Goal: Task Accomplishment & Management: Use online tool/utility

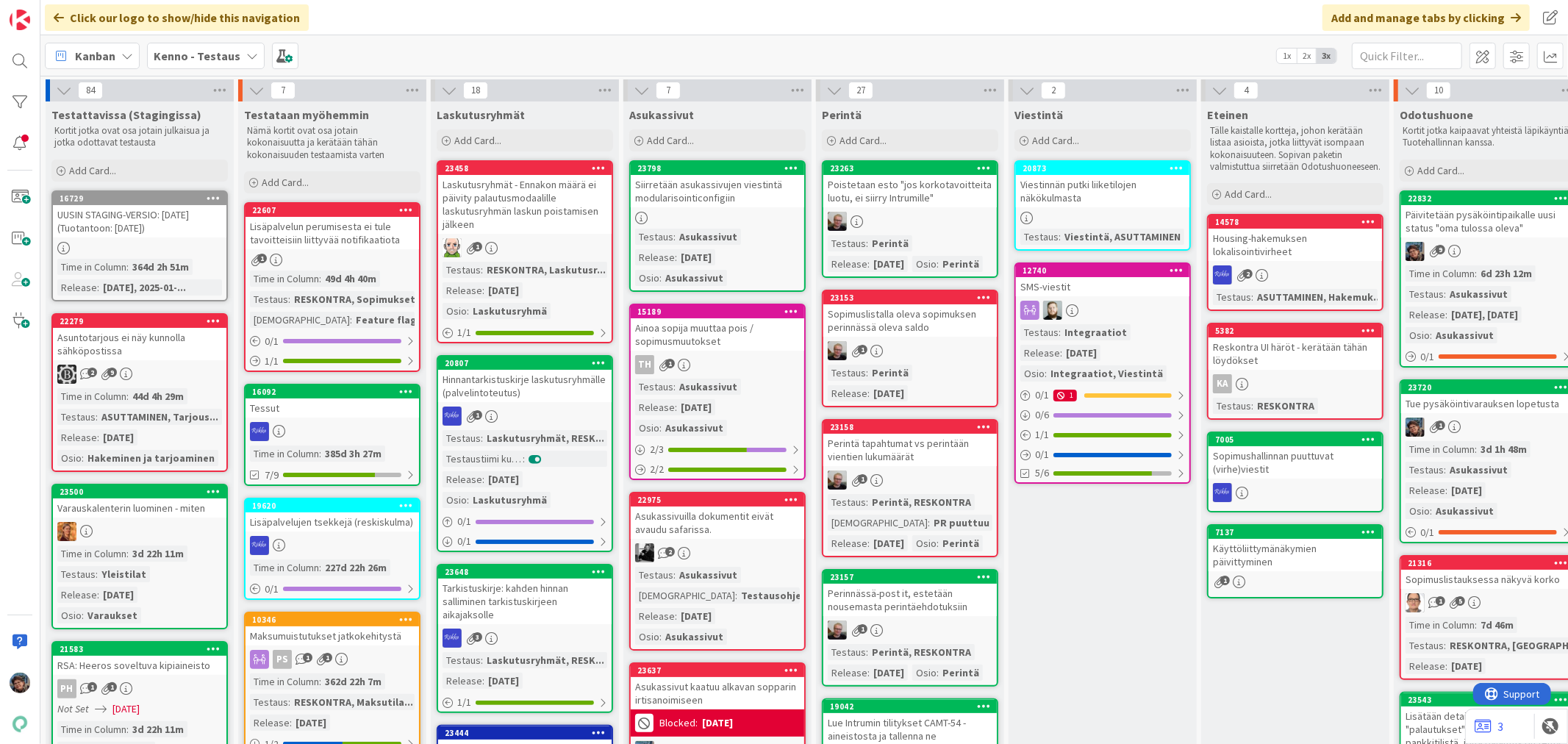
scroll to position [14813, 0]
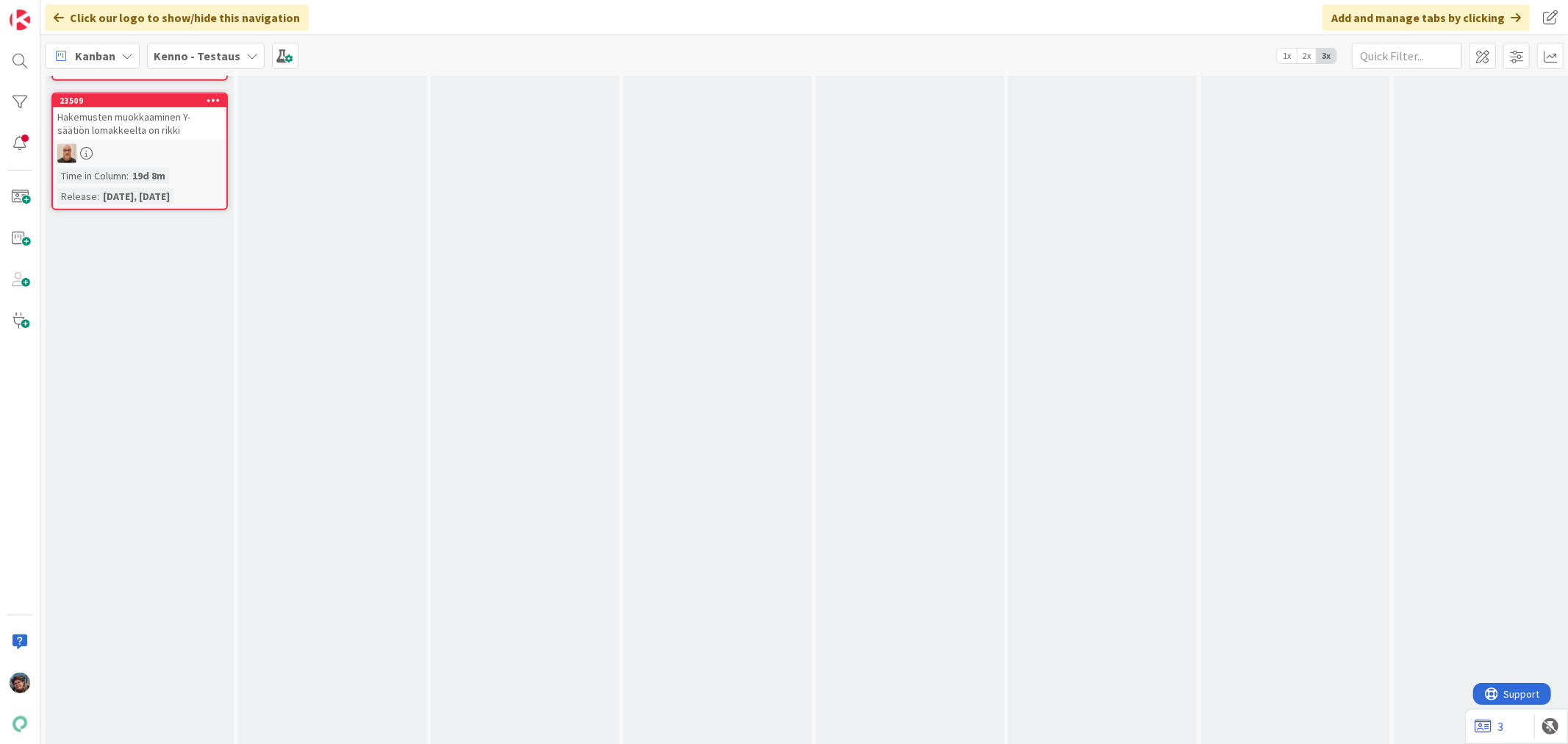
drag, startPoint x: 195, startPoint y: 49, endPoint x: 203, endPoint y: 71, distance: 23.4
click at [195, 49] on b "Kenno - Testaus" at bounding box center [196, 56] width 87 height 15
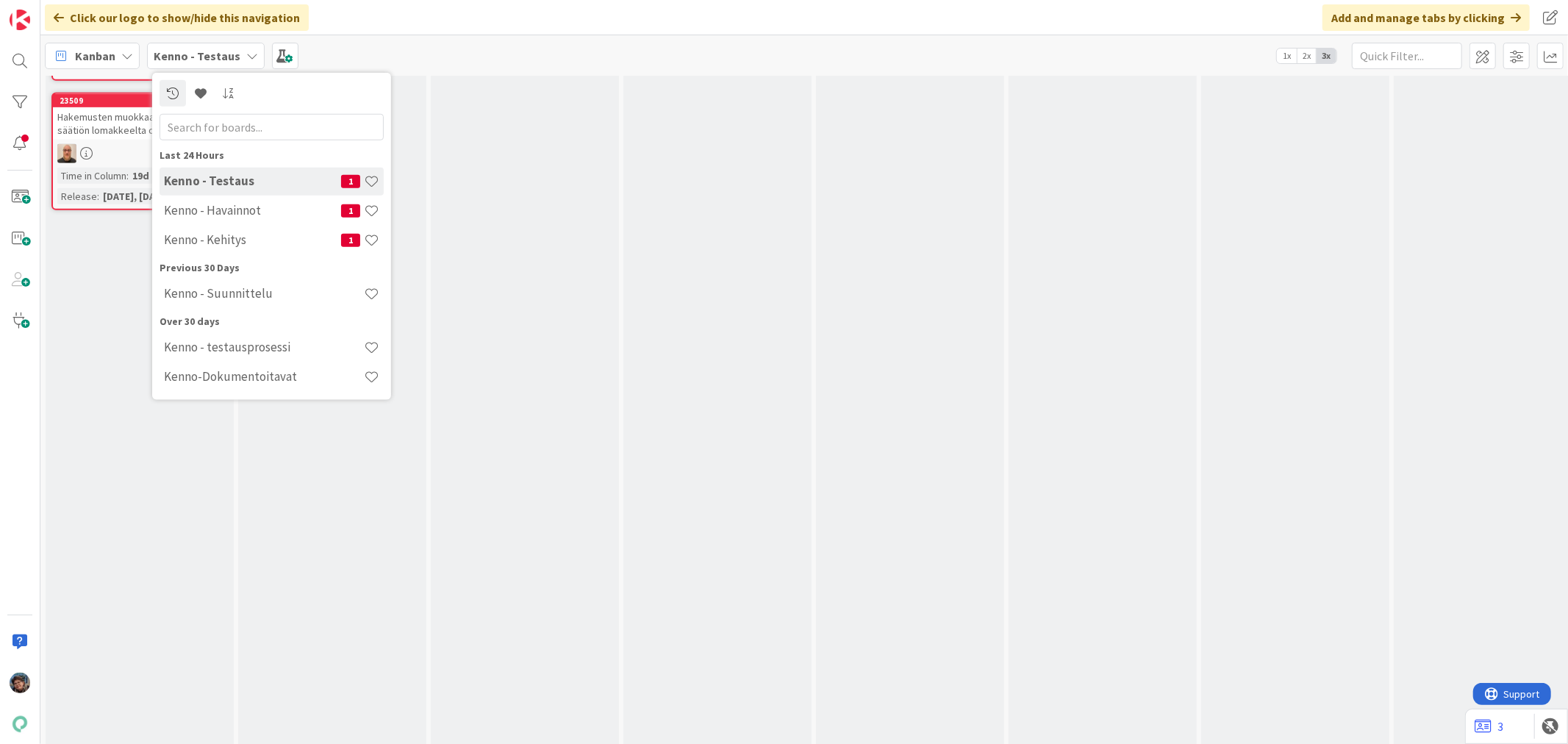
click at [208, 179] on h4 "Kenno - Testaus" at bounding box center [252, 181] width 177 height 15
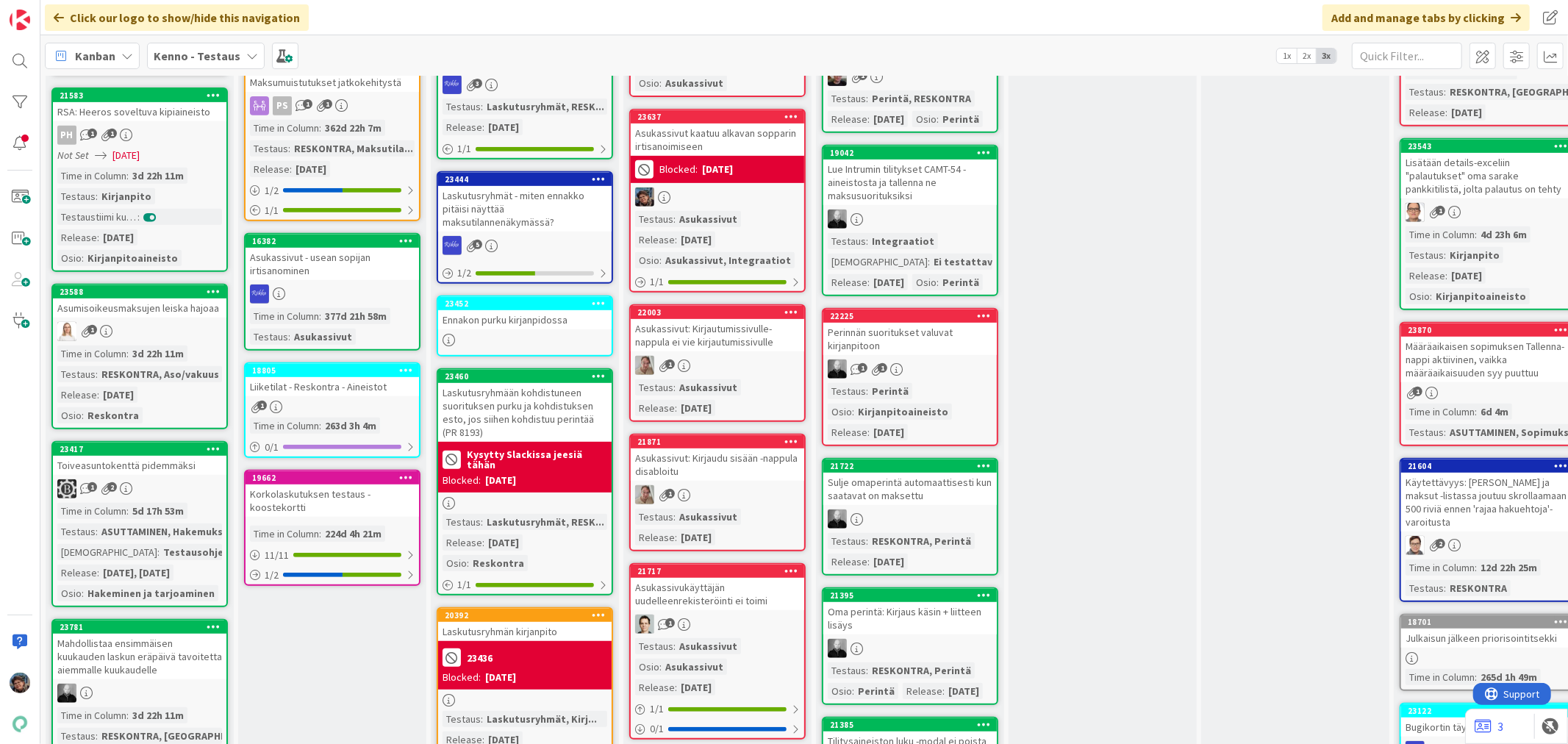
scroll to position [571, 0]
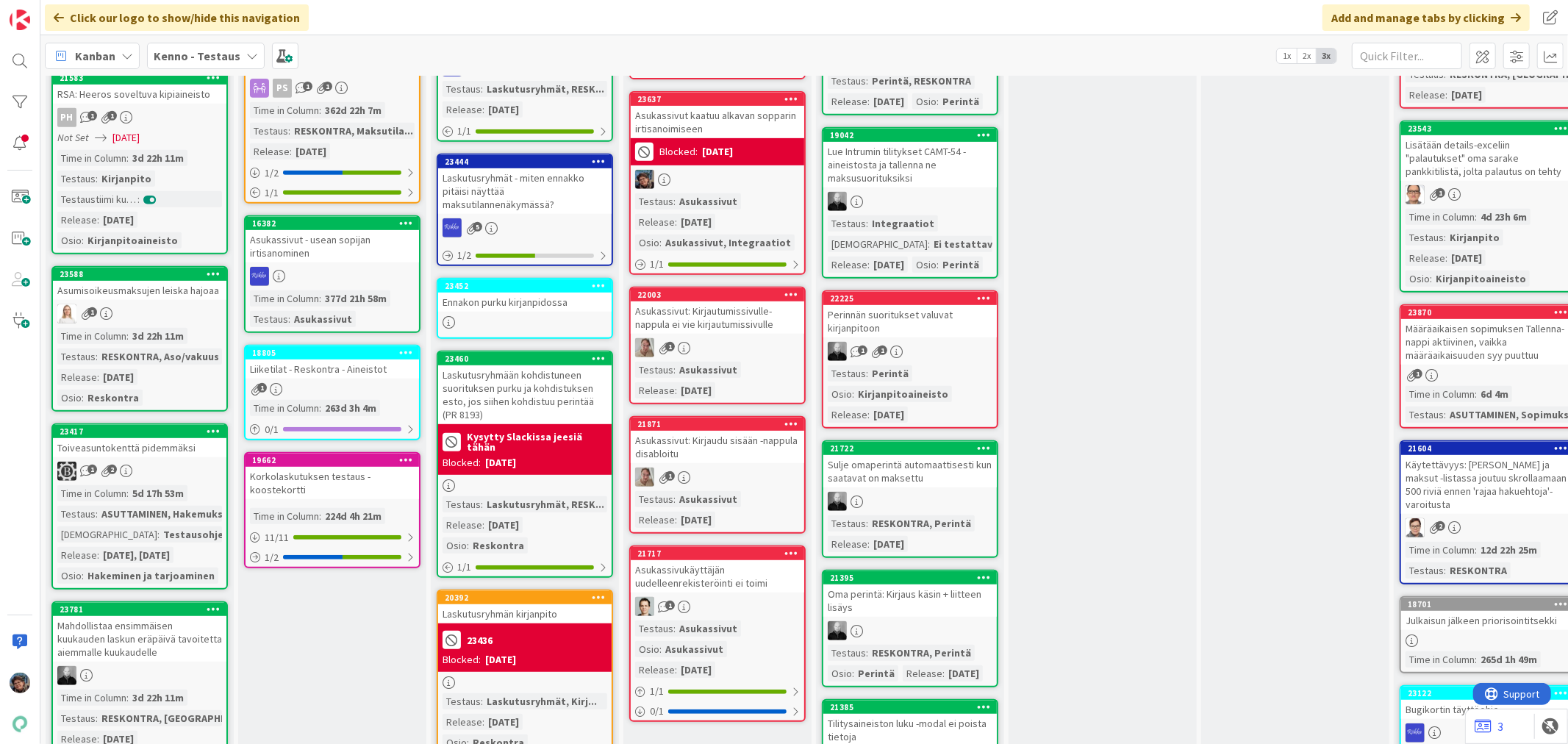
click at [163, 304] on div "1" at bounding box center [140, 313] width 173 height 19
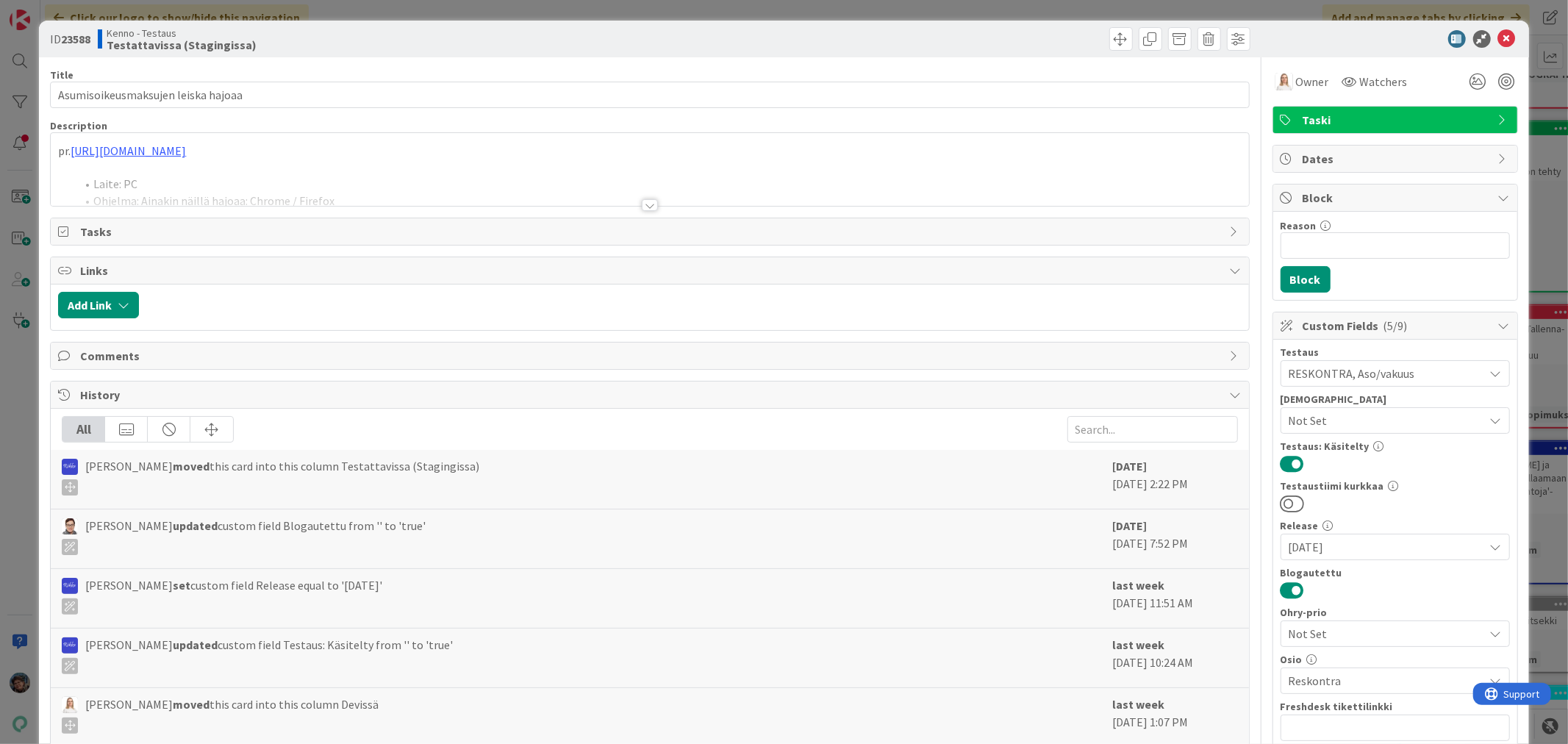
click at [643, 206] on div at bounding box center [650, 205] width 16 height 12
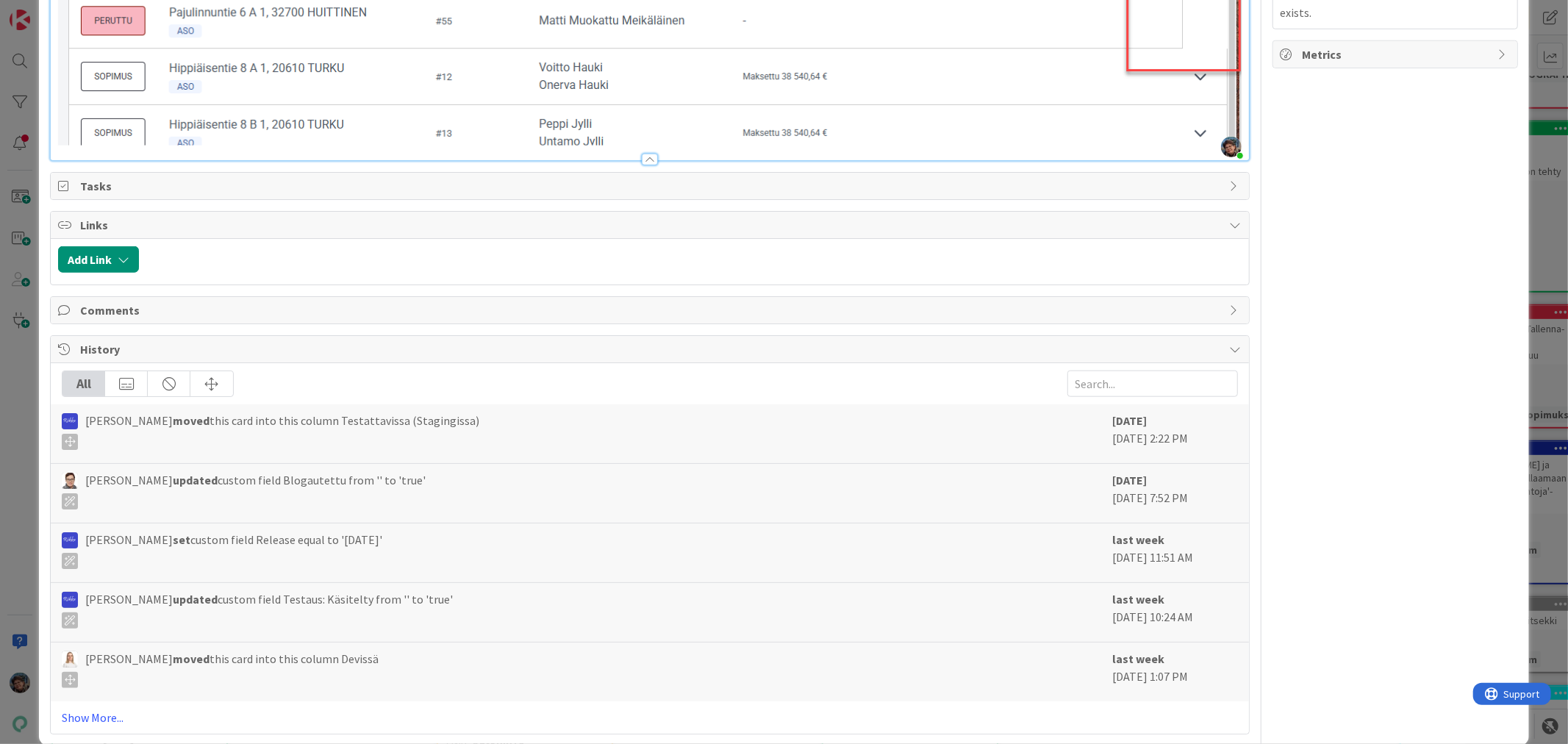
scroll to position [1093, 0]
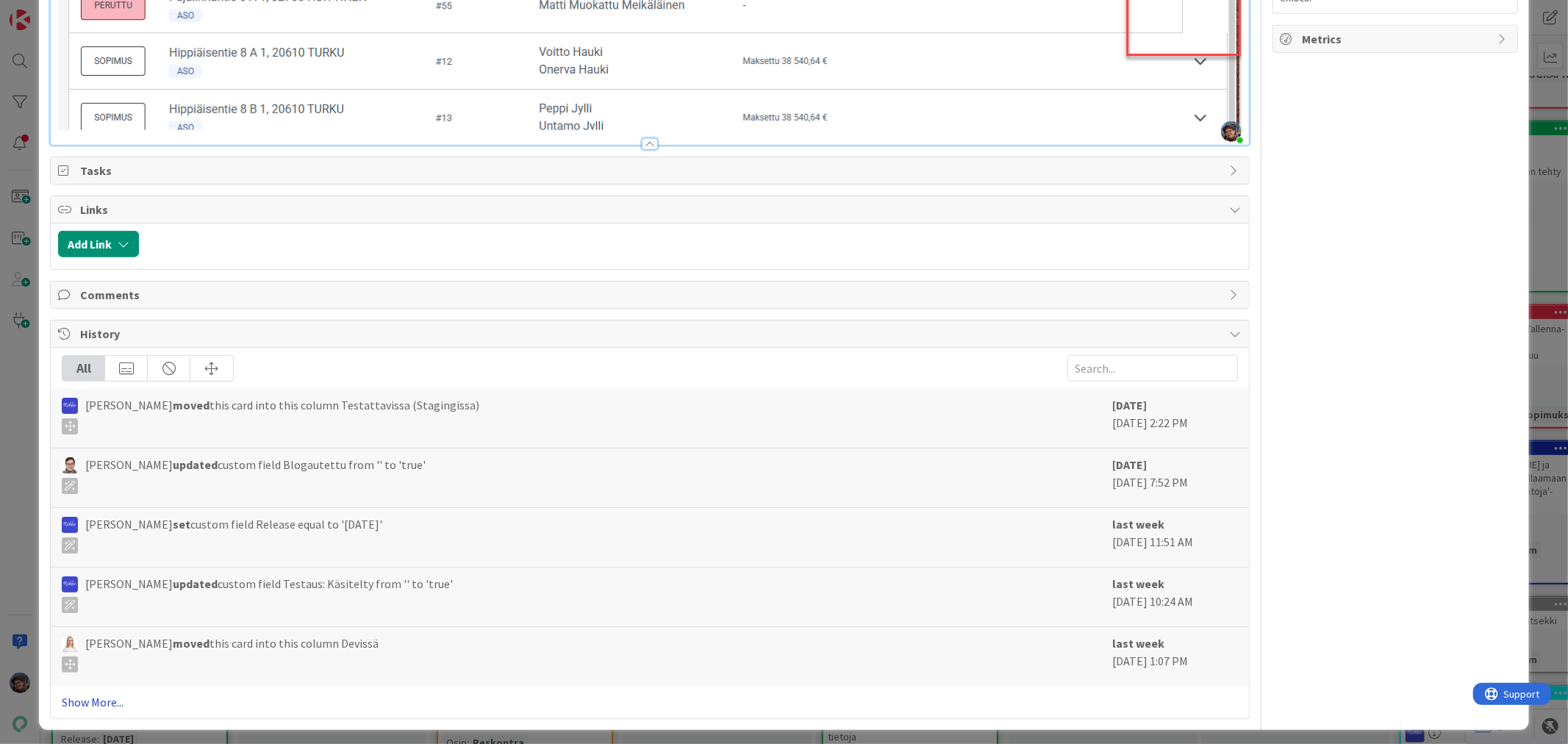
click at [100, 701] on link "Show More..." at bounding box center [649, 703] width 1175 height 18
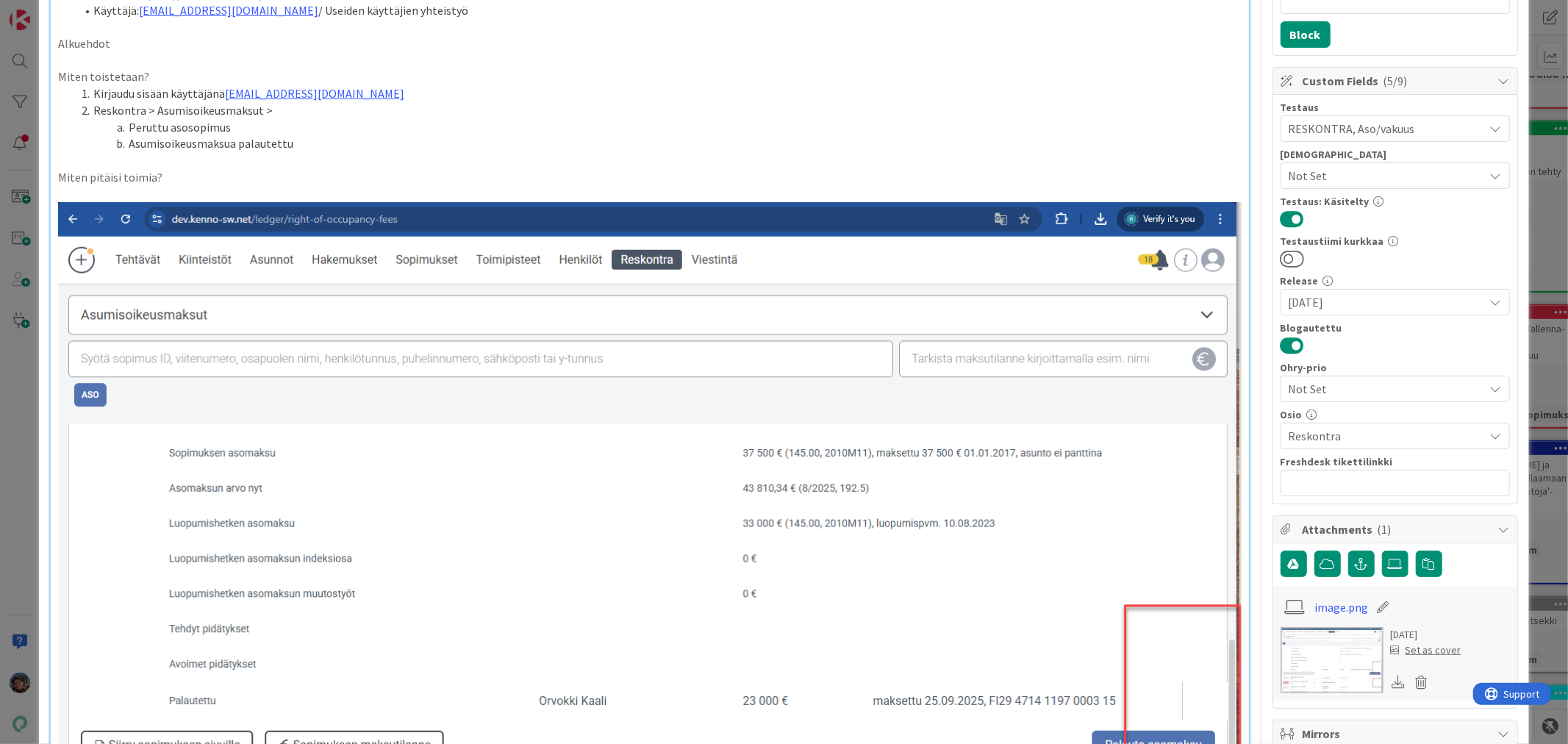
scroll to position [0, 0]
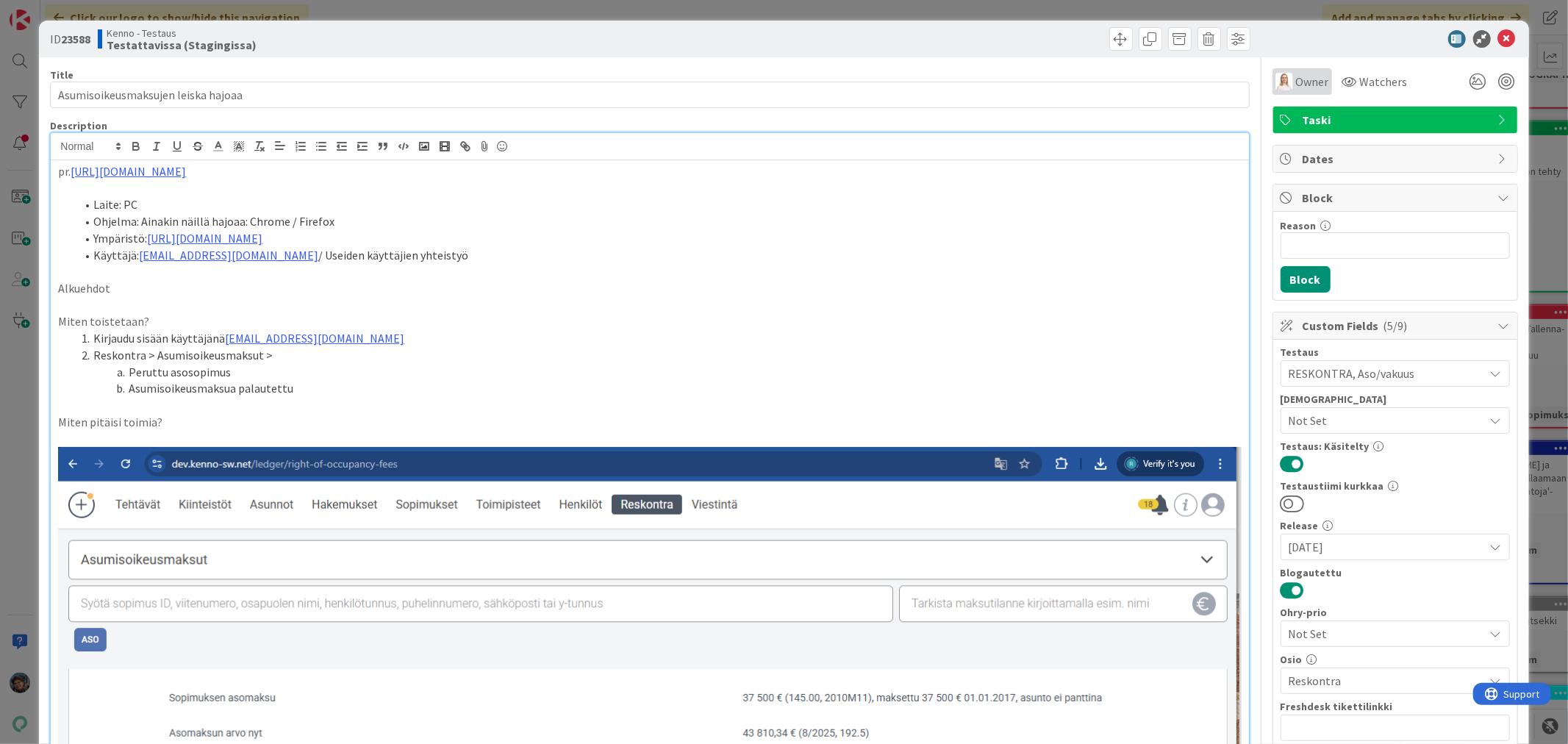
click at [1296, 80] on span "Owner" at bounding box center [1312, 82] width 33 height 18
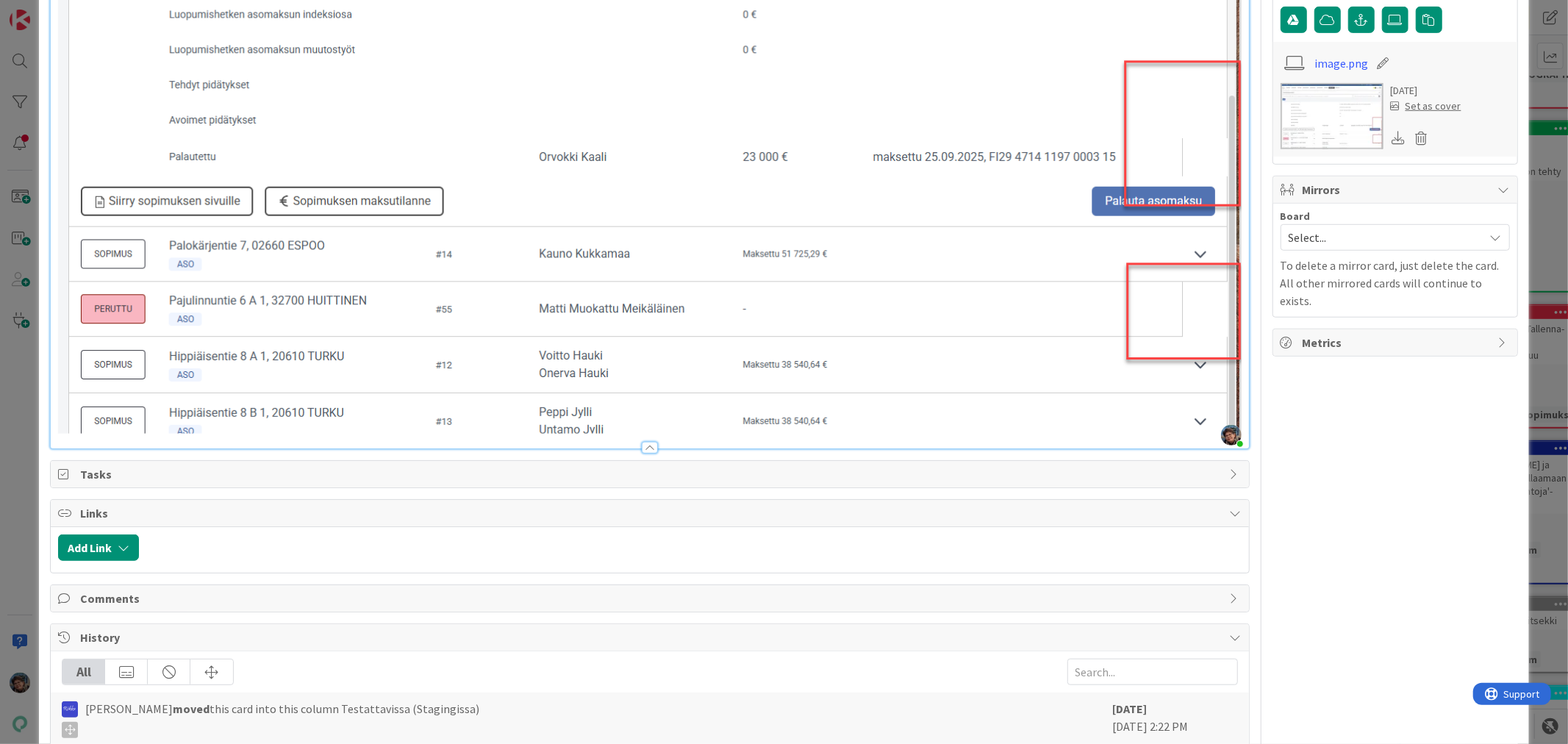
scroll to position [817, 0]
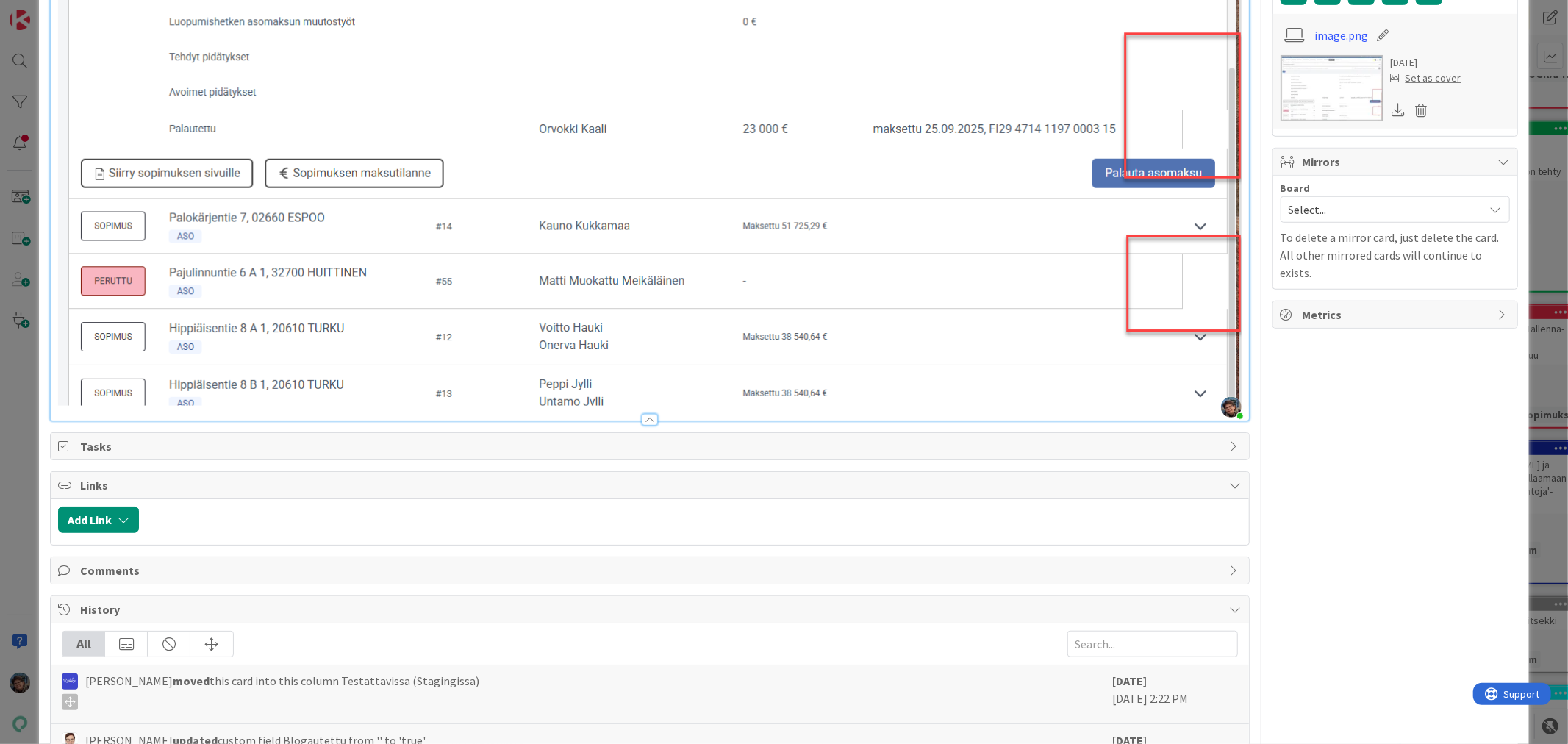
click at [1214, 375] on img at bounding box center [649, 18] width 1183 height 776
click at [1229, 380] on img at bounding box center [649, 18] width 1183 height 776
drag, startPoint x: 1219, startPoint y: 366, endPoint x: 1209, endPoint y: 364, distance: 10.2
click at [1218, 365] on img at bounding box center [649, 18] width 1183 height 776
drag, startPoint x: 1192, startPoint y: 357, endPoint x: 1209, endPoint y: 359, distance: 17.1
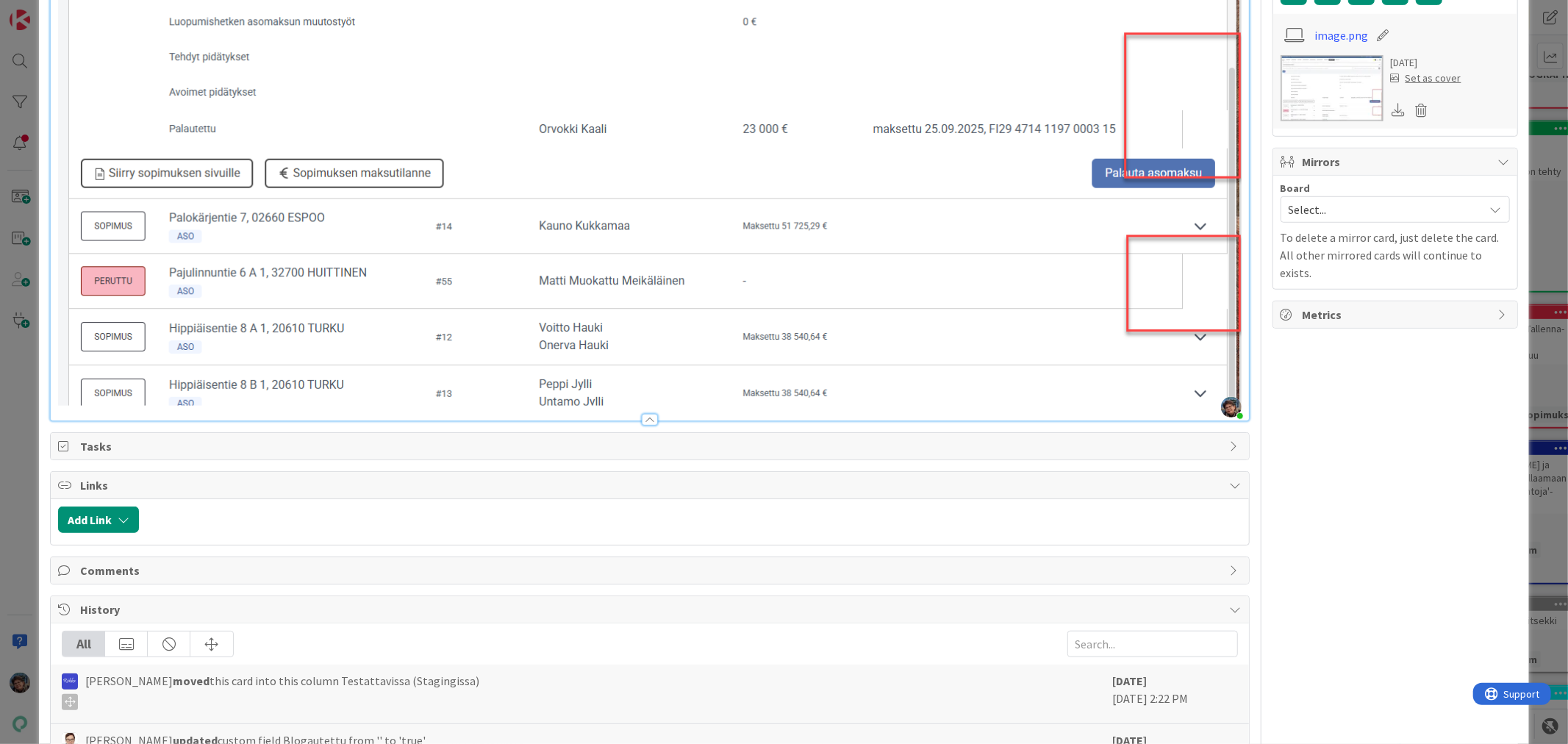
click at [1209, 359] on img at bounding box center [649, 18] width 1183 height 776
click at [1229, 358] on img at bounding box center [649, 18] width 1183 height 776
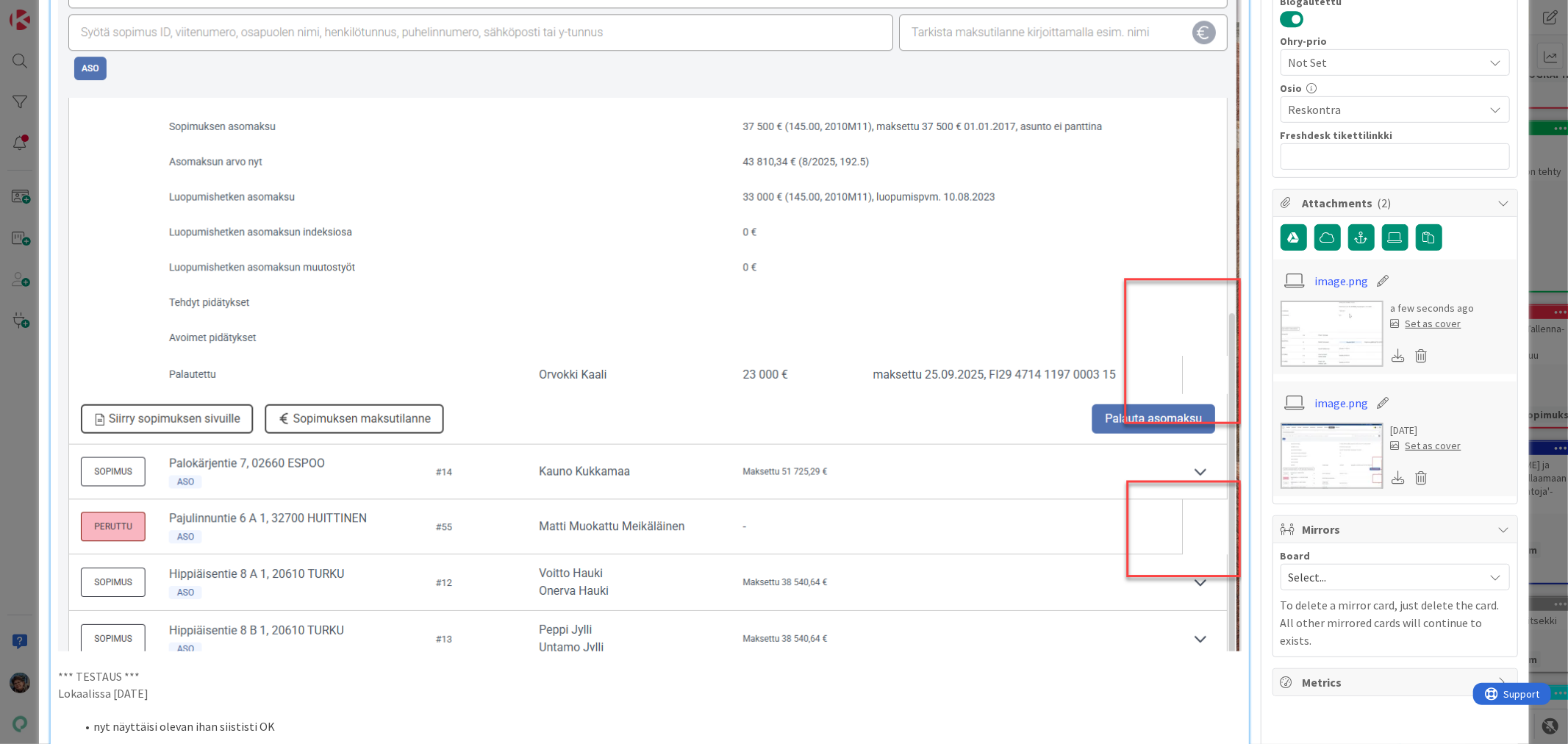
scroll to position [899, 0]
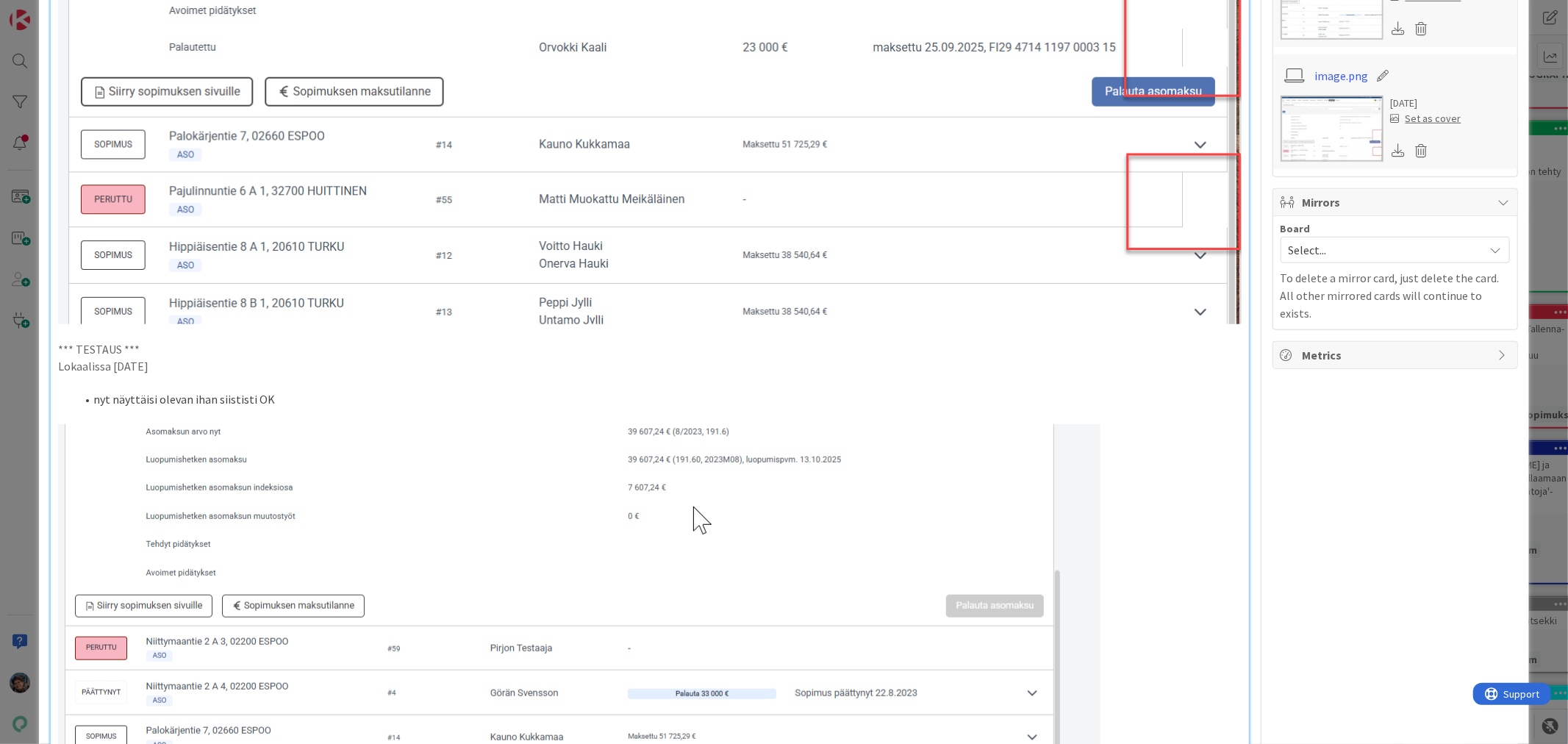
drag, startPoint x: 58, startPoint y: 339, endPoint x: 186, endPoint y: 357, distance: 129.3
click at [186, 357] on div "pr. https://github.com/pandiafi/kenno/pull/8624 Laite: PC Ohjelma: Ainakin näil…" at bounding box center [650, 63] width 1198 height 1605
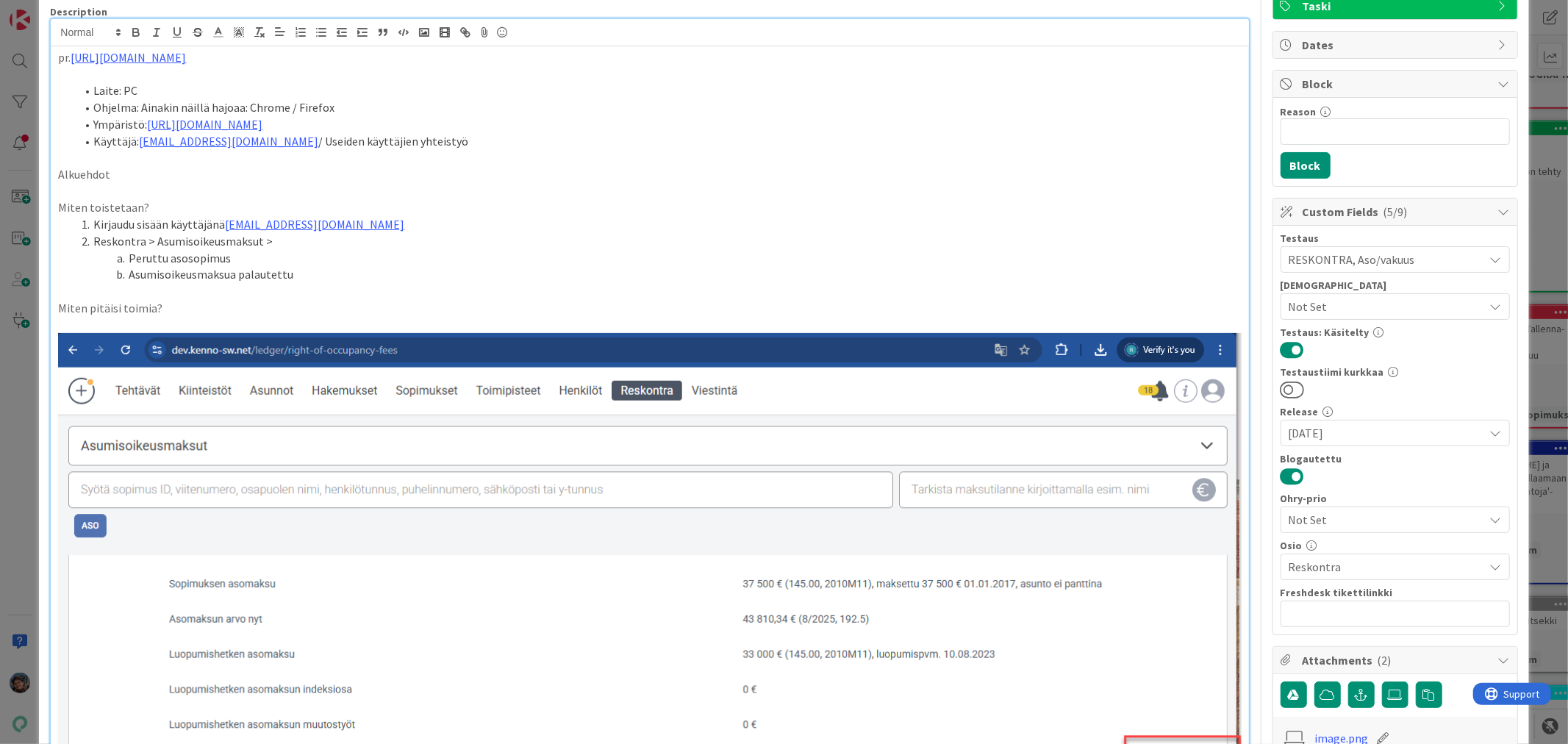
scroll to position [0, 0]
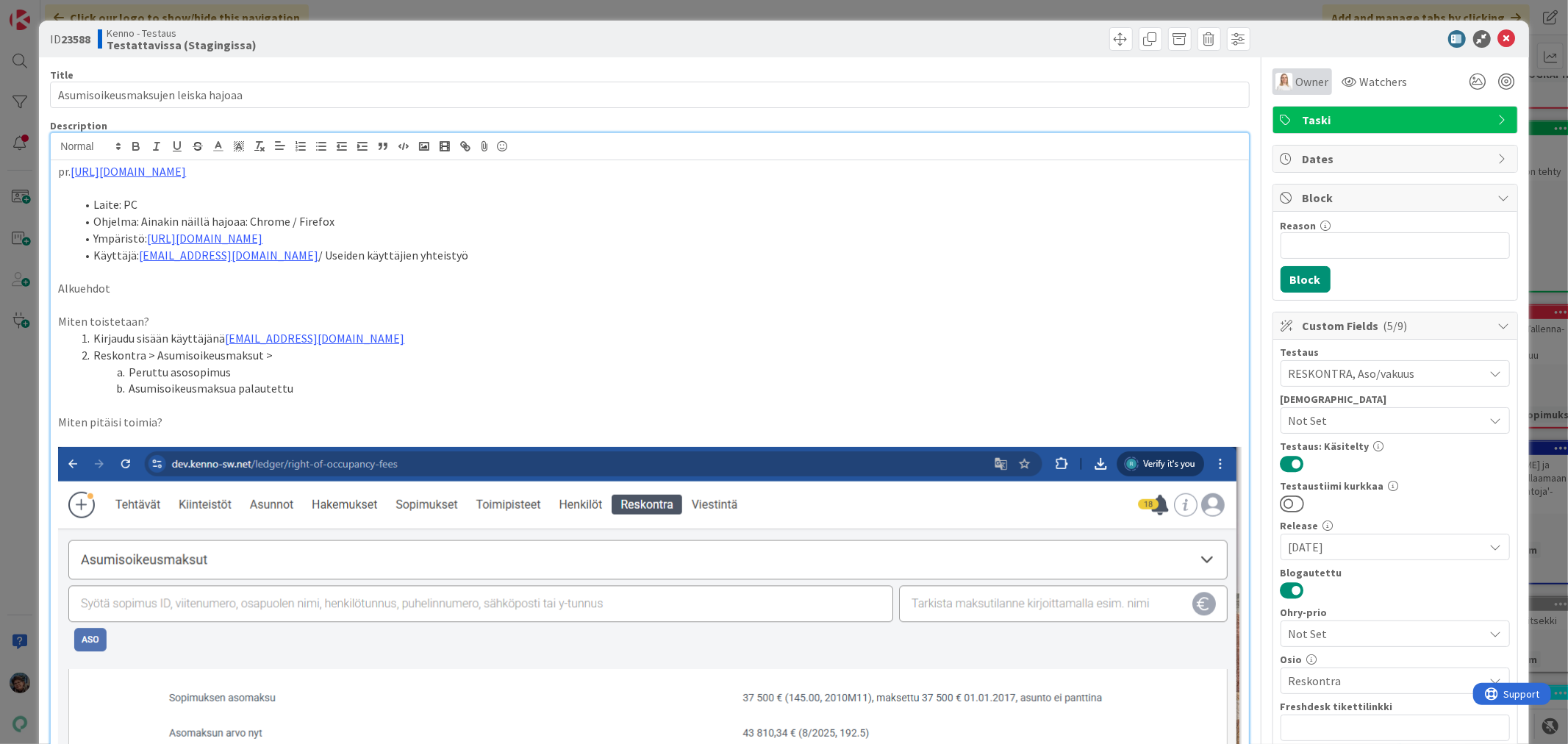
click at [1296, 82] on span "Owner" at bounding box center [1312, 82] width 33 height 18
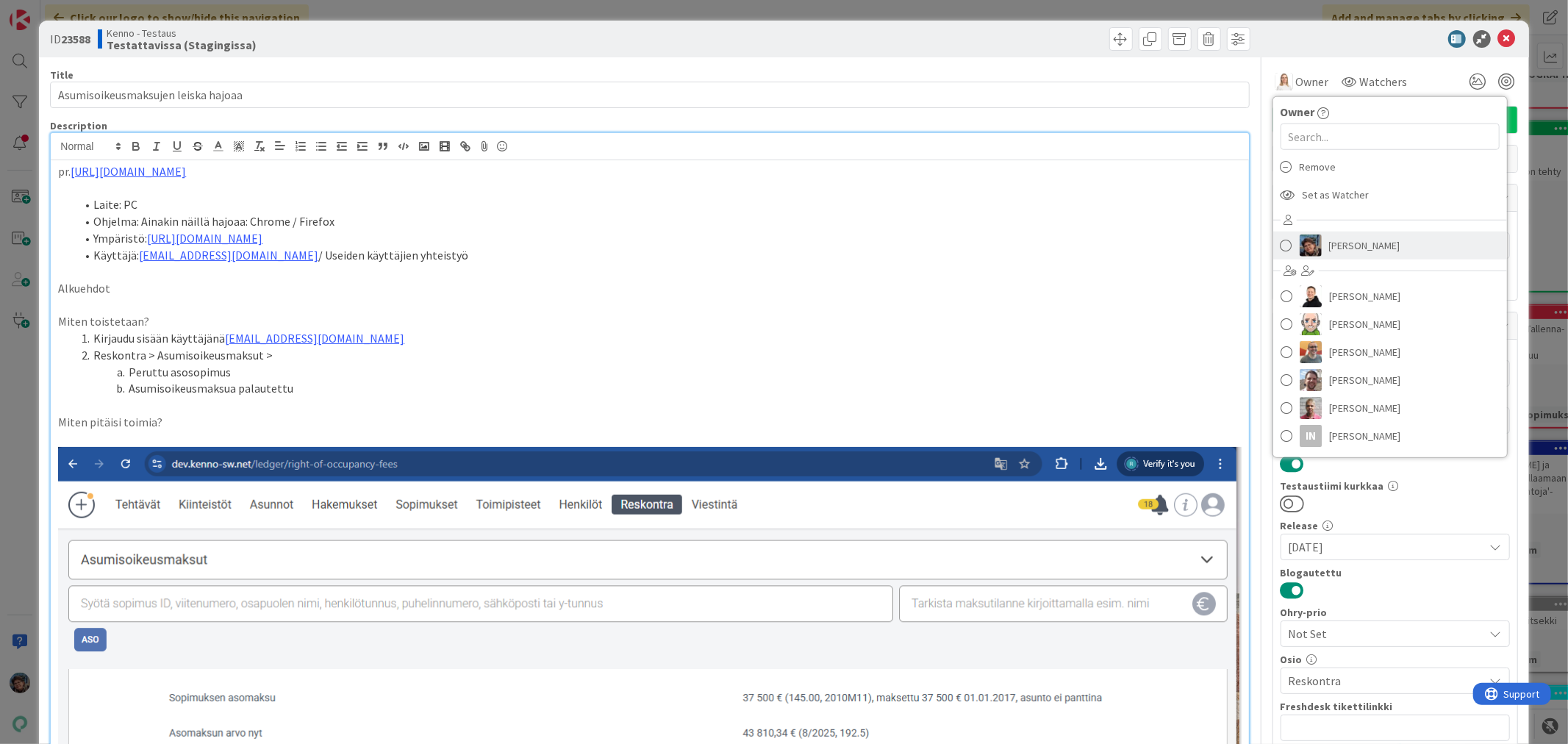
click at [1300, 241] on img at bounding box center [1311, 245] width 22 height 22
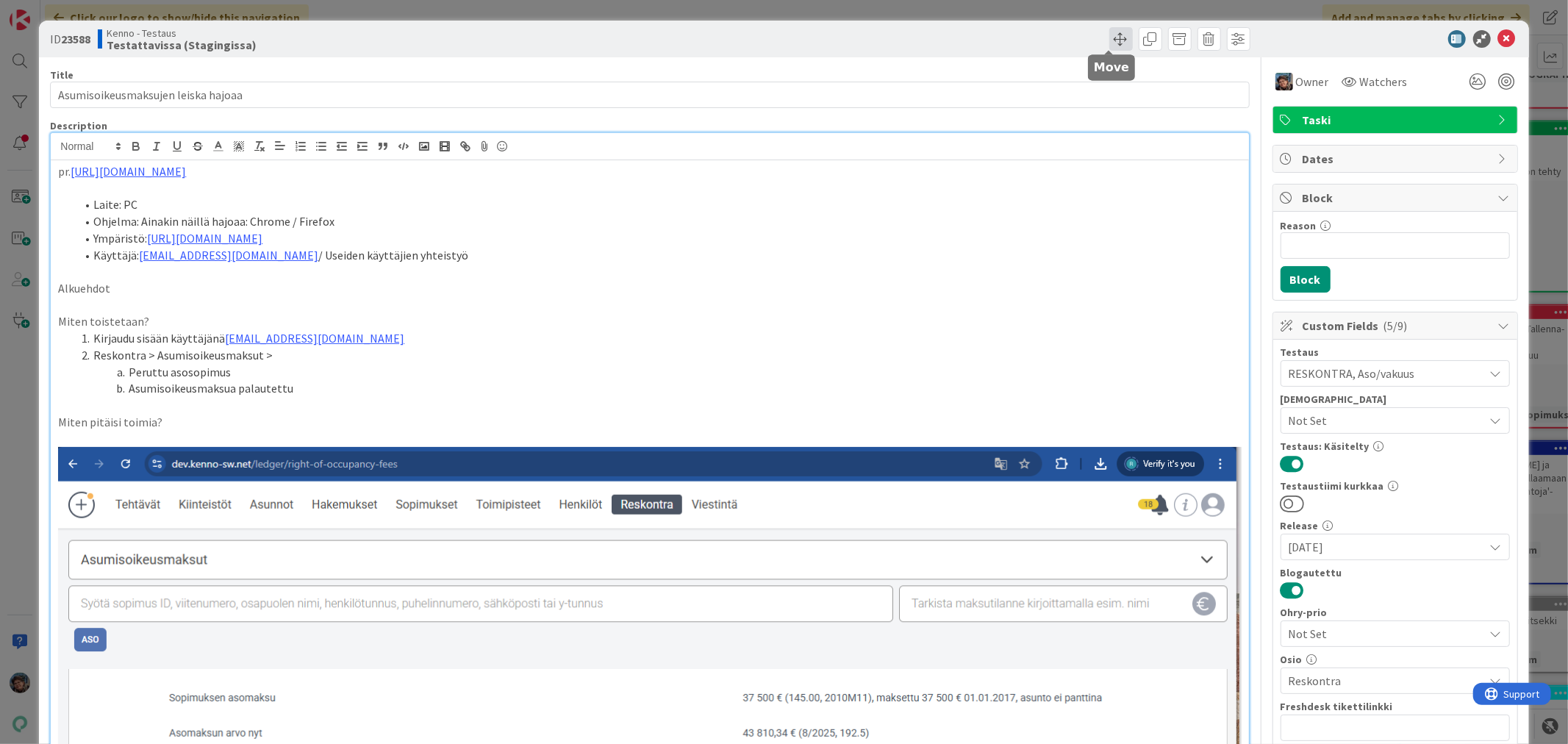
click at [1110, 38] on span at bounding box center [1121, 39] width 24 height 24
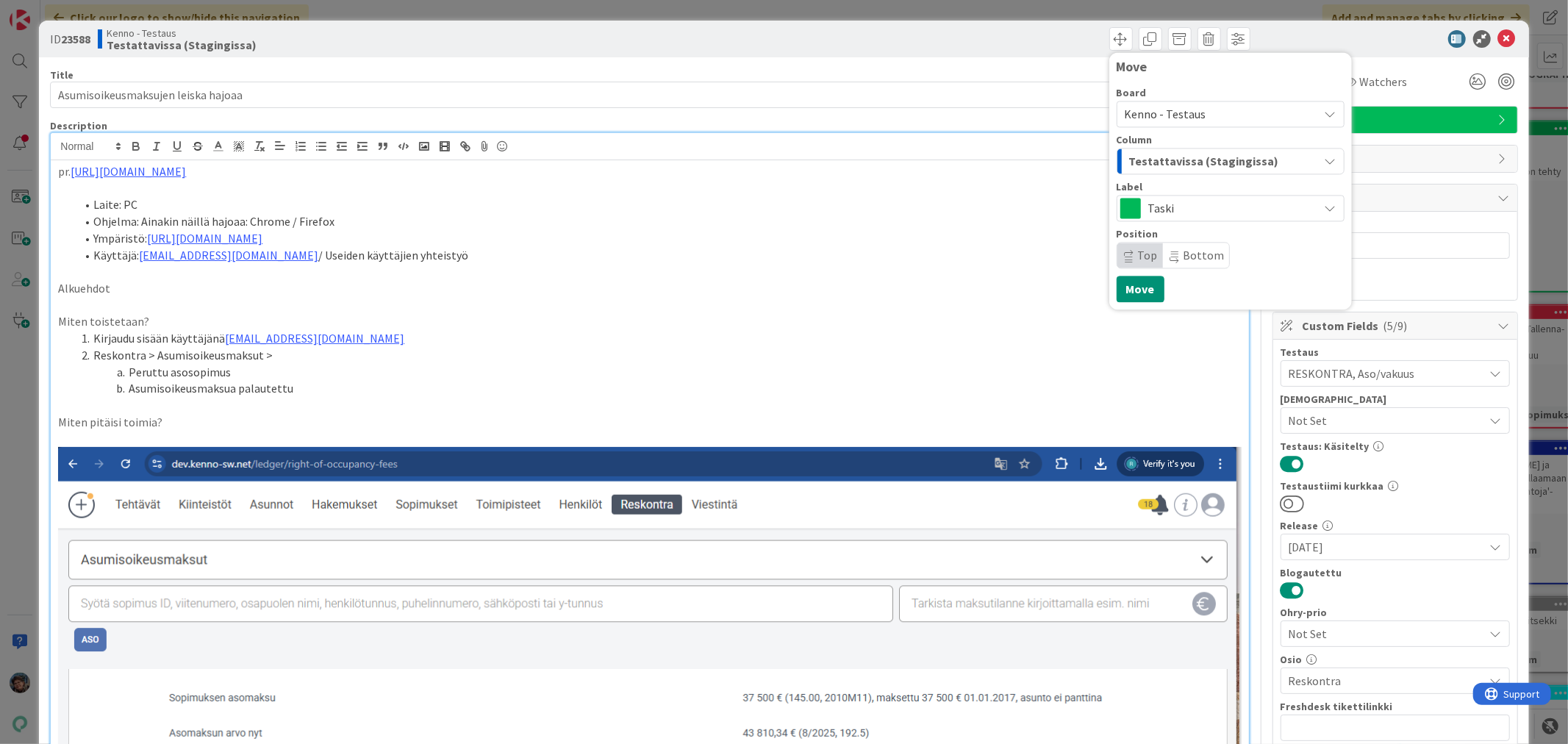
drag, startPoint x: 1171, startPoint y: 158, endPoint x: 1181, endPoint y: 160, distance: 10.2
click at [1172, 157] on span "Testattavissa (Stagingissa)" at bounding box center [1204, 161] width 150 height 19
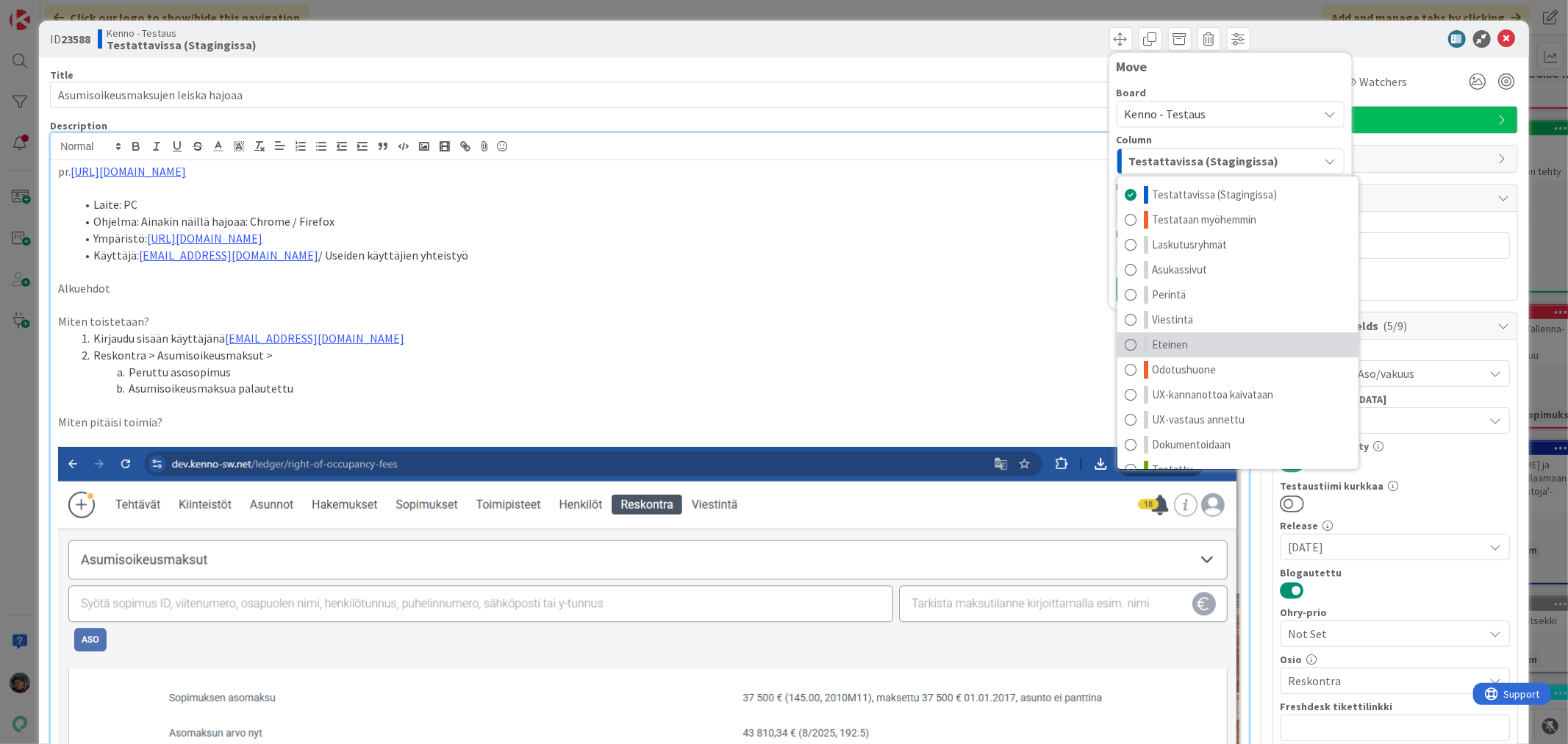
scroll to position [19, 0]
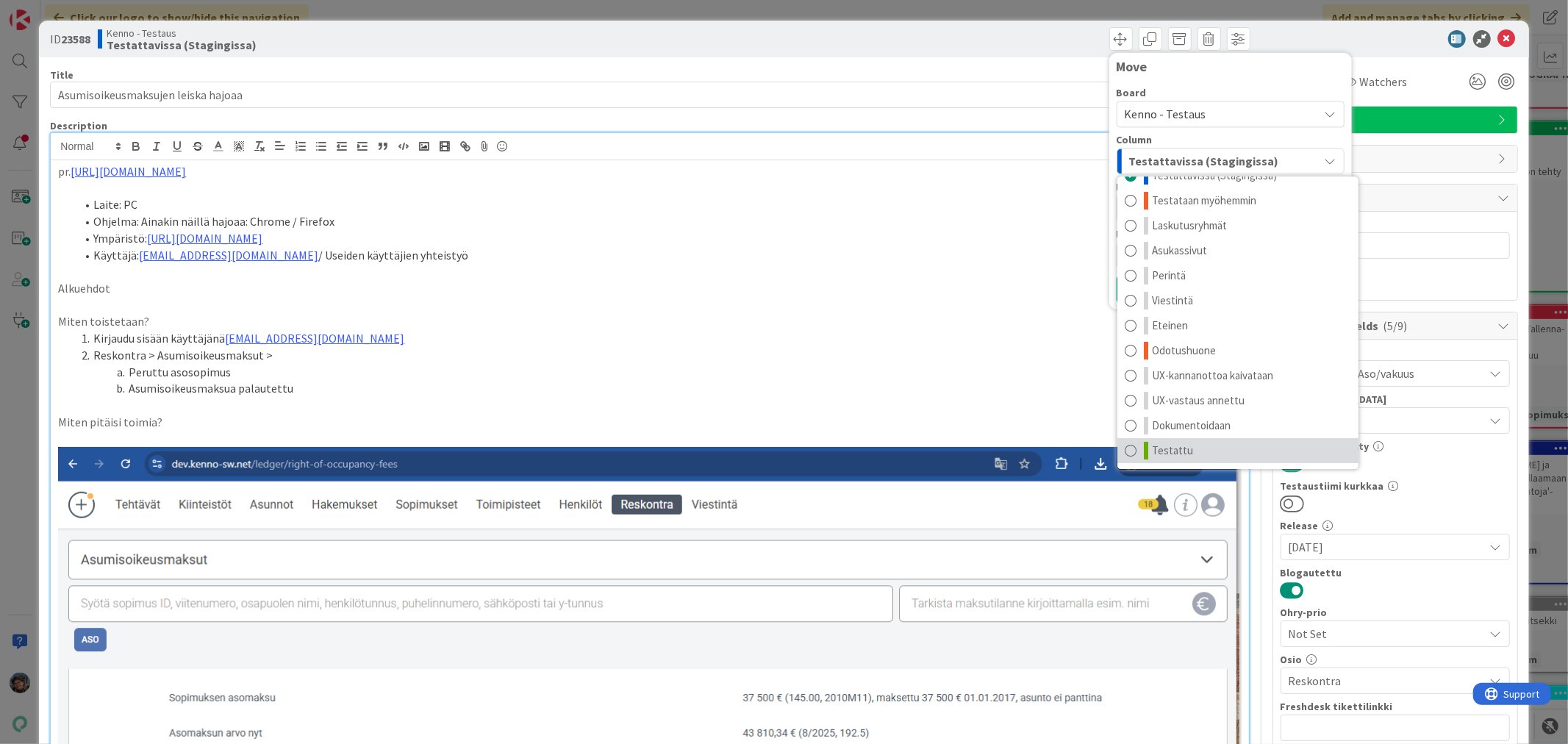
click at [1178, 447] on link "Testattu" at bounding box center [1238, 451] width 241 height 25
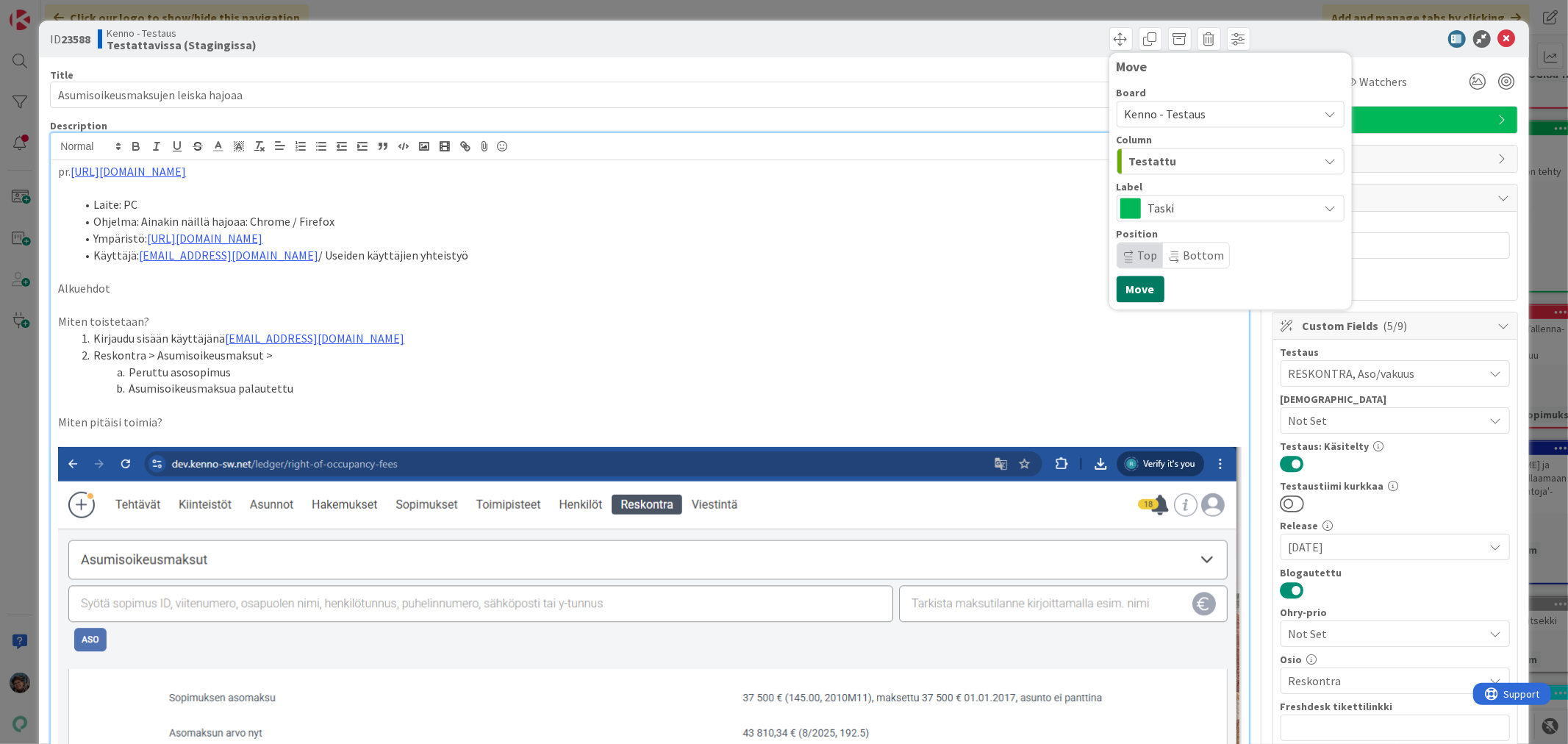
click at [1125, 291] on button "Move" at bounding box center [1140, 289] width 48 height 27
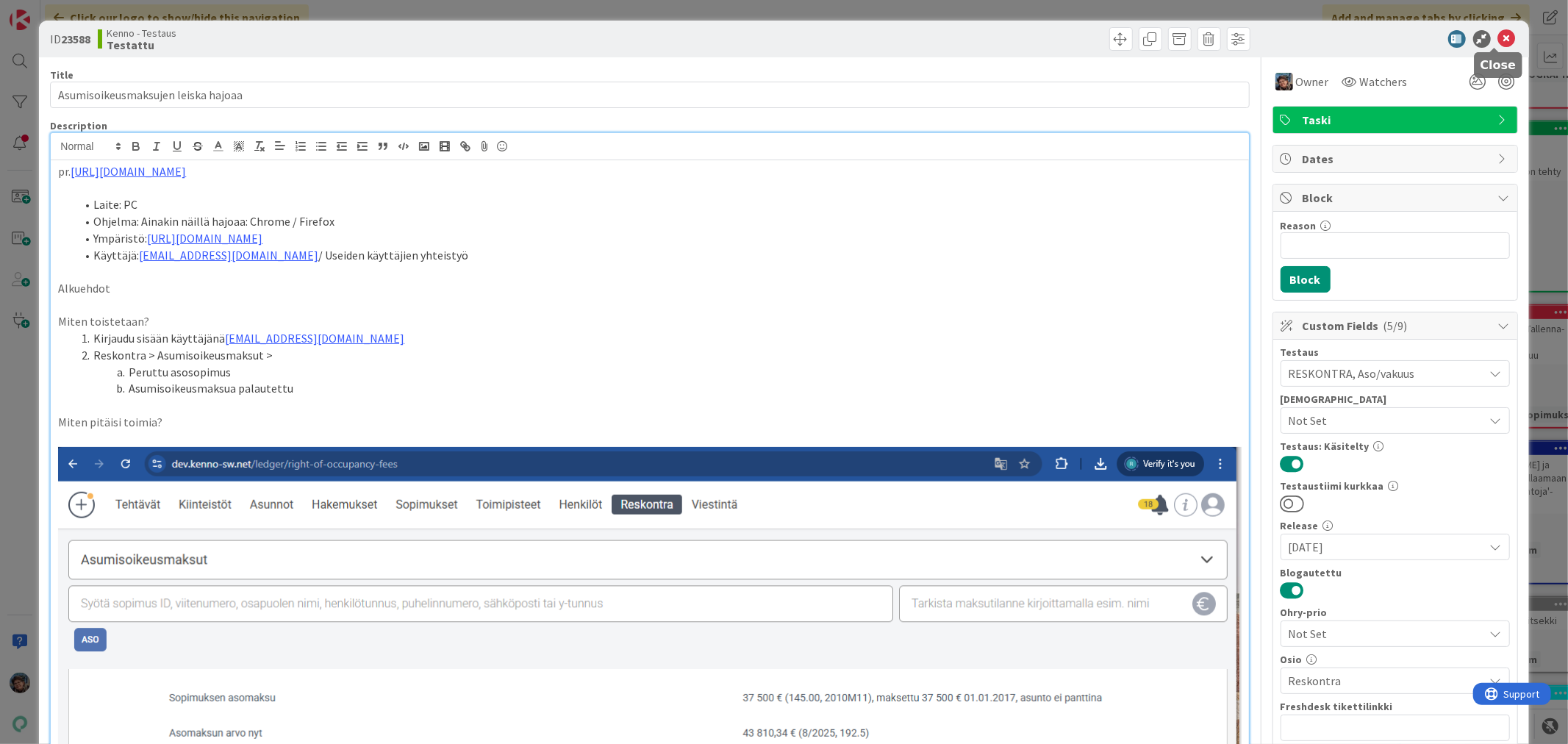
click at [1498, 37] on icon at bounding box center [1507, 39] width 18 height 18
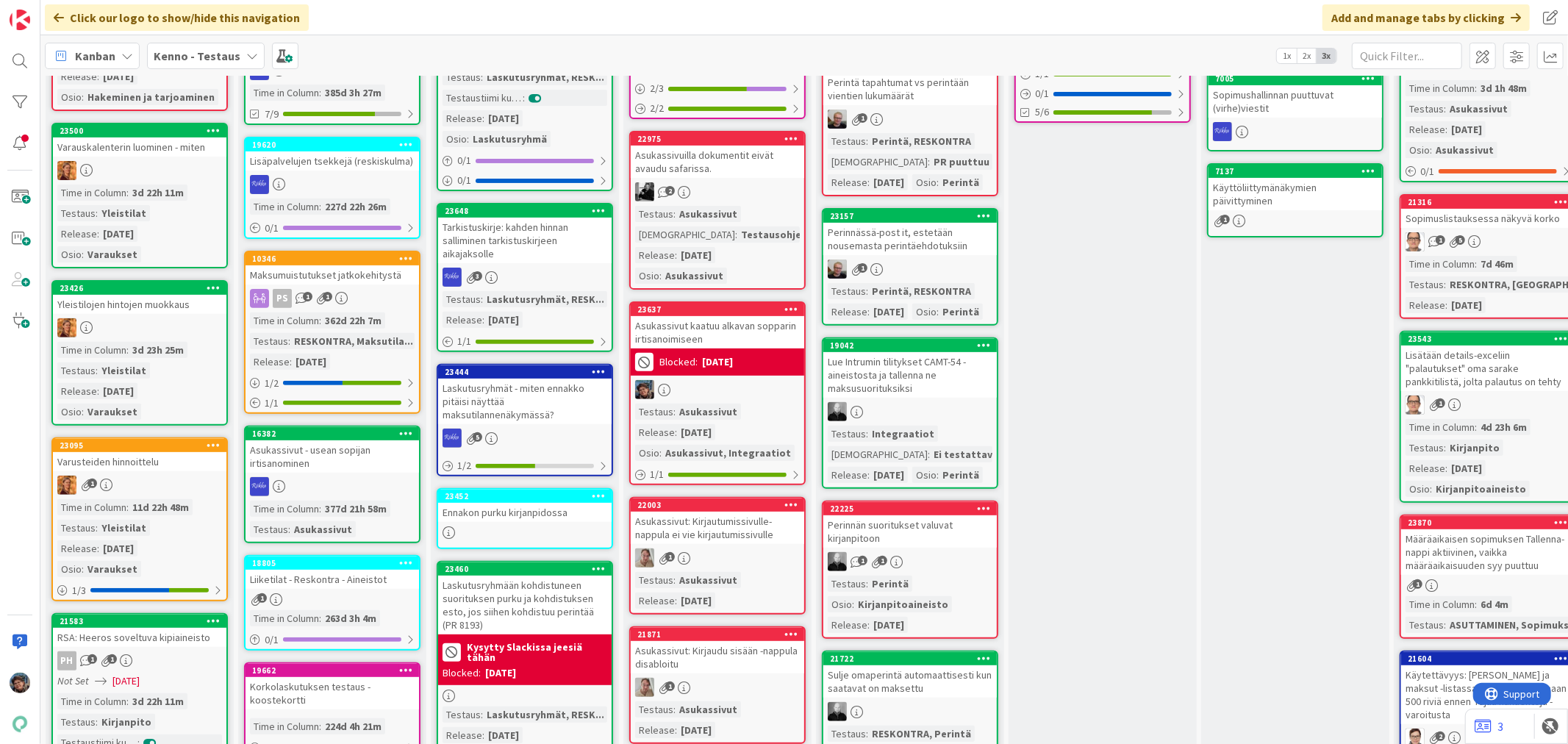
scroll to position [359, 0]
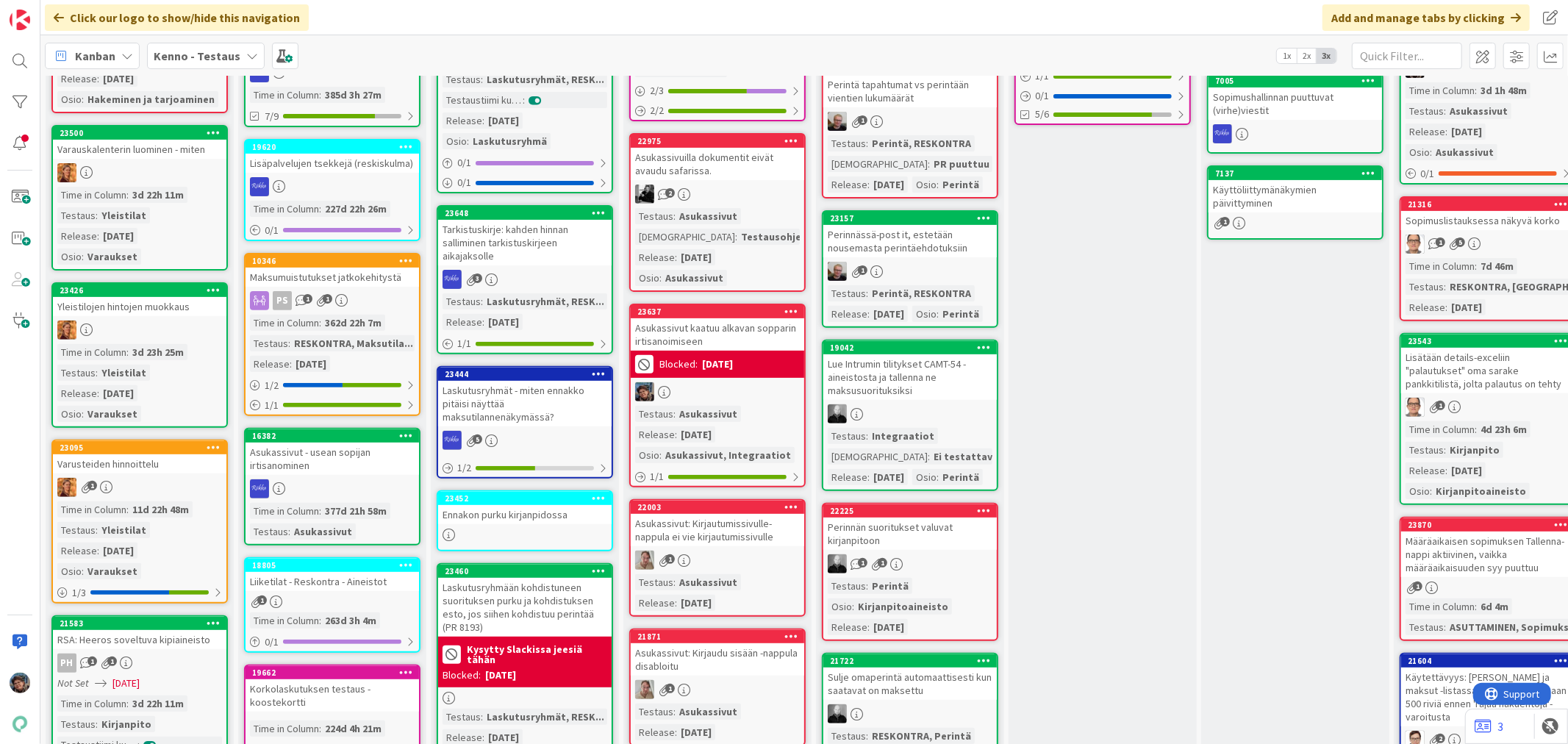
click at [194, 168] on div at bounding box center [140, 173] width 173 height 19
click at [186, 312] on div "23426 Yleistilojen hintojen muokkaus Time in Column : 3d 23h 25m Testaus : Ylei…" at bounding box center [140, 355] width 176 height 146
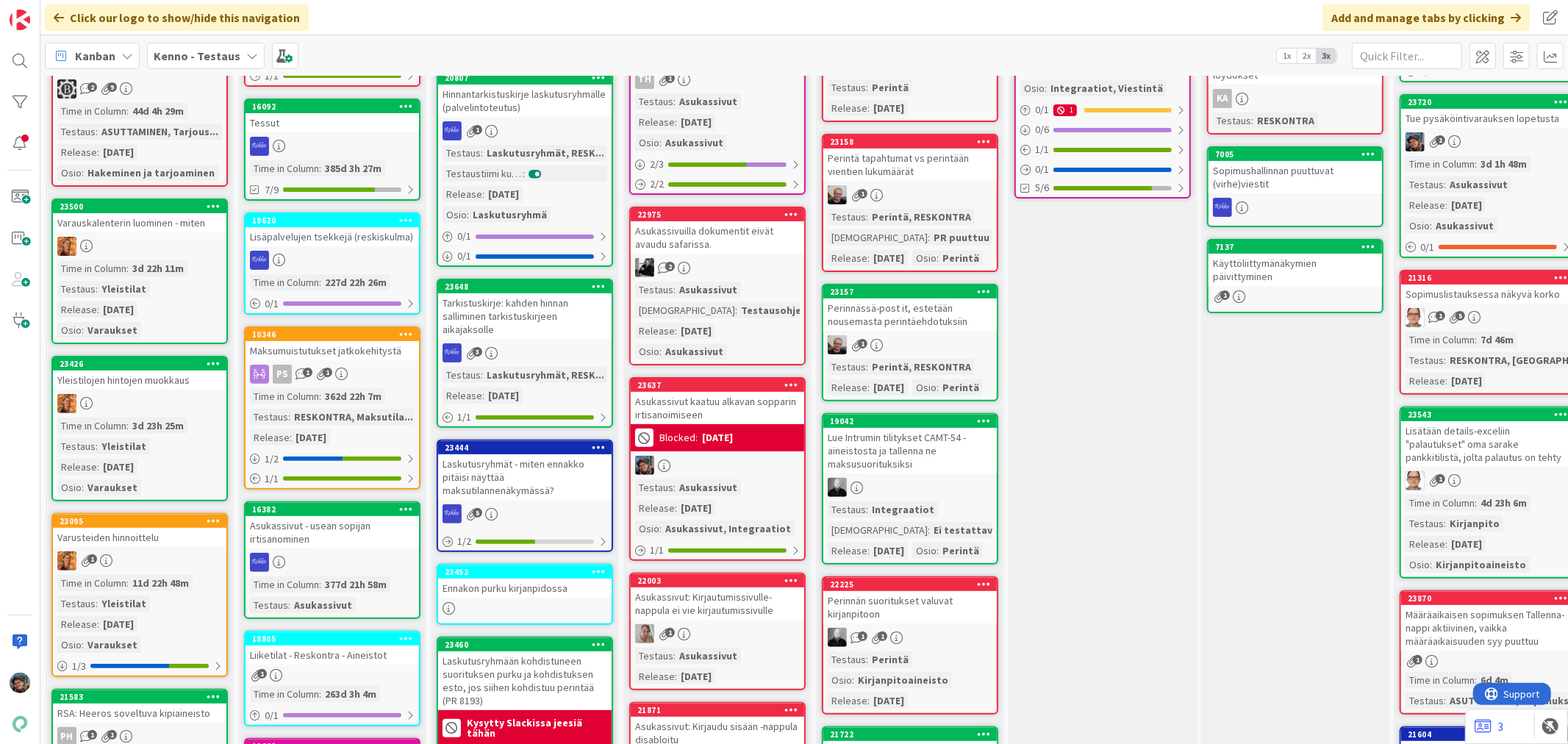
scroll to position [277, 0]
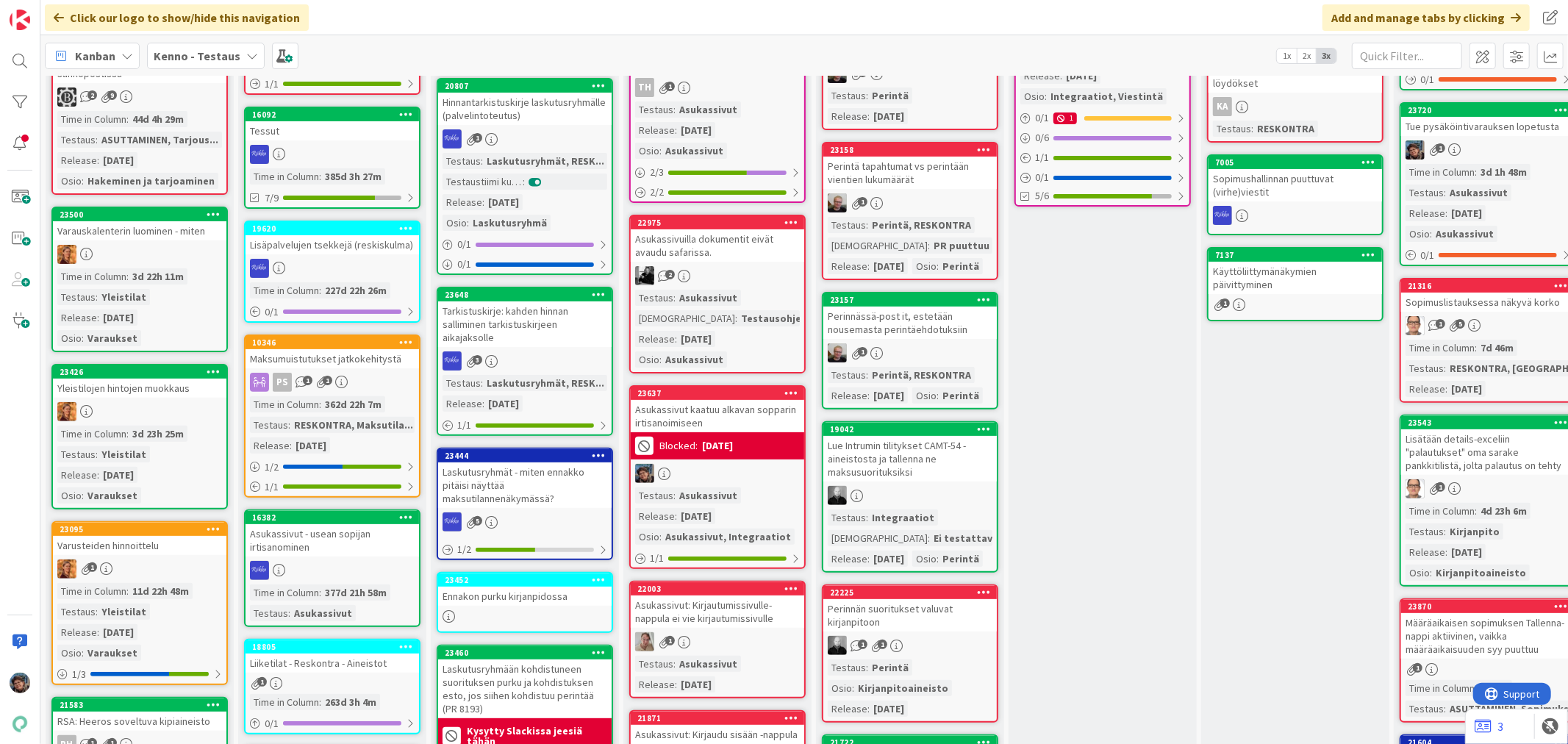
click at [207, 366] on icon at bounding box center [213, 371] width 14 height 10
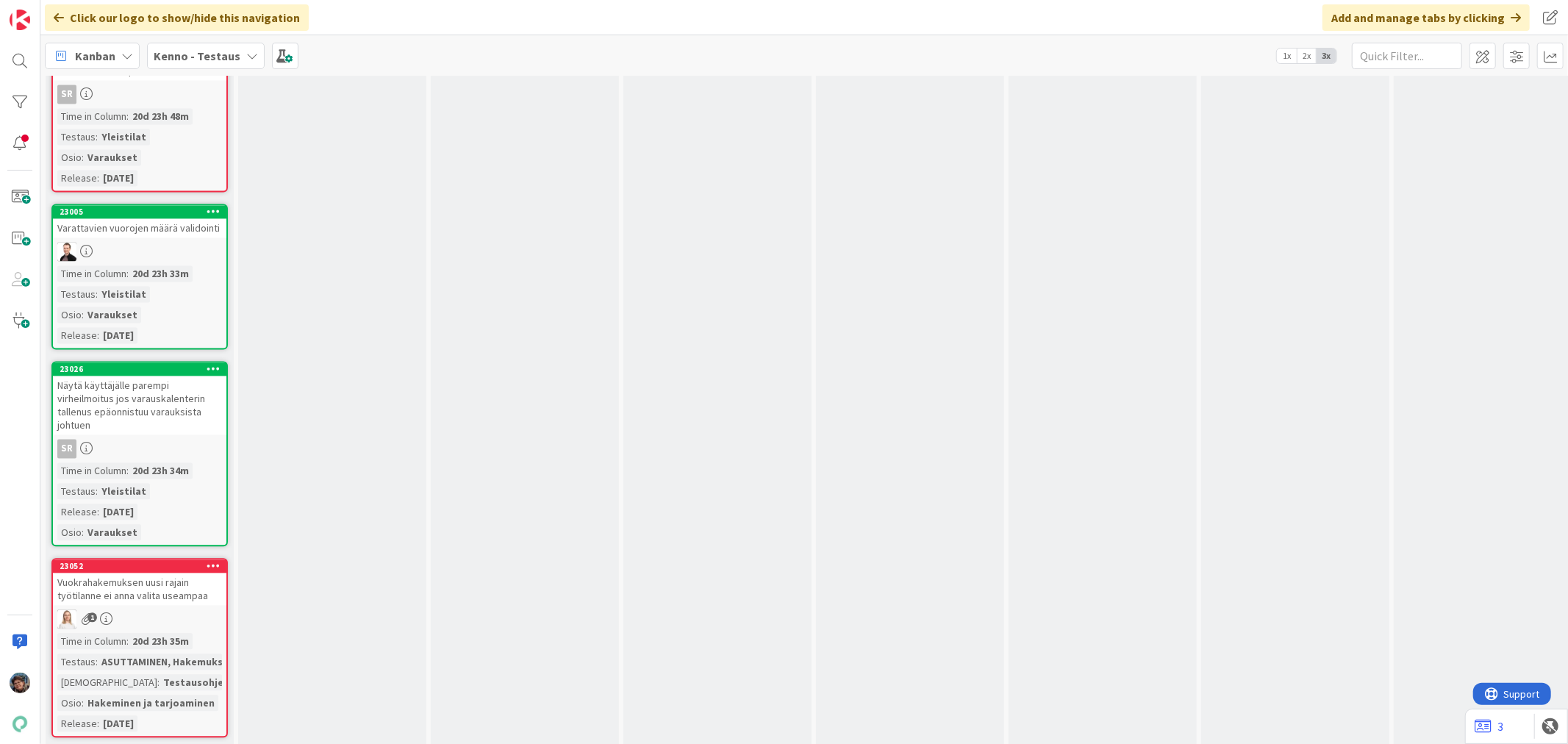
scroll to position [11802, 0]
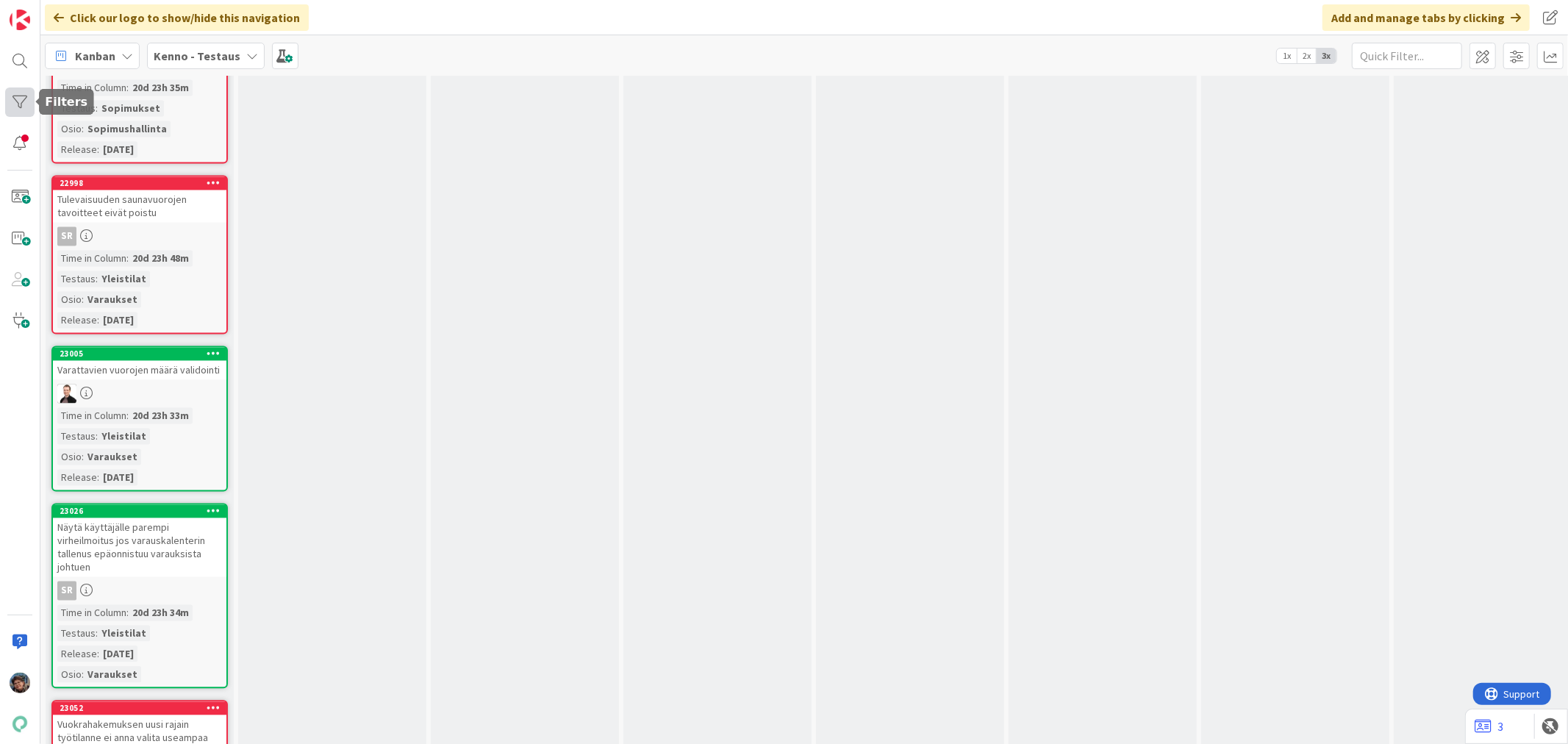
click at [21, 100] on div at bounding box center [20, 103] width 30 height 30
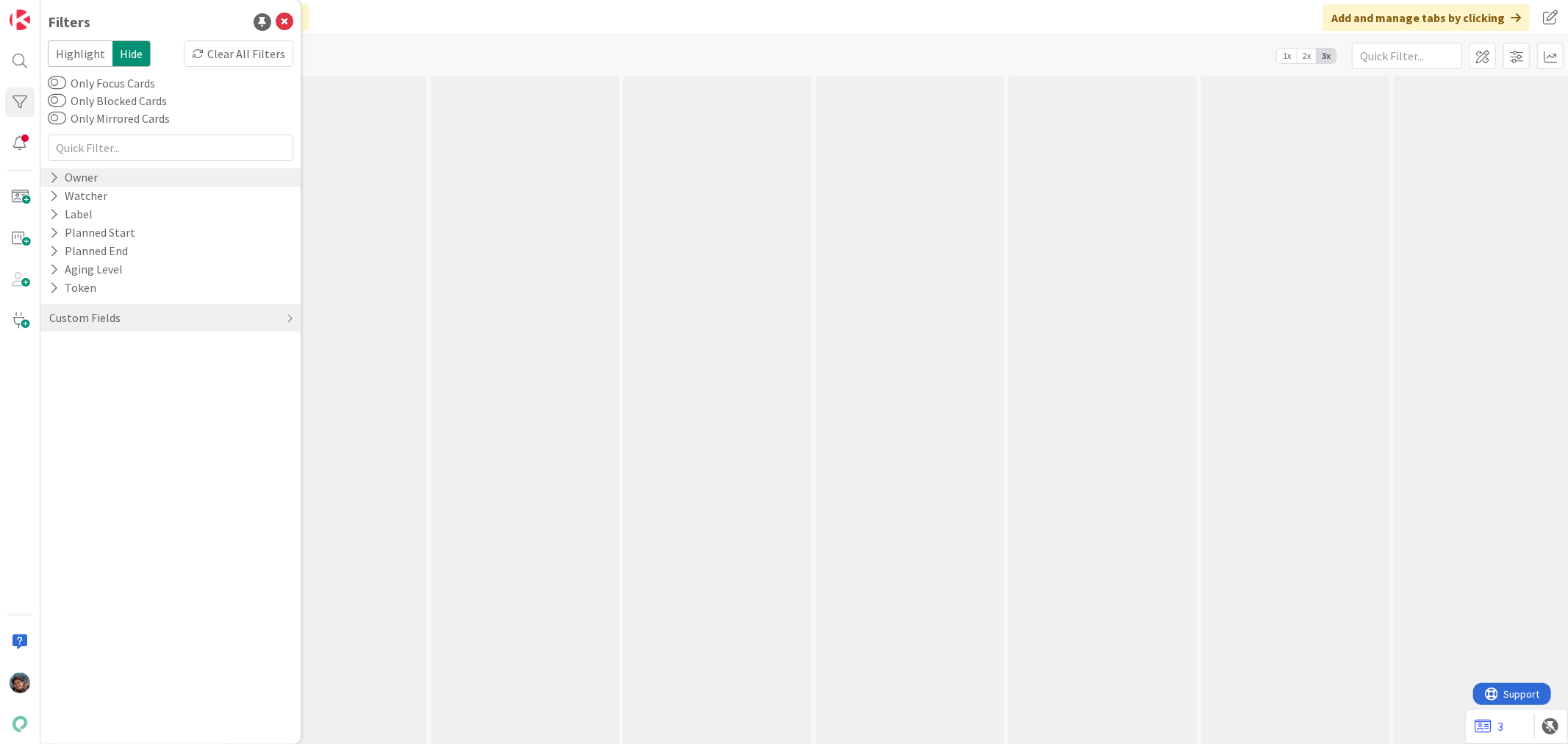
click at [57, 177] on icon at bounding box center [54, 178] width 10 height 13
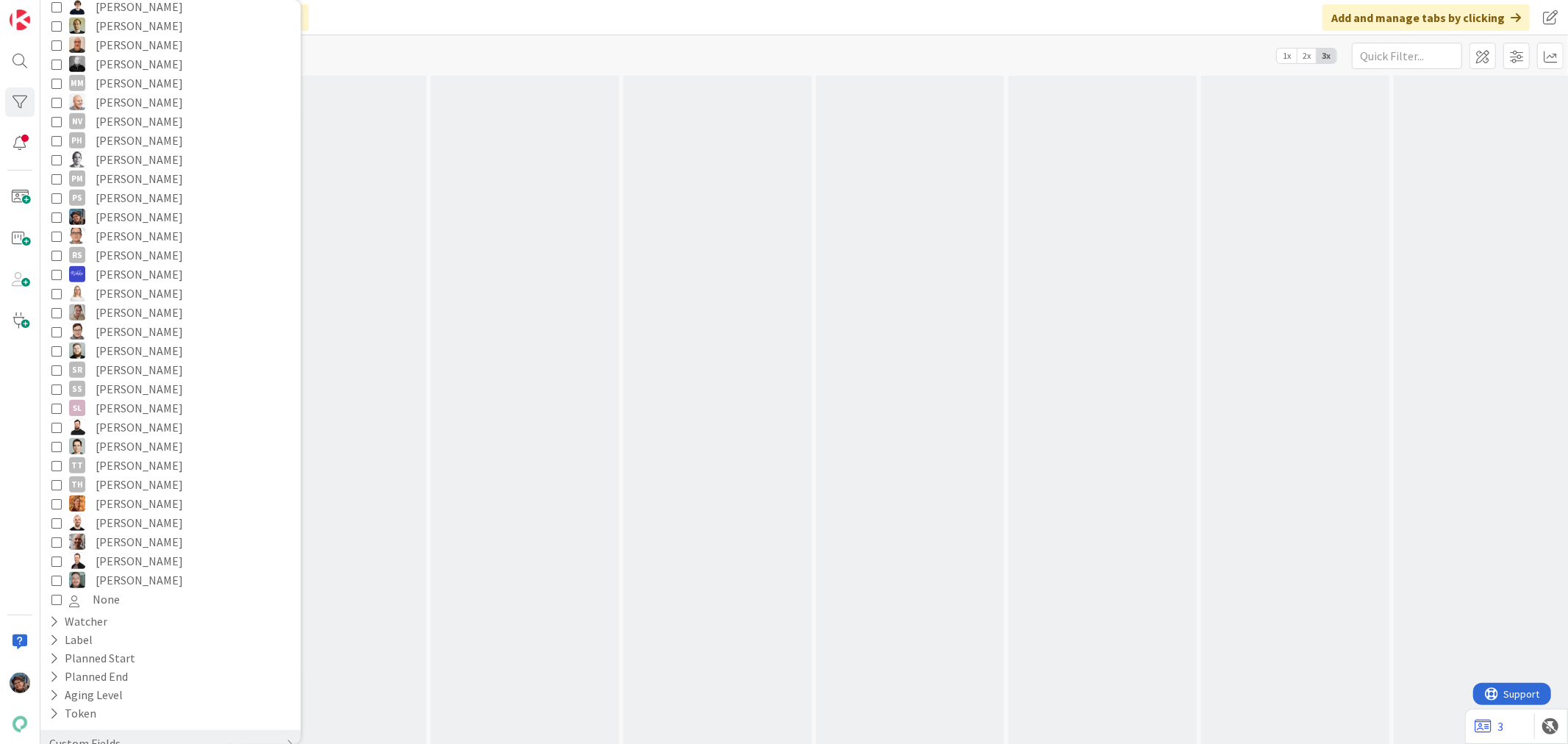
scroll to position [664, 0]
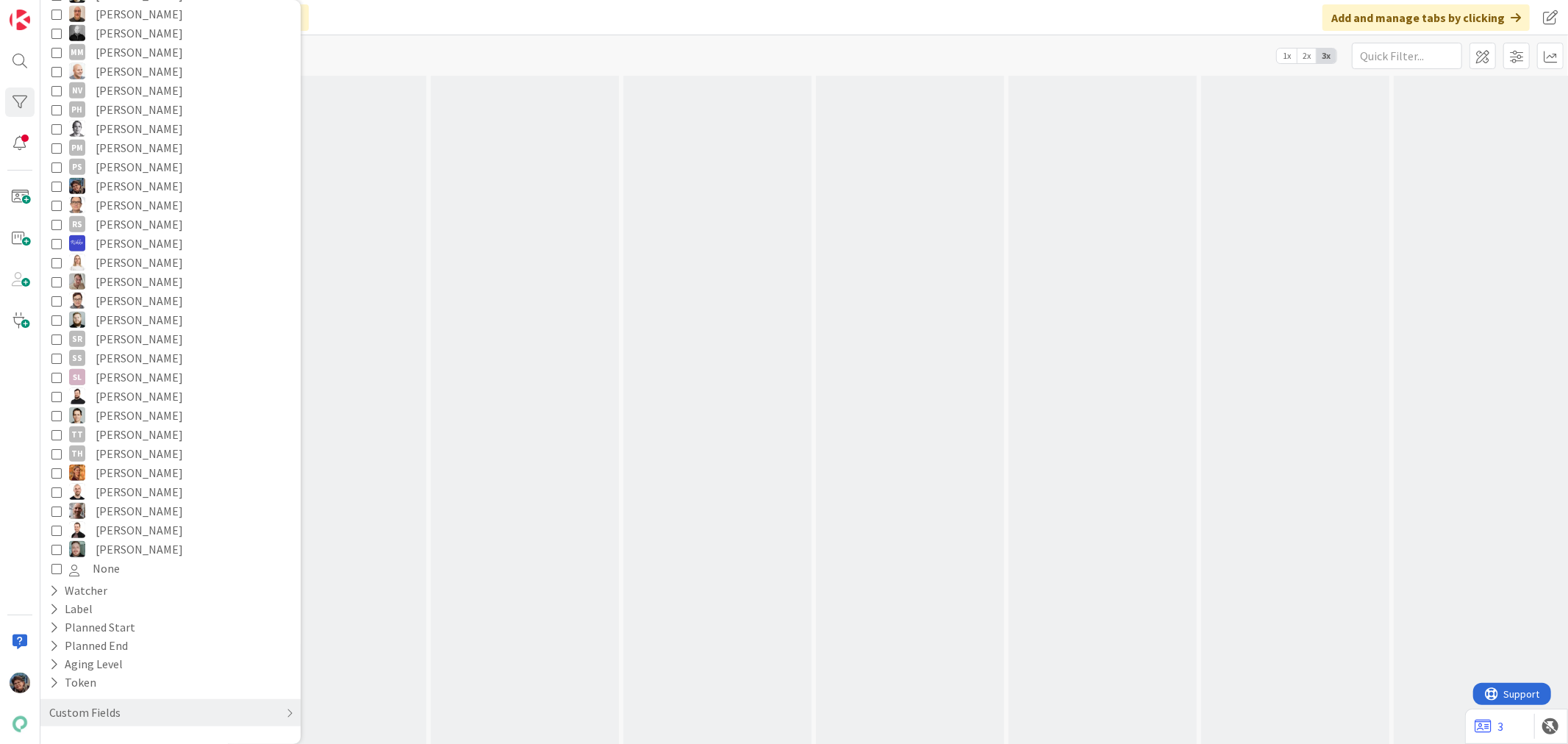
drag, startPoint x: 56, startPoint y: 471, endPoint x: 63, endPoint y: 475, distance: 8.1
click at [57, 473] on icon at bounding box center [57, 473] width 10 height 10
click at [356, 466] on div "Testataan myöhemmin Nämä kortit ovat osa jotain kokonaisuutta ja kerätään tähän…" at bounding box center [332, 200] width 188 height 1072
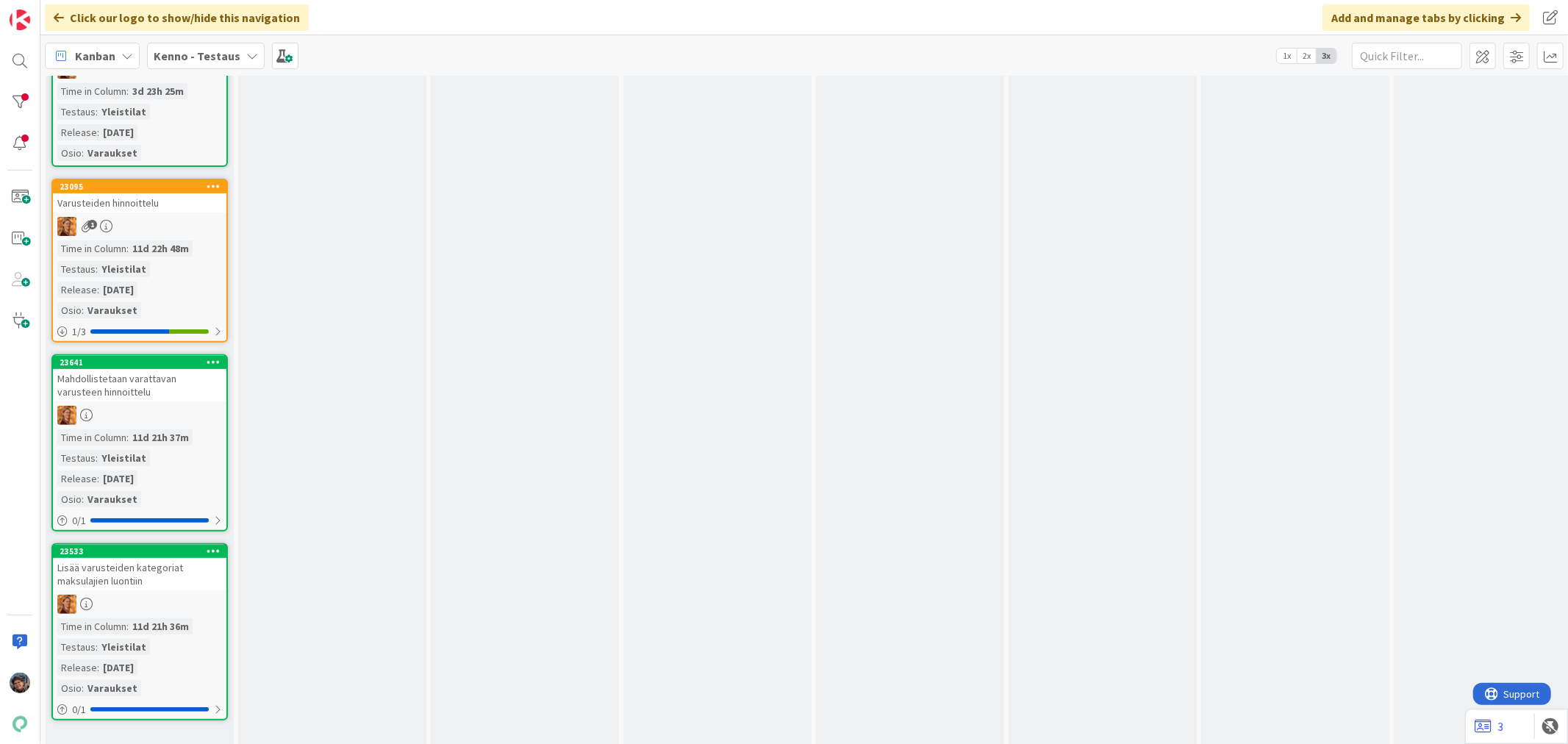
scroll to position [0, 0]
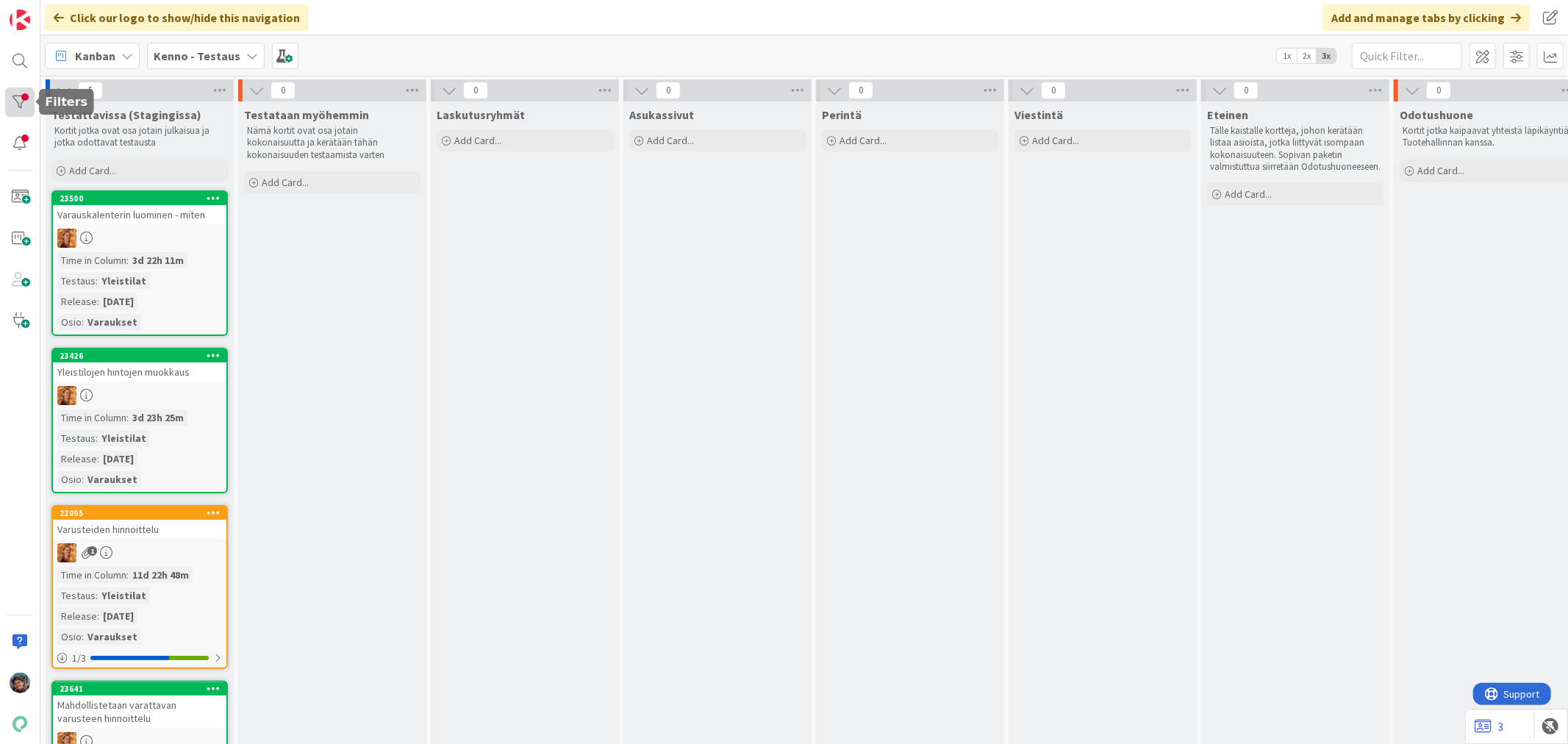
click at [19, 100] on div at bounding box center [20, 103] width 30 height 30
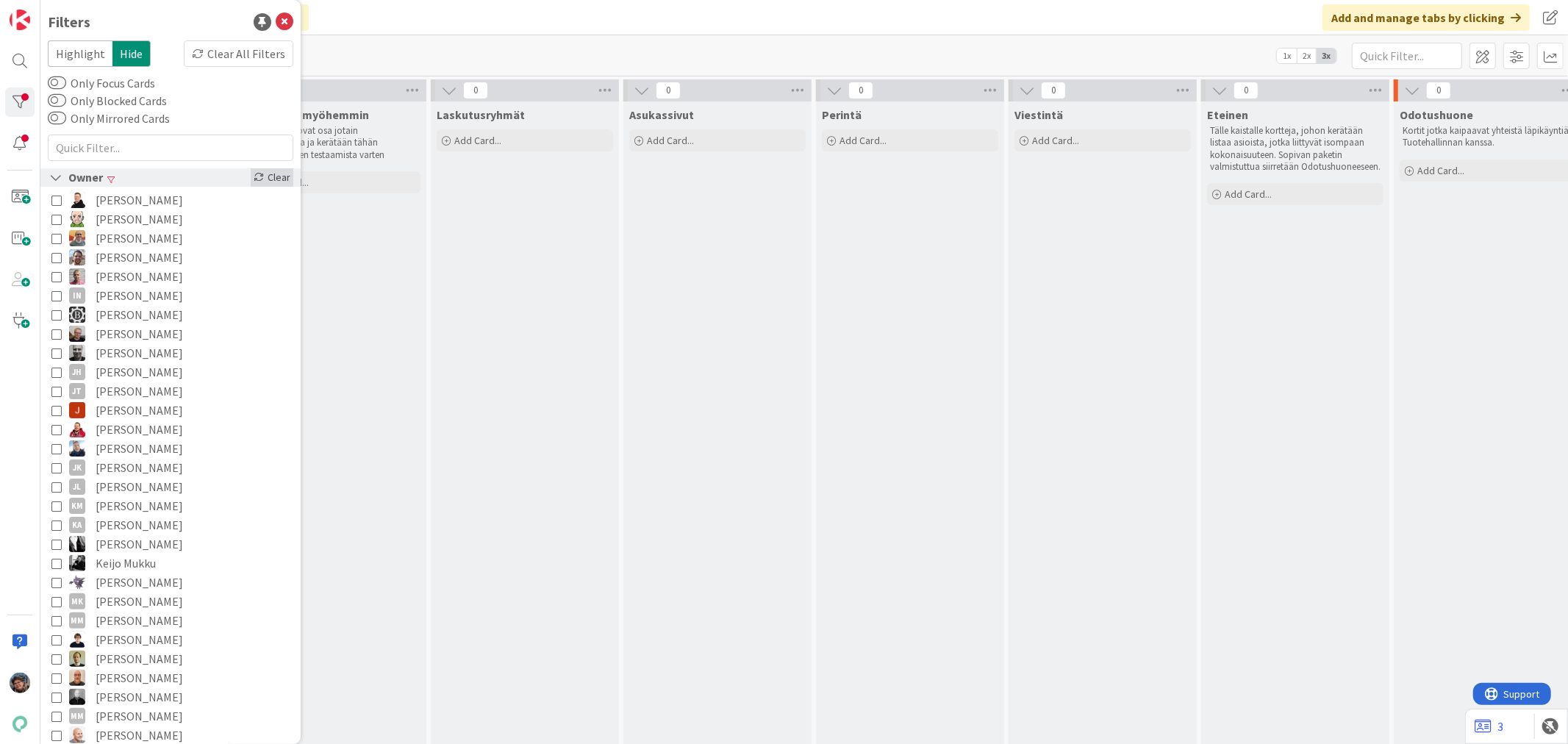
click at [261, 177] on div "Clear" at bounding box center [272, 178] width 43 height 18
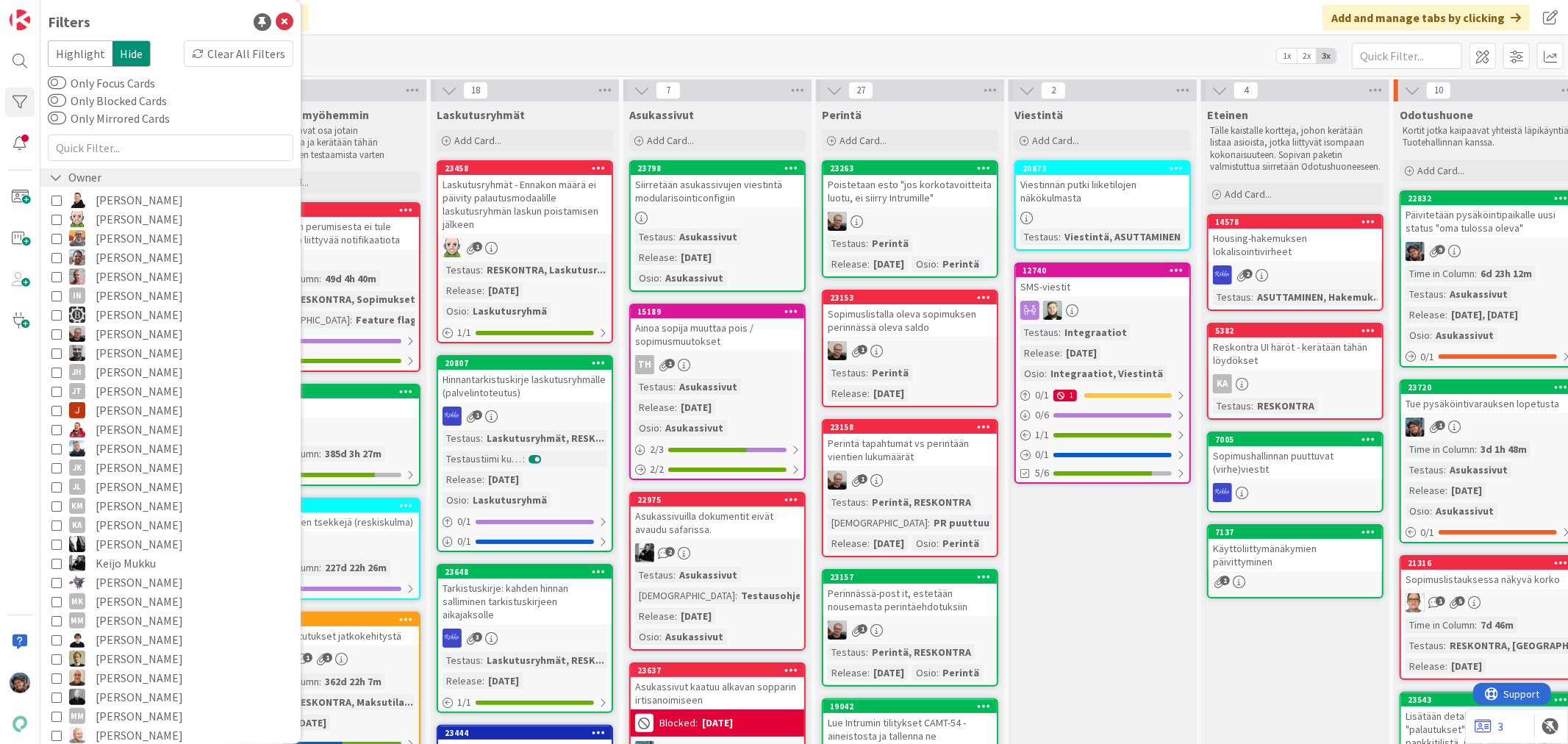
click at [359, 266] on div "22607 Lisäpalvelun perumisesta ei tule tavoitteisiin liittyvää notifikaatiota 1…" at bounding box center [332, 287] width 176 height 170
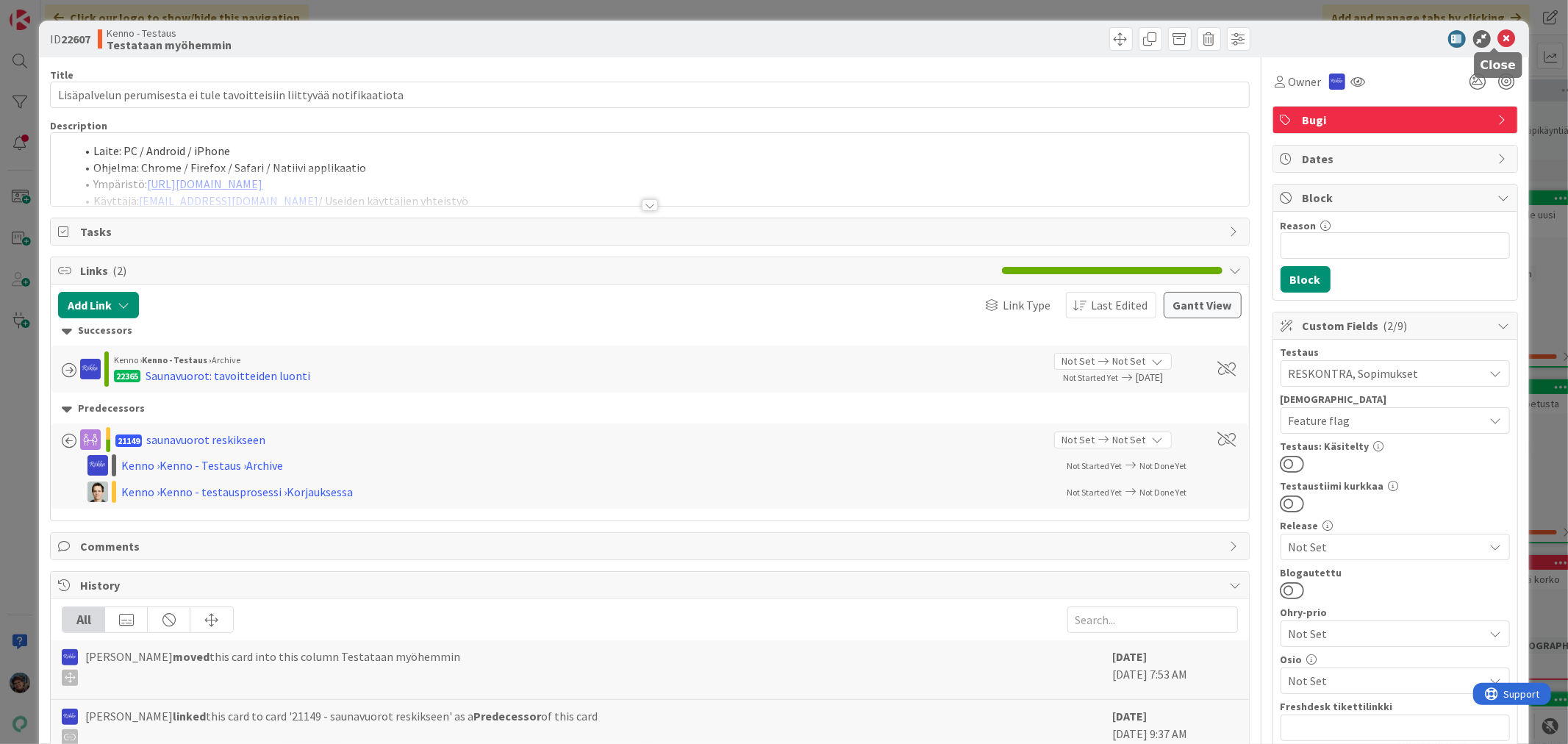
click at [1498, 30] on icon at bounding box center [1507, 39] width 18 height 18
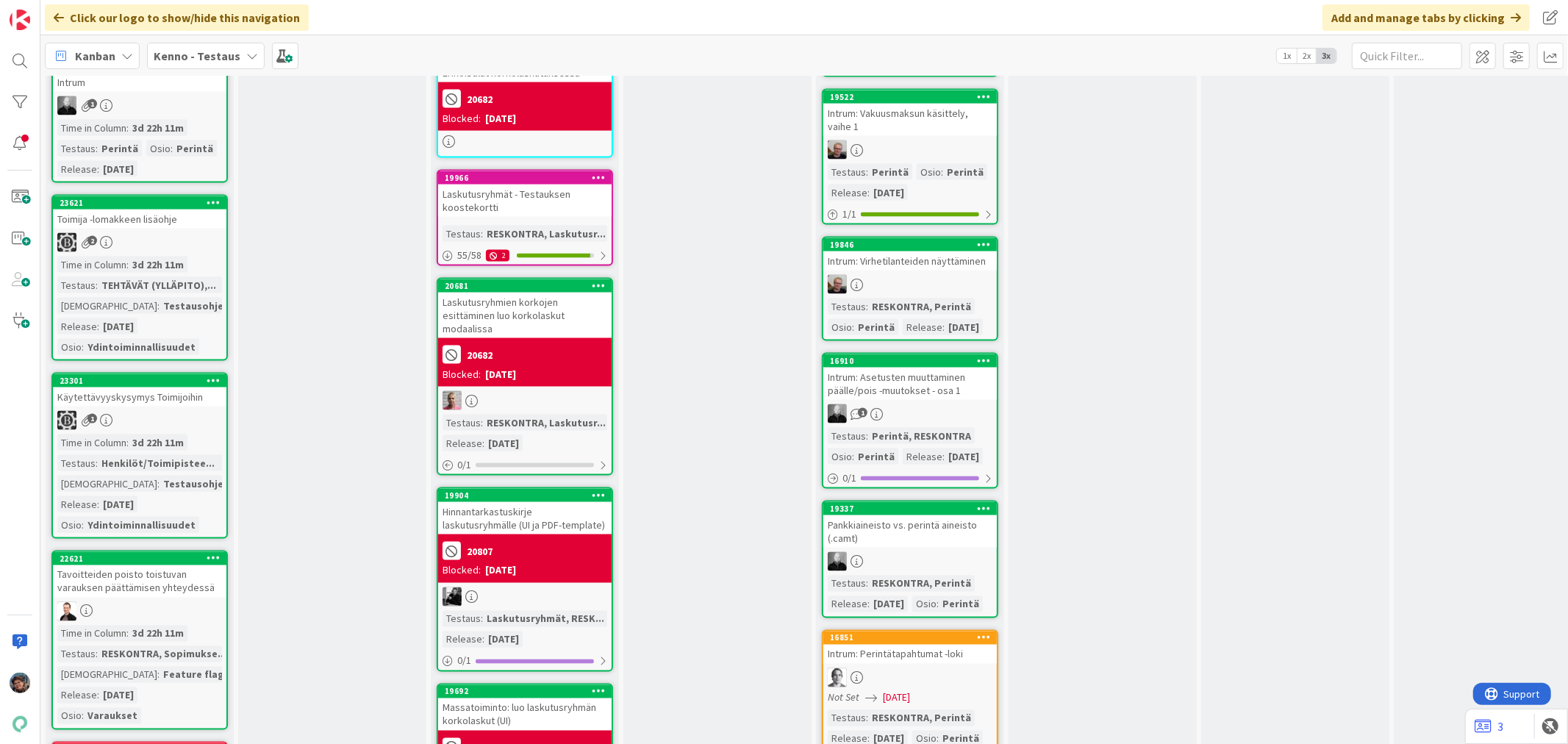
scroll to position [2124, 0]
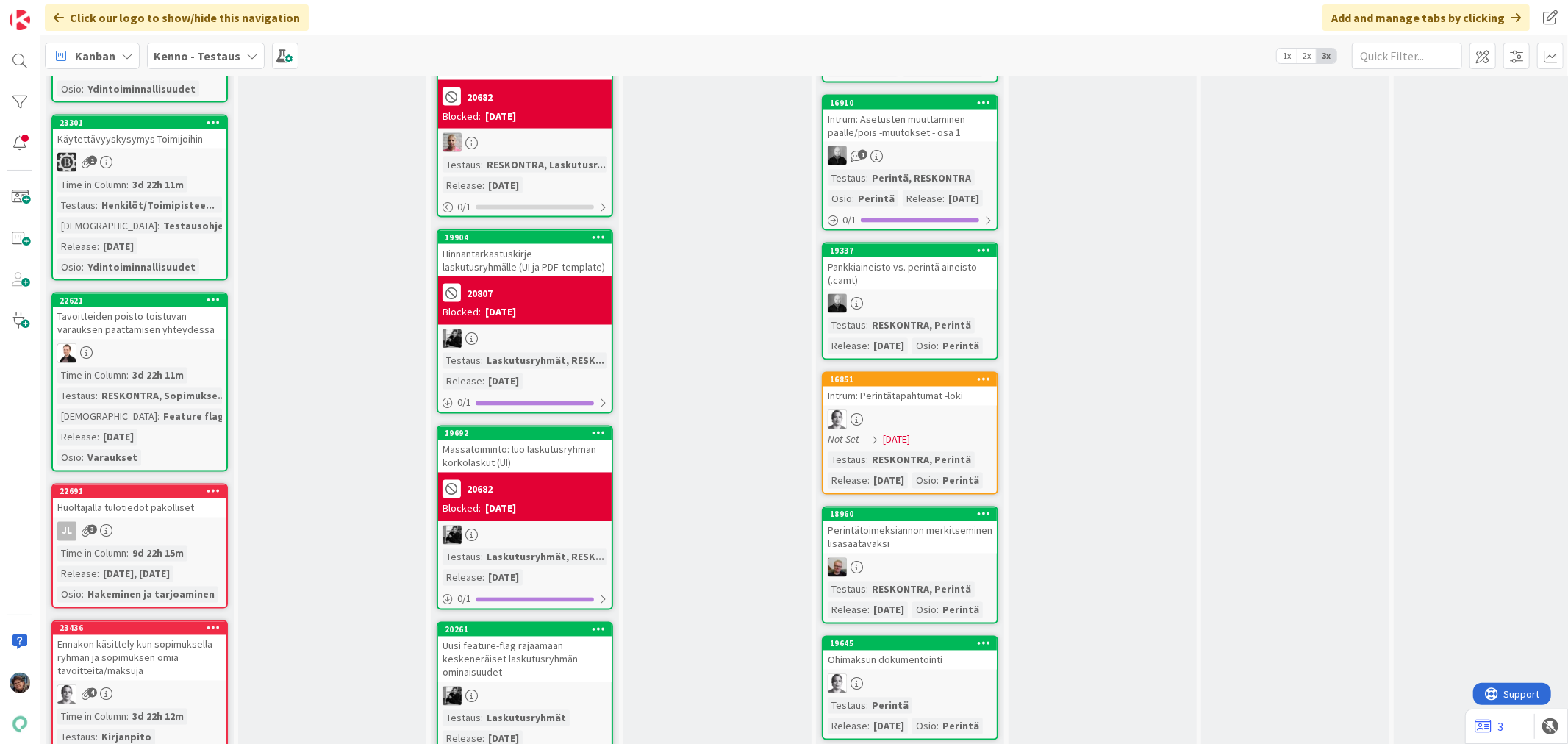
click at [119, 523] on div "JL 3" at bounding box center [140, 532] width 173 height 19
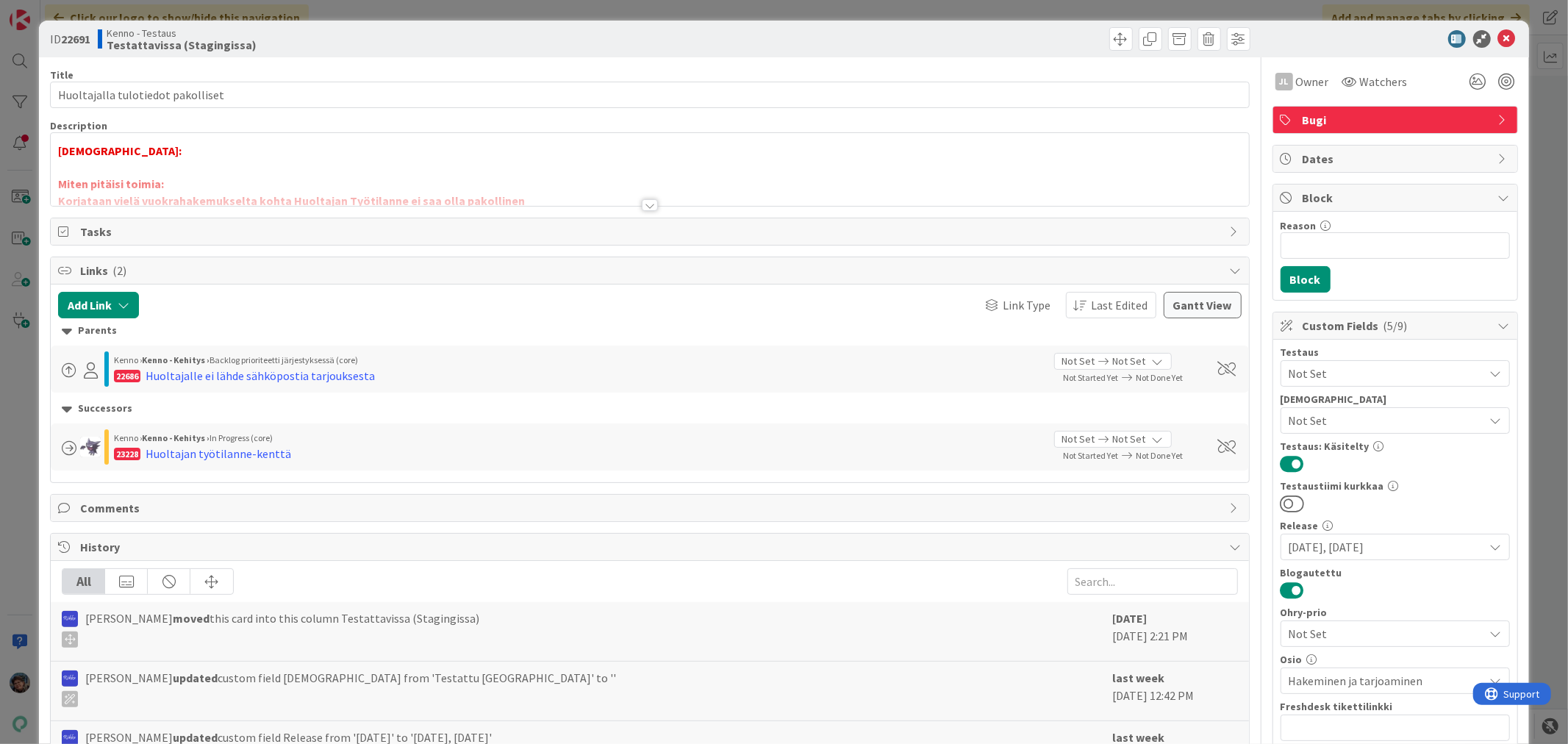
click at [646, 206] on div at bounding box center [650, 205] width 16 height 12
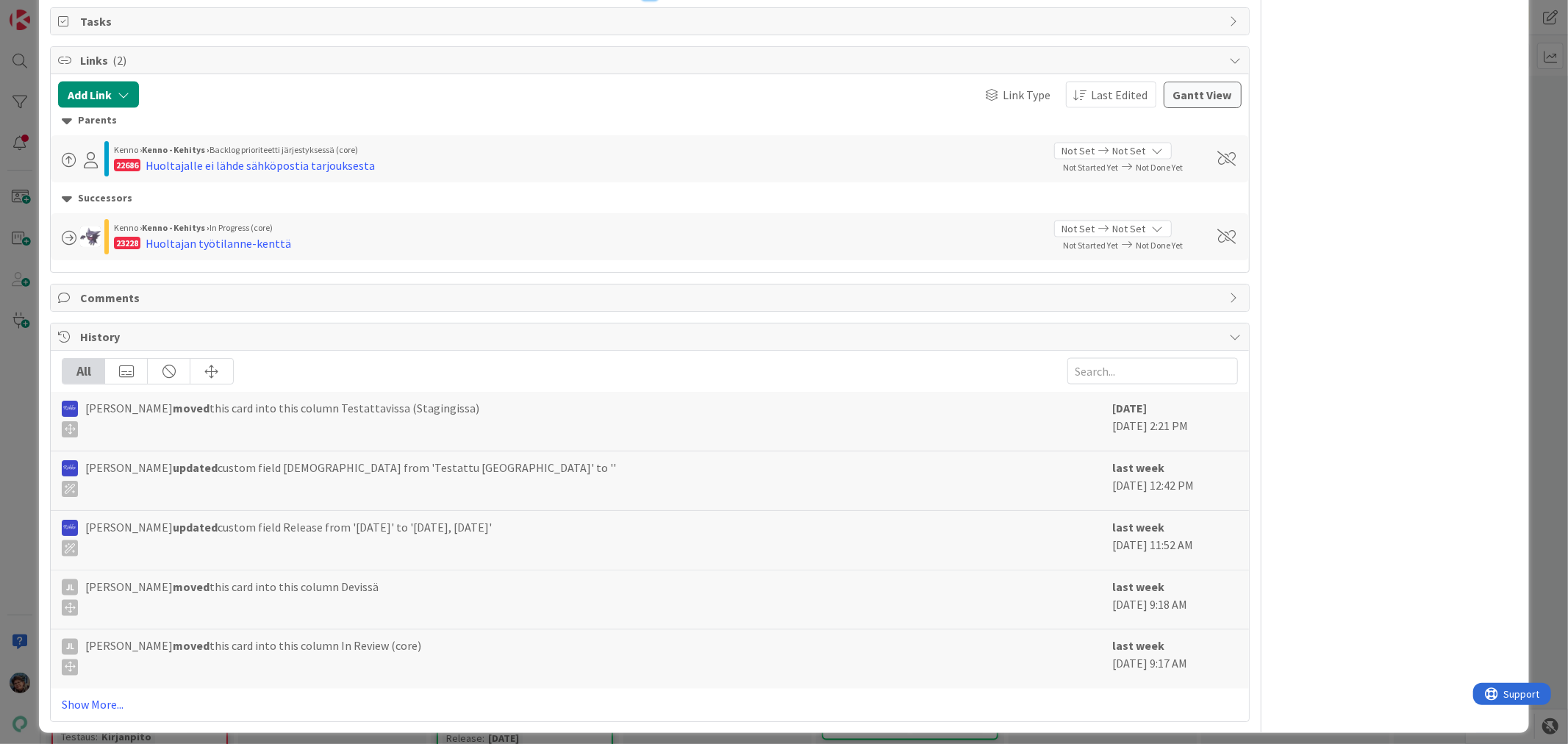
scroll to position [1726, 0]
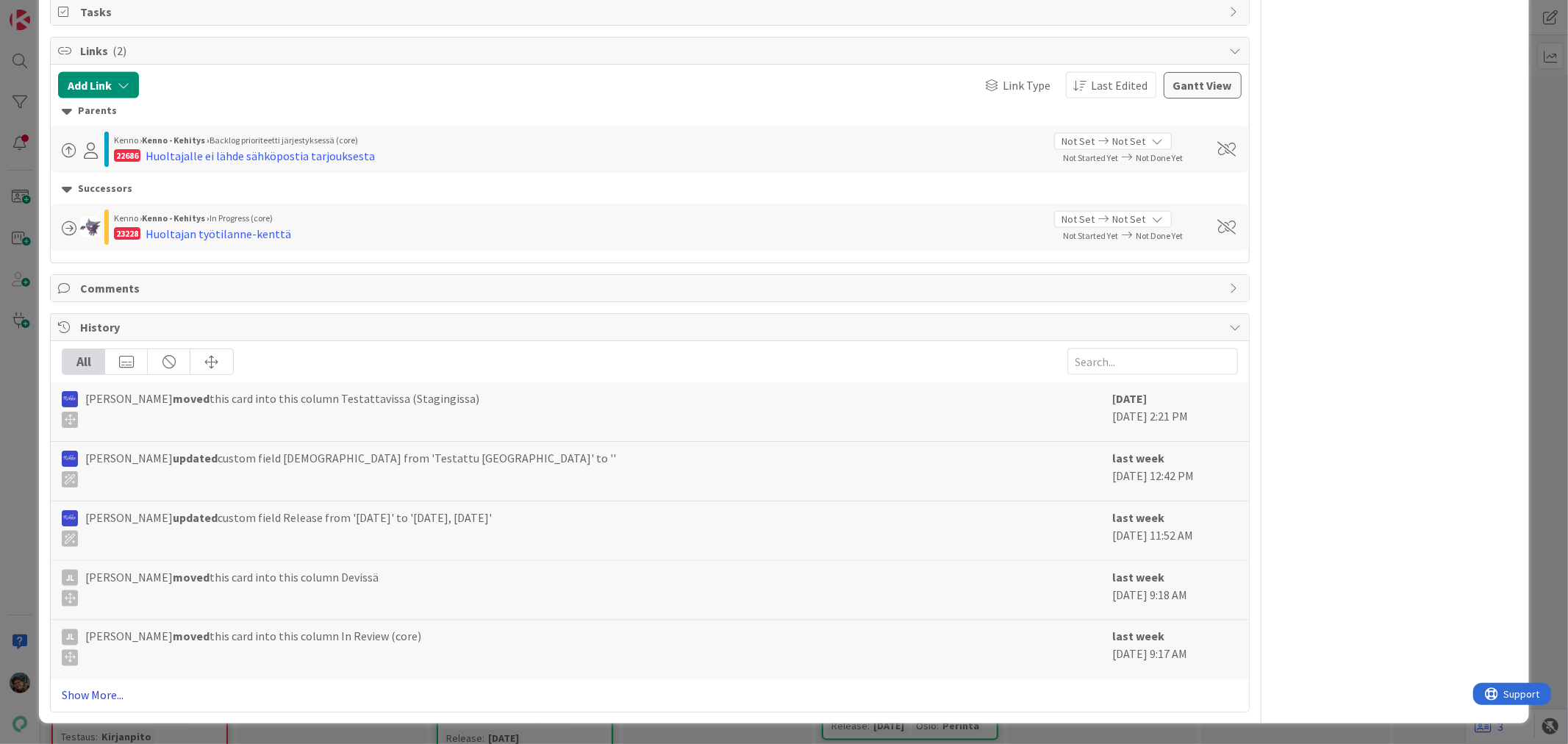
click at [103, 693] on link "Show More..." at bounding box center [649, 696] width 1175 height 18
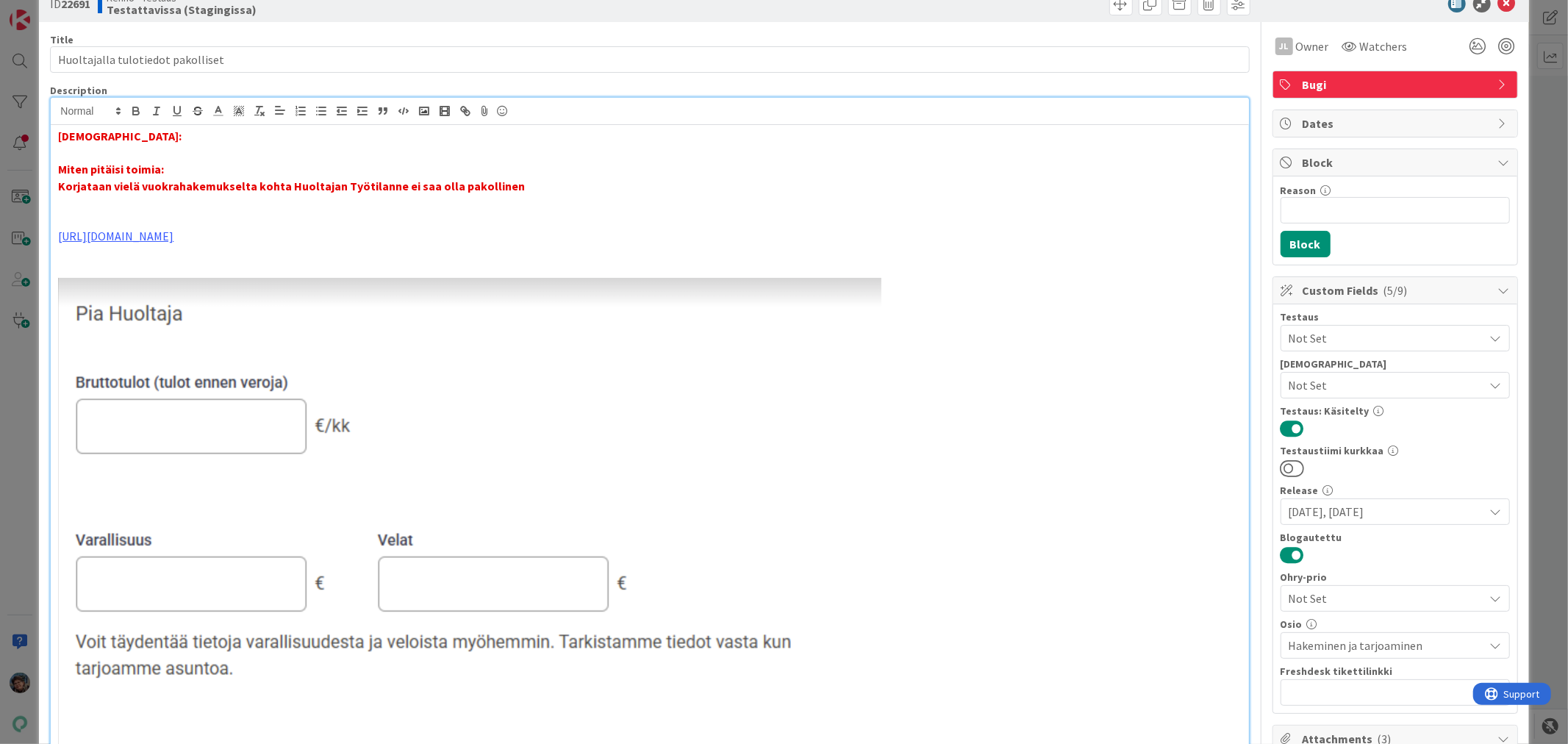
scroll to position [0, 0]
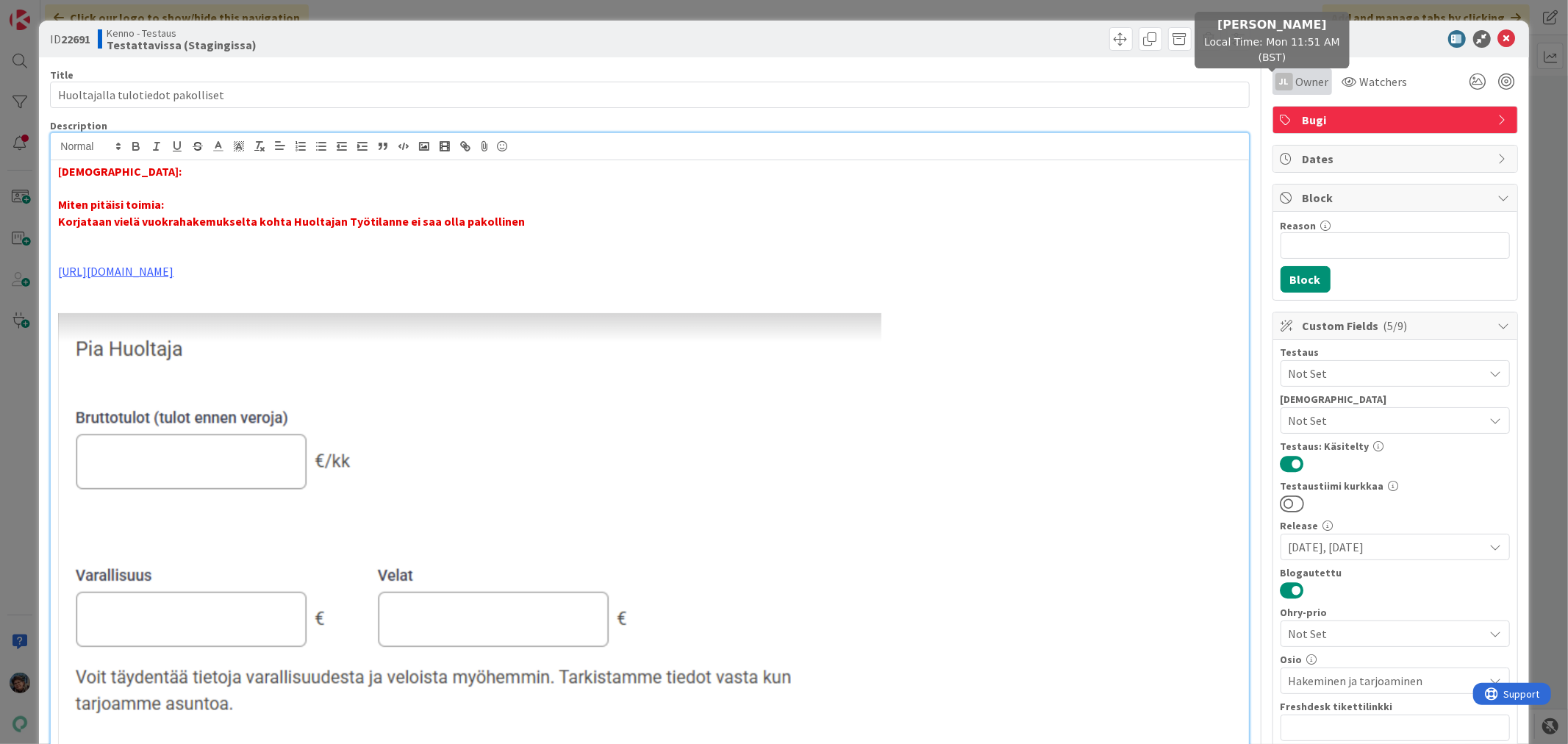
click at [1276, 84] on div "JL" at bounding box center [1285, 82] width 18 height 18
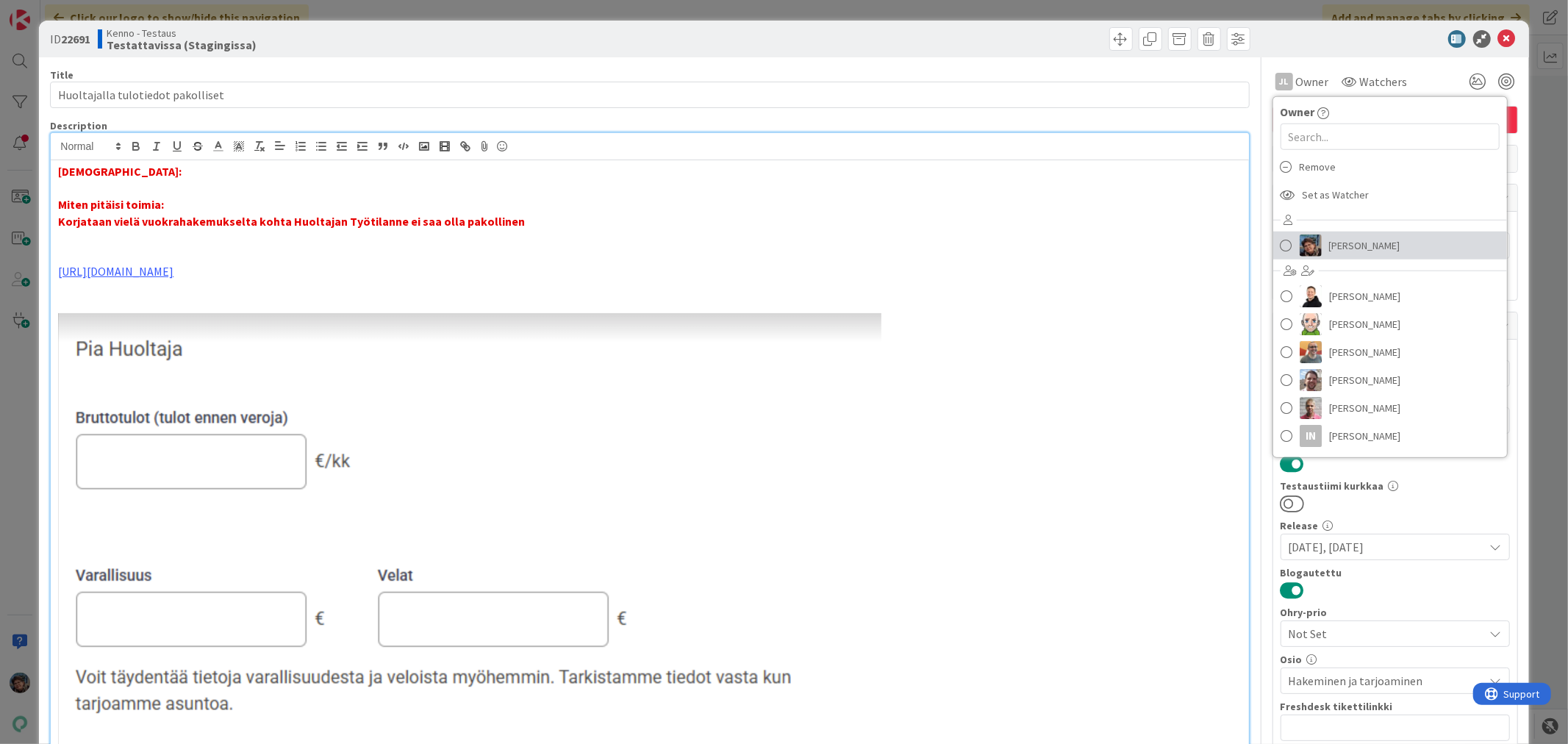
click at [1280, 244] on link "Pirjo Peltonen" at bounding box center [1391, 245] width 234 height 28
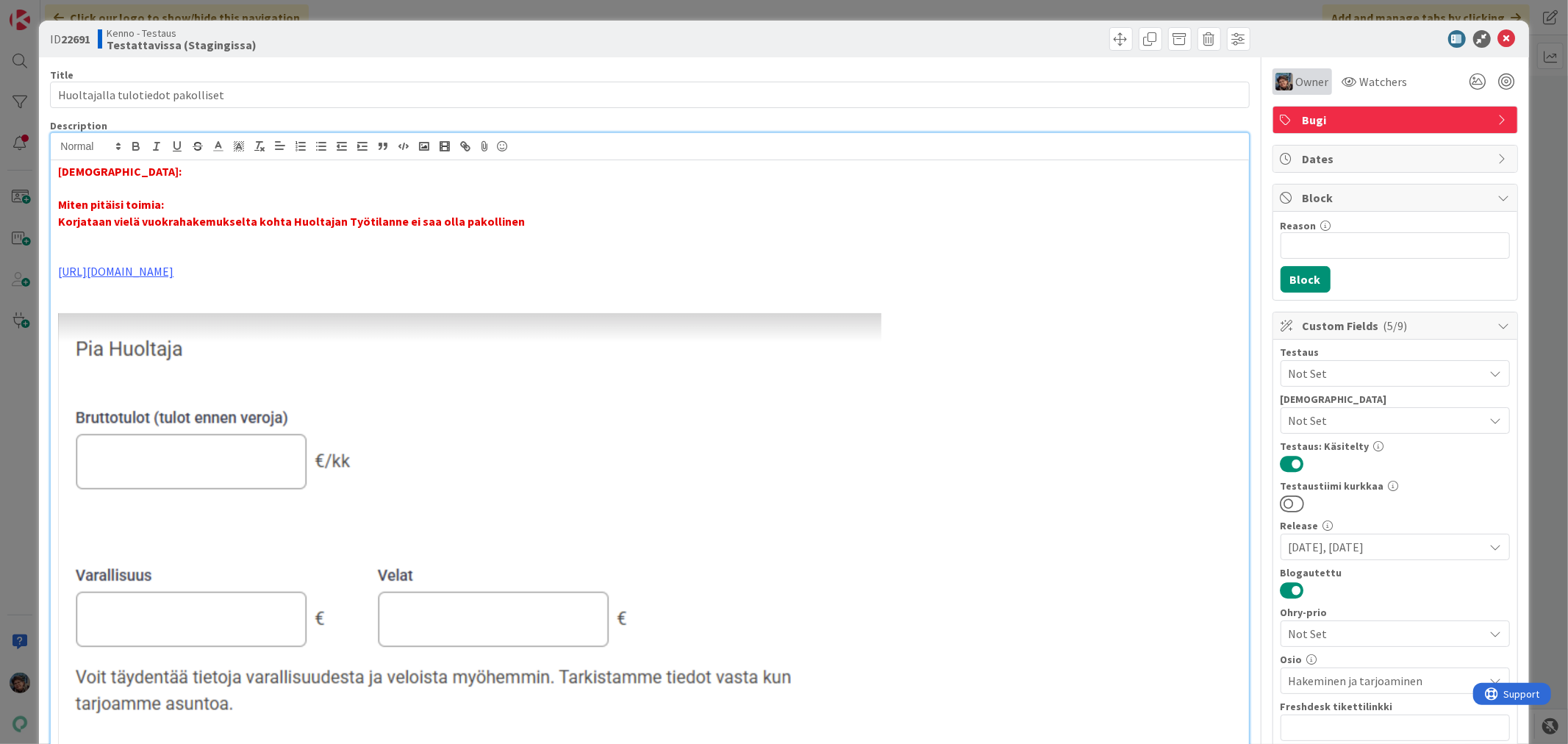
click at [1296, 84] on span "Owner" at bounding box center [1312, 82] width 33 height 18
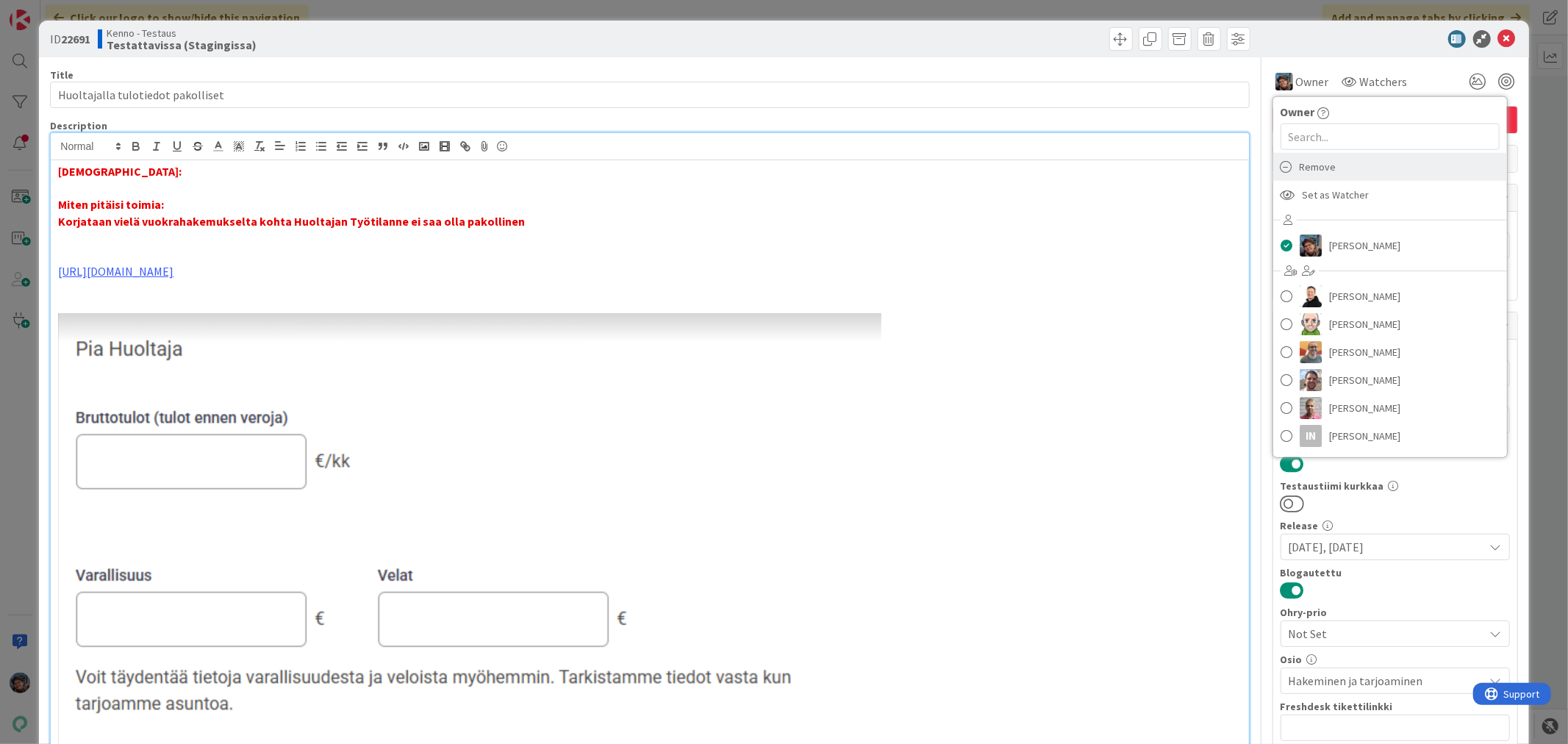
click at [1306, 167] on span "Remove" at bounding box center [1318, 167] width 37 height 22
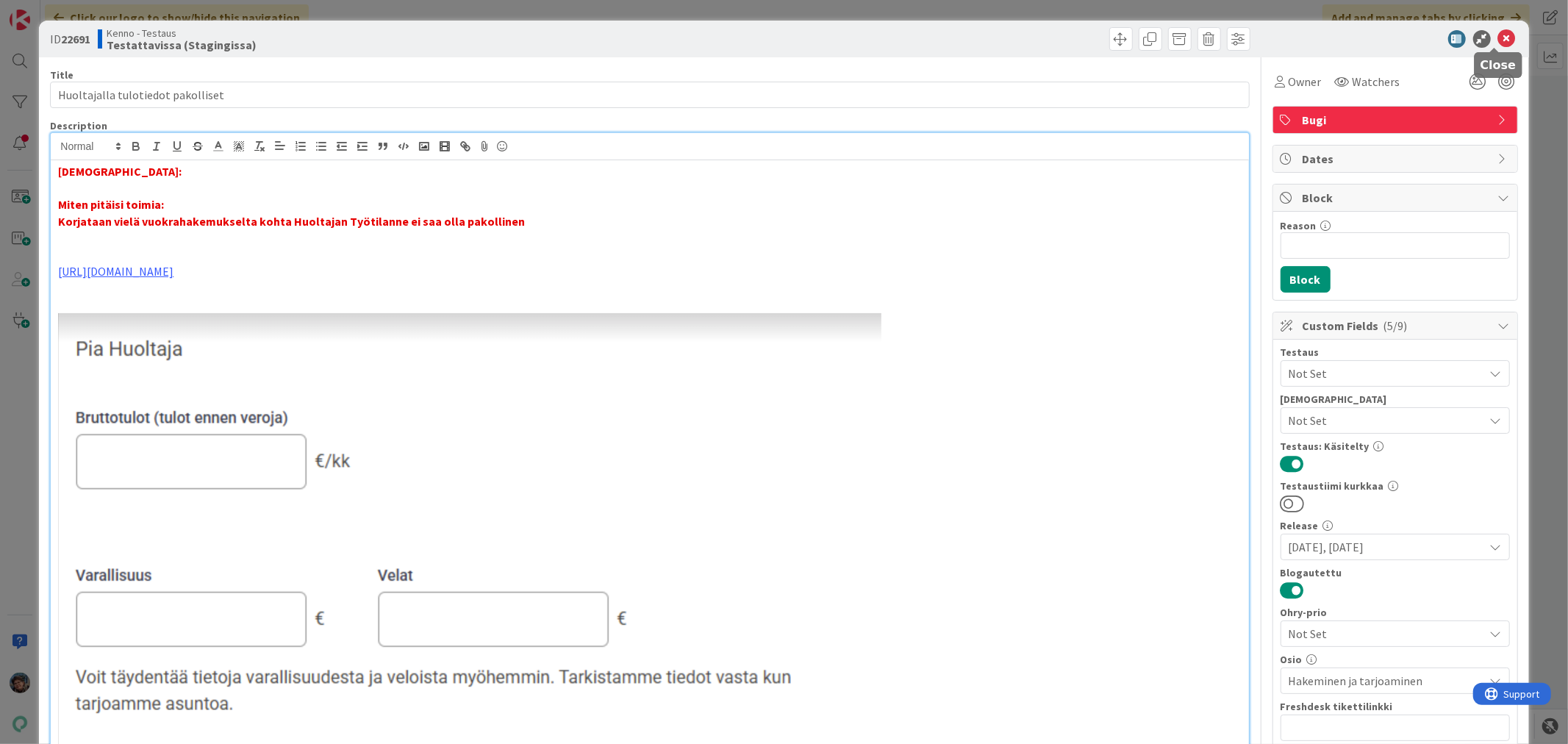
drag, startPoint x: 1489, startPoint y: 38, endPoint x: 1485, endPoint y: 47, distance: 9.8
click at [1498, 38] on icon at bounding box center [1507, 39] width 18 height 18
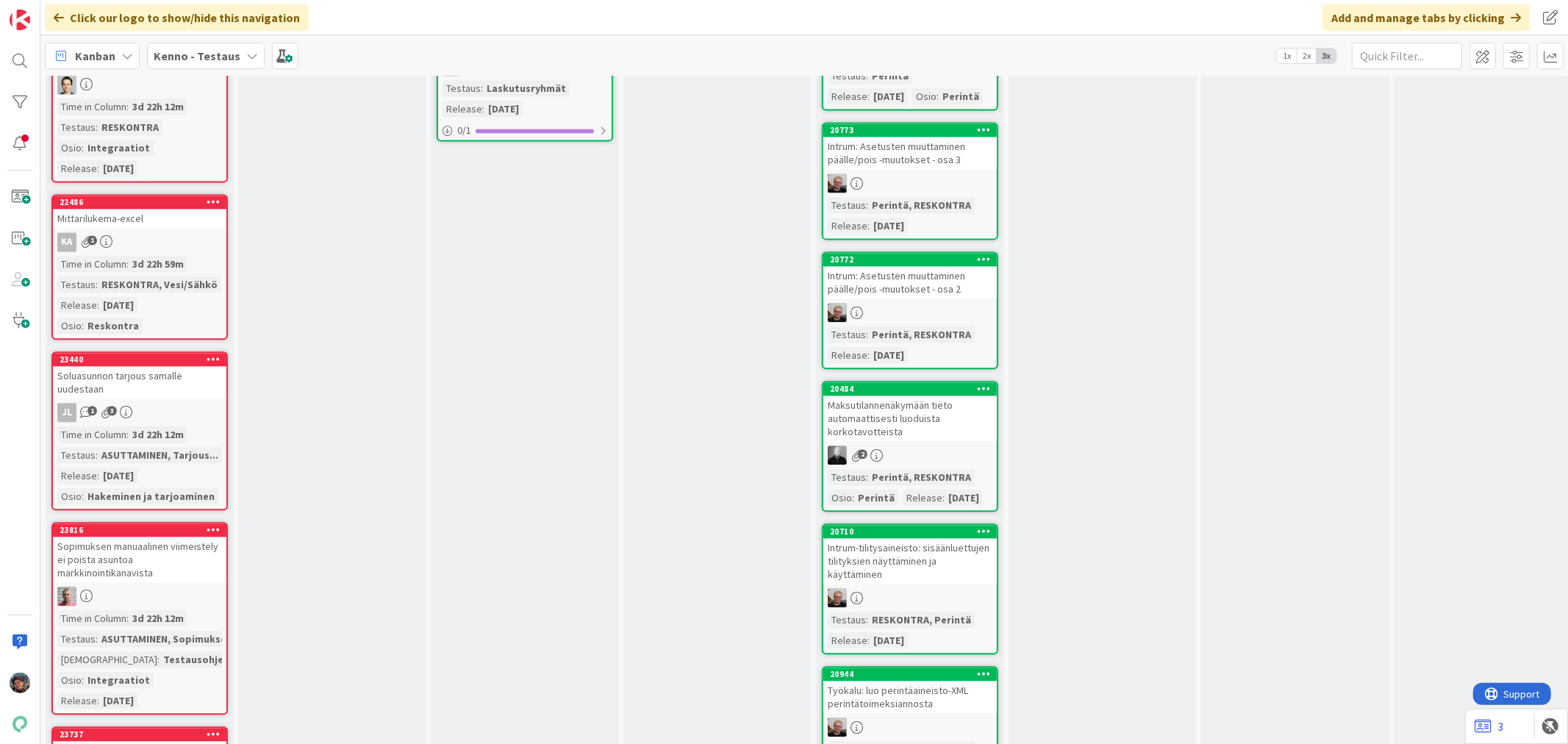
scroll to position [2779, 0]
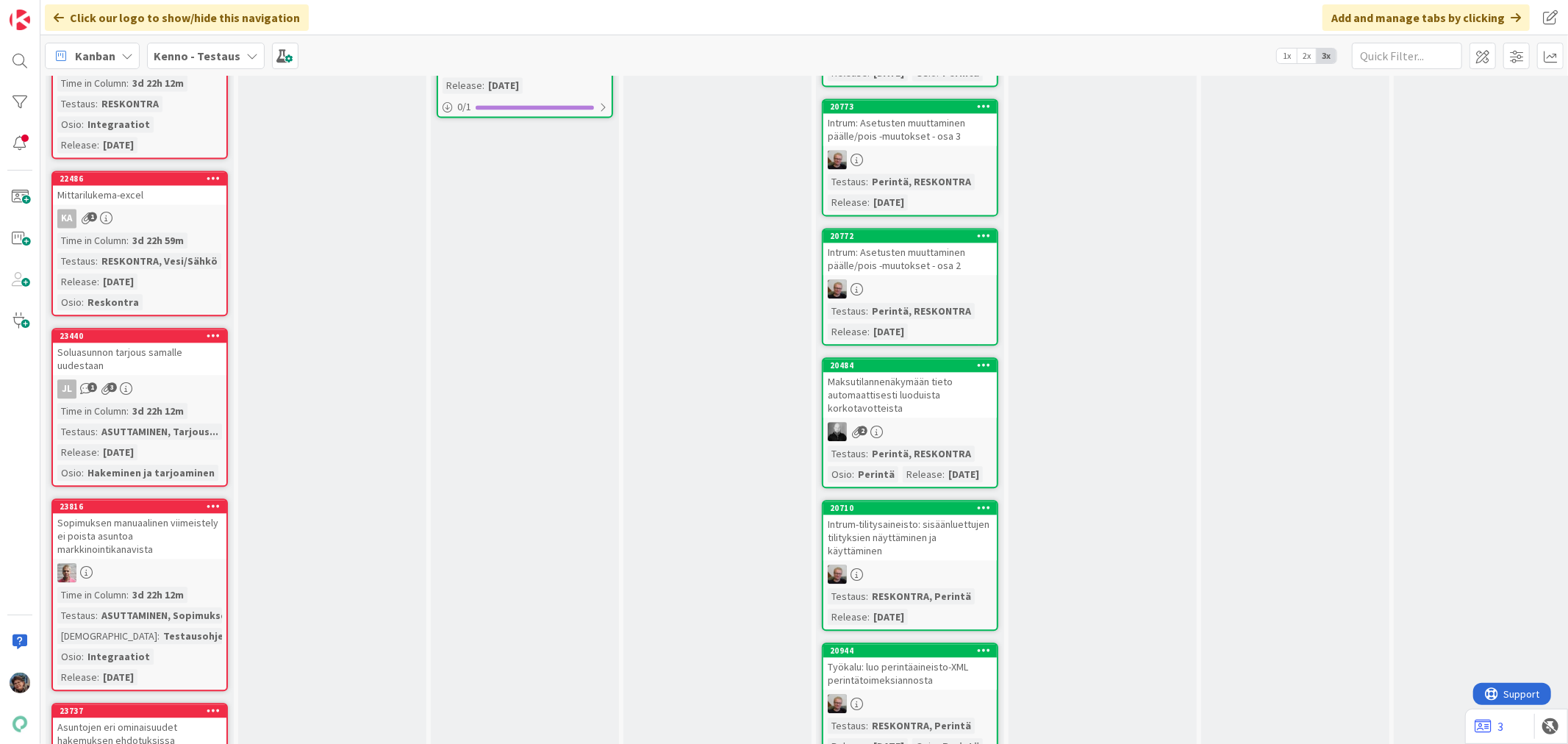
click at [186, 343] on div "Soluasunnon tarjous samalle uudestaan" at bounding box center [140, 359] width 173 height 32
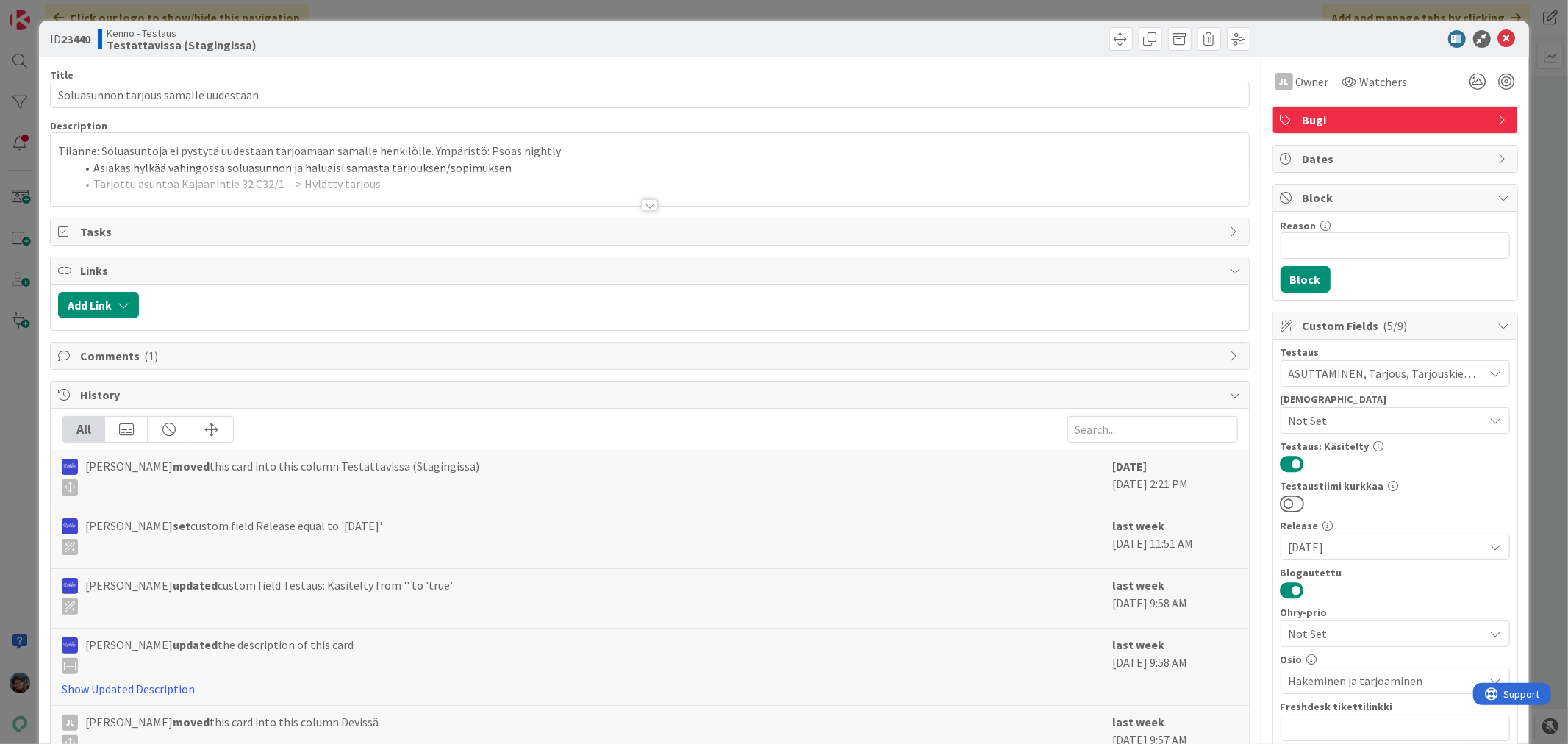
click at [642, 203] on div at bounding box center [650, 205] width 16 height 12
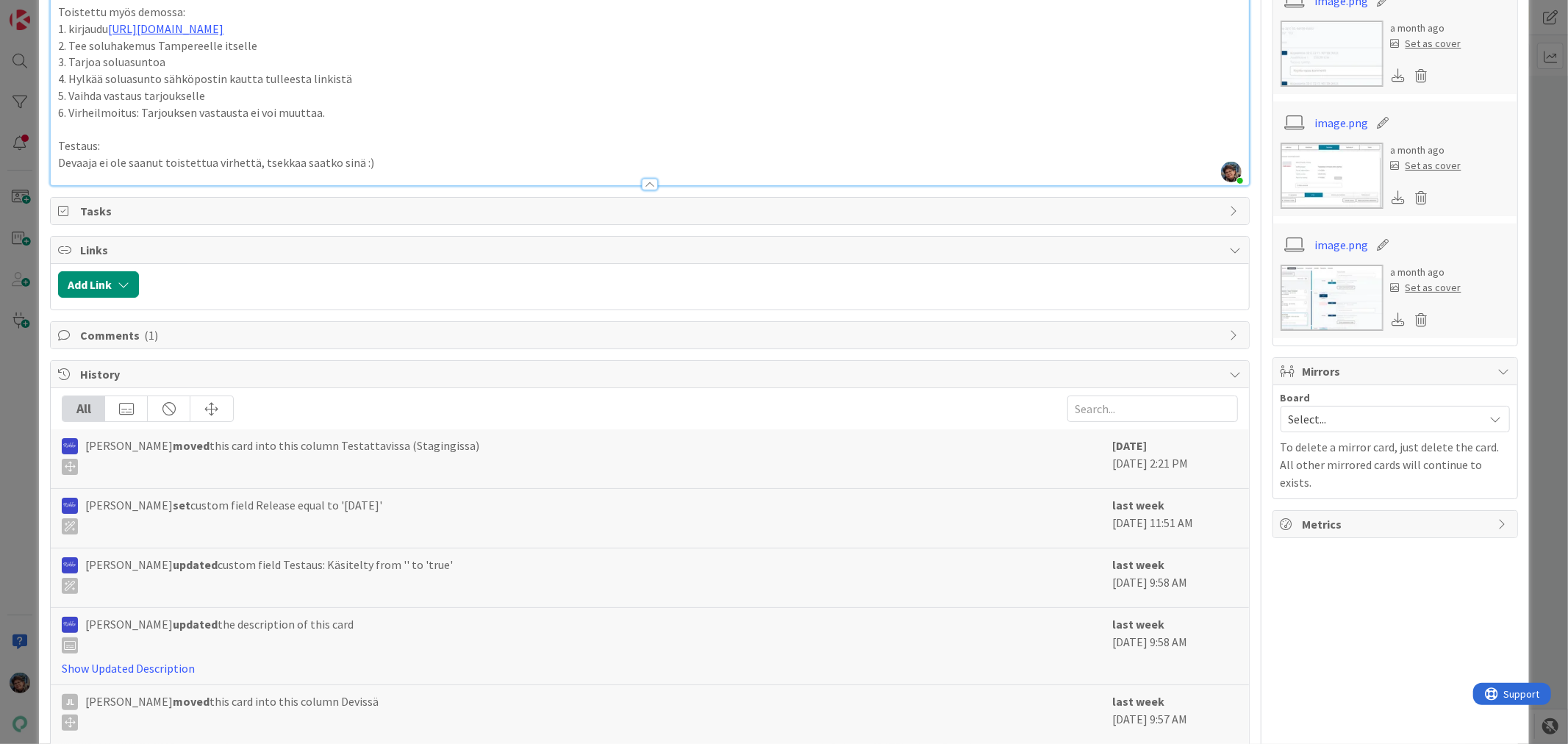
scroll to position [919, 0]
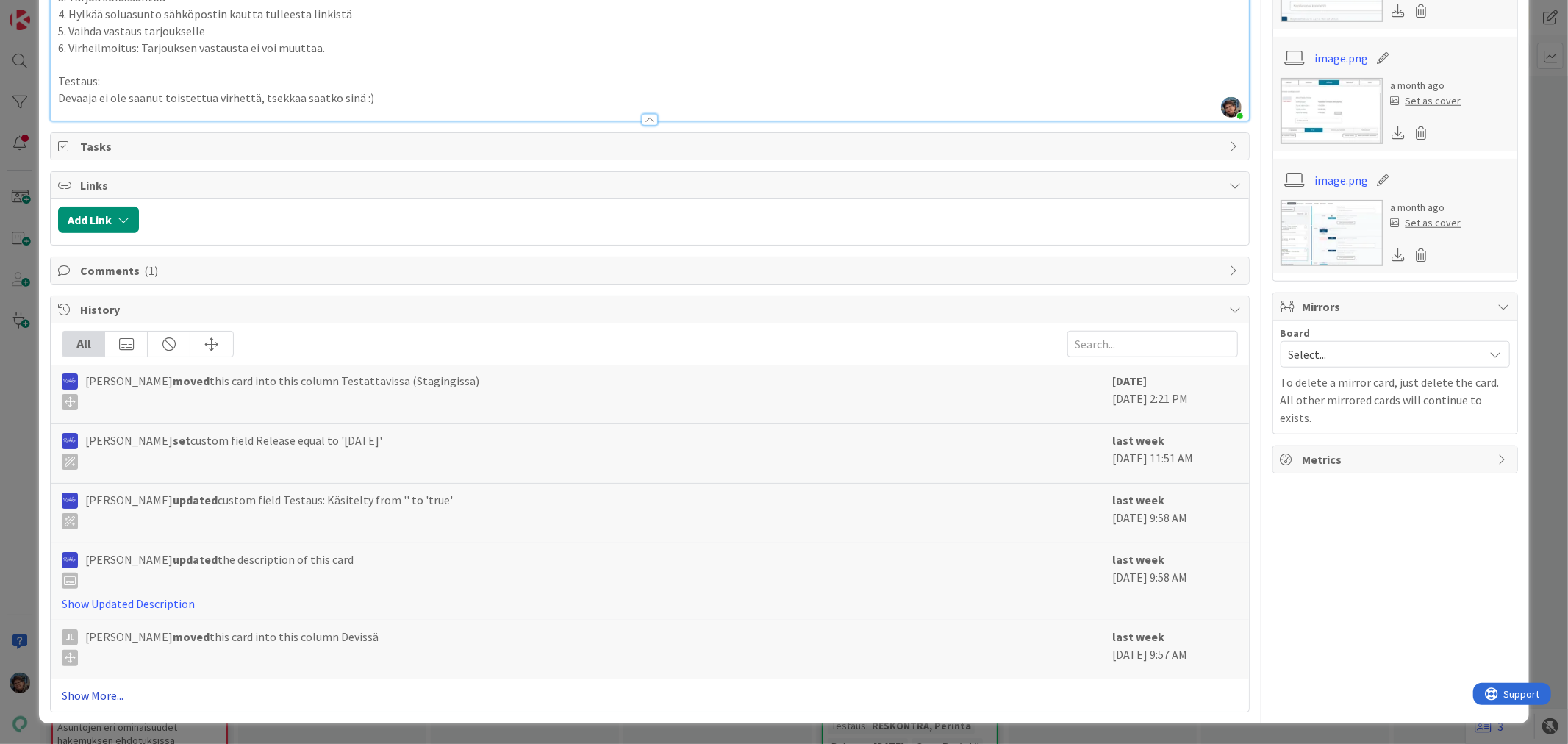
click at [79, 696] on link "Show More..." at bounding box center [649, 696] width 1175 height 18
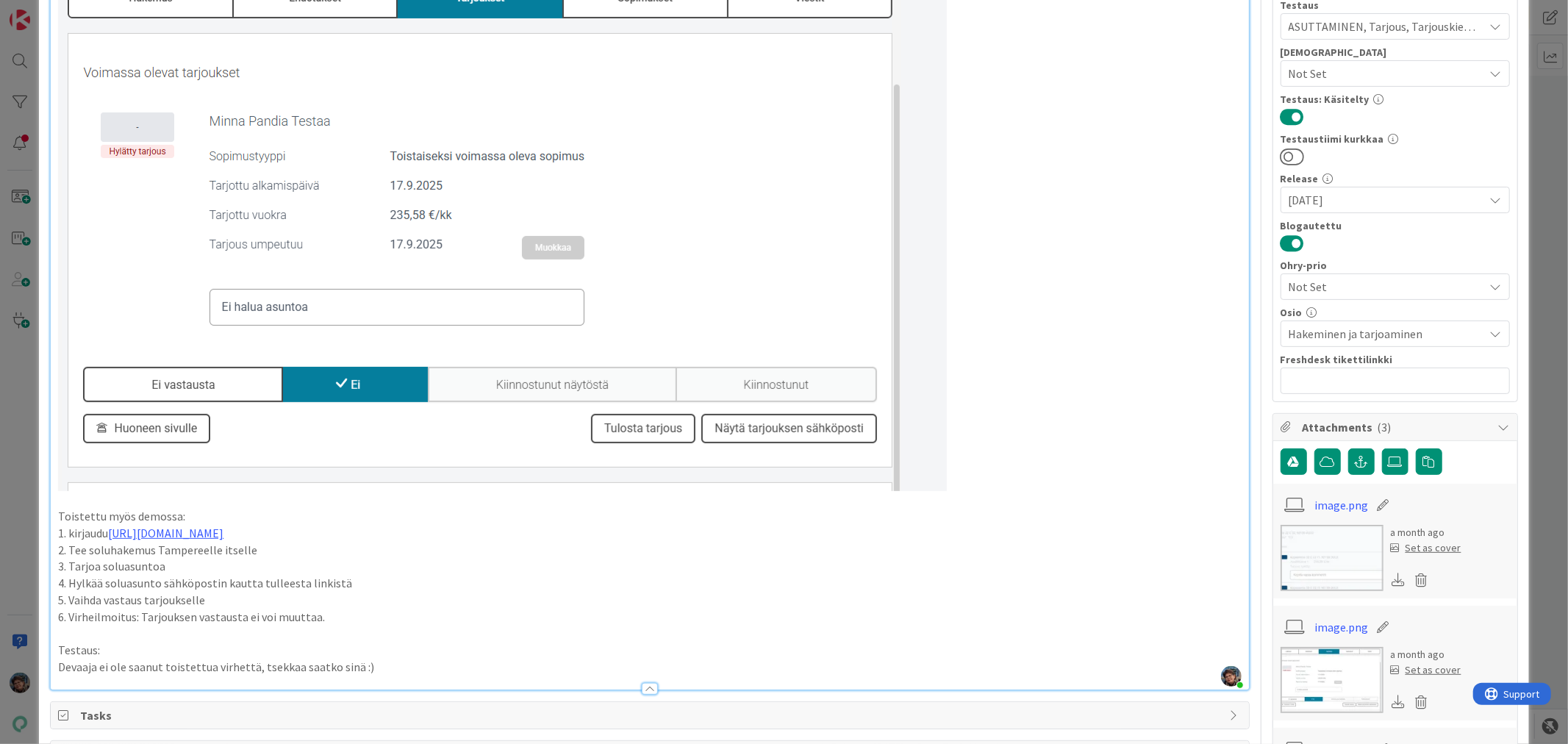
scroll to position [0, 0]
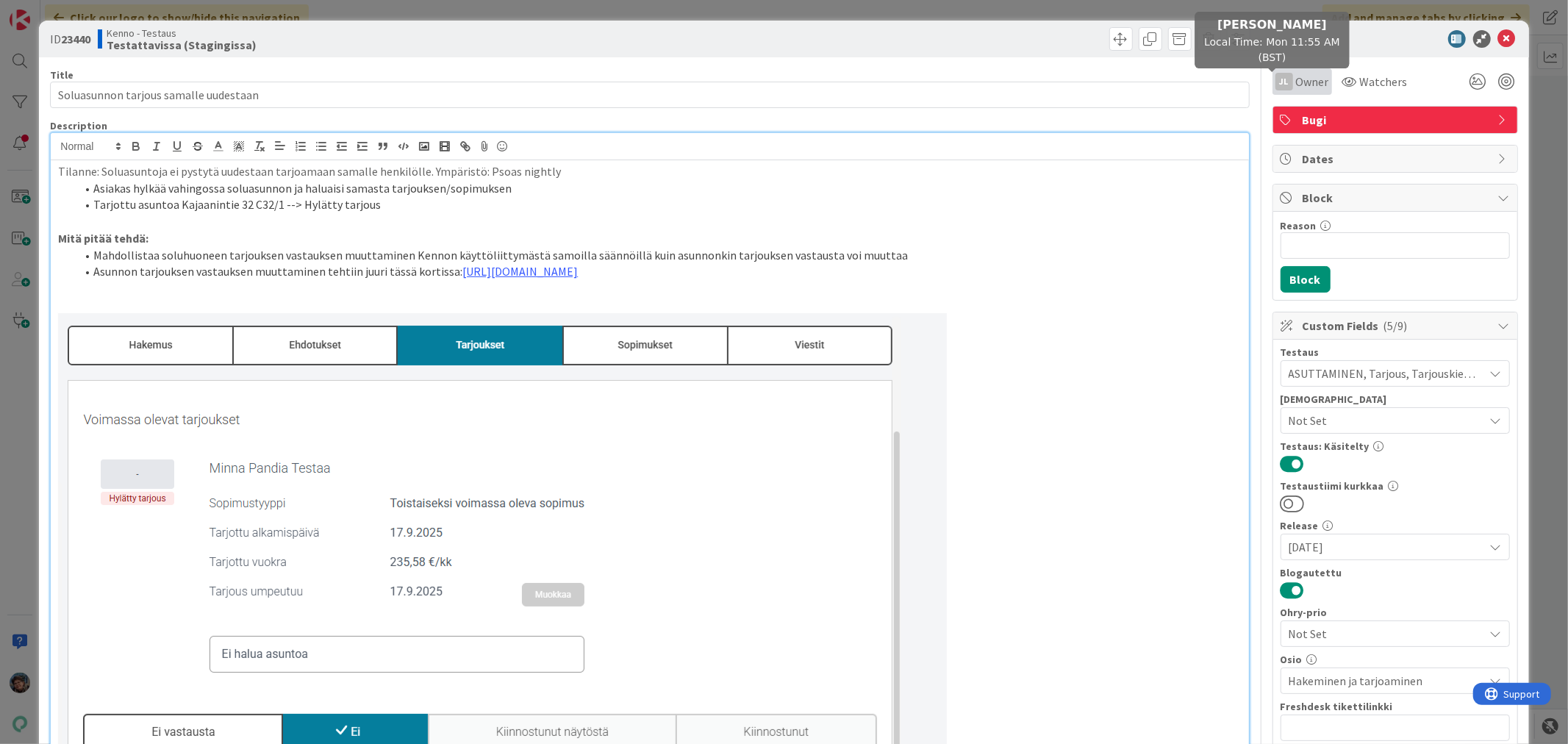
click at [1276, 78] on div "JL" at bounding box center [1285, 82] width 18 height 18
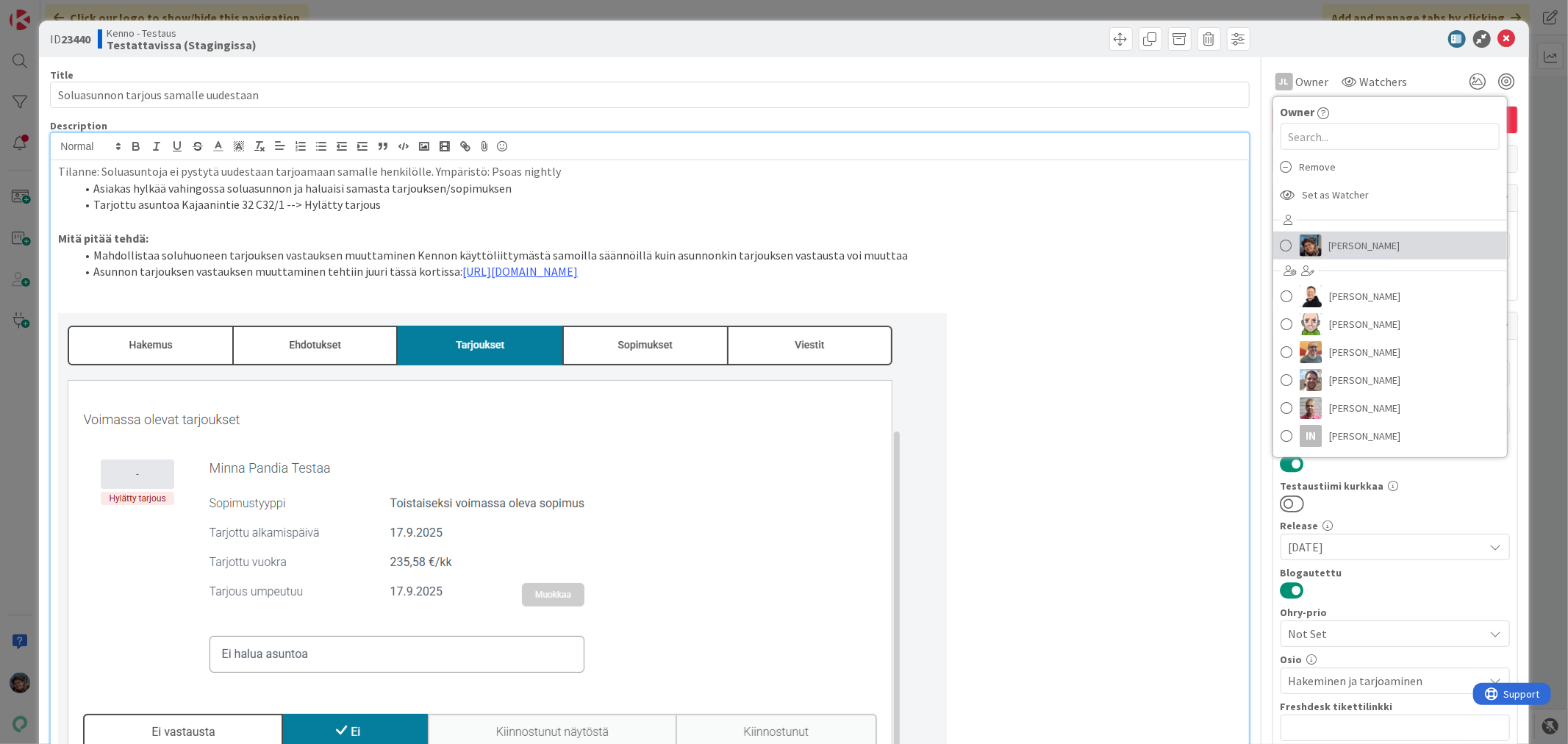
click at [1330, 243] on span "Pirjo Peltonen" at bounding box center [1366, 245] width 72 height 22
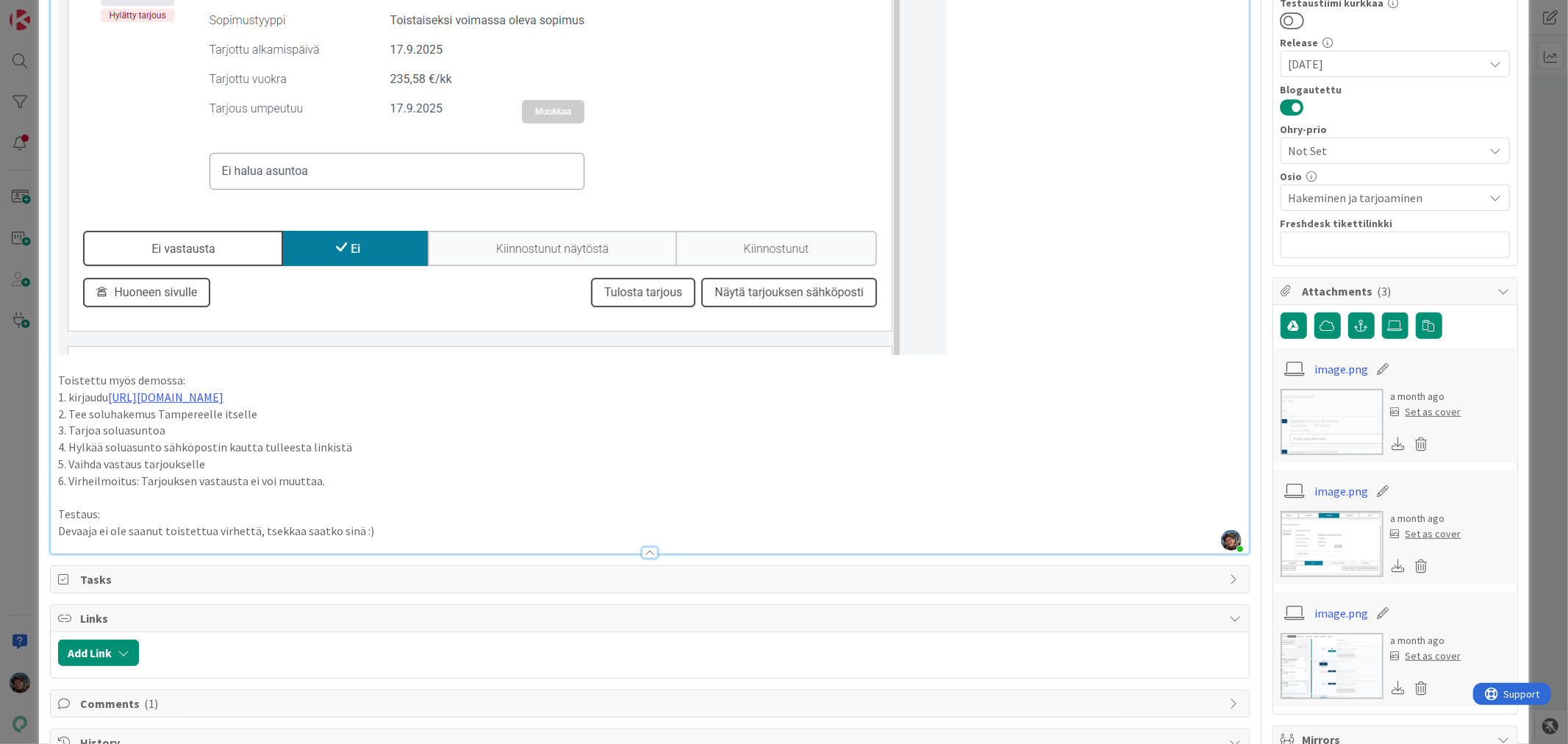
scroll to position [490, 0]
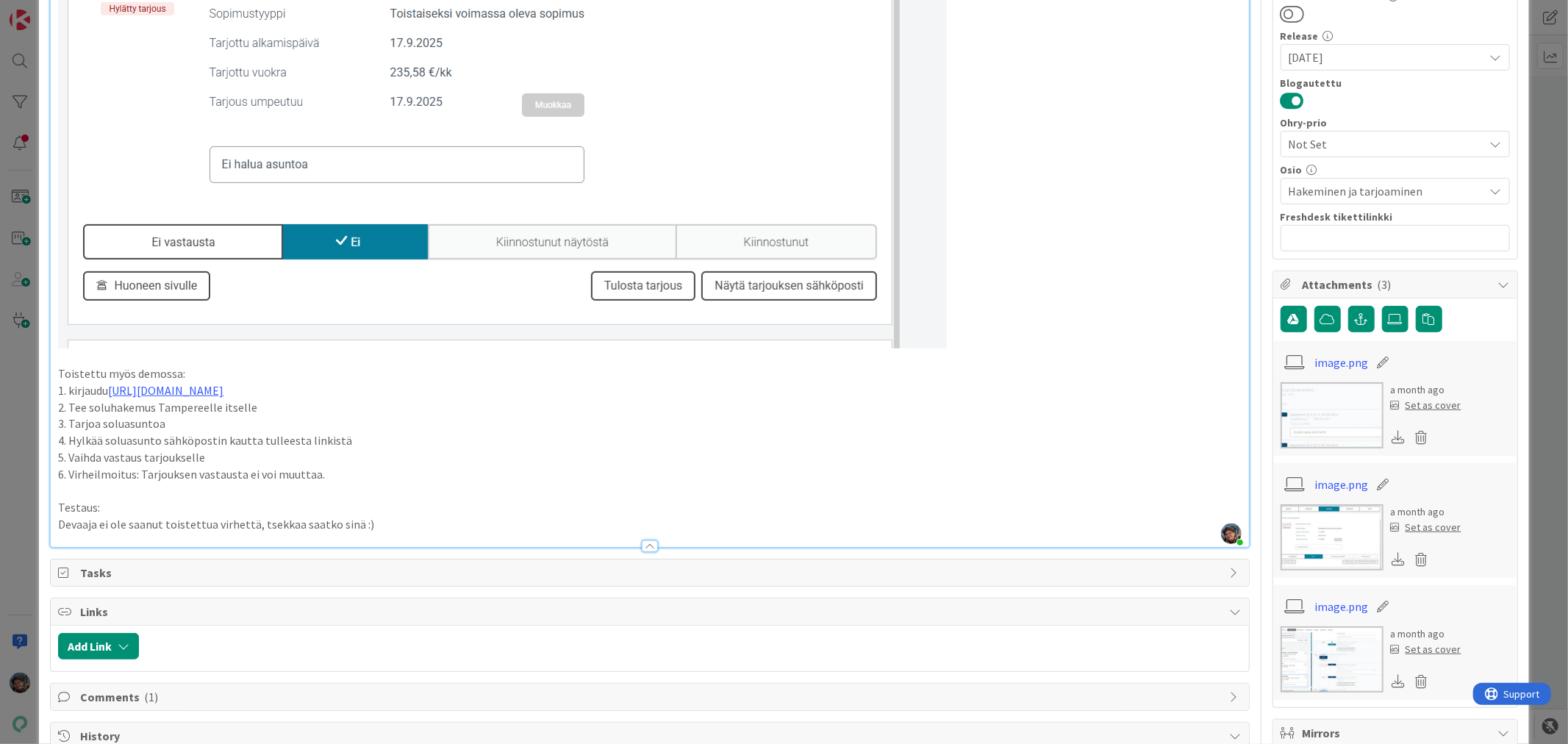
click at [421, 527] on p "Devaaja ei ole saanut toistettua virhettä, tsekkaa saatko sinä :)" at bounding box center [649, 525] width 1183 height 17
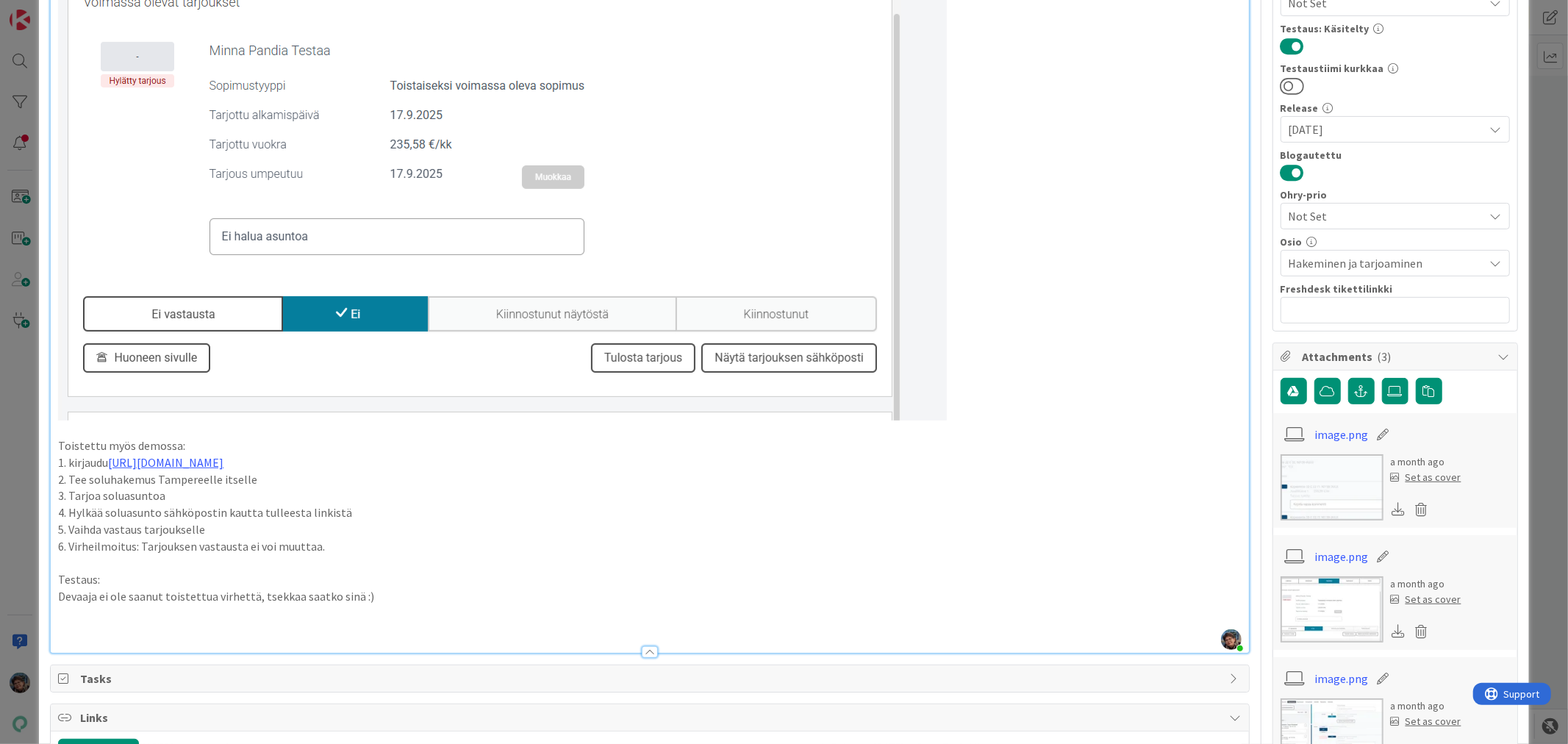
scroll to position [571, 0]
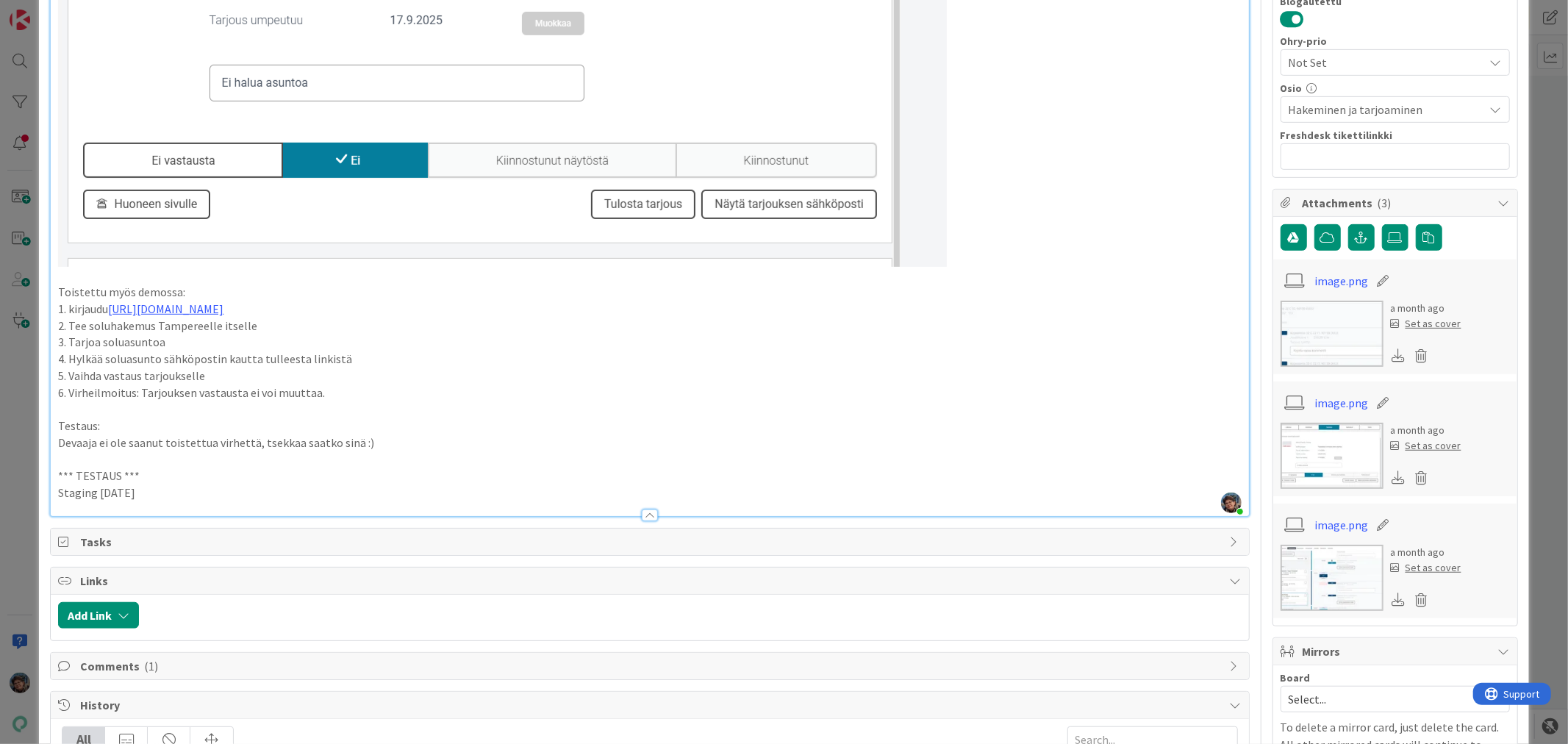
drag, startPoint x: 150, startPoint y: 487, endPoint x: 20, endPoint y: 478, distance: 130.3
click at [20, 478] on div "ID 23440 Kenno - Testaus Testattavissa (Stagingissa) Title 37 / 128 Soluasunnon…" at bounding box center [784, 372] width 1568 height 744
click at [200, 495] on p "Staging 2025-10-13" at bounding box center [649, 493] width 1183 height 17
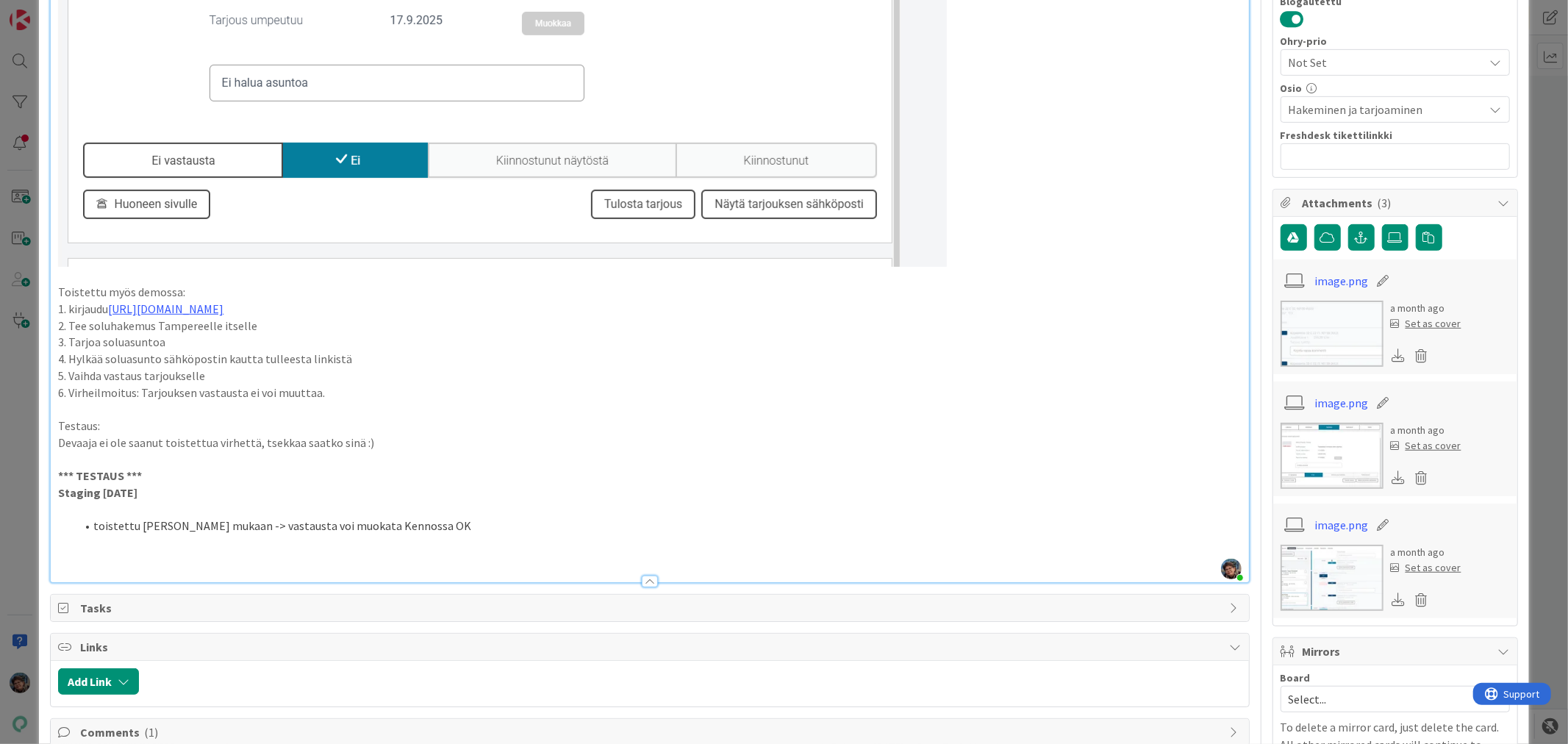
click at [430, 526] on li "toistettu ohjeen mukaan -> vastausta voi muokata Kennossa OK" at bounding box center [658, 526] width 1165 height 17
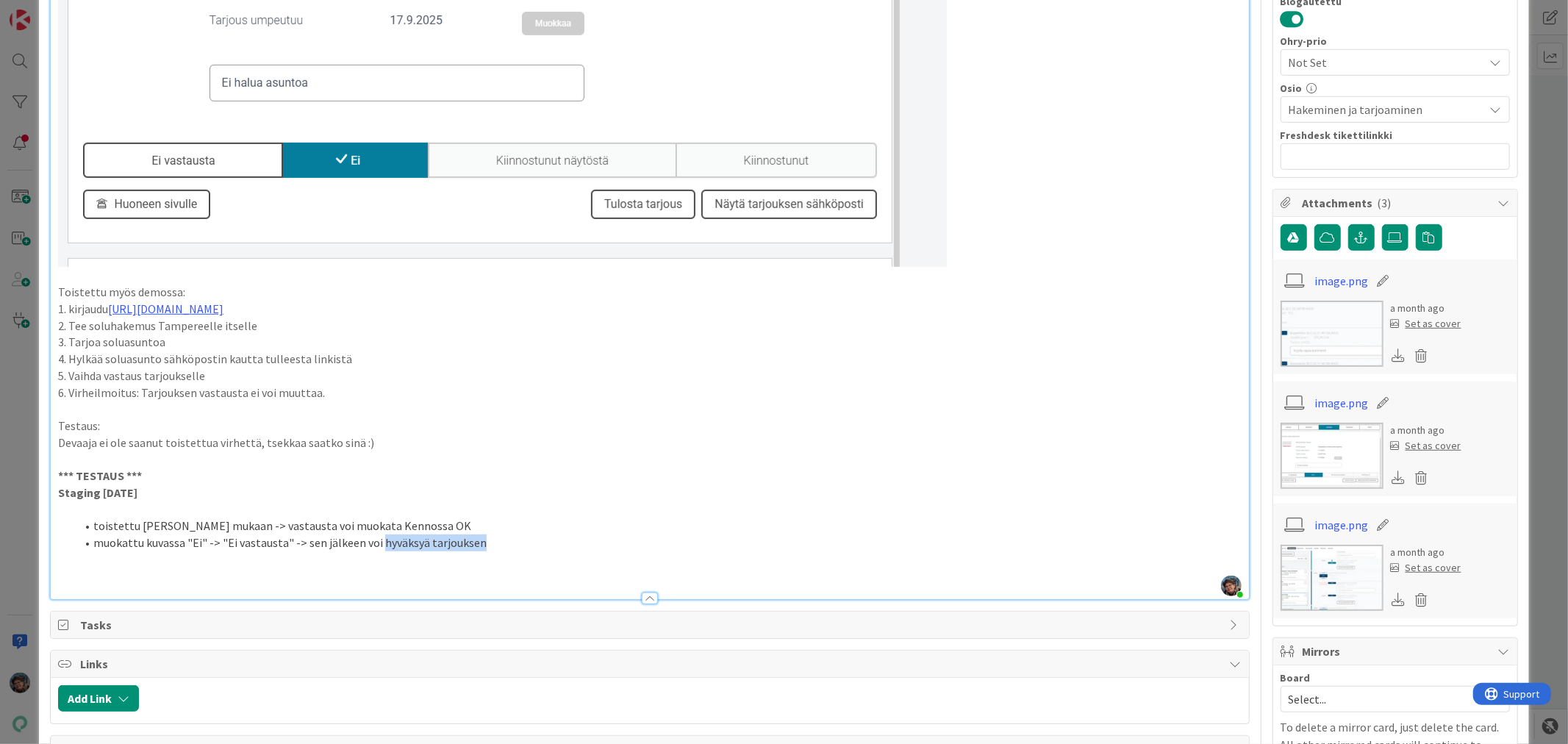
drag, startPoint x: 375, startPoint y: 543, endPoint x: 511, endPoint y: 547, distance: 136.1
click at [511, 547] on li "muokattu kuvassa "Ei" -> "Ei vastausta" -> sen jälkeen voi hyväksyä tarjouksen" at bounding box center [658, 543] width 1165 height 17
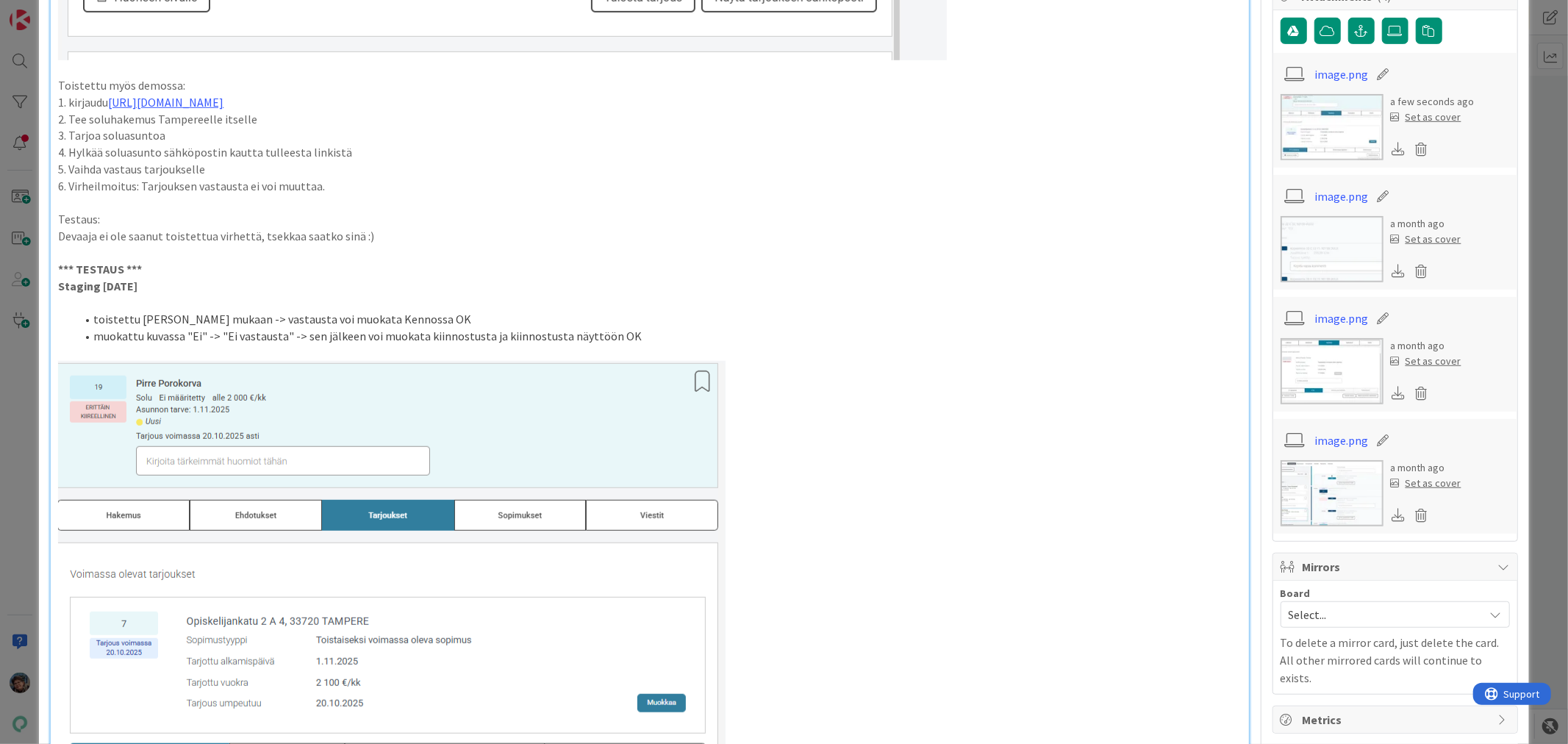
scroll to position [736, 0]
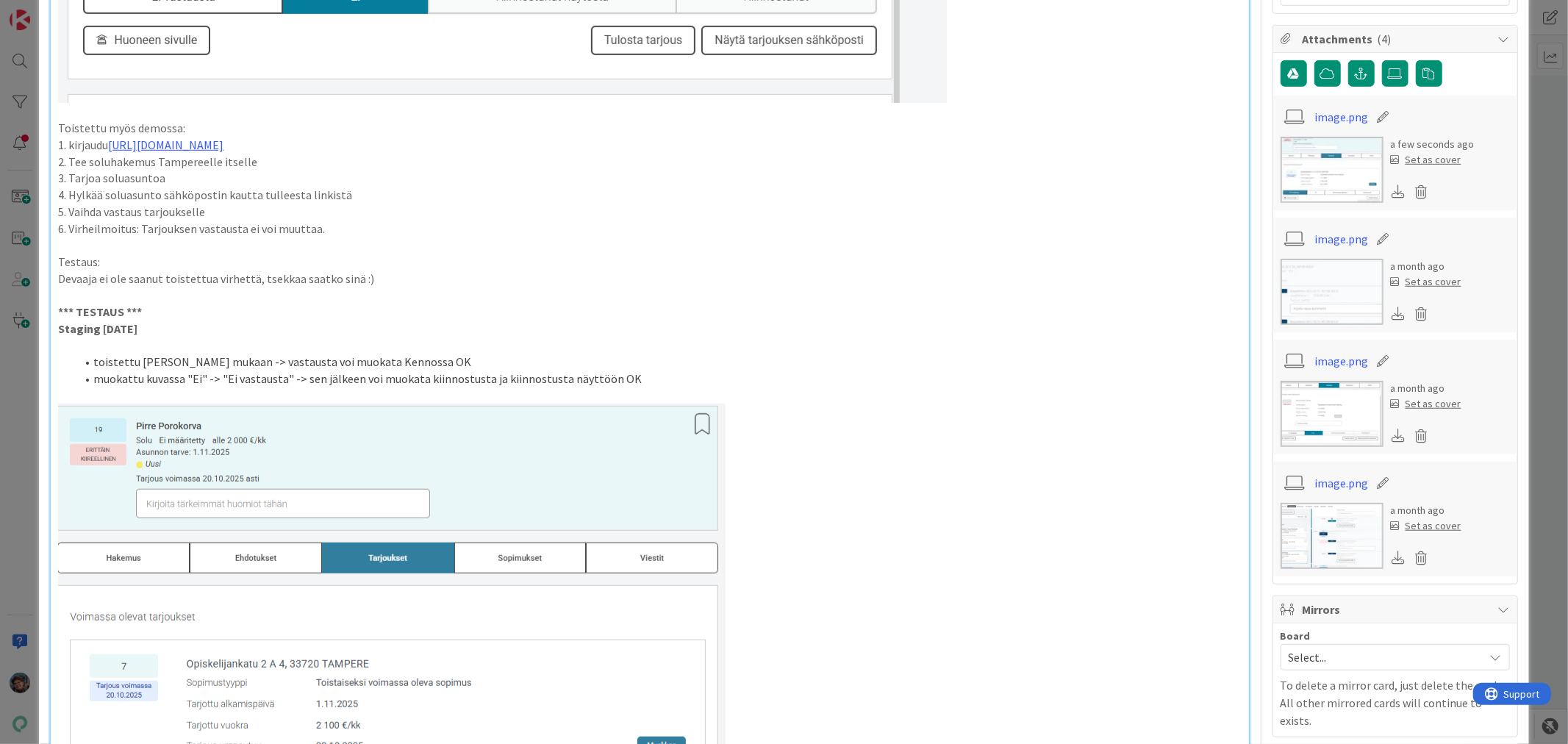
click at [228, 365] on li "toistettu ohjeen mukaan -> vastausta voi muokata Kennossa OK" at bounding box center [658, 362] width 1165 height 17
click at [145, 379] on li "muokattu kuvassa "Ei" -> "Ei vastausta" -> sen jälkeen voi muokata kiinnostusta…" at bounding box center [658, 379] width 1165 height 17
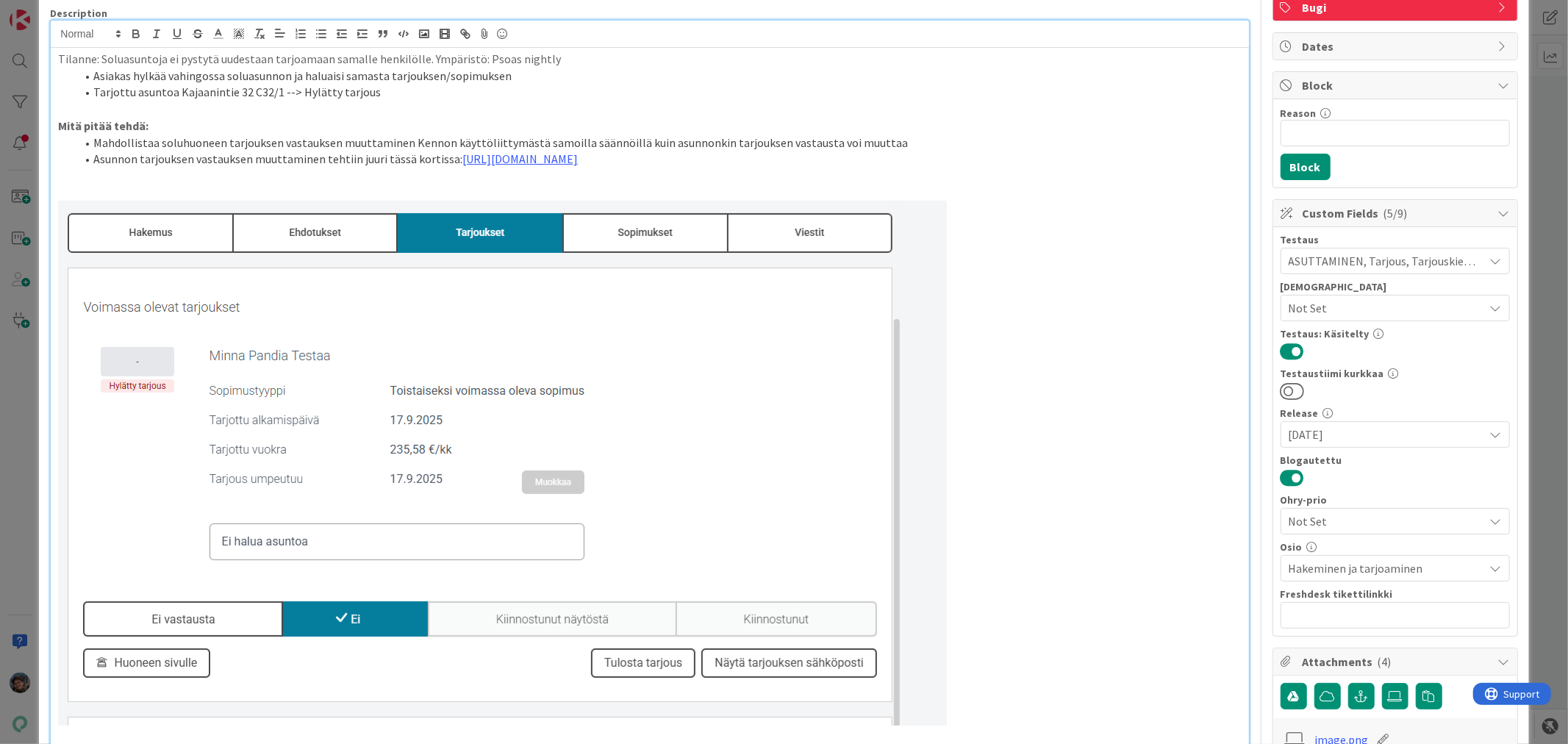
scroll to position [0, 0]
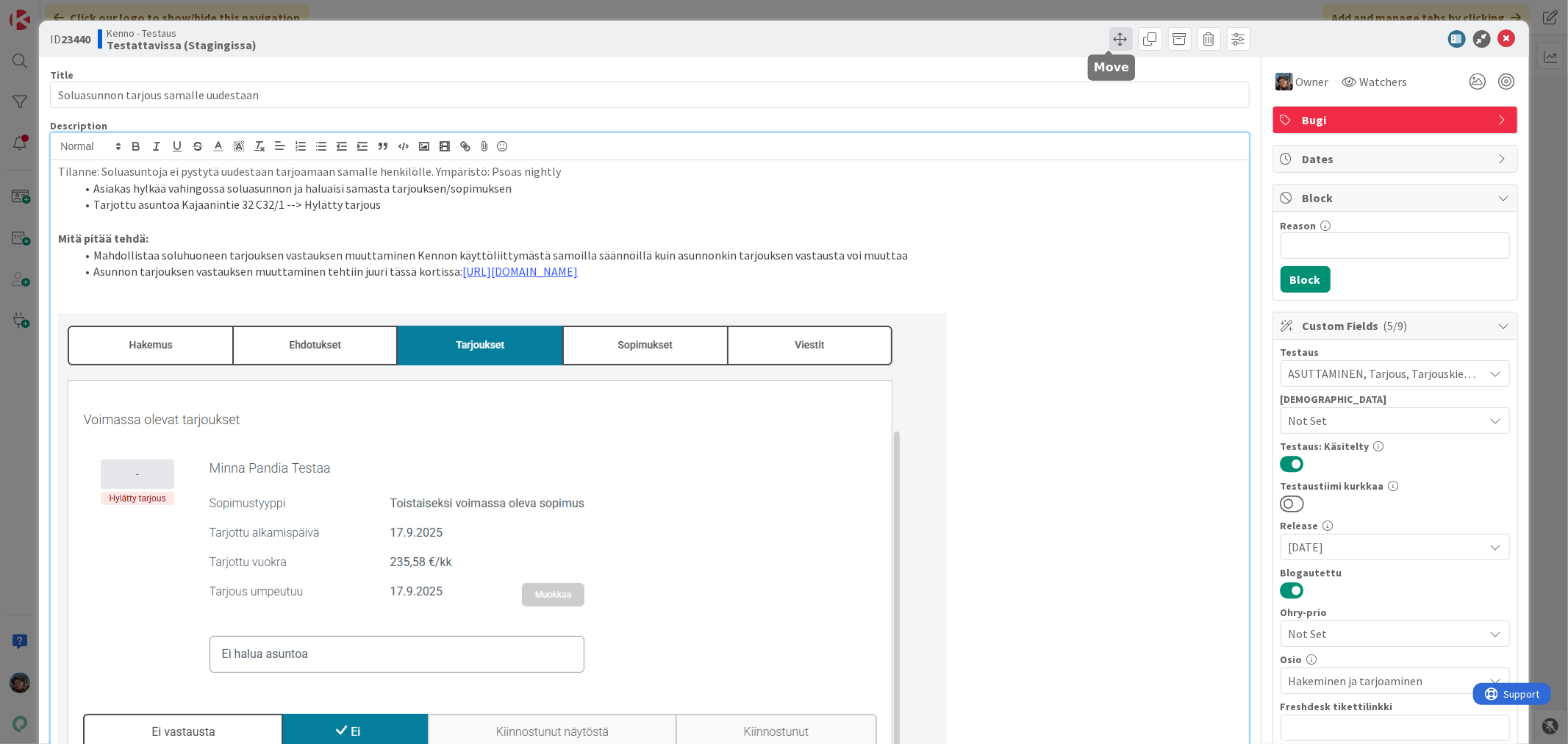
click at [1109, 32] on span at bounding box center [1121, 39] width 24 height 24
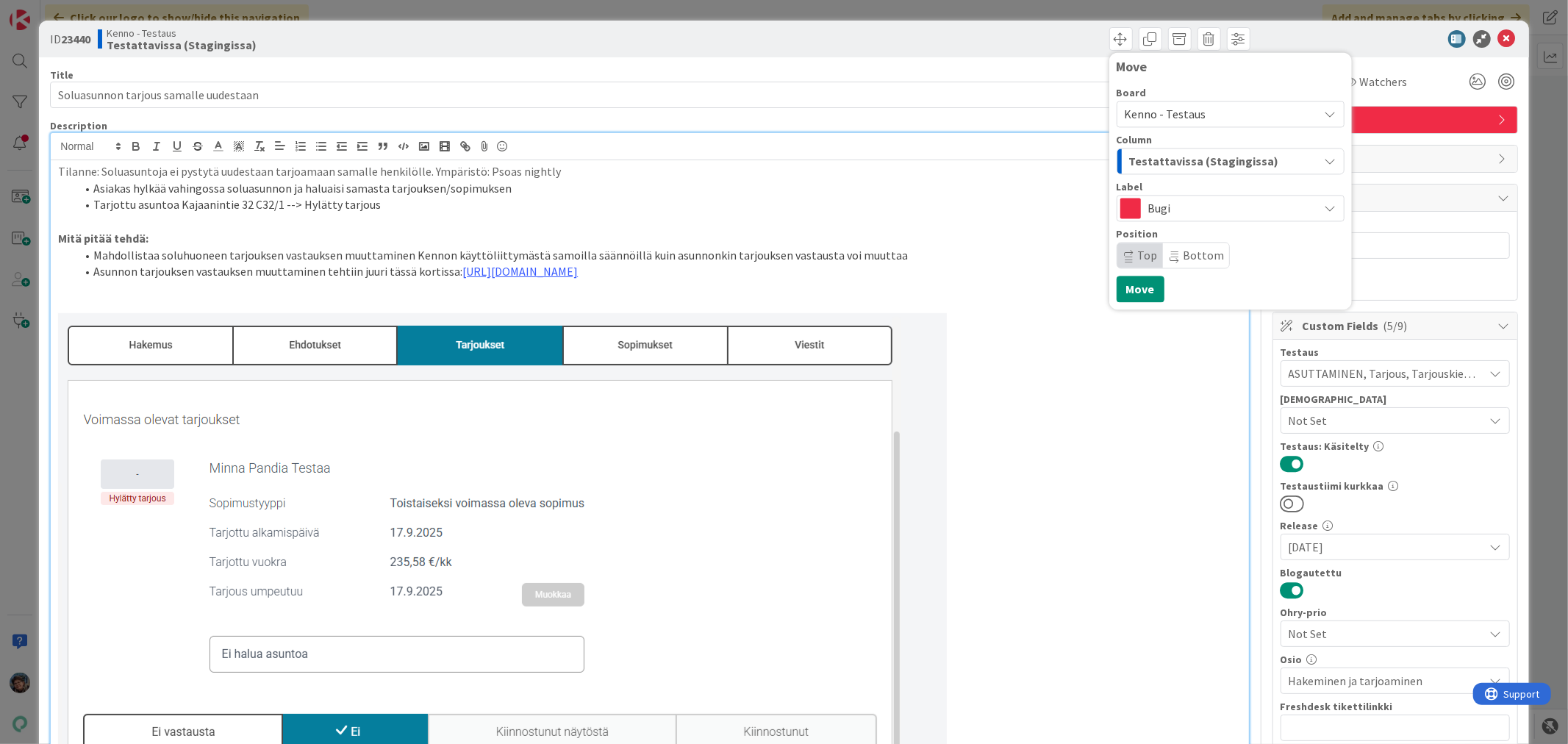
click at [1185, 153] on span "Testattavissa (Stagingissa)" at bounding box center [1204, 161] width 150 height 19
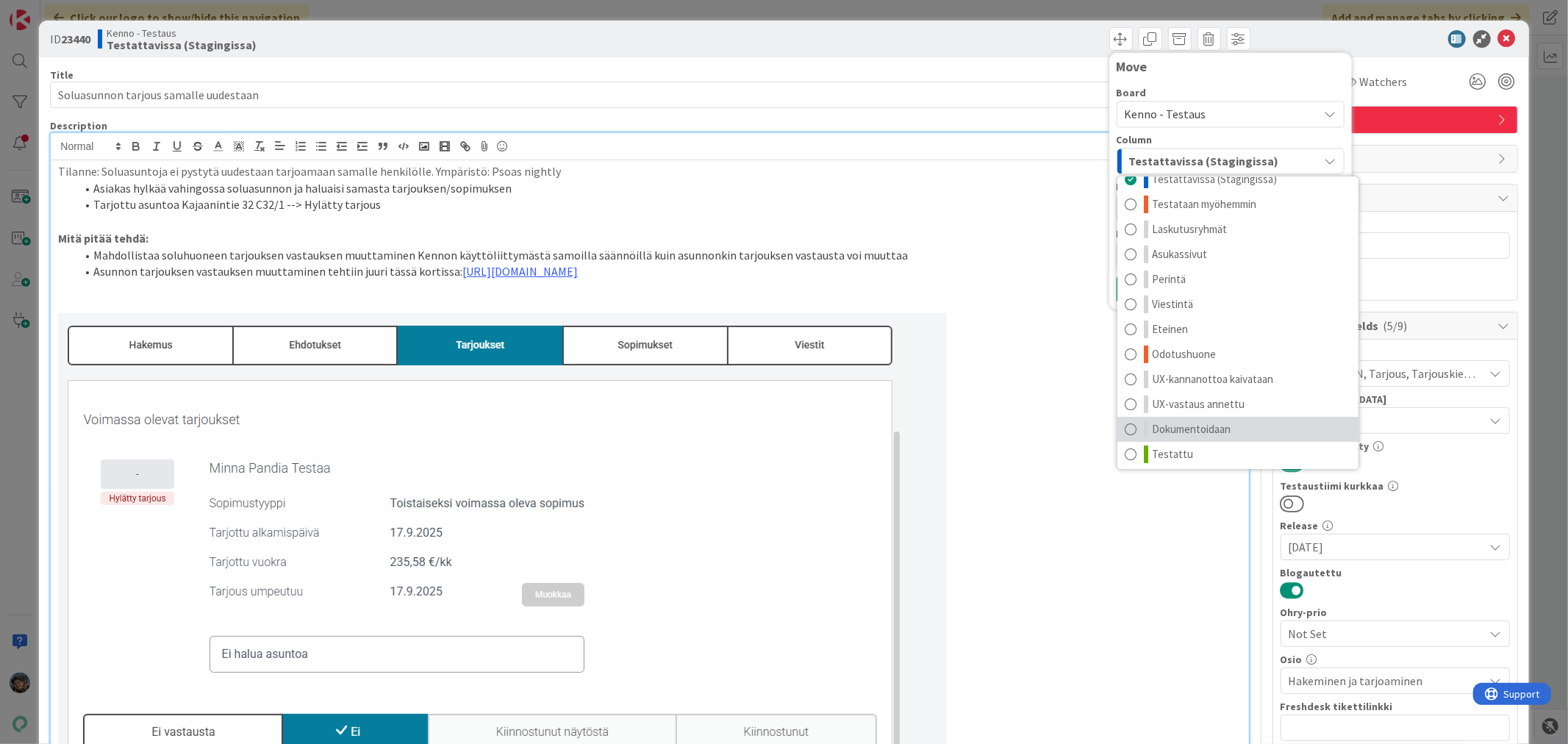
scroll to position [19, 0]
click at [1176, 454] on span "Testattu" at bounding box center [1172, 451] width 41 height 18
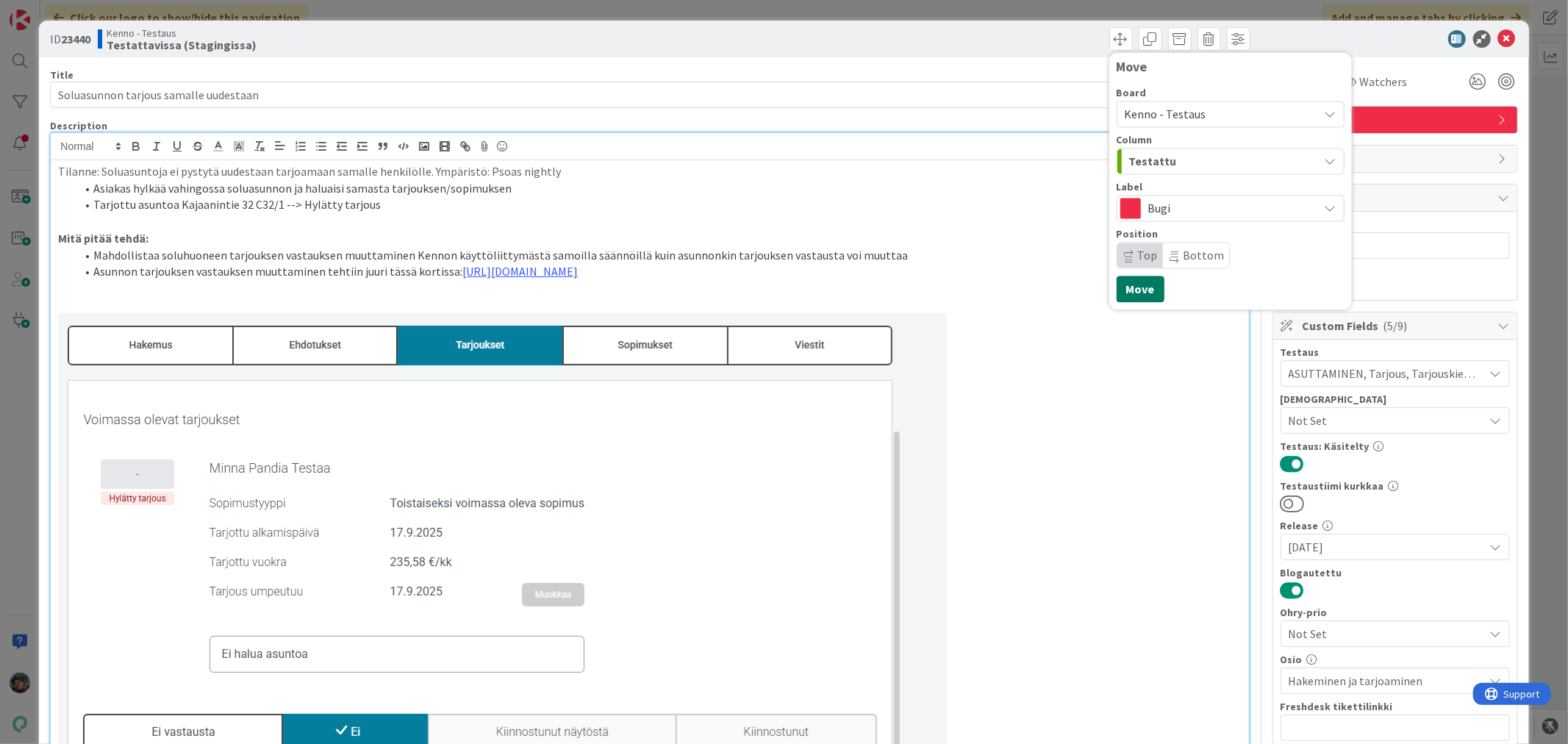
click at [1130, 287] on button "Move" at bounding box center [1140, 289] width 48 height 27
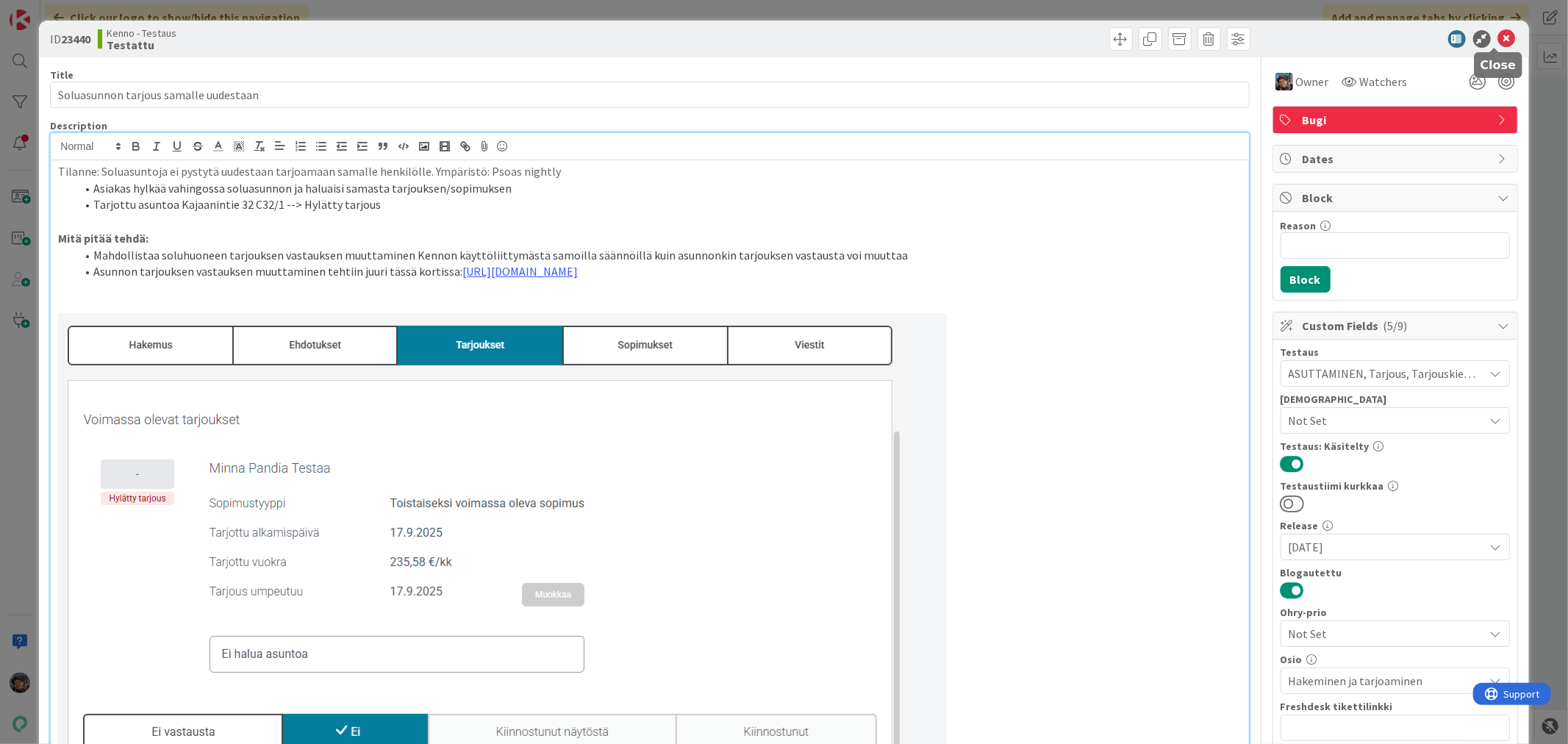
click at [1498, 33] on icon at bounding box center [1507, 39] width 18 height 18
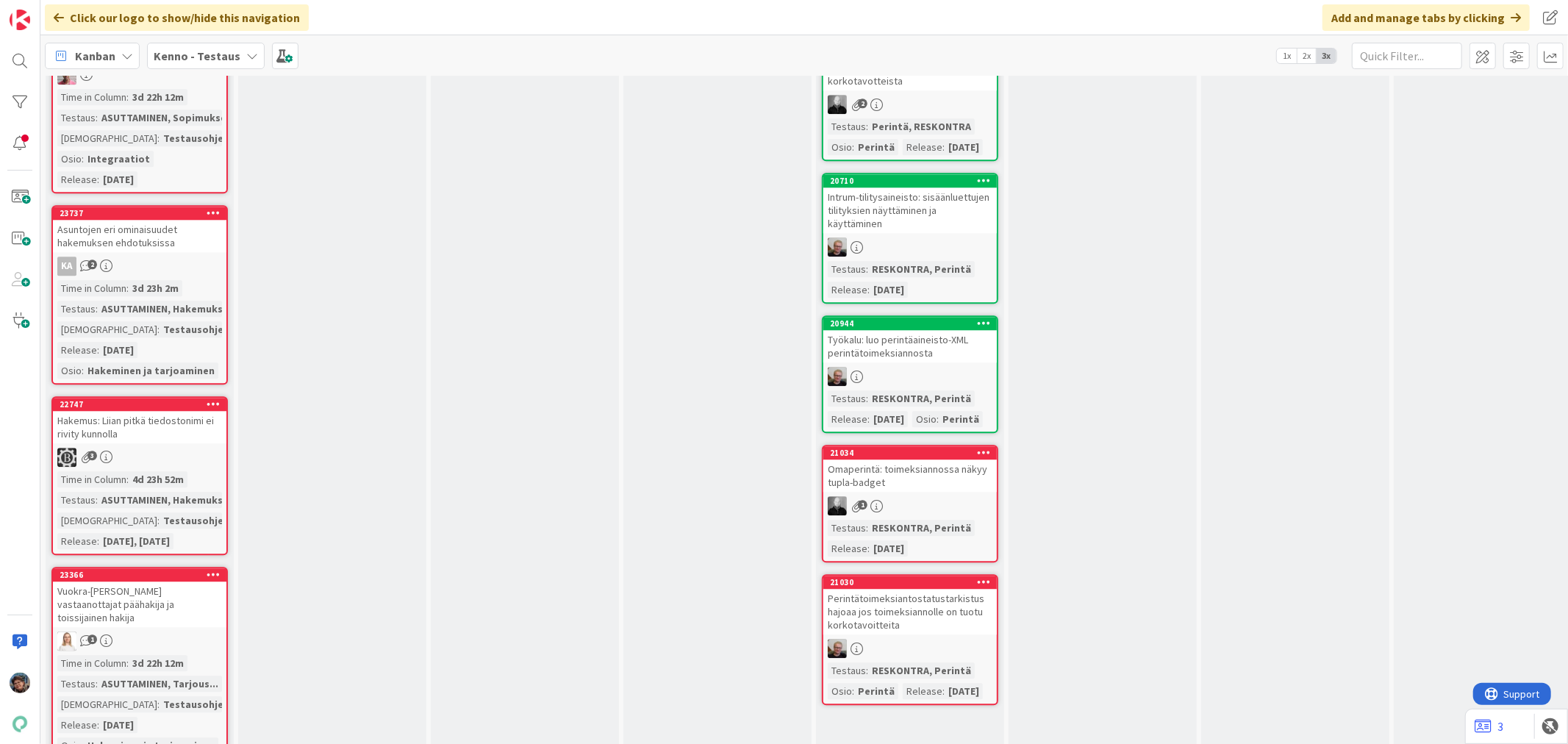
scroll to position [3433, 0]
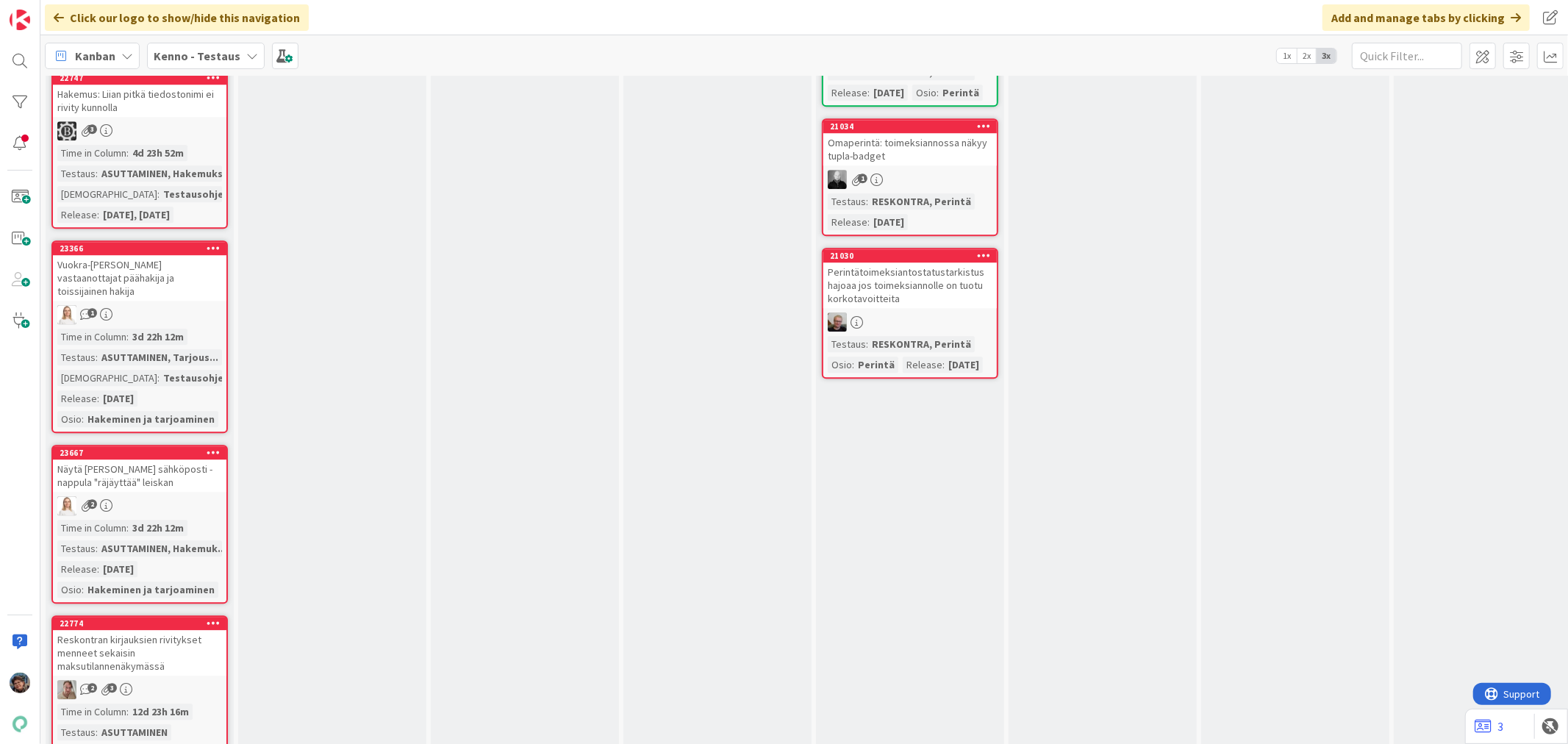
click at [157, 497] on div "2" at bounding box center [140, 506] width 173 height 19
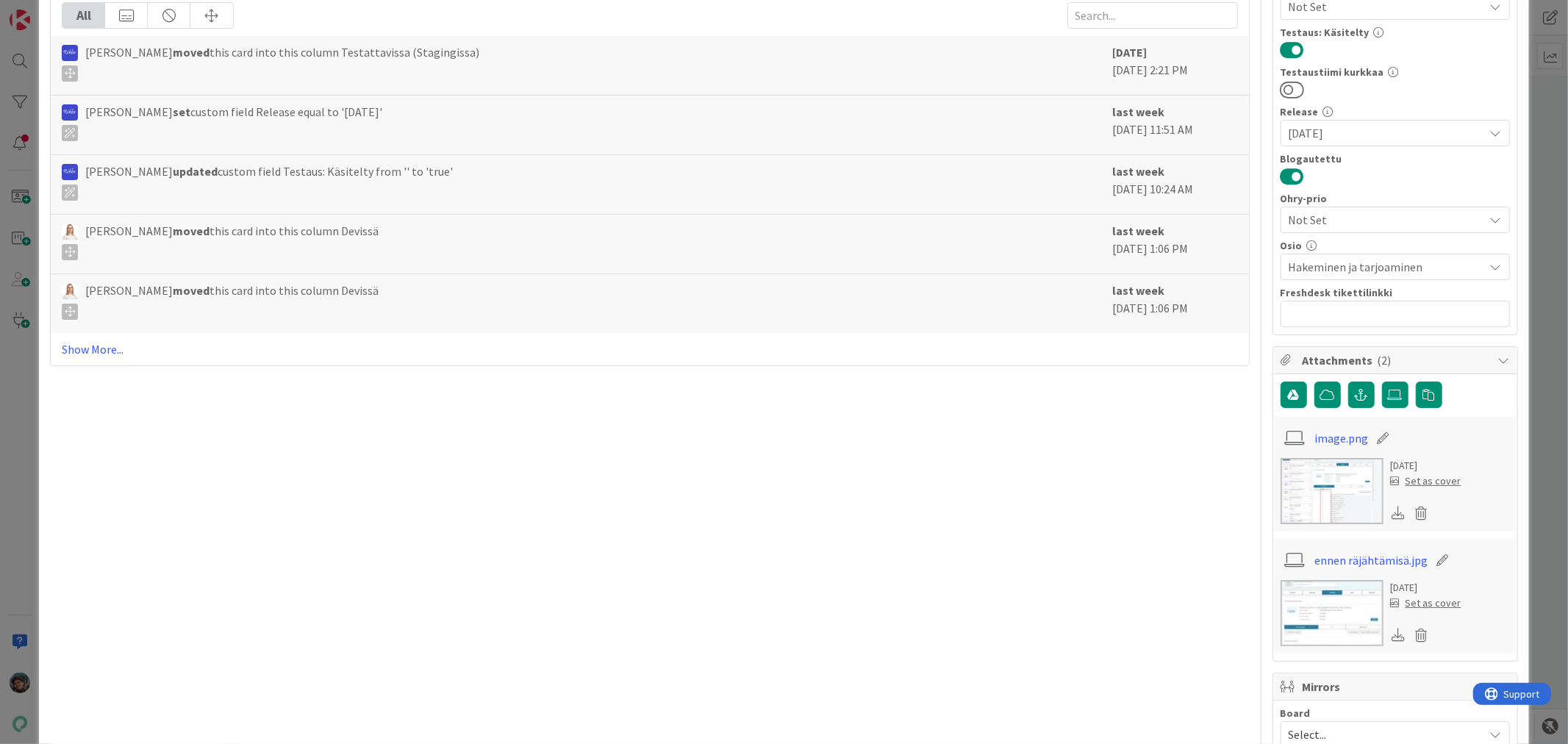
scroll to position [540, 0]
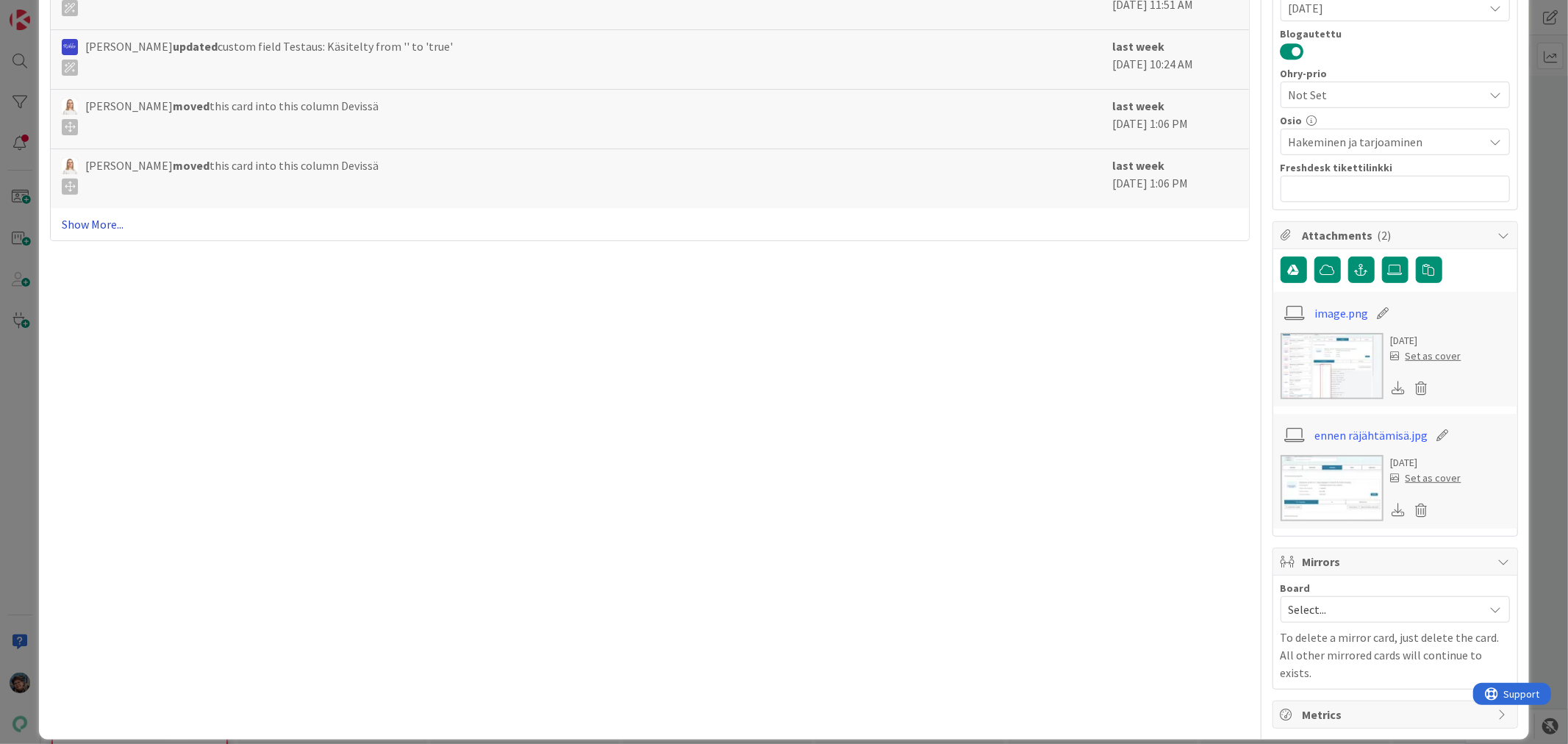
click at [106, 221] on link "Show More..." at bounding box center [649, 224] width 1175 height 18
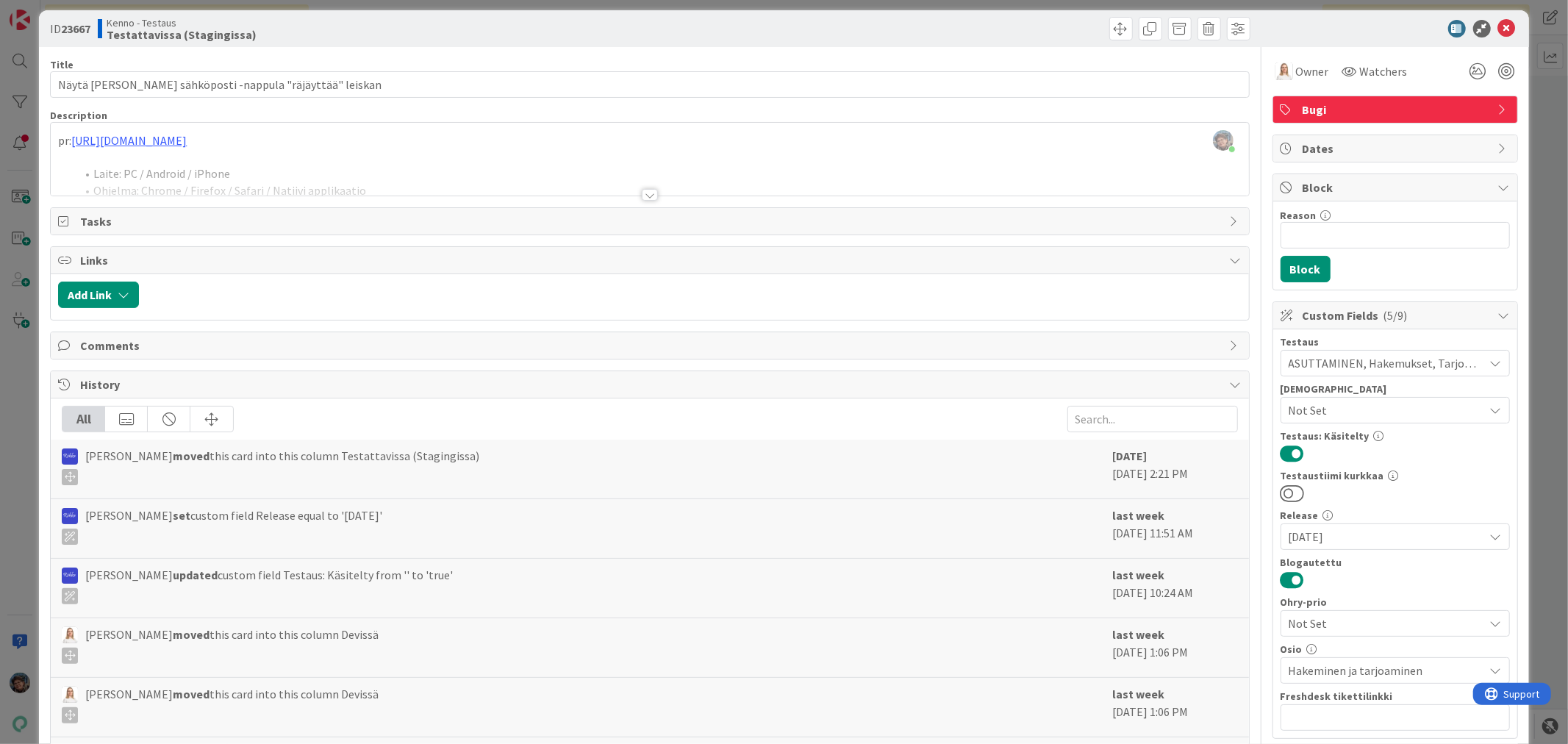
scroll to position [0, 0]
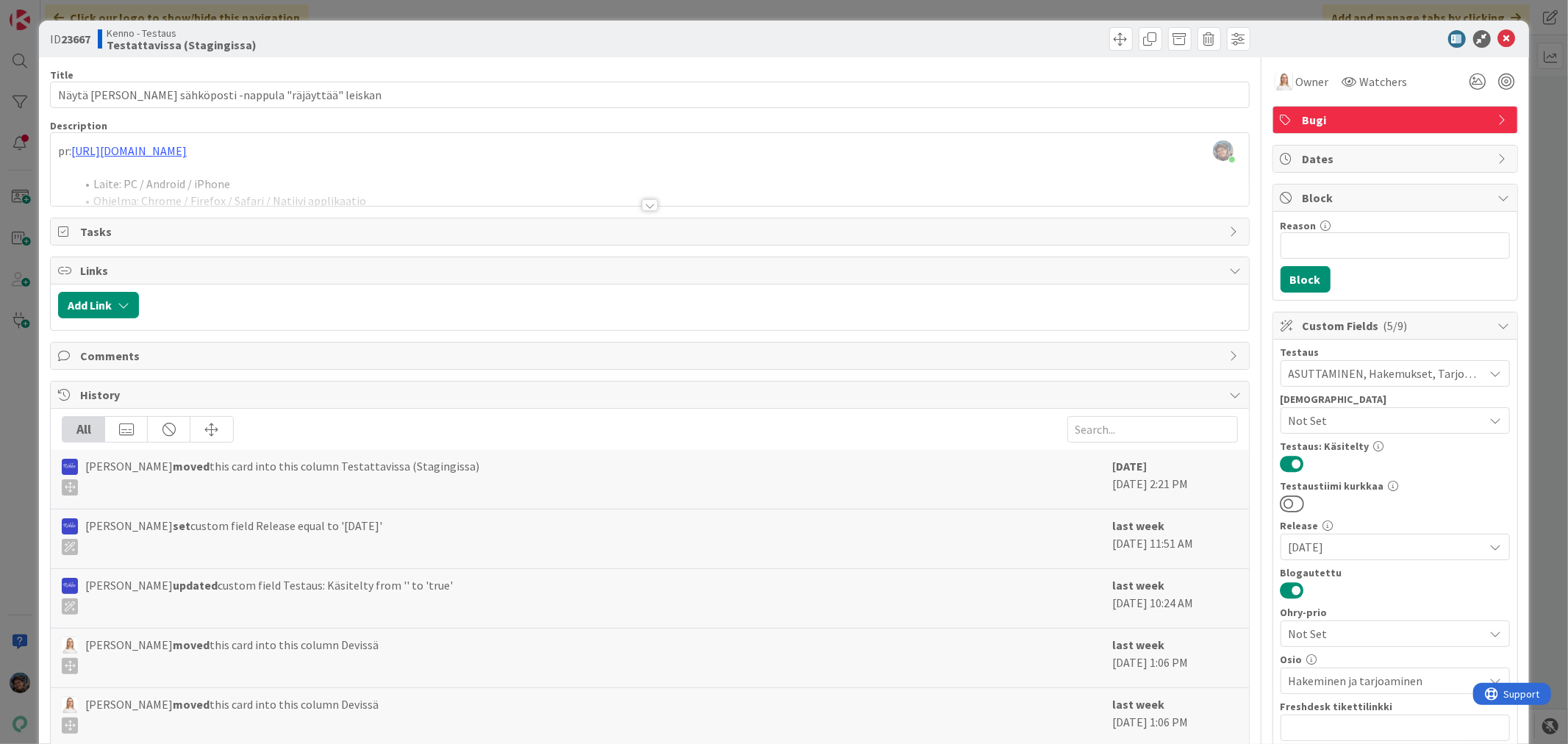
click at [642, 206] on div at bounding box center [650, 205] width 16 height 12
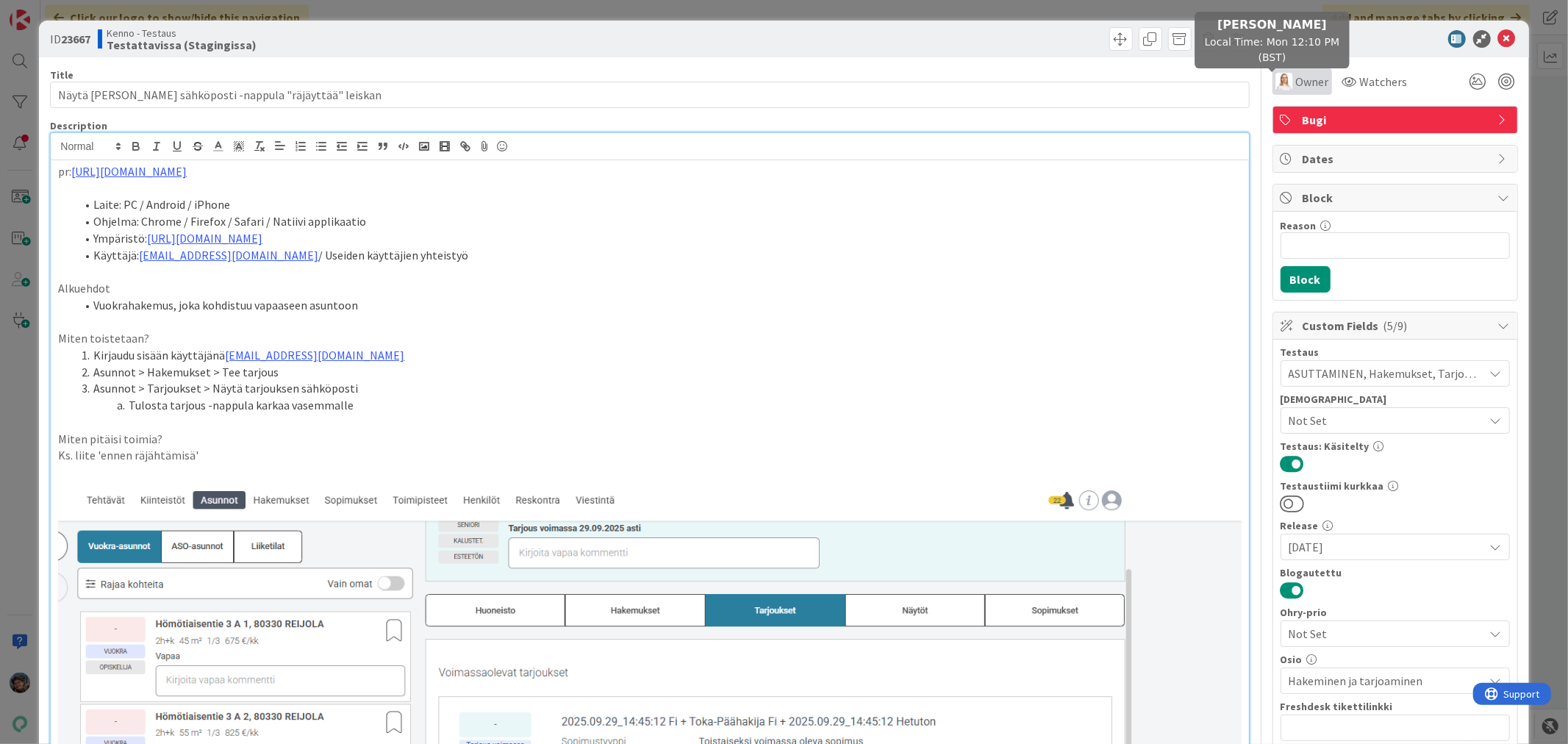
click at [1296, 78] on span "Owner" at bounding box center [1312, 82] width 33 height 18
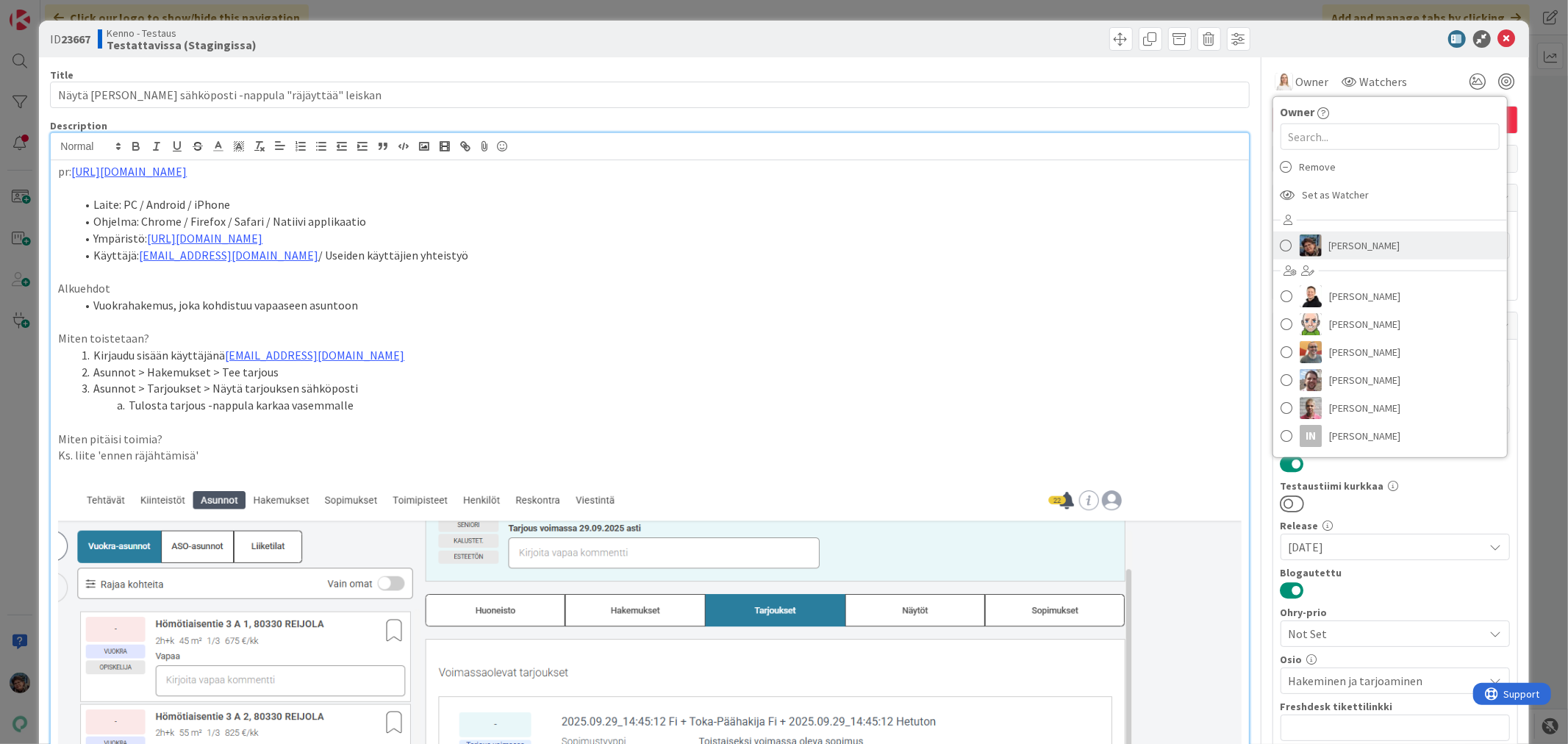
click at [1330, 251] on span "Pirjo Peltonen" at bounding box center [1366, 245] width 72 height 22
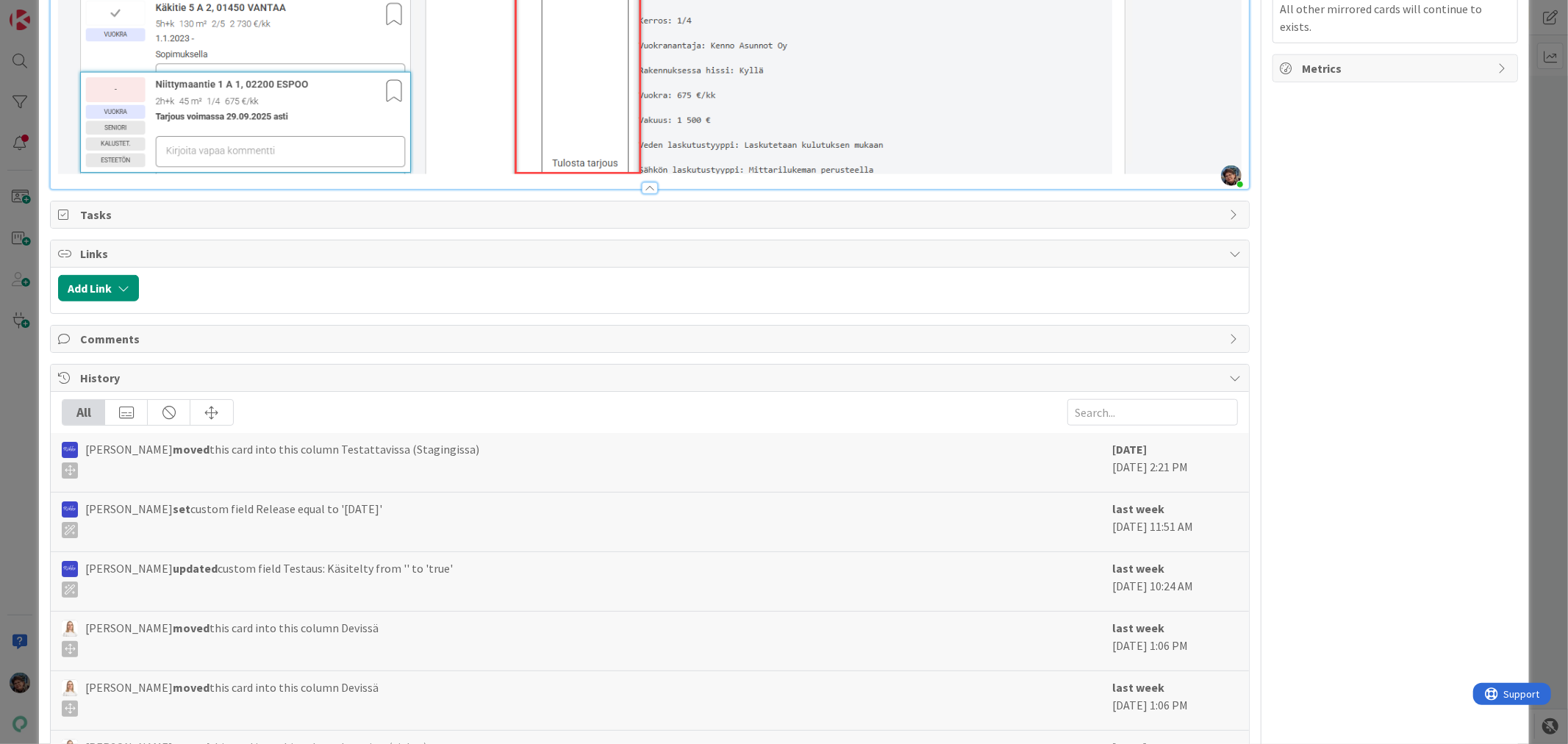
scroll to position [1062, 0]
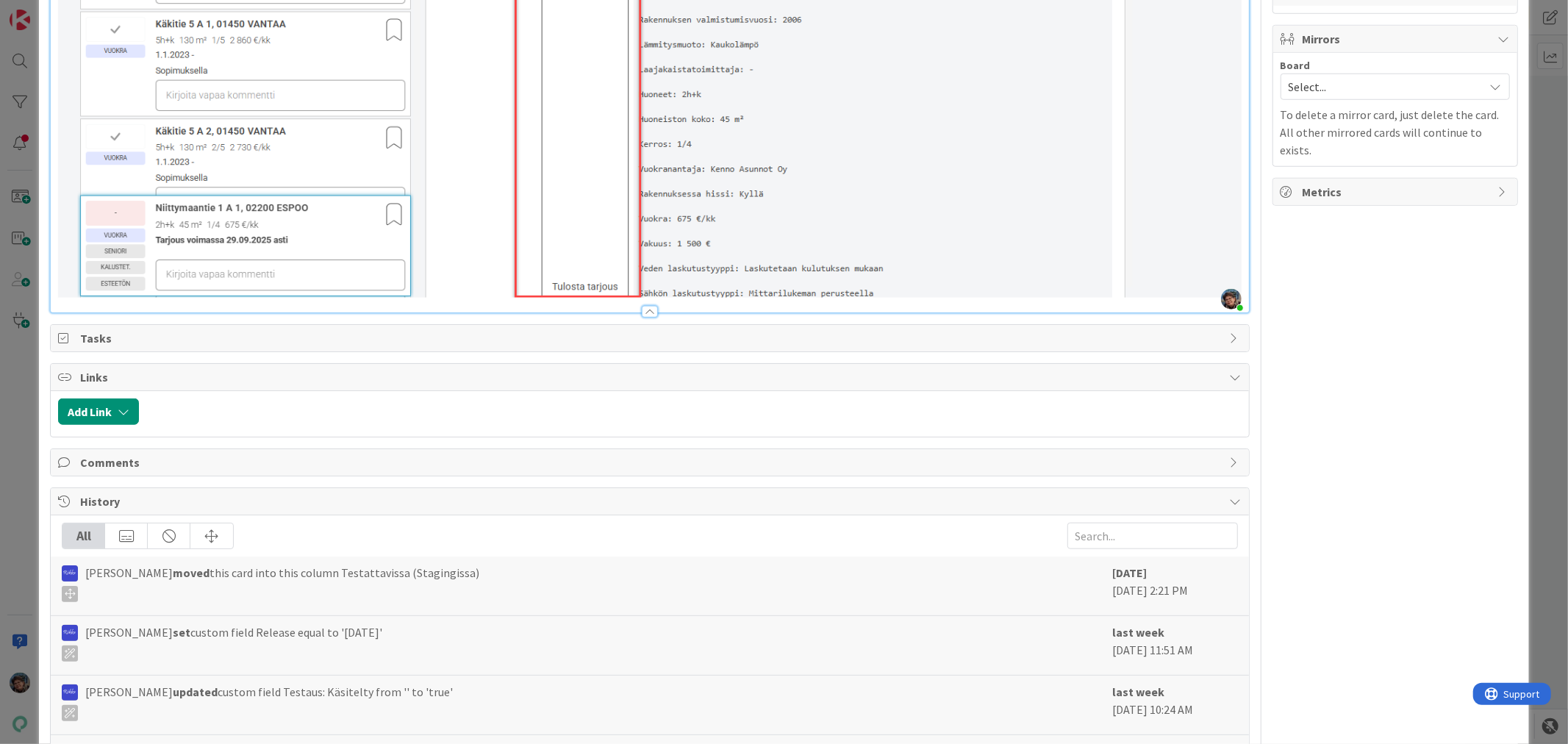
drag, startPoint x: 1233, startPoint y: 250, endPoint x: 1208, endPoint y: 250, distance: 25.0
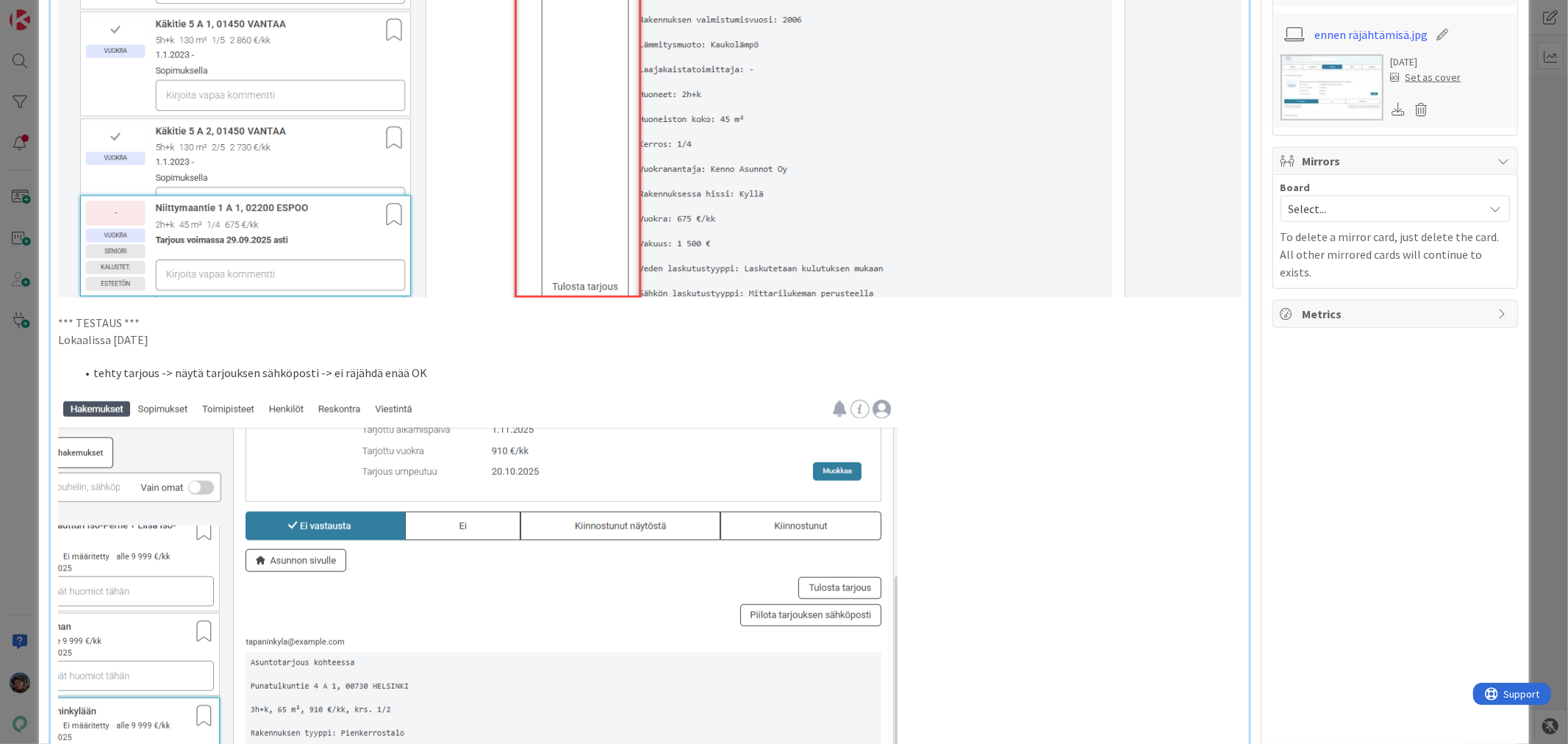
drag, startPoint x: 163, startPoint y: 334, endPoint x: 40, endPoint y: 314, distance: 124.6
click at [40, 314] on div "ID 23667 Kenno - Testaus Testattavissa (Stagingissa) Title 56 / 128 Näytä tarjo…" at bounding box center [784, 722] width 1489 height 3528
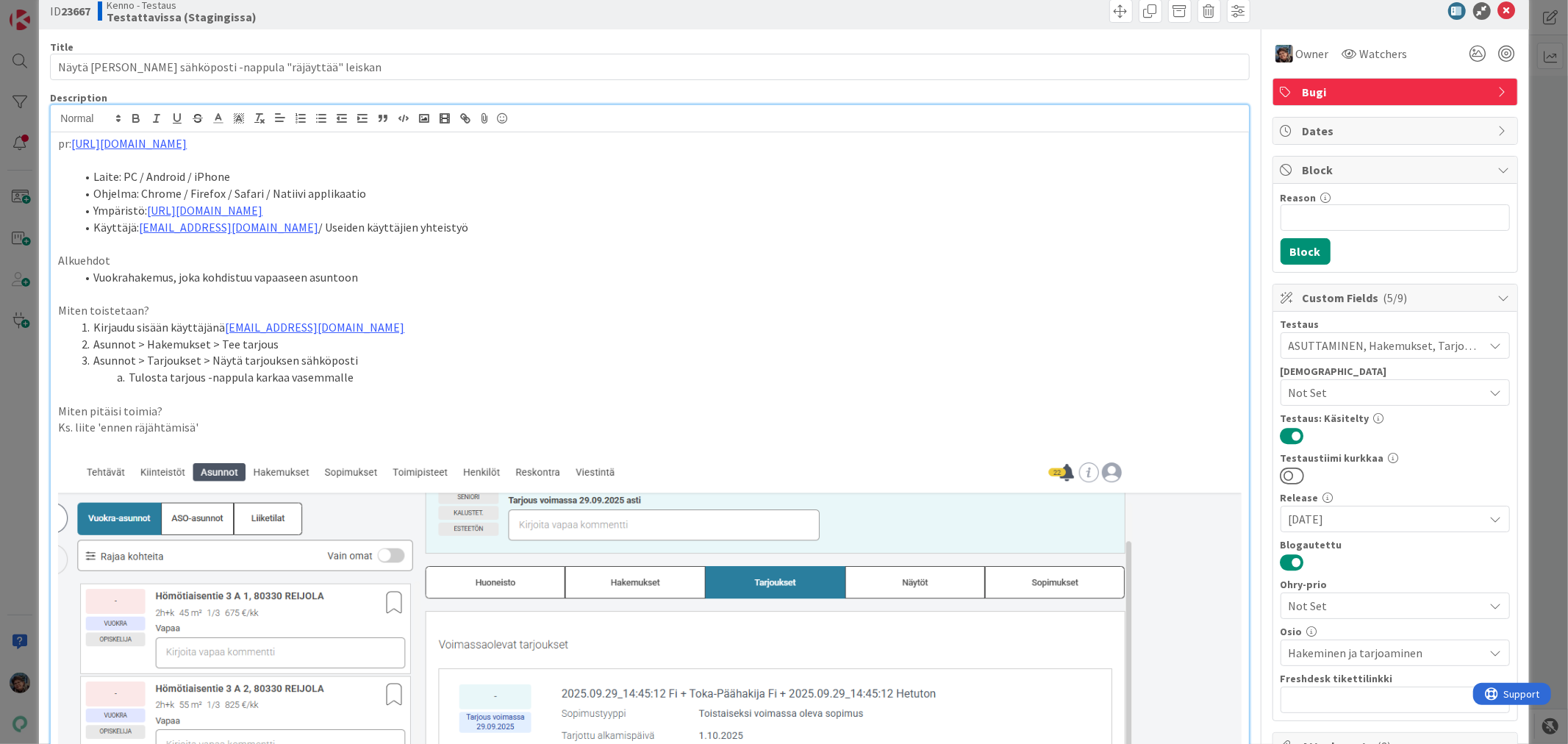
scroll to position [0, 0]
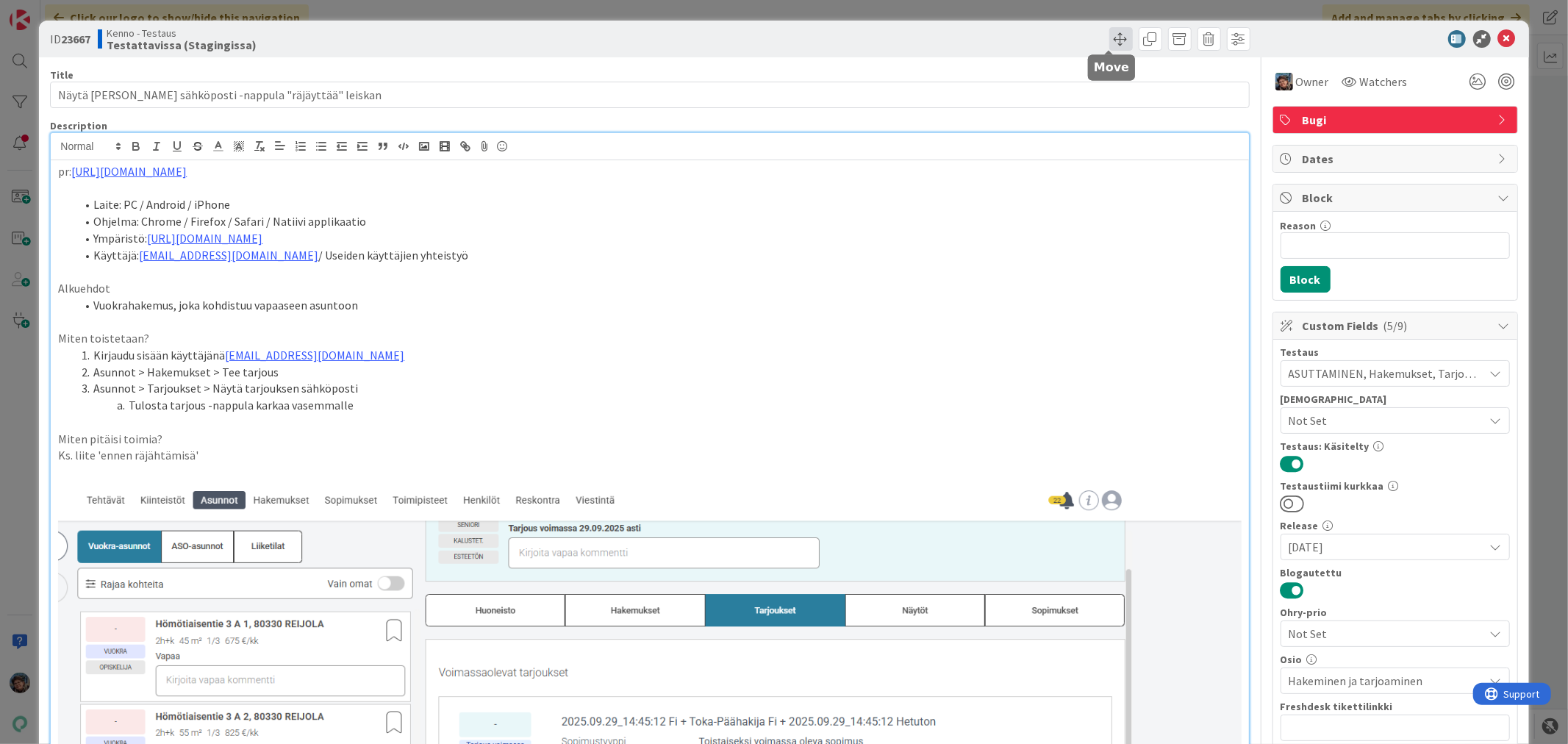
click at [1109, 35] on span at bounding box center [1121, 39] width 24 height 24
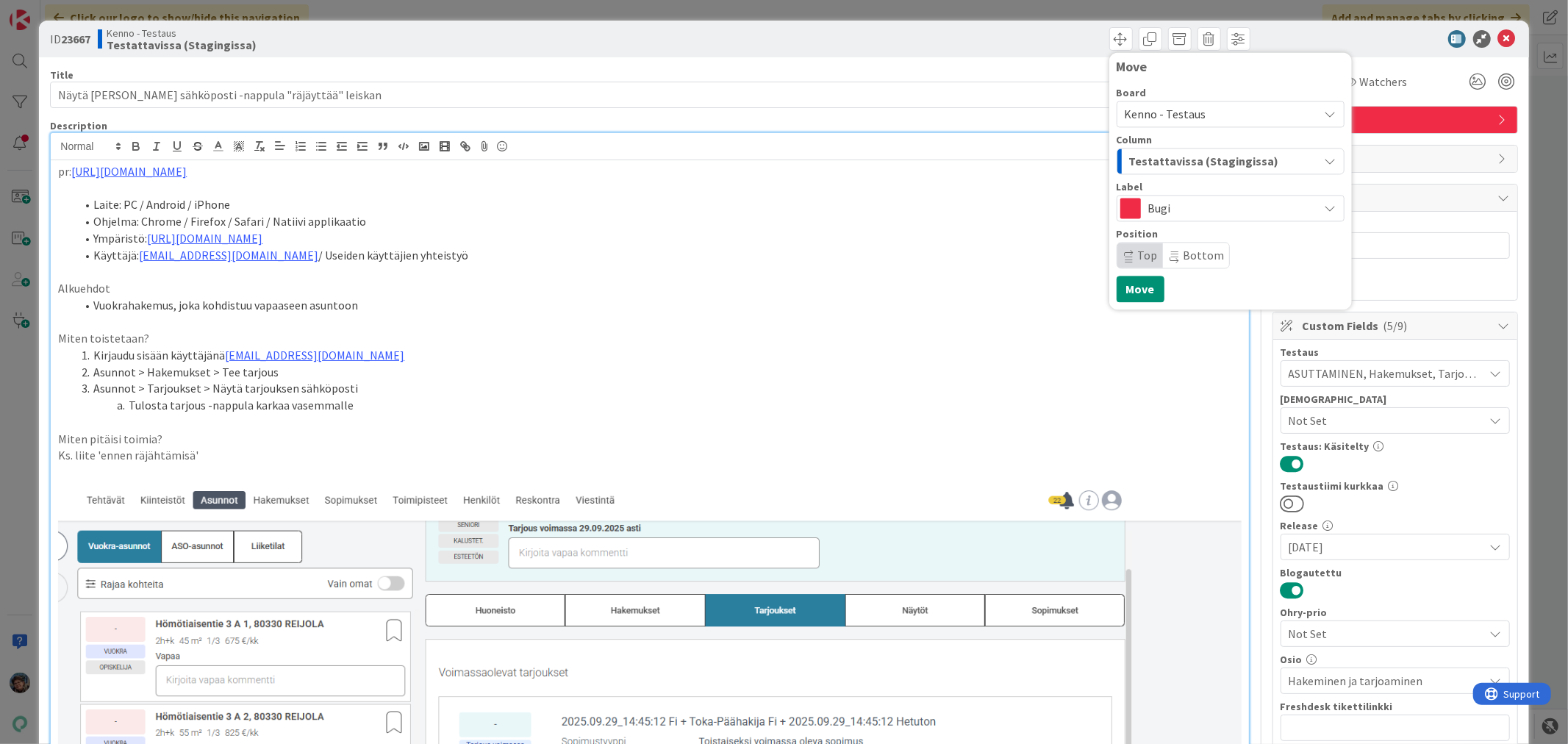
click at [1179, 162] on span "Testattavissa (Stagingissa)" at bounding box center [1204, 161] width 150 height 19
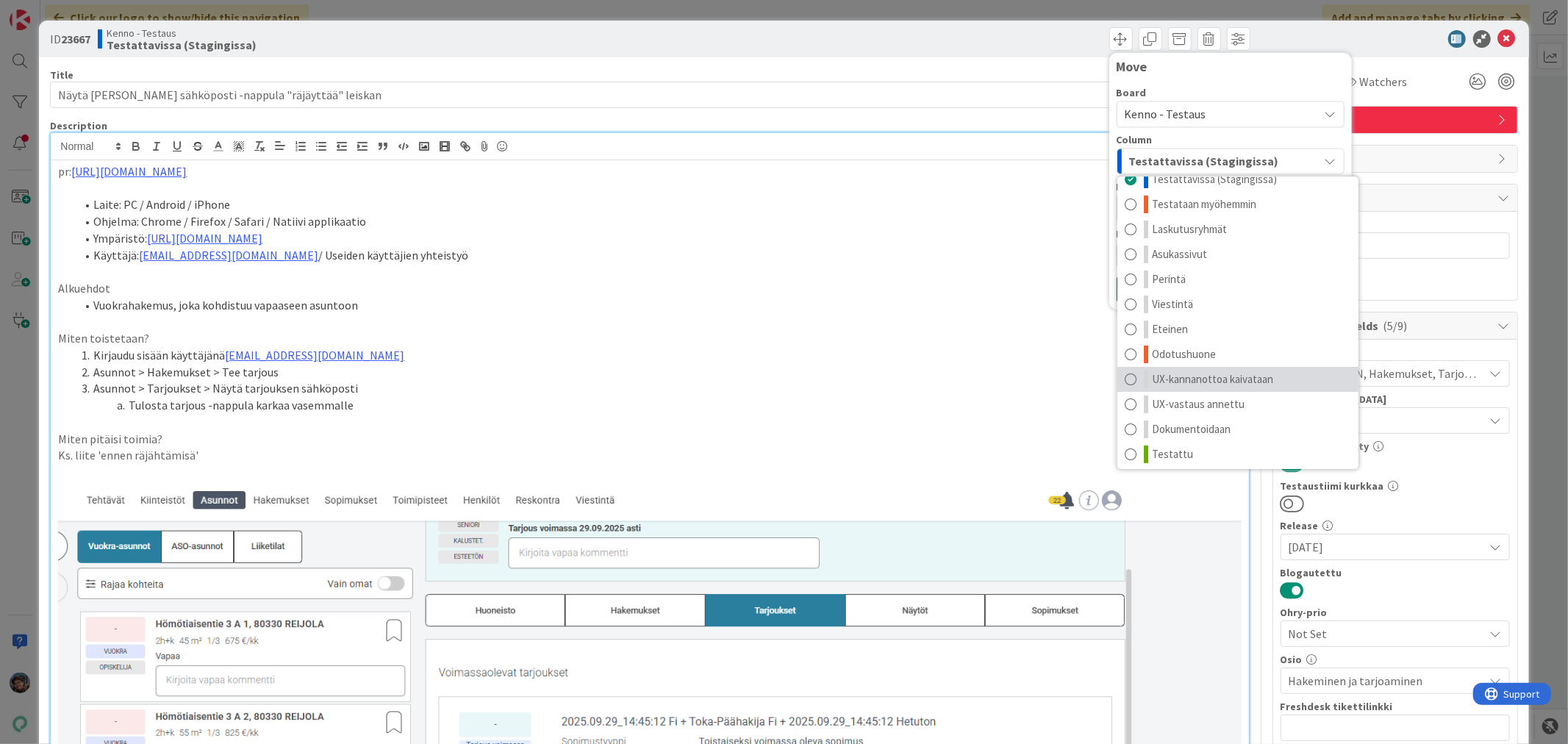
scroll to position [19, 0]
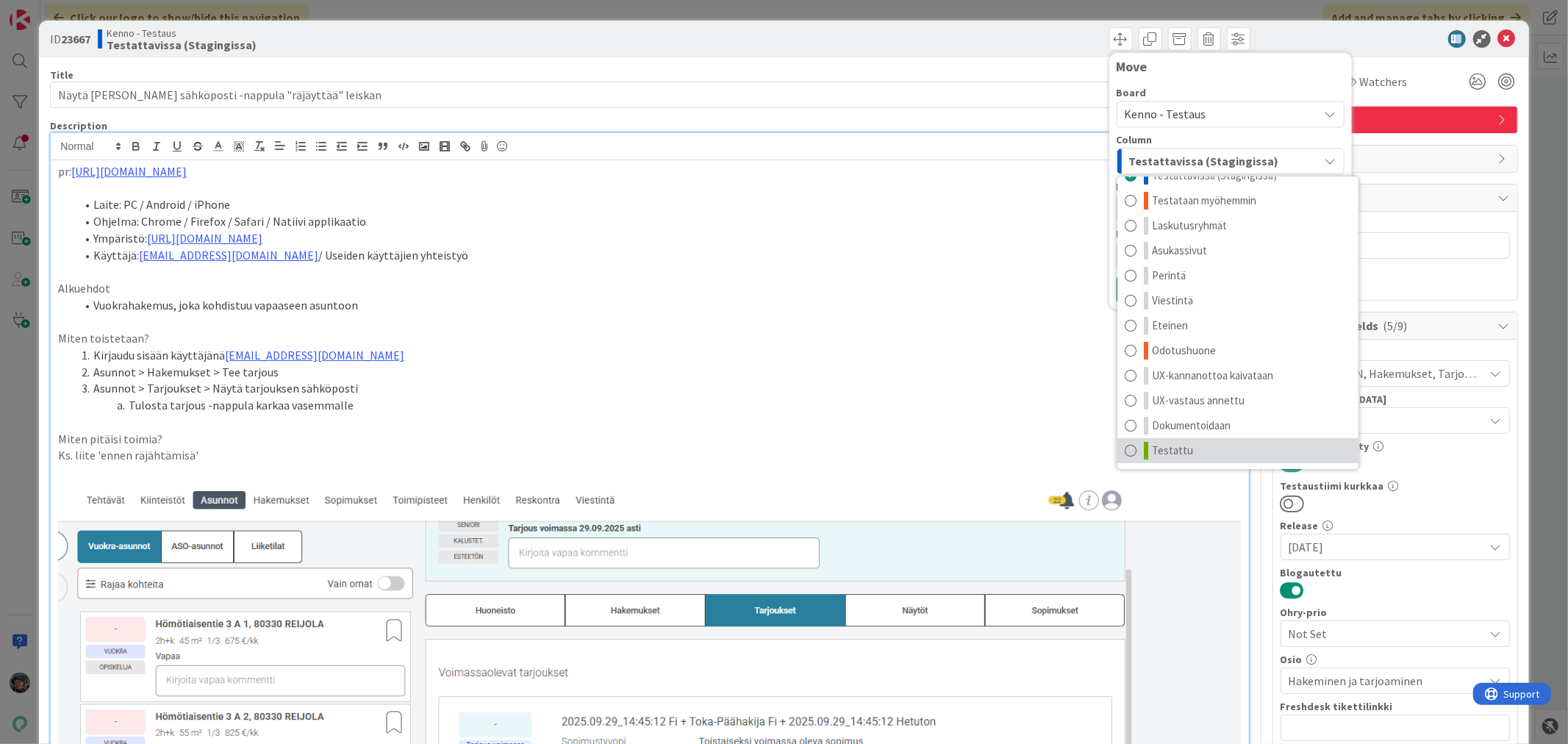
click at [1172, 452] on span "Testattu" at bounding box center [1172, 451] width 41 height 18
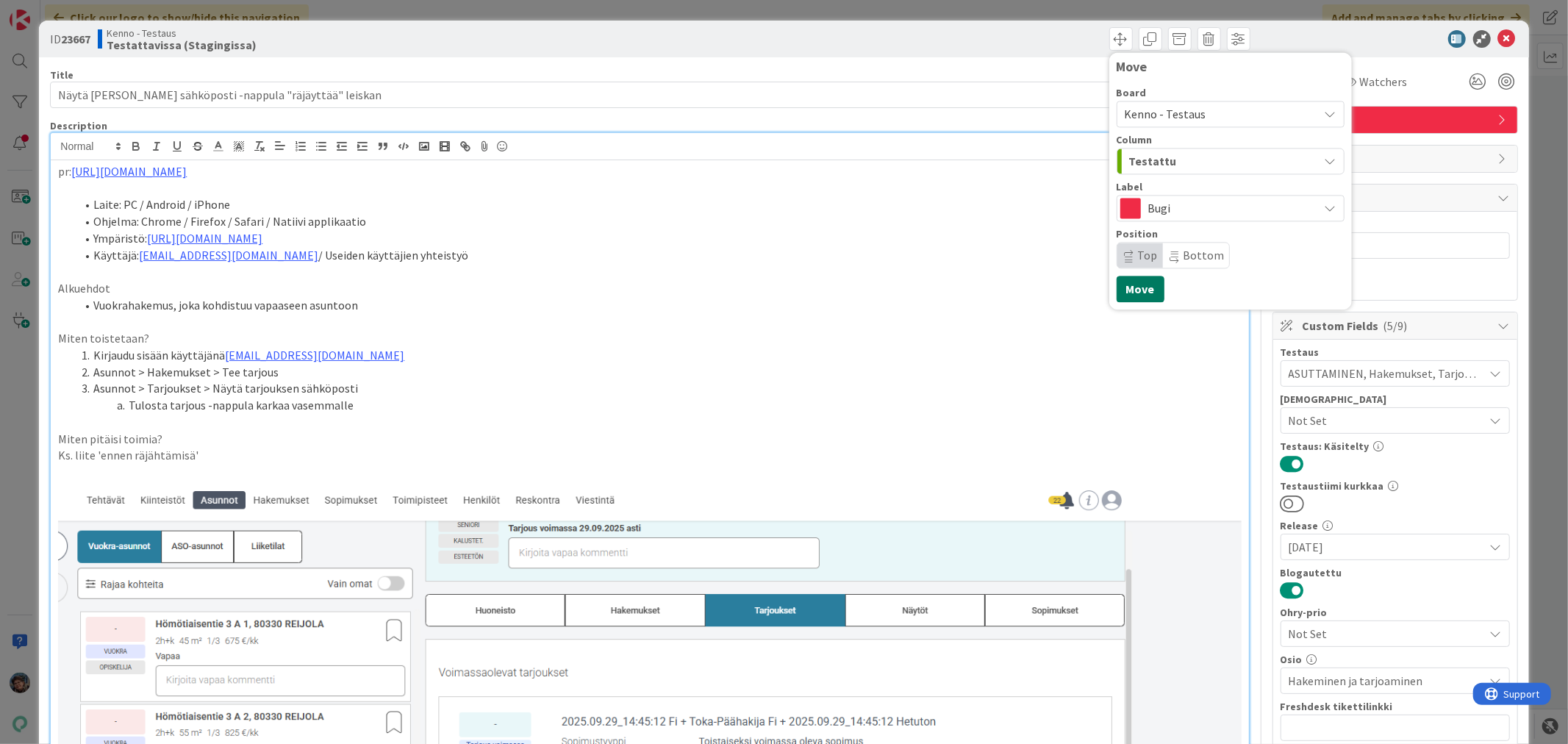
click at [1133, 287] on button "Move" at bounding box center [1140, 289] width 48 height 27
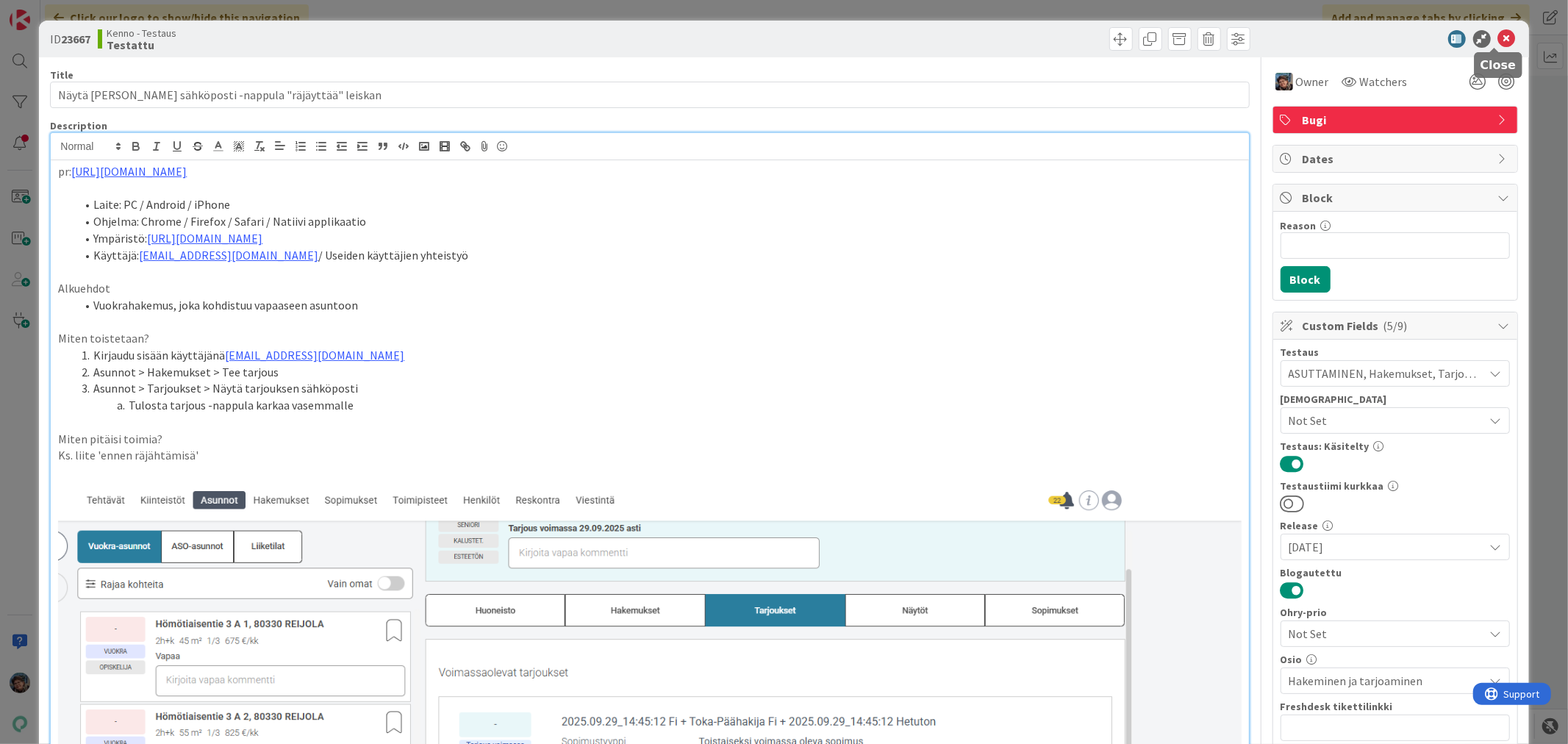
click at [1498, 35] on icon at bounding box center [1507, 39] width 18 height 18
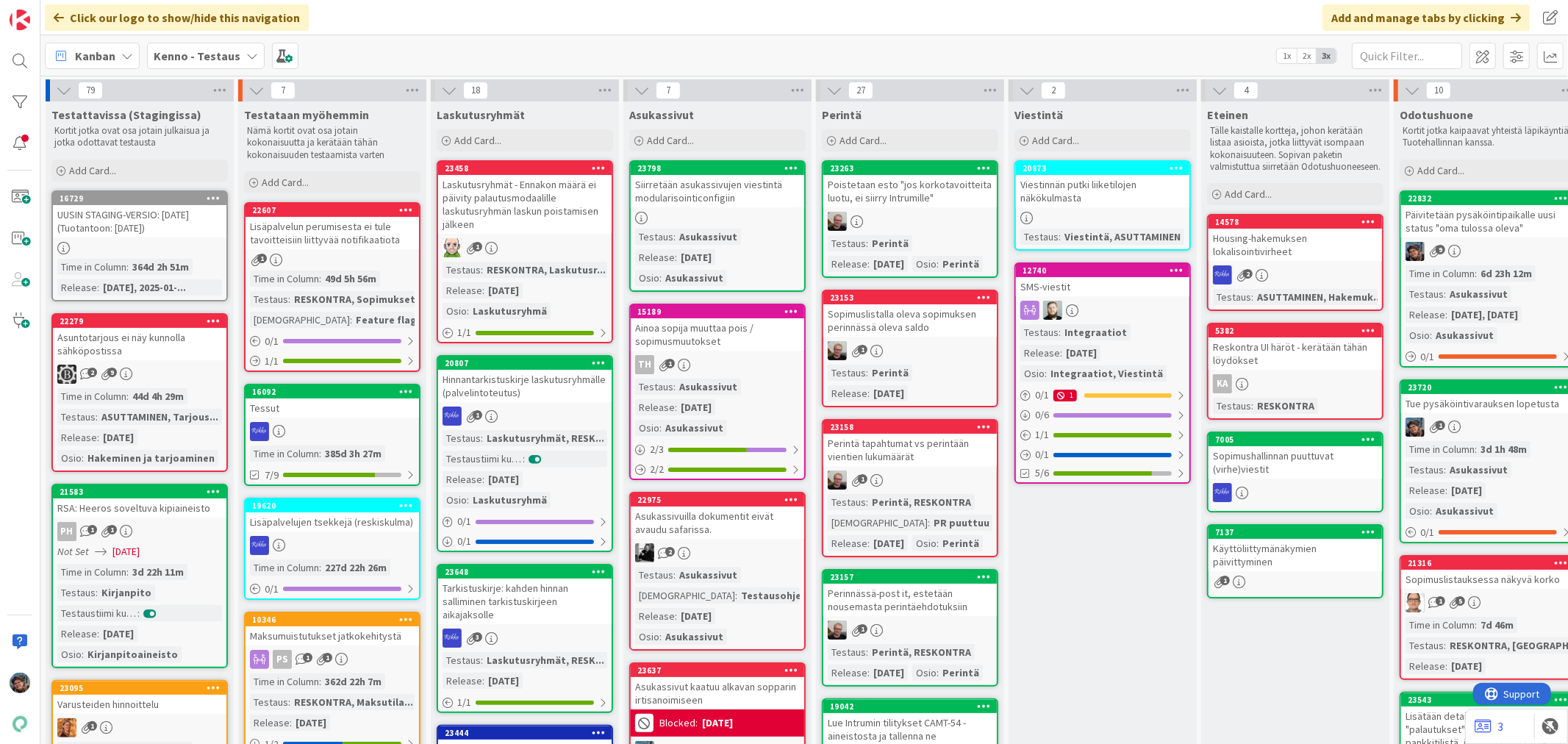
click at [332, 261] on div "1" at bounding box center [332, 259] width 173 height 13
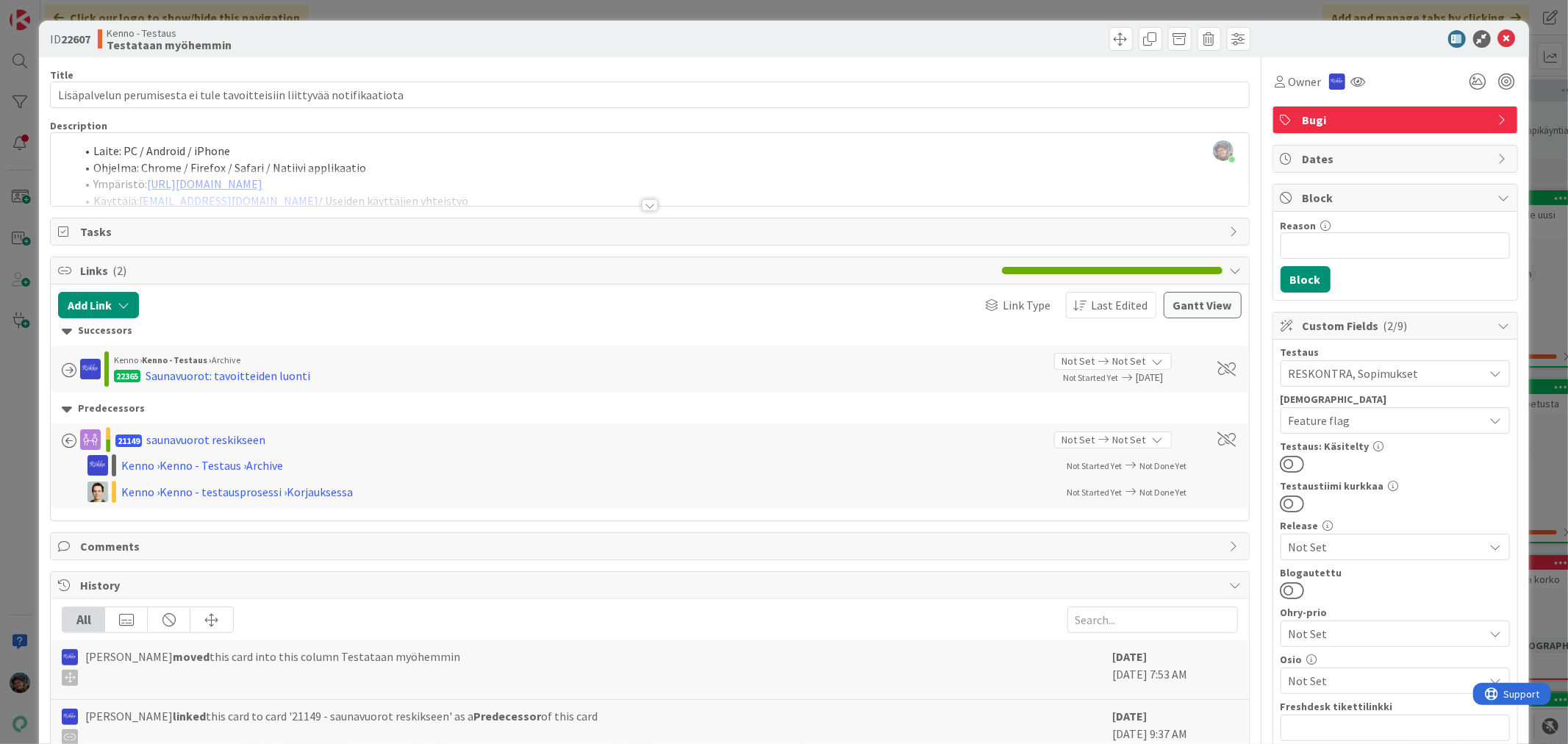
click at [643, 200] on div at bounding box center [650, 205] width 16 height 12
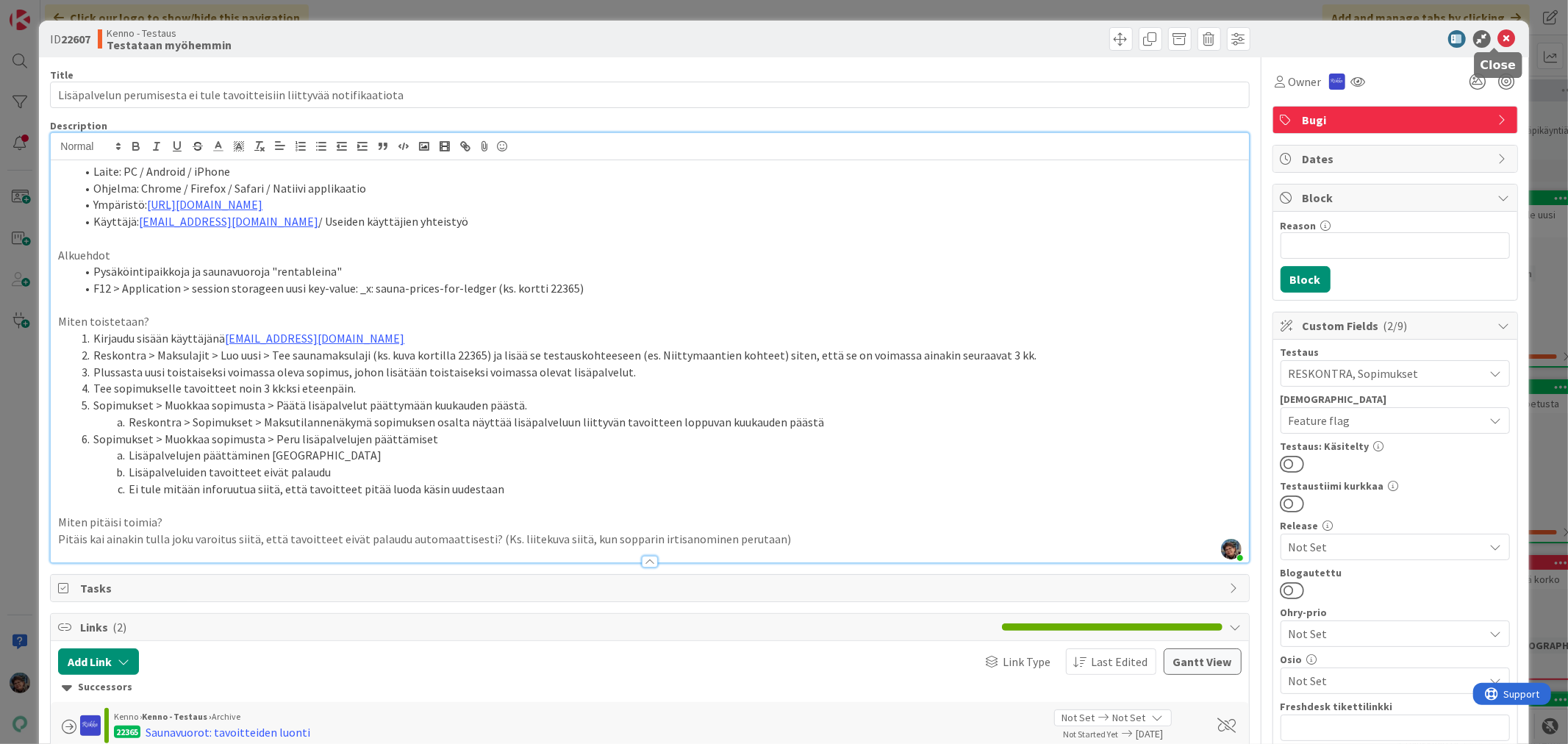
click at [1498, 38] on icon at bounding box center [1507, 39] width 18 height 18
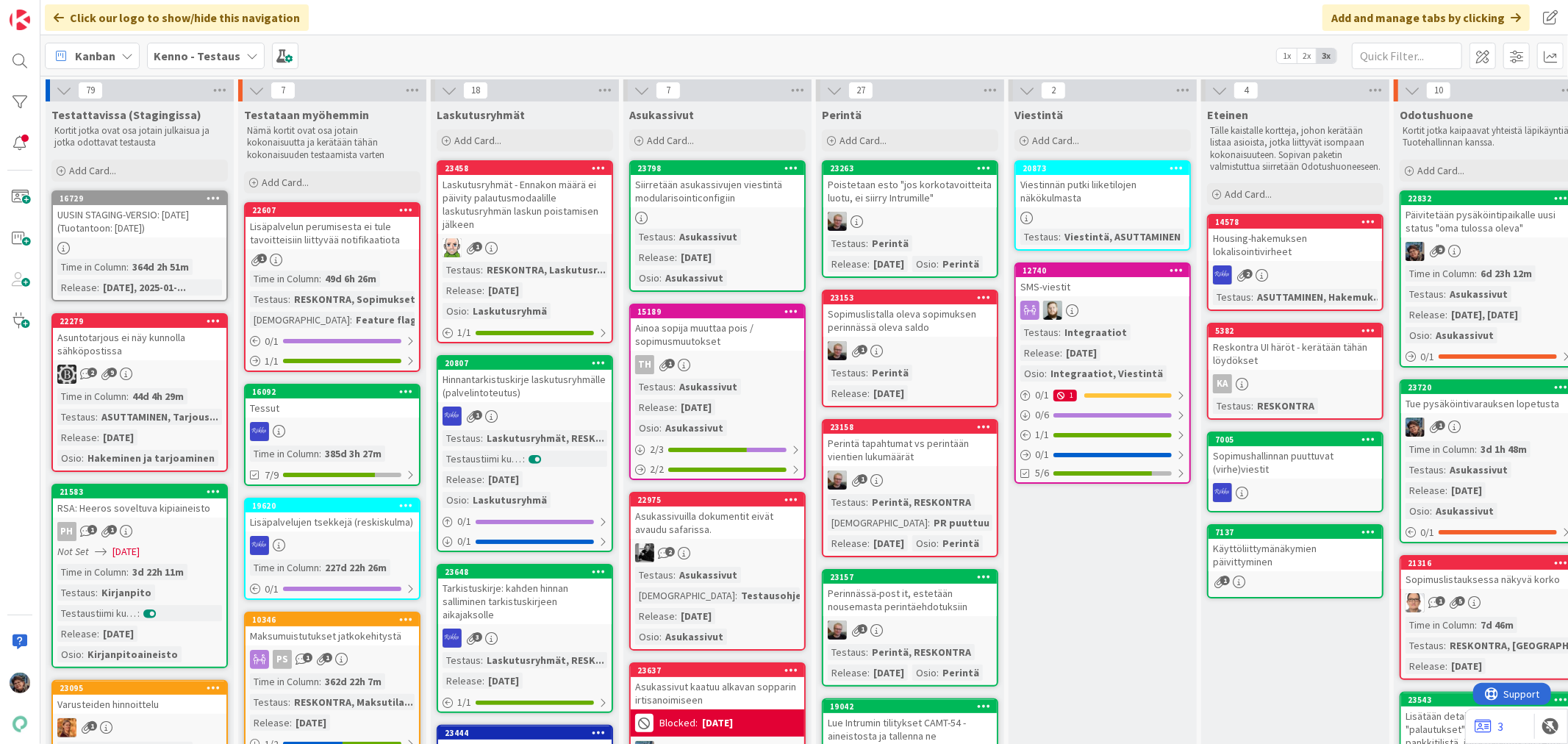
click at [194, 534] on div "PH 1 1" at bounding box center [140, 532] width 173 height 19
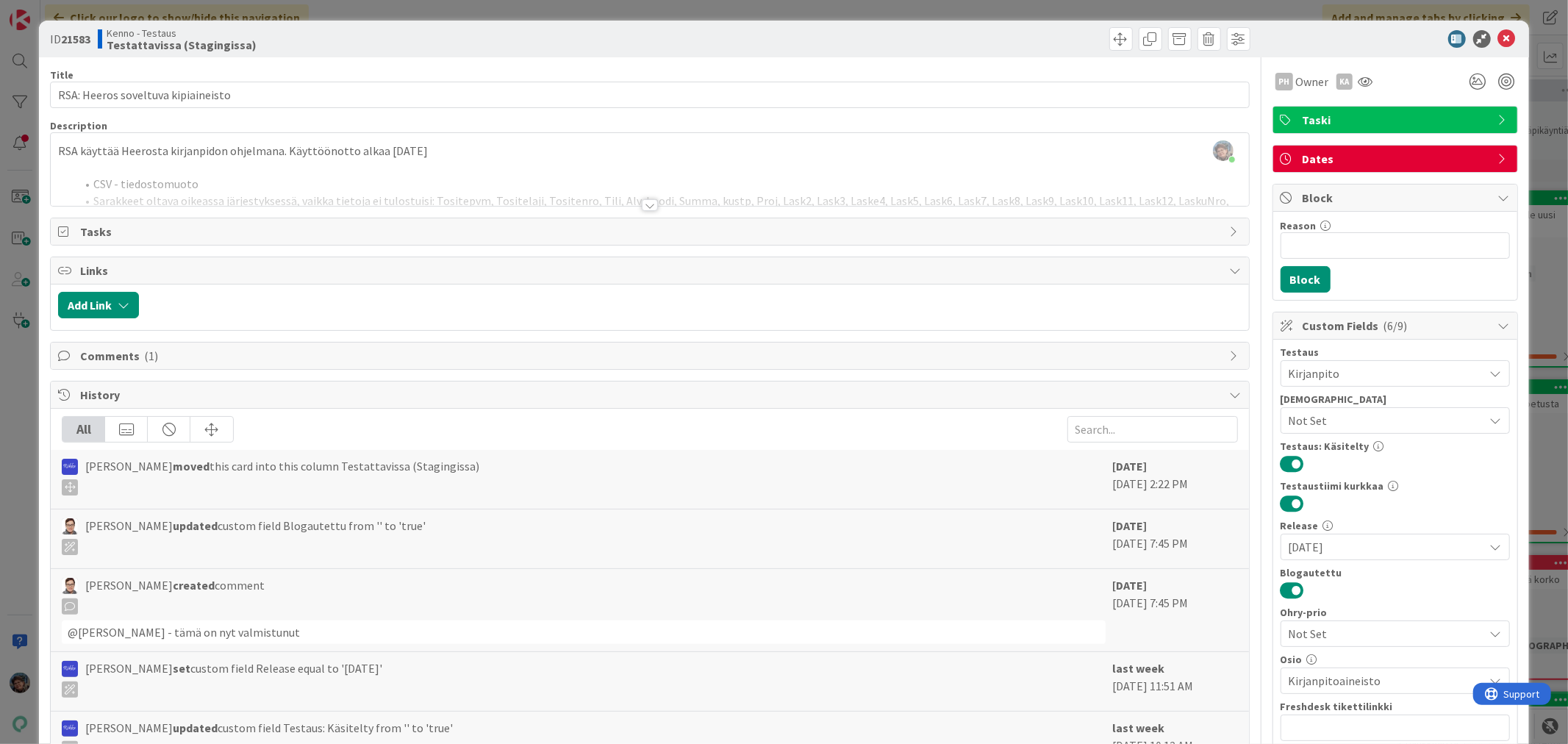
click at [646, 206] on div at bounding box center [650, 205] width 16 height 12
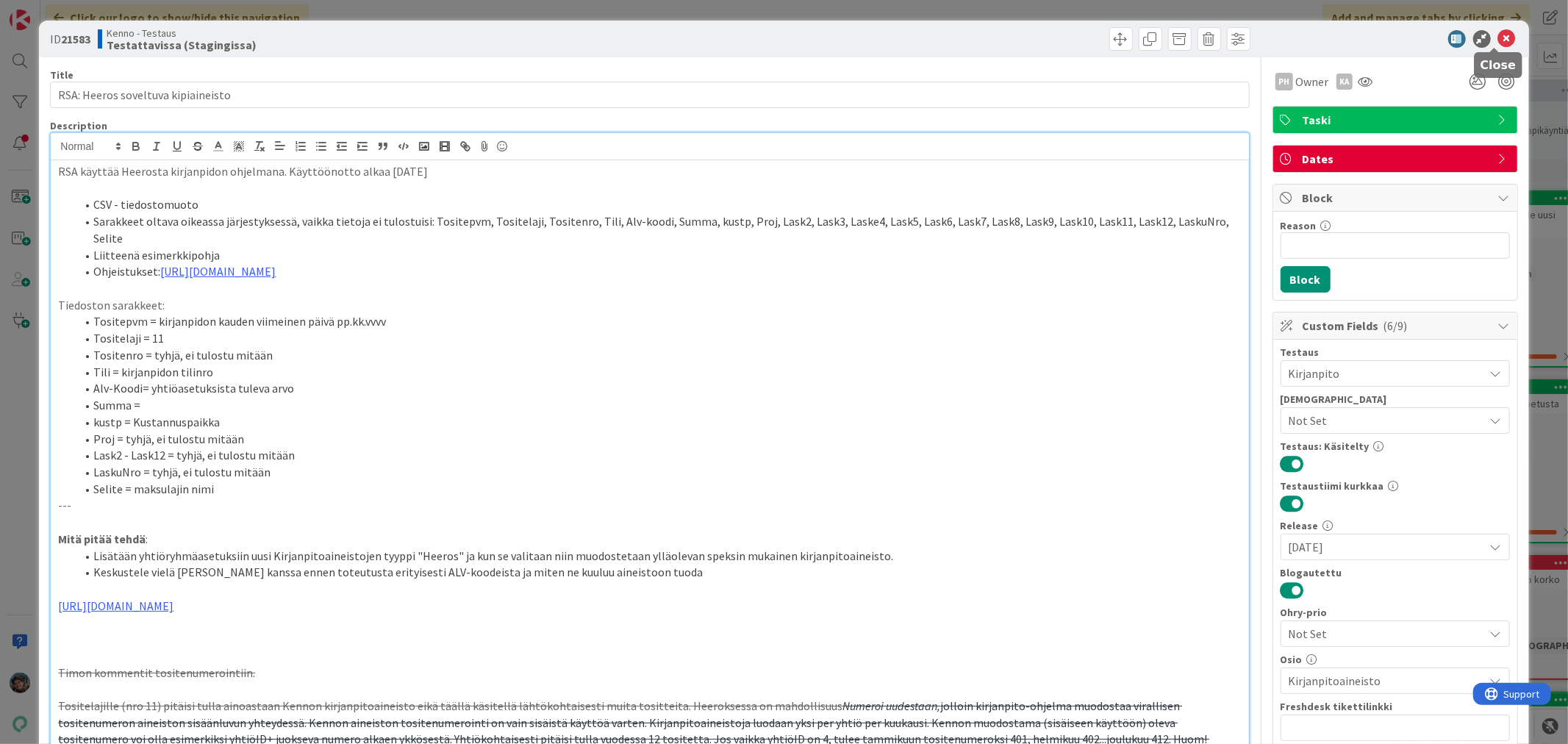
click at [1498, 34] on icon at bounding box center [1507, 39] width 18 height 18
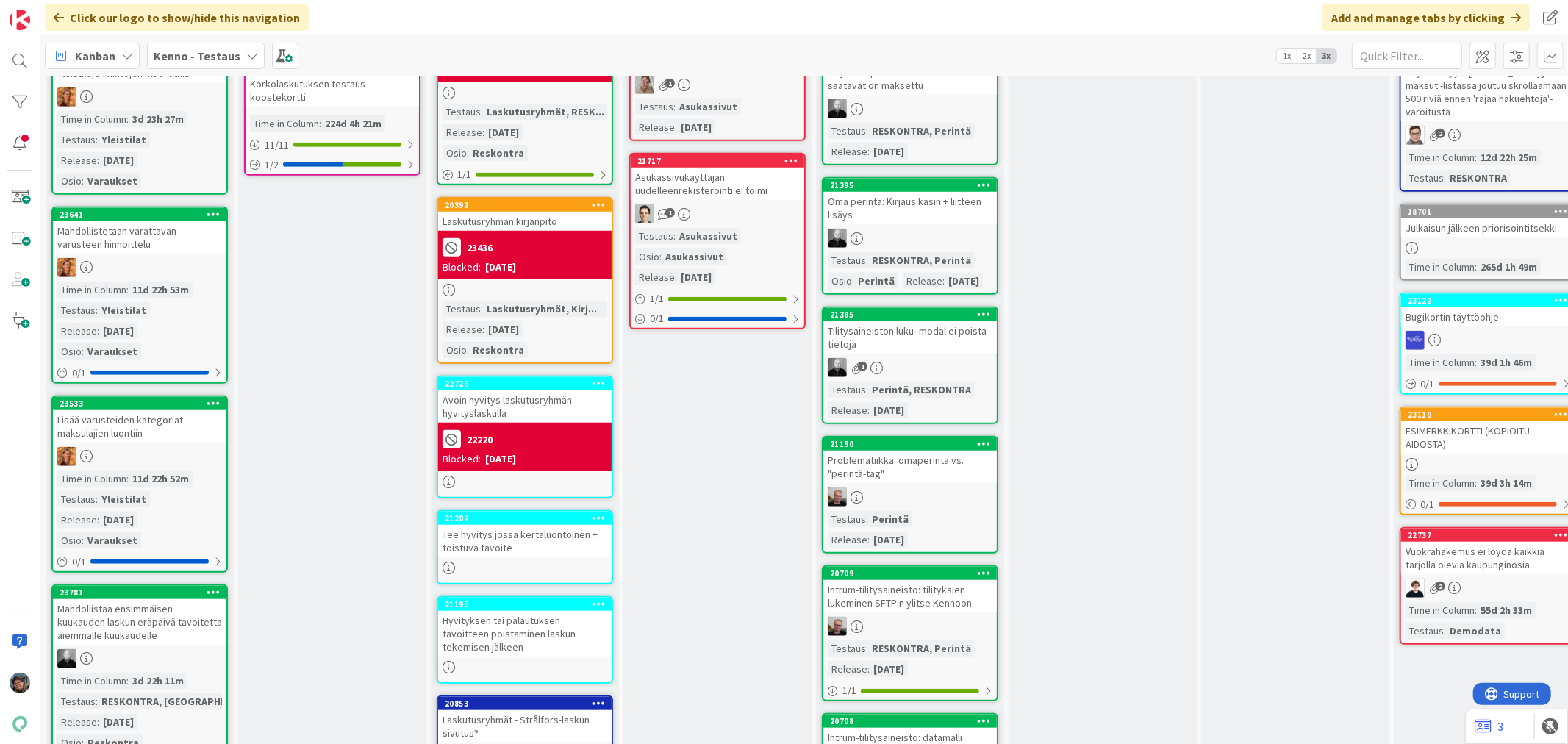
scroll to position [1062, 0]
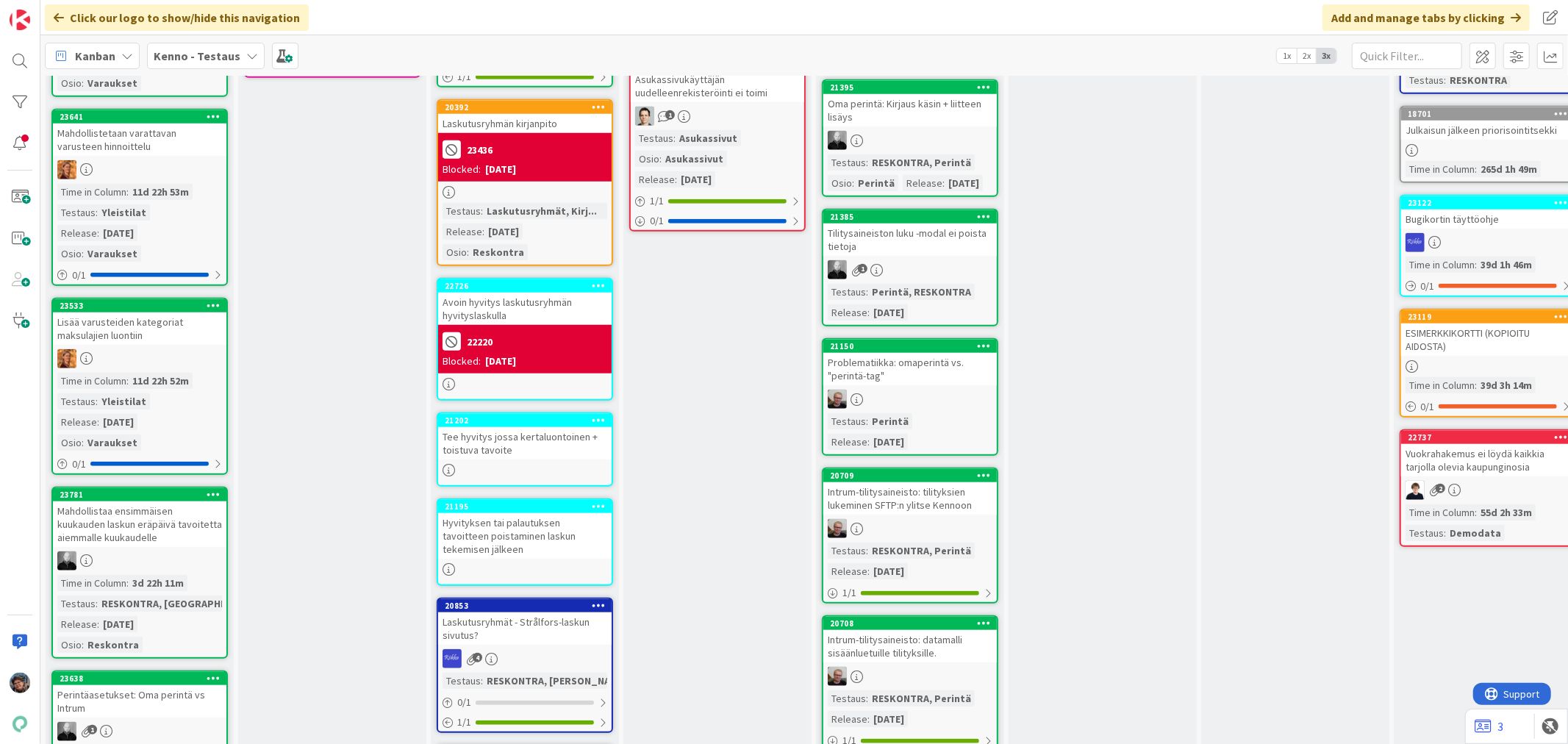
click at [169, 531] on div "Mahdollistaa ensimmäisen kuukauden laskun eräpäivä tavoitetta aiemmalle kuukaud…" at bounding box center [140, 525] width 173 height 46
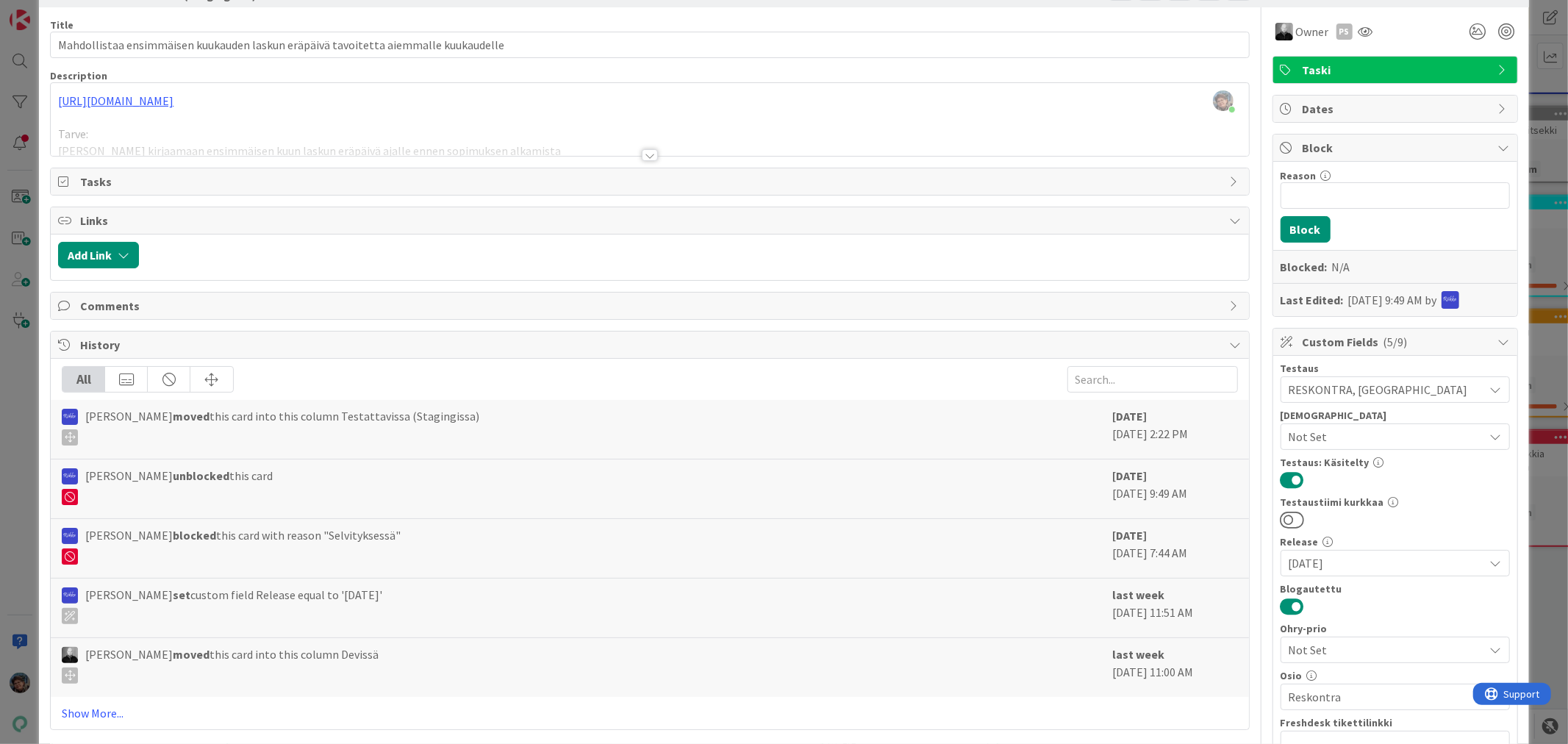
scroll to position [245, 0]
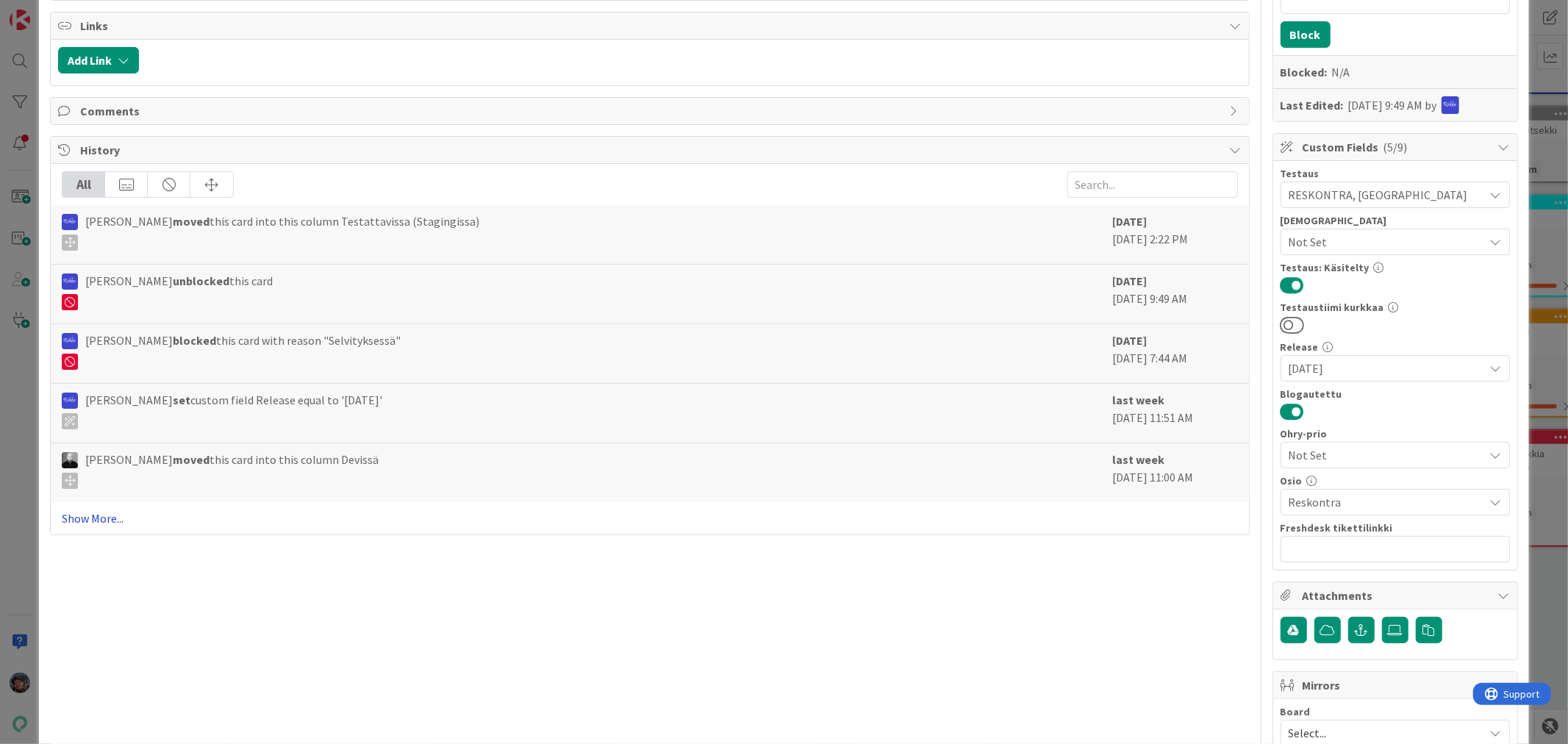
click at [89, 520] on link "Show More..." at bounding box center [649, 519] width 1175 height 18
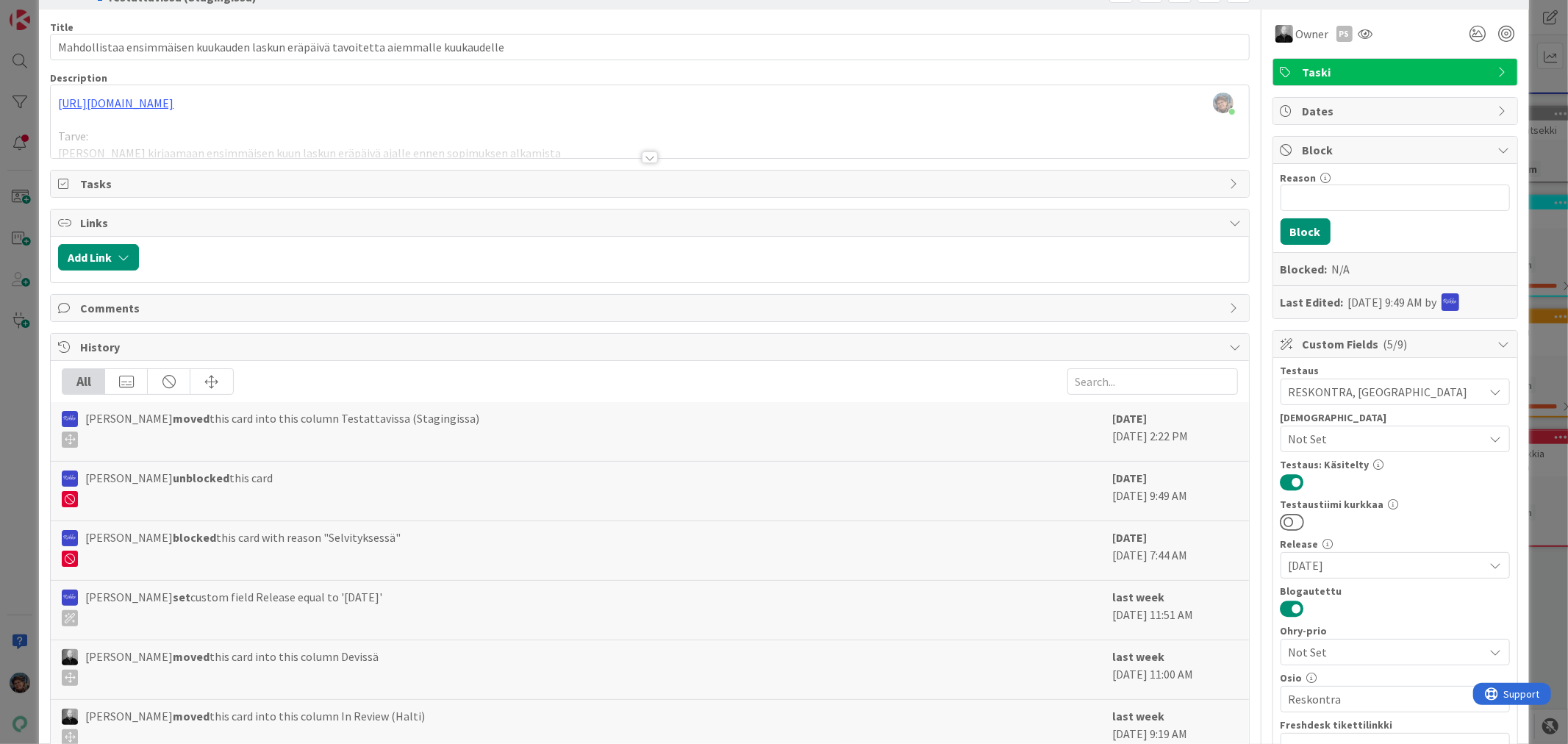
scroll to position [0, 0]
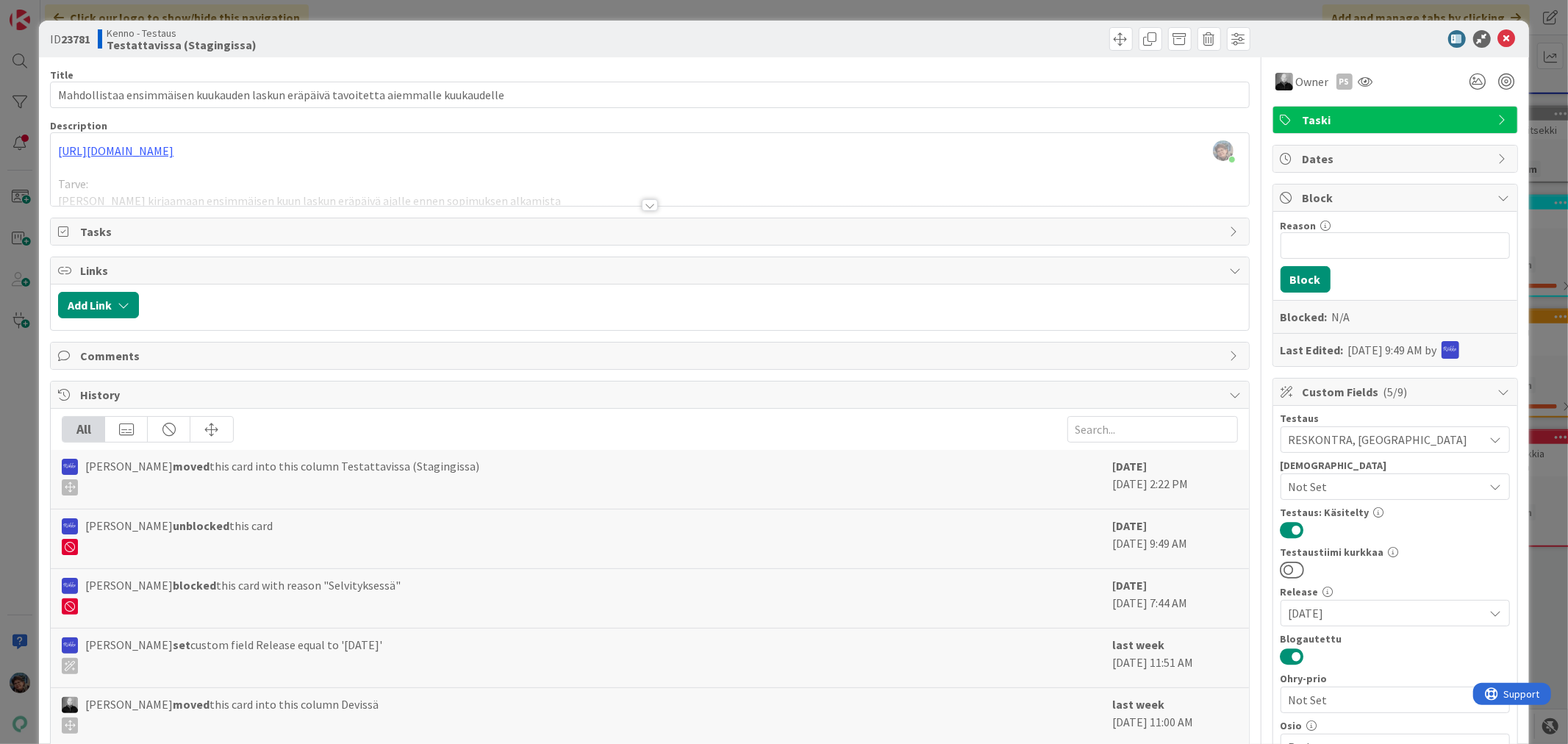
click at [642, 206] on div at bounding box center [650, 205] width 16 height 12
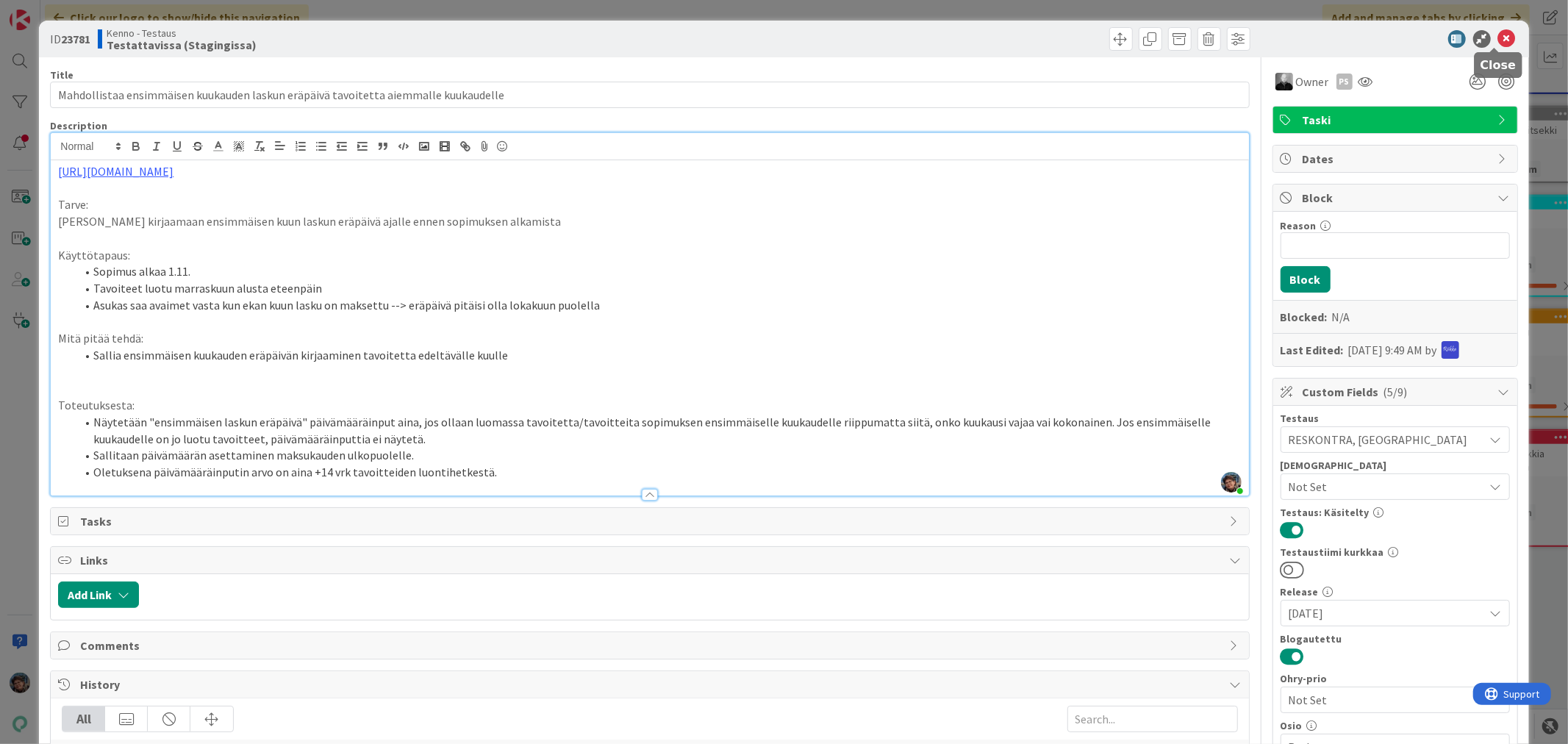
click at [1498, 35] on icon at bounding box center [1507, 39] width 18 height 18
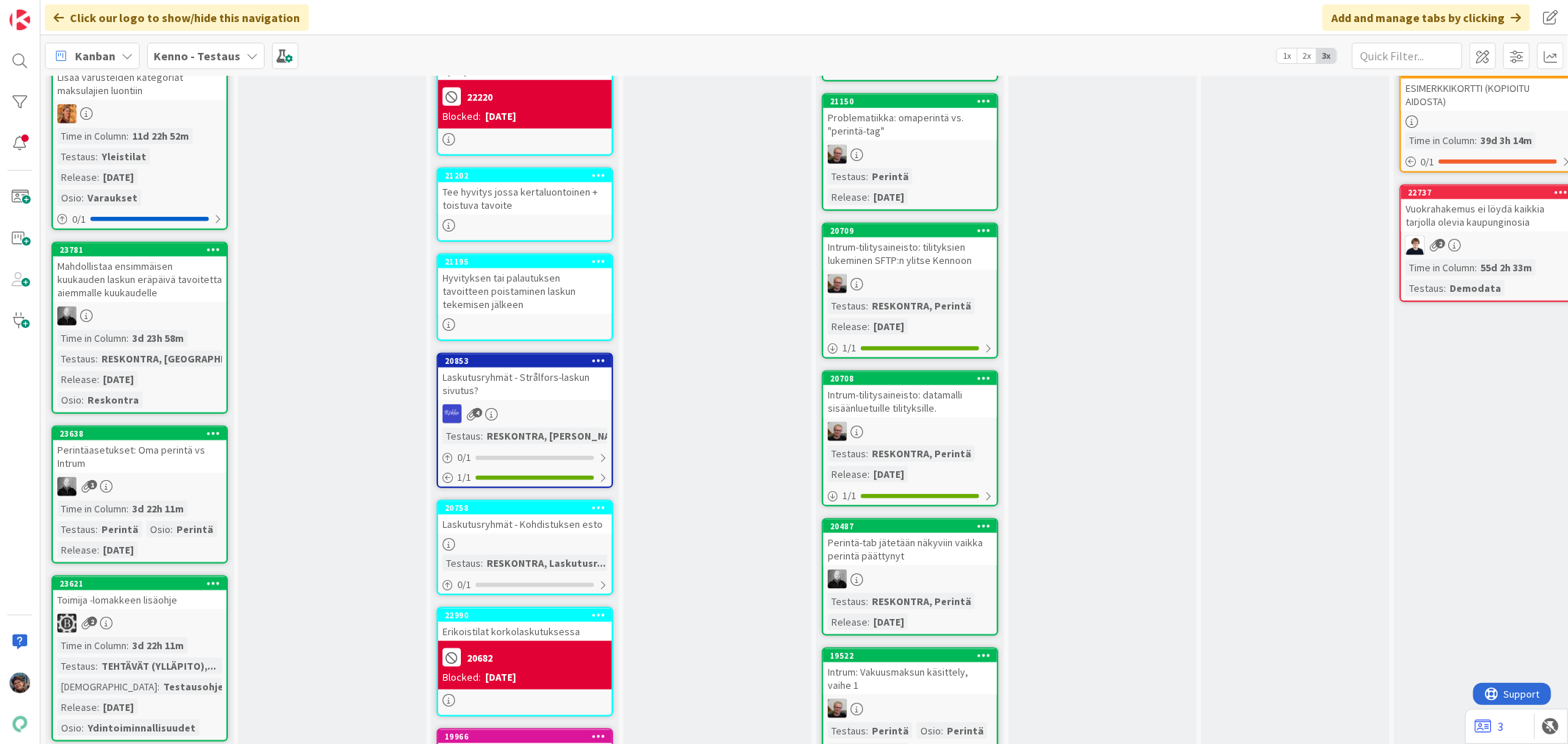
click at [193, 461] on div "23638 Perintäasetukset: Oma perintä vs Intrum 1 Time in Column : 3d 22h 11m Tes…" at bounding box center [140, 495] width 176 height 139
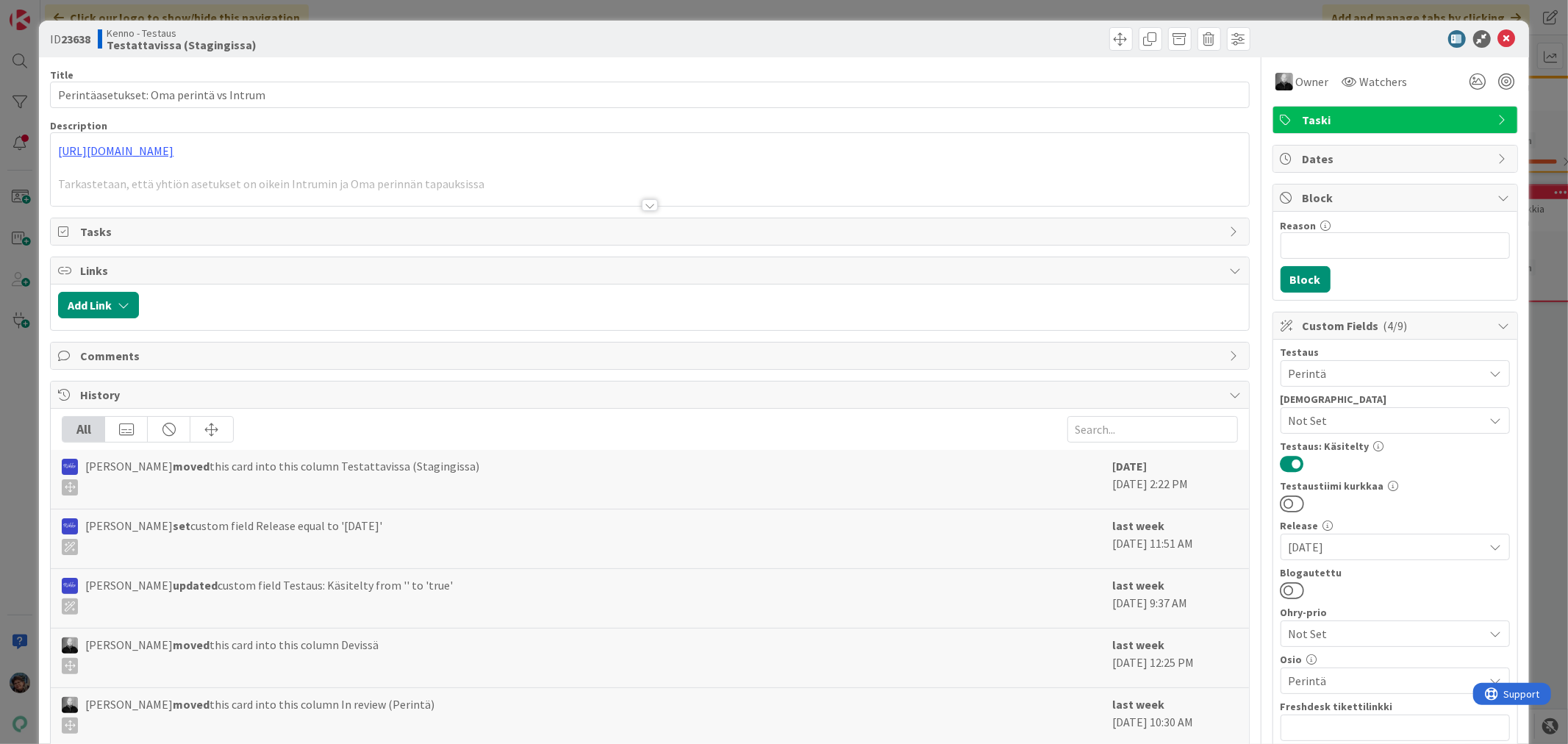
click at [642, 200] on div at bounding box center [650, 205] width 16 height 12
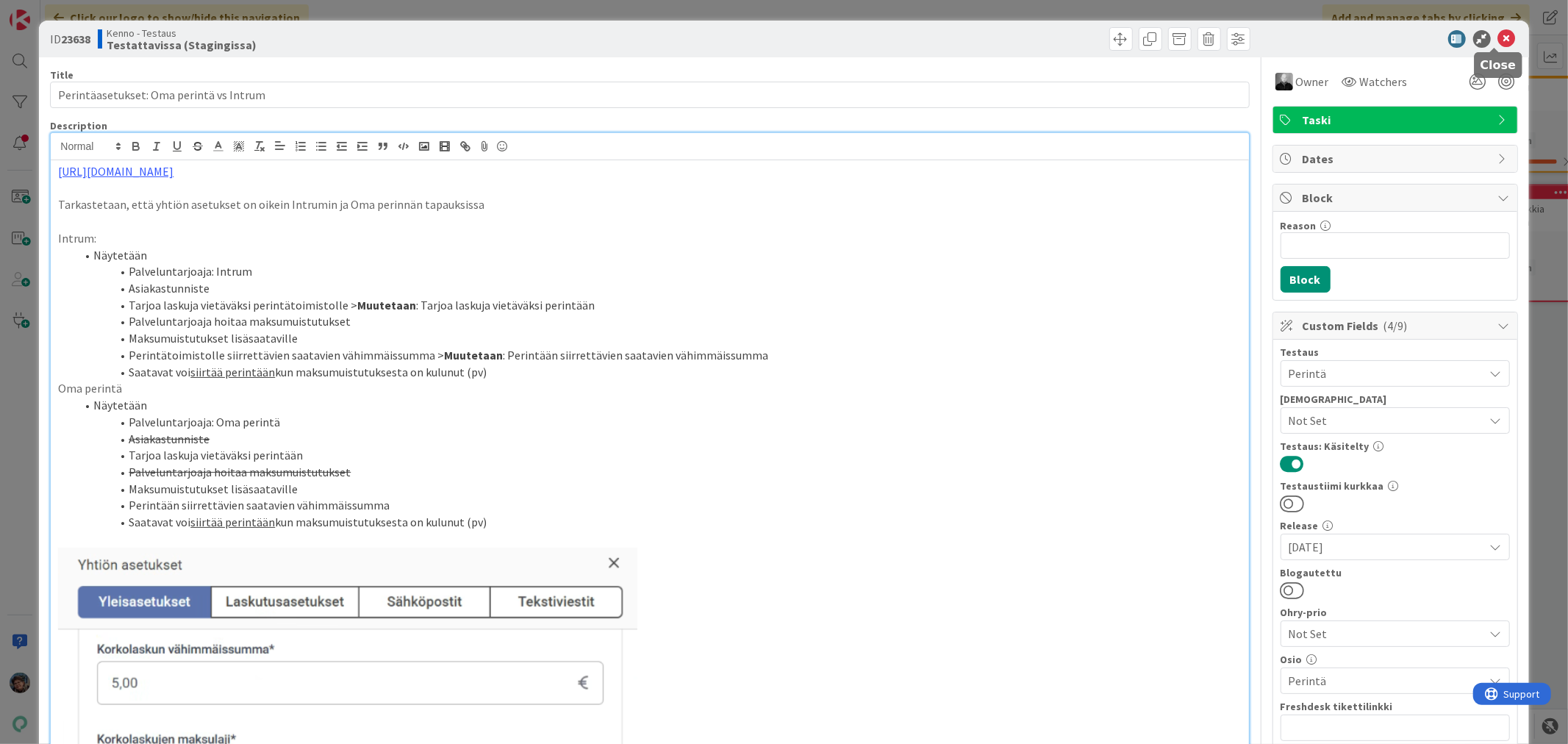
click at [1498, 35] on icon at bounding box center [1507, 39] width 18 height 18
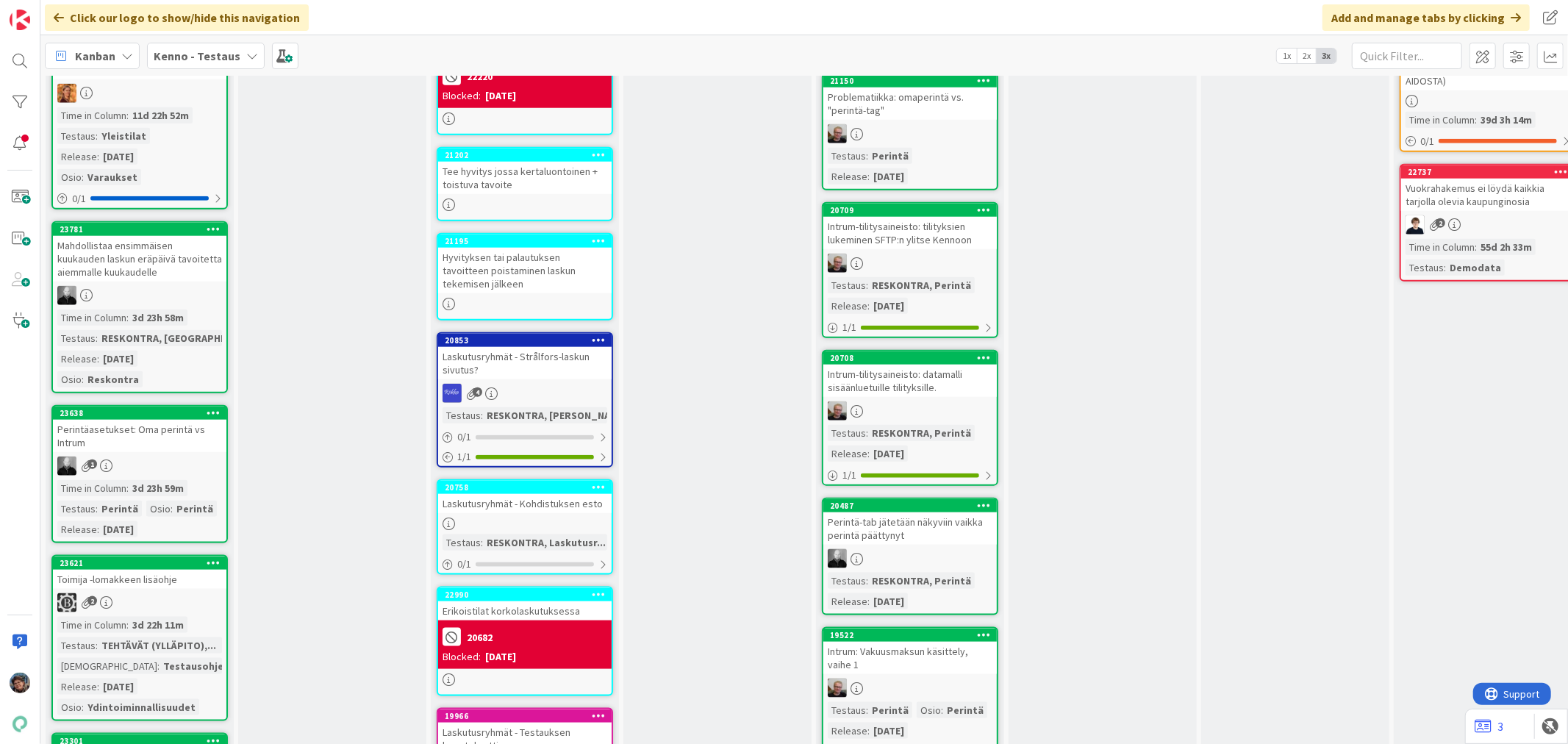
scroll to position [1471, 0]
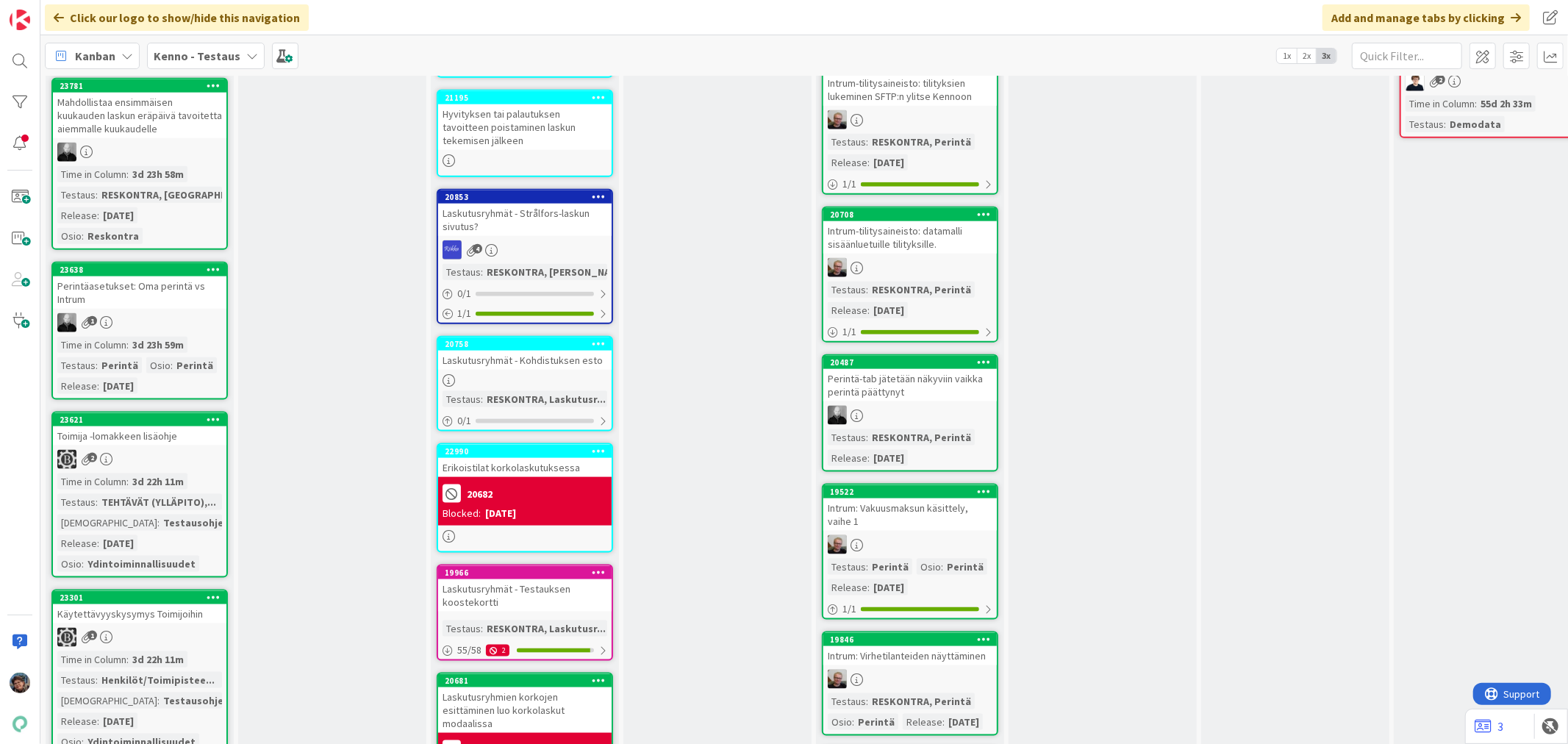
click at [192, 313] on div "1" at bounding box center [140, 322] width 173 height 19
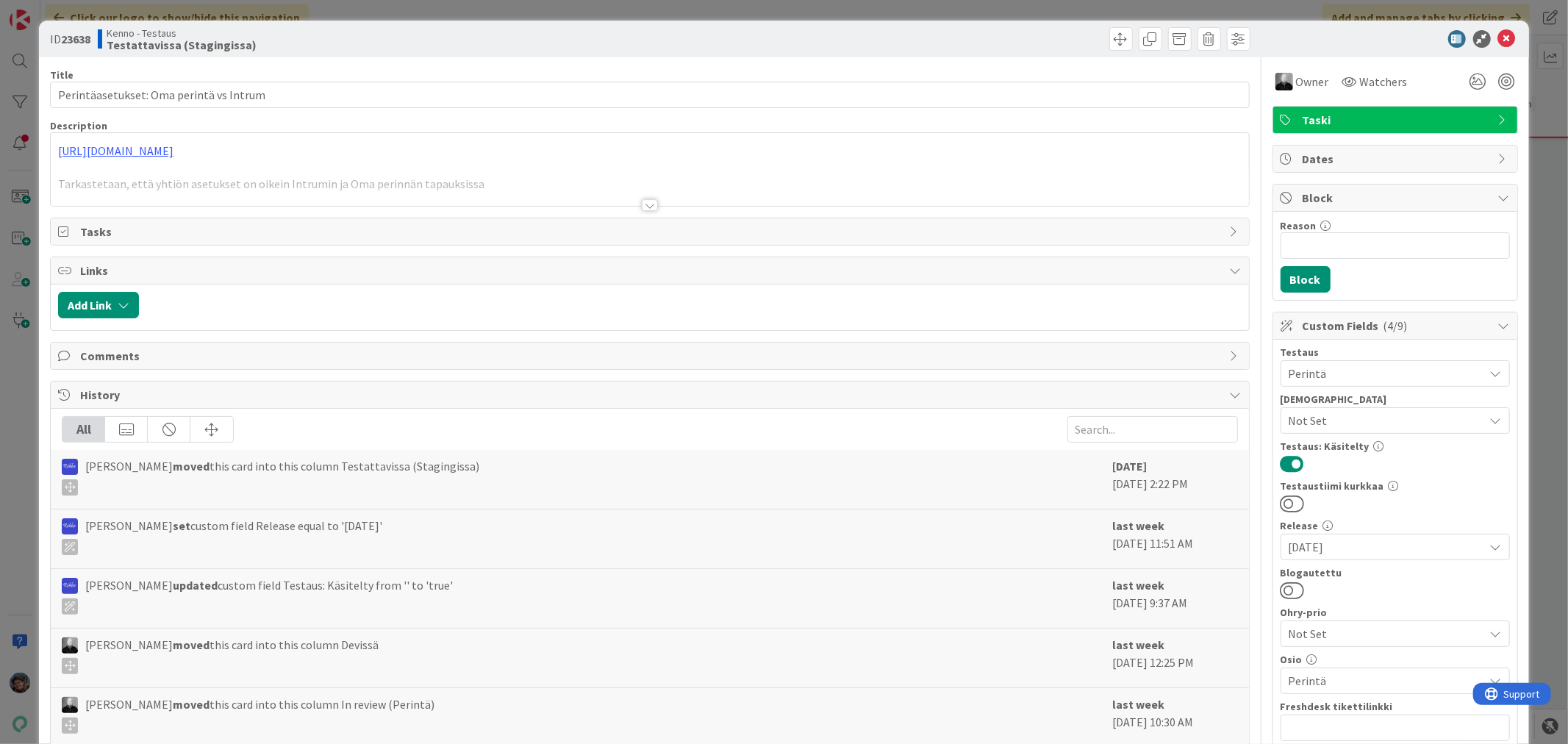
click at [1347, 375] on span "Perintä" at bounding box center [1387, 374] width 195 height 18
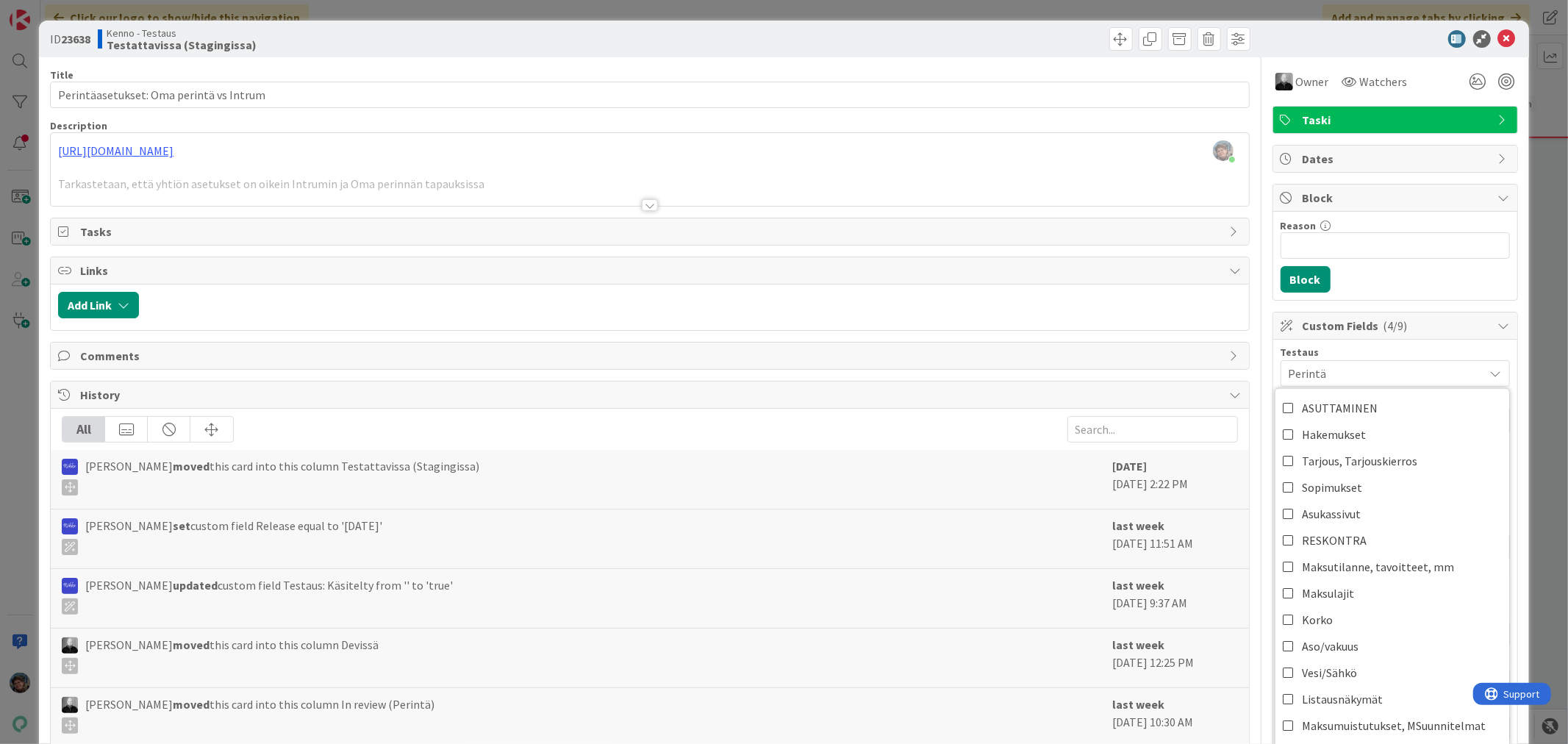
click at [1348, 374] on span "Perintä" at bounding box center [1387, 374] width 195 height 18
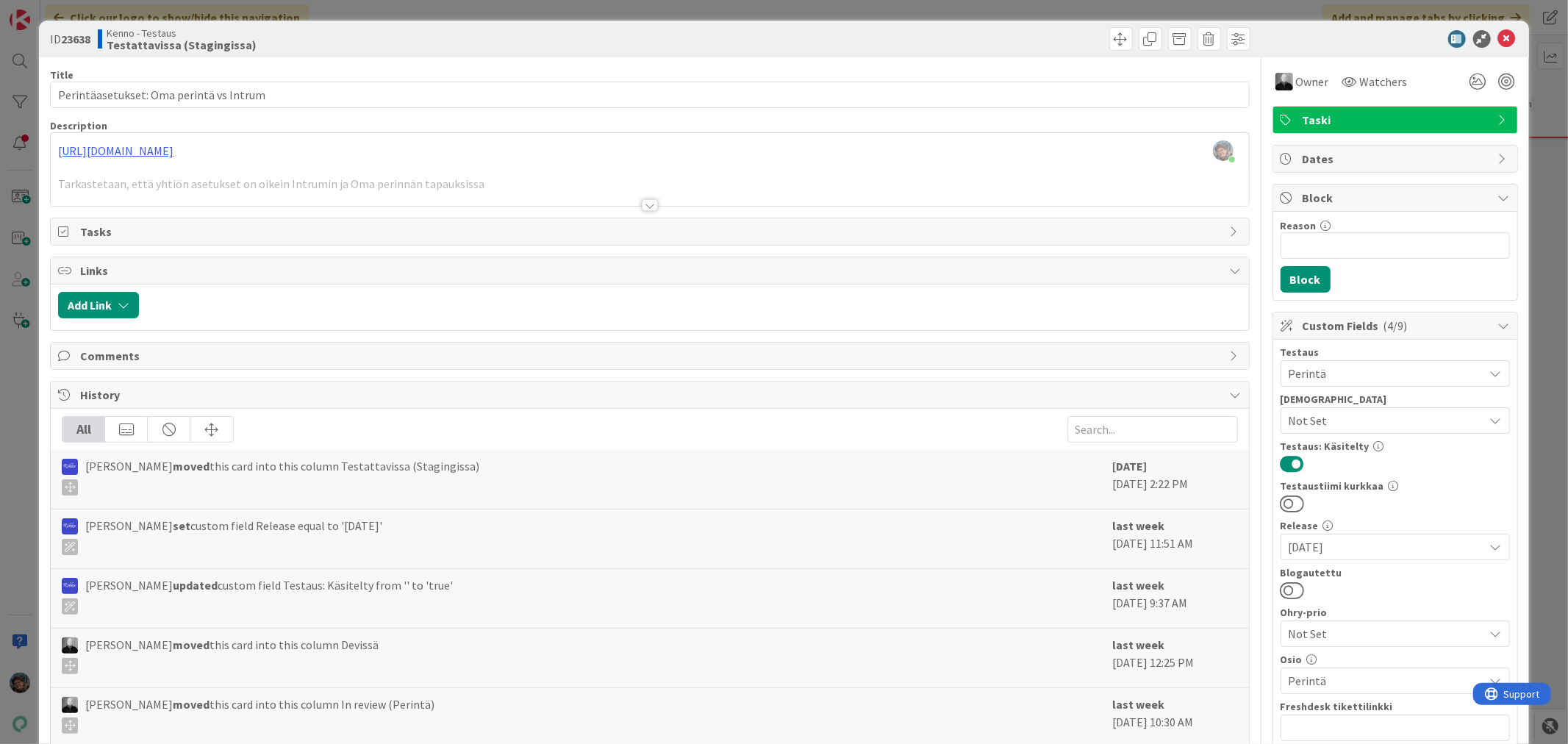
click at [644, 206] on div at bounding box center [650, 205] width 16 height 12
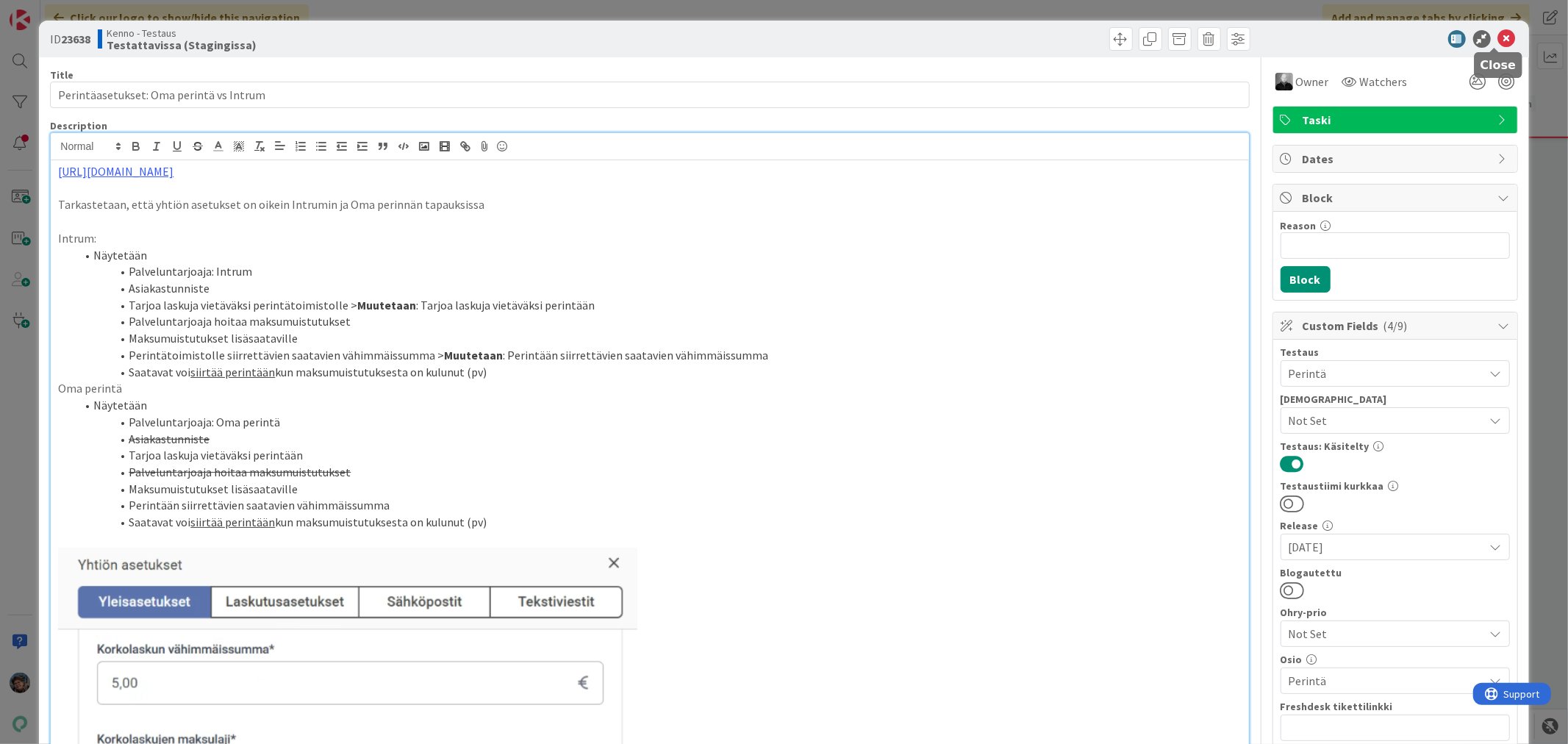
click at [1498, 32] on icon at bounding box center [1507, 39] width 18 height 18
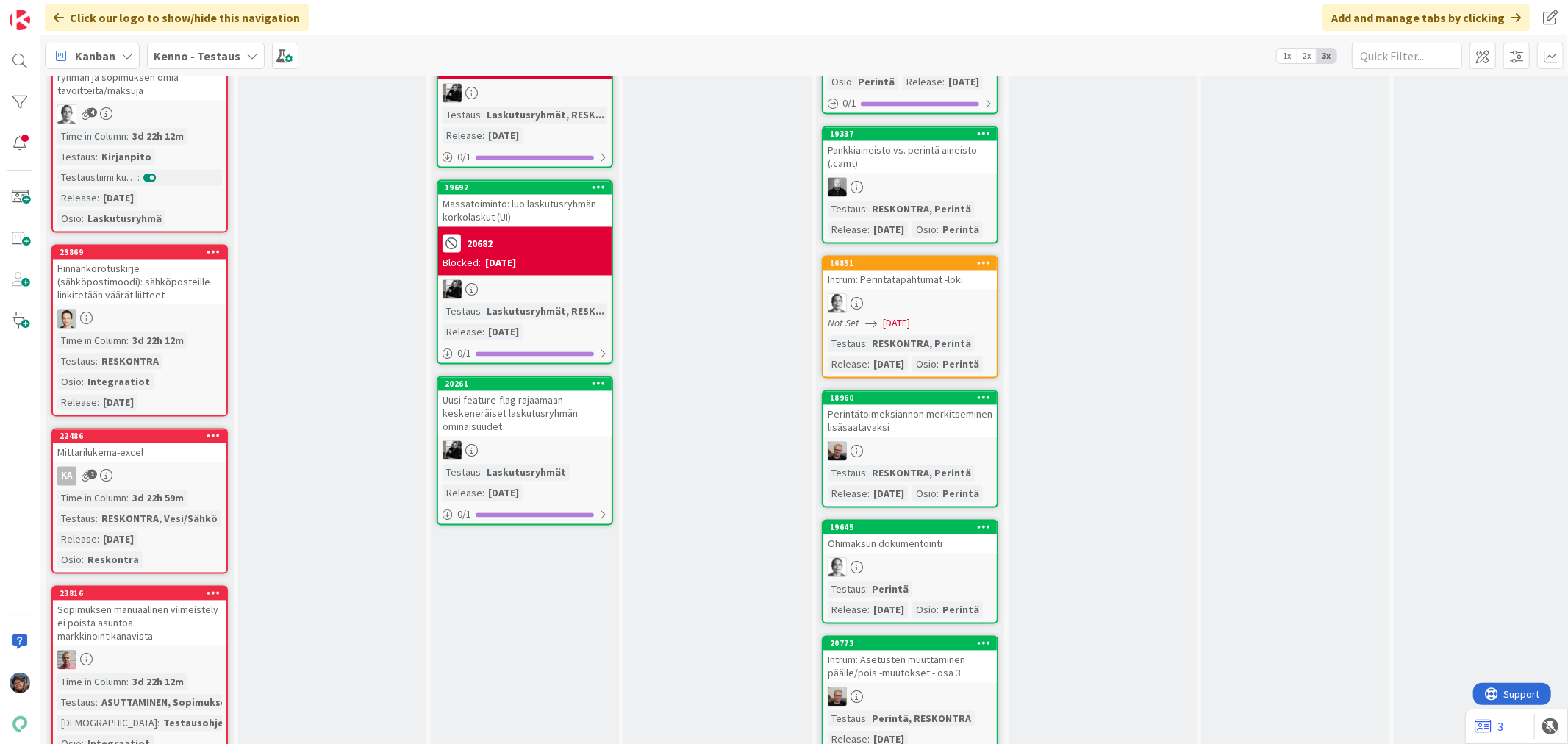
scroll to position [2615, 0]
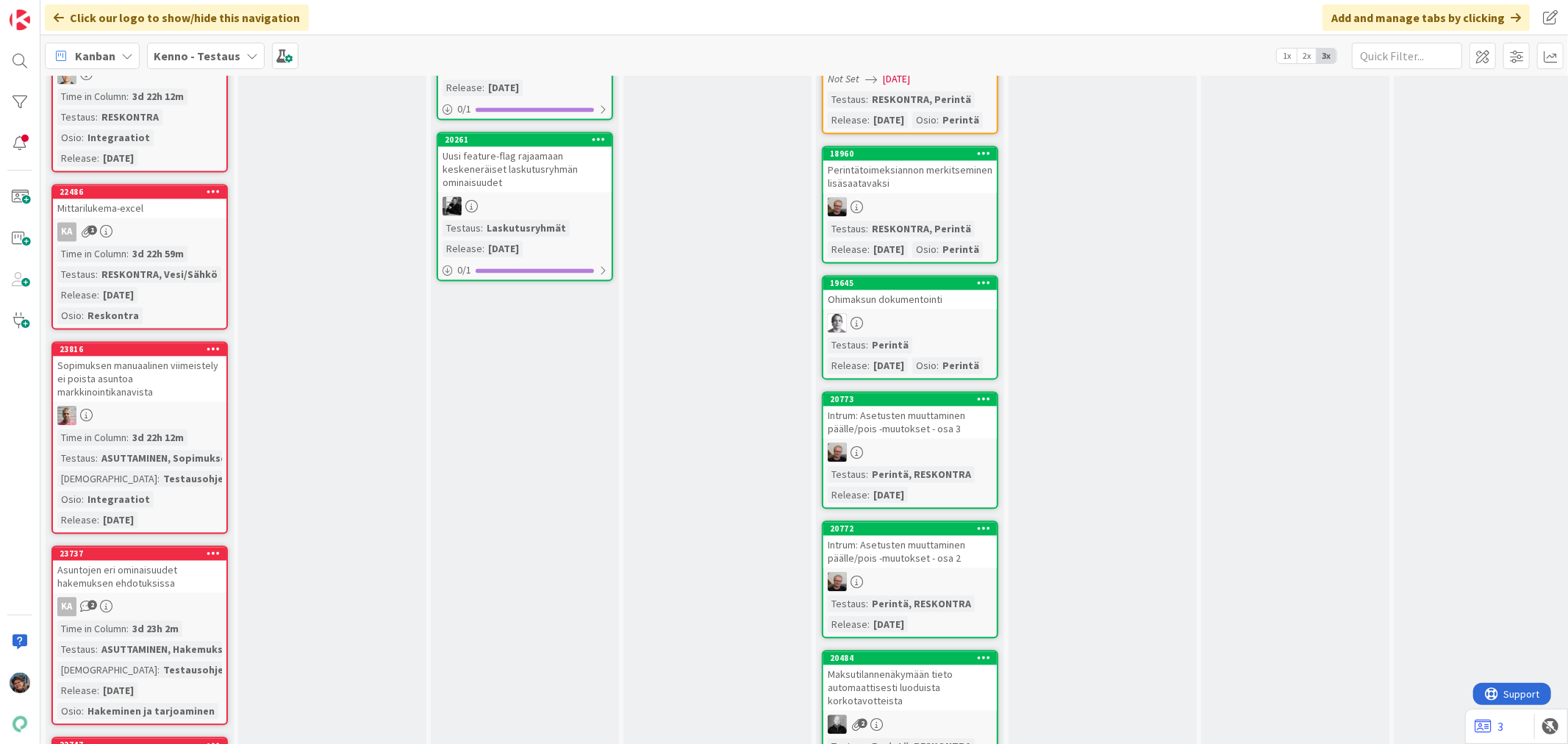
click at [189, 450] on div "ASUTTAMINEN, Sopimukset" at bounding box center [166, 458] width 138 height 16
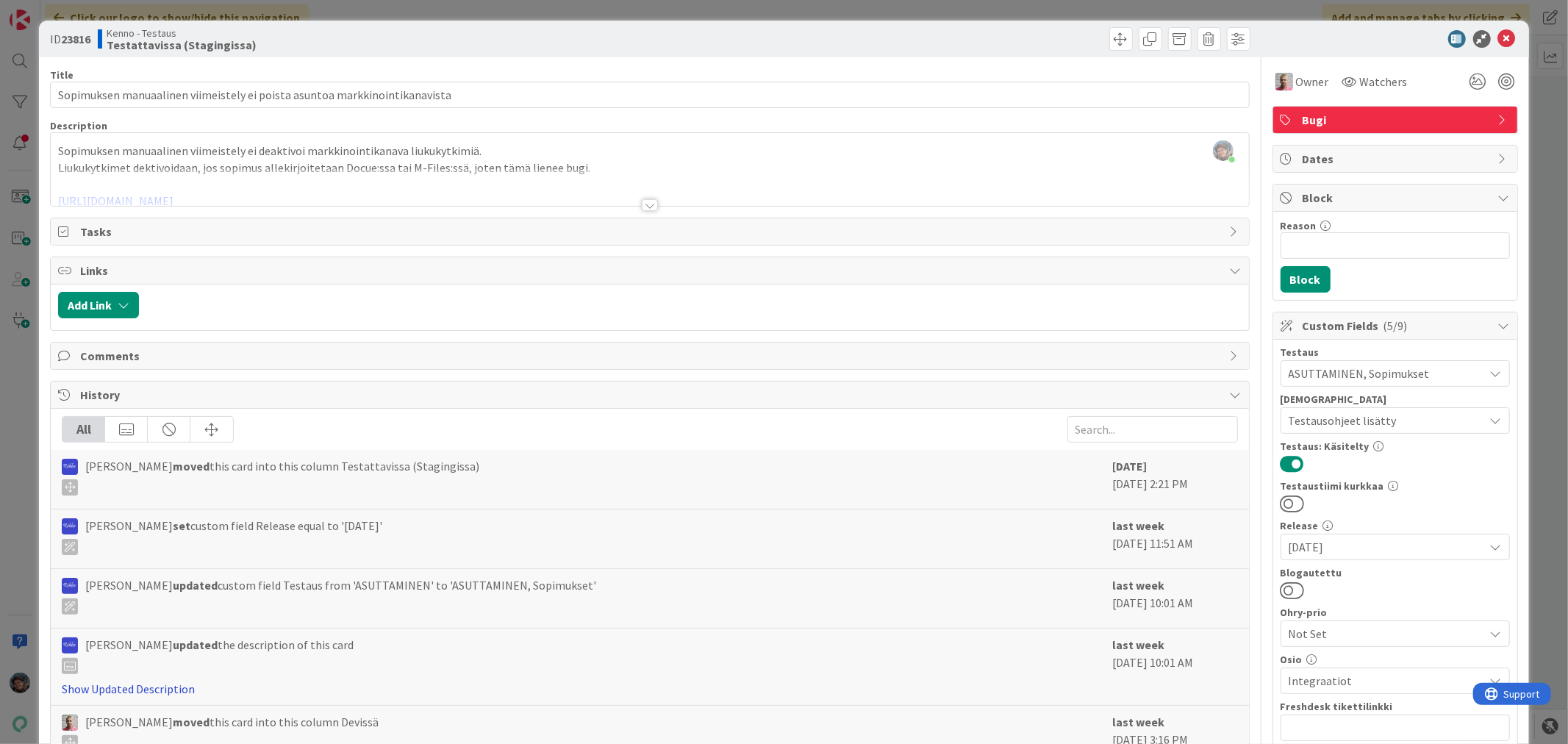
click at [180, 687] on link "Show Updated Description" at bounding box center [129, 689] width 134 height 15
drag, startPoint x: 1496, startPoint y: 31, endPoint x: 1450, endPoint y: 55, distance: 51.9
click at [1498, 31] on icon at bounding box center [1507, 39] width 18 height 18
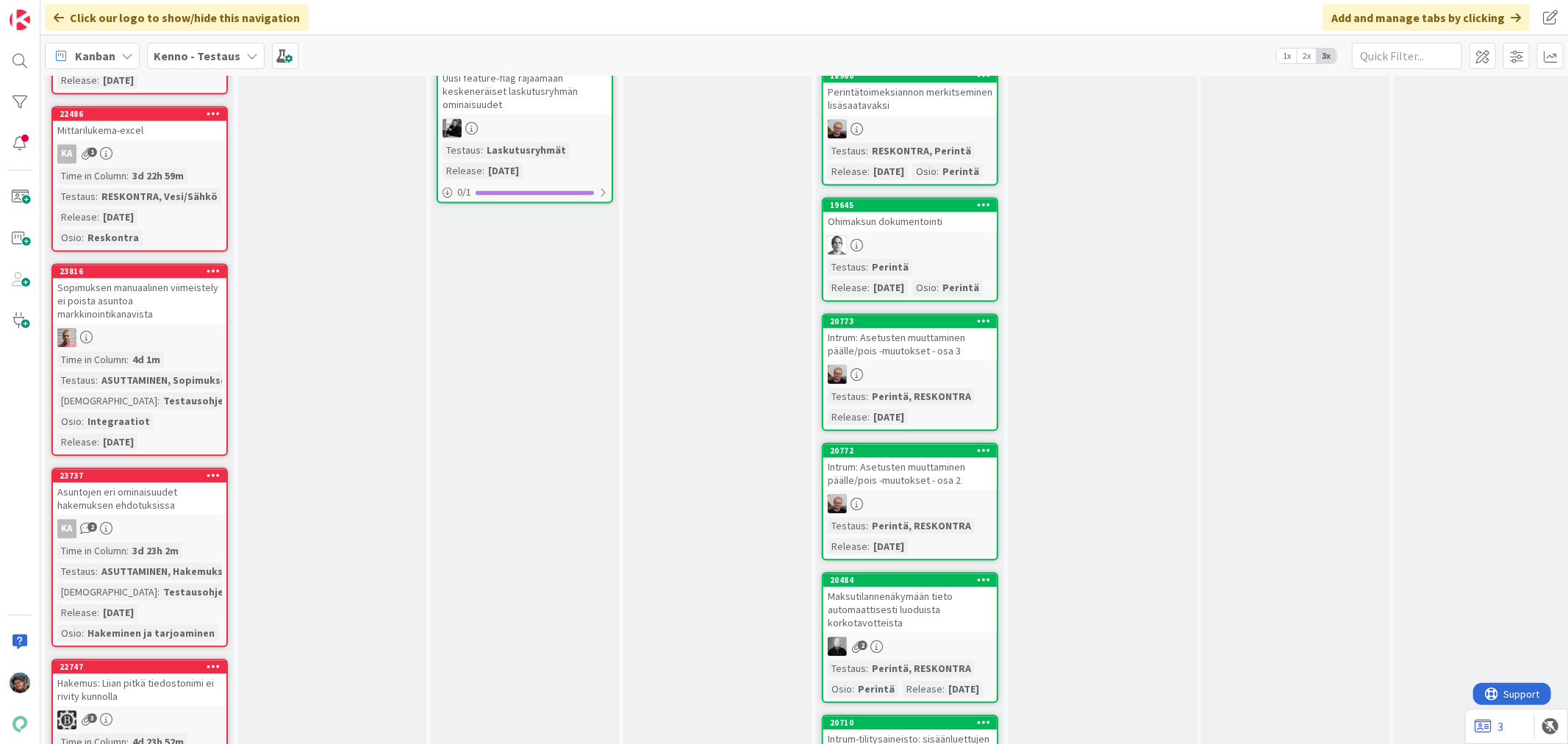
scroll to position [3024, 0]
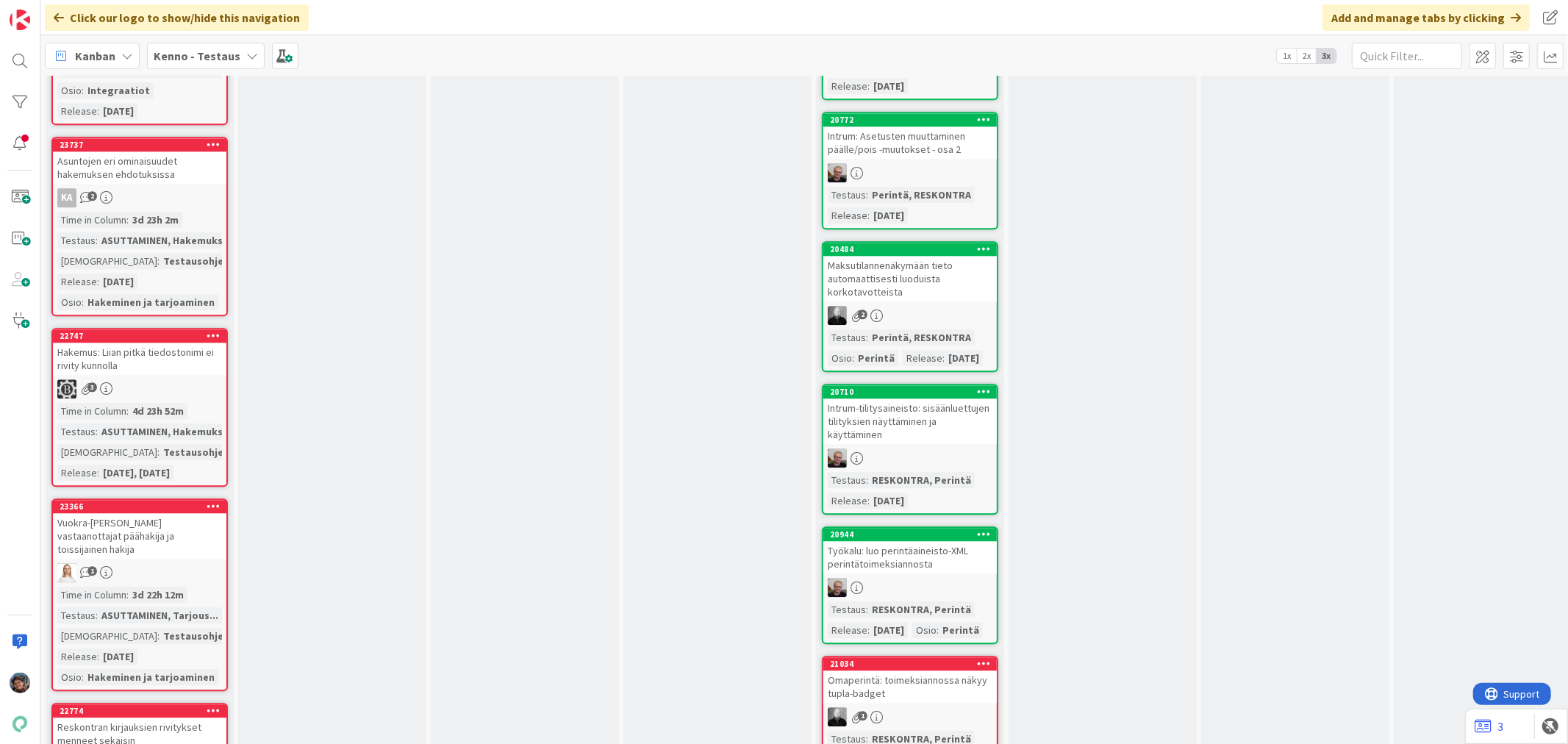
click at [183, 534] on div "23366 Vuokra-asunnon tarjouksen vastaanottajat päähakija ja toissijainen hakija…" at bounding box center [140, 594] width 176 height 192
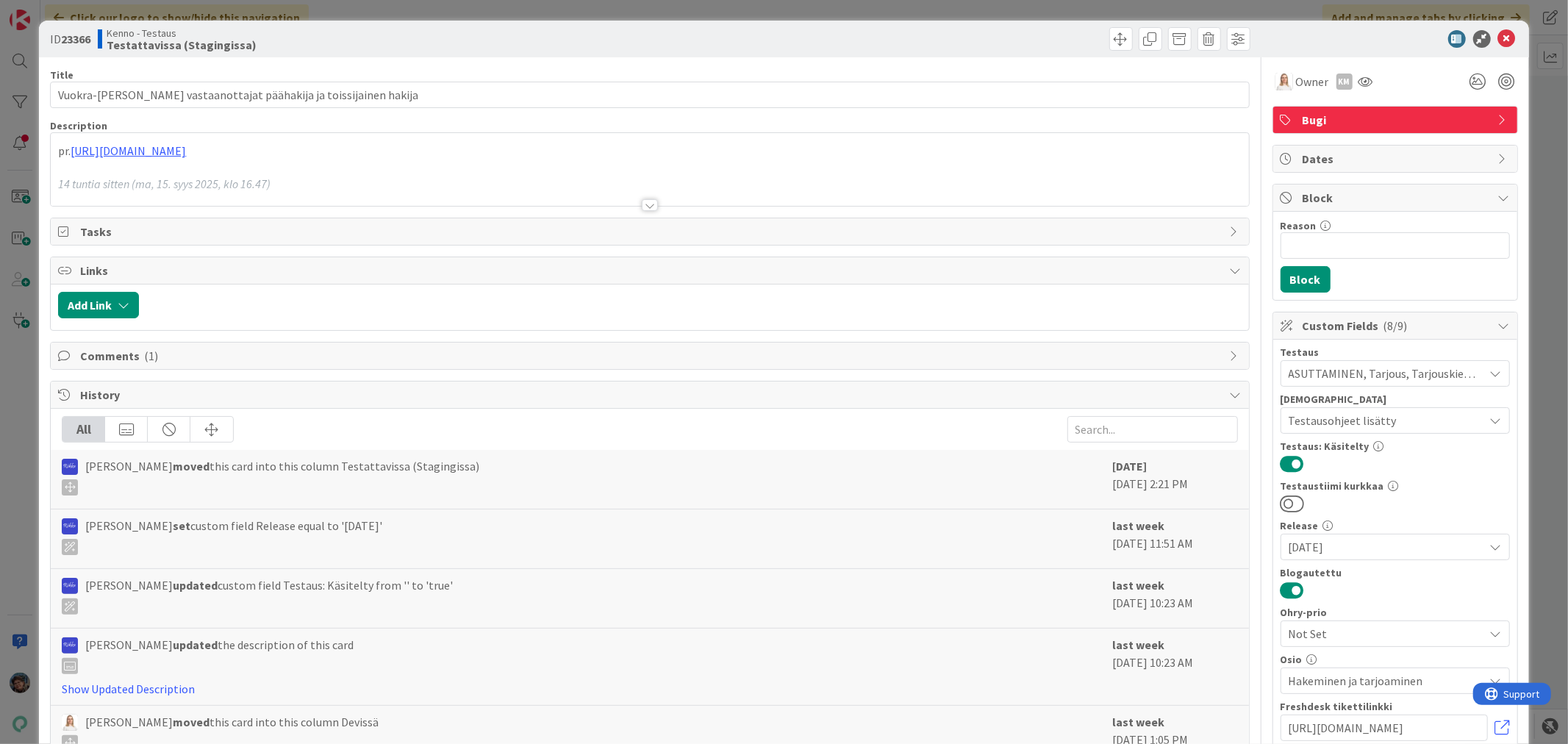
scroll to position [302, 0]
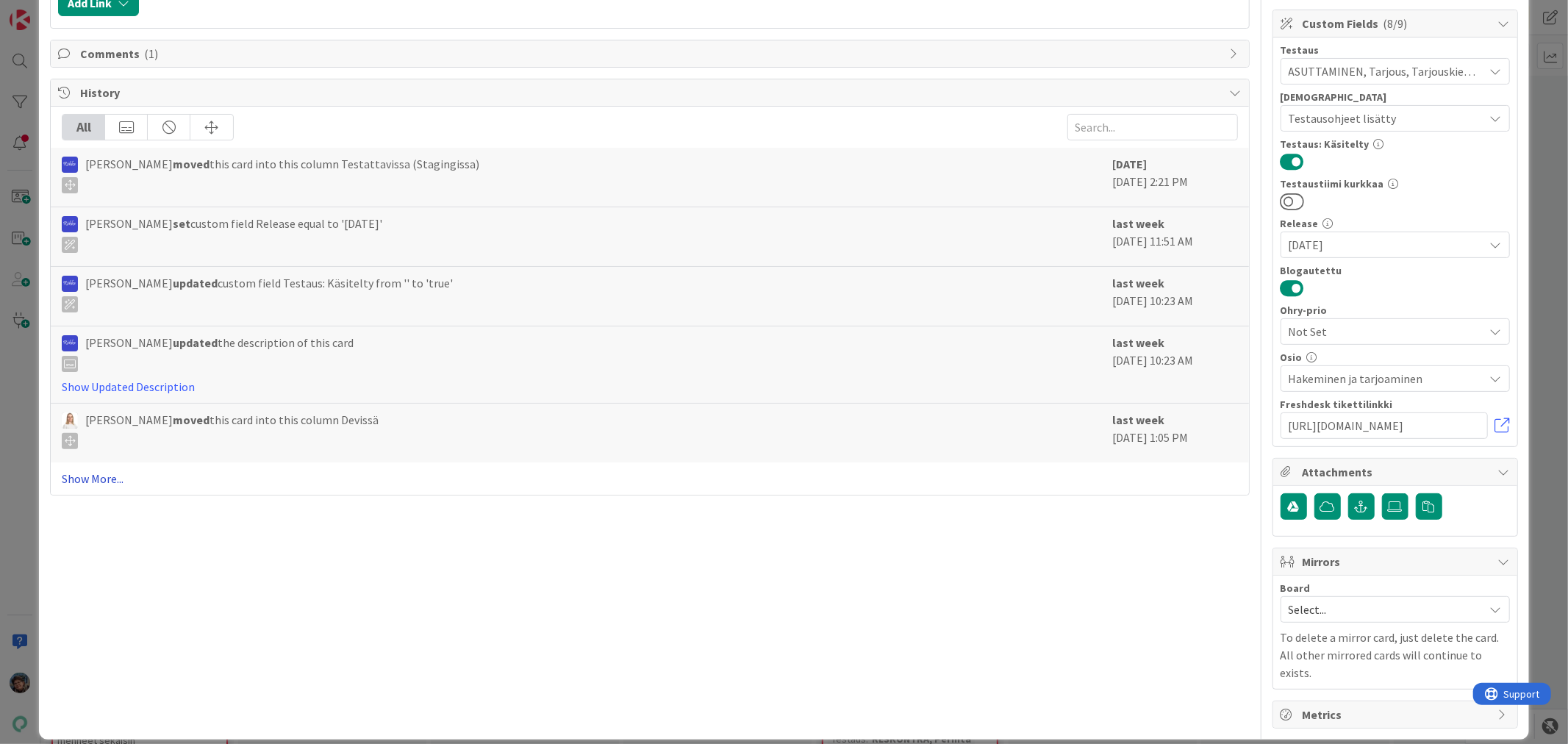
click at [94, 481] on link "Show More..." at bounding box center [649, 479] width 1175 height 18
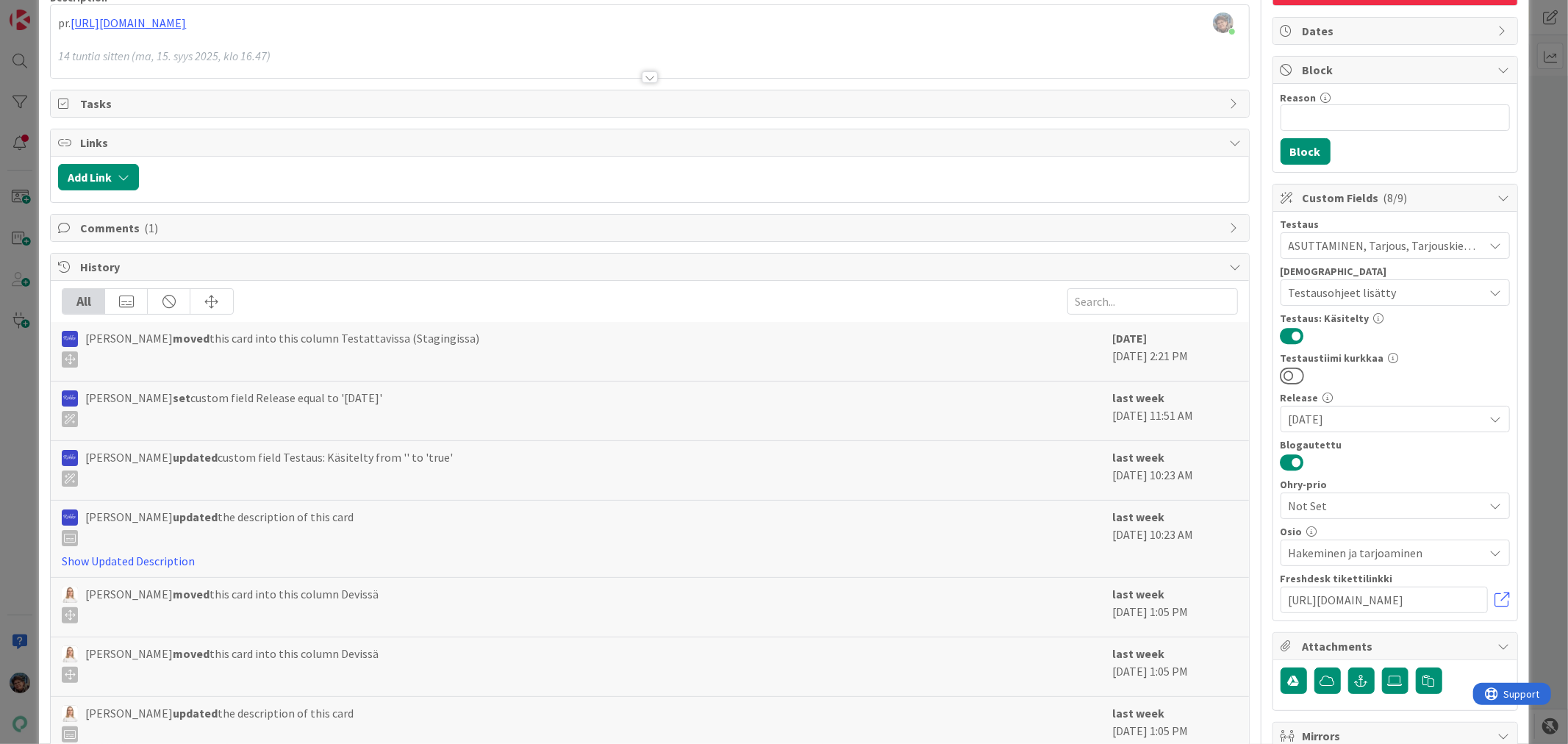
scroll to position [0, 0]
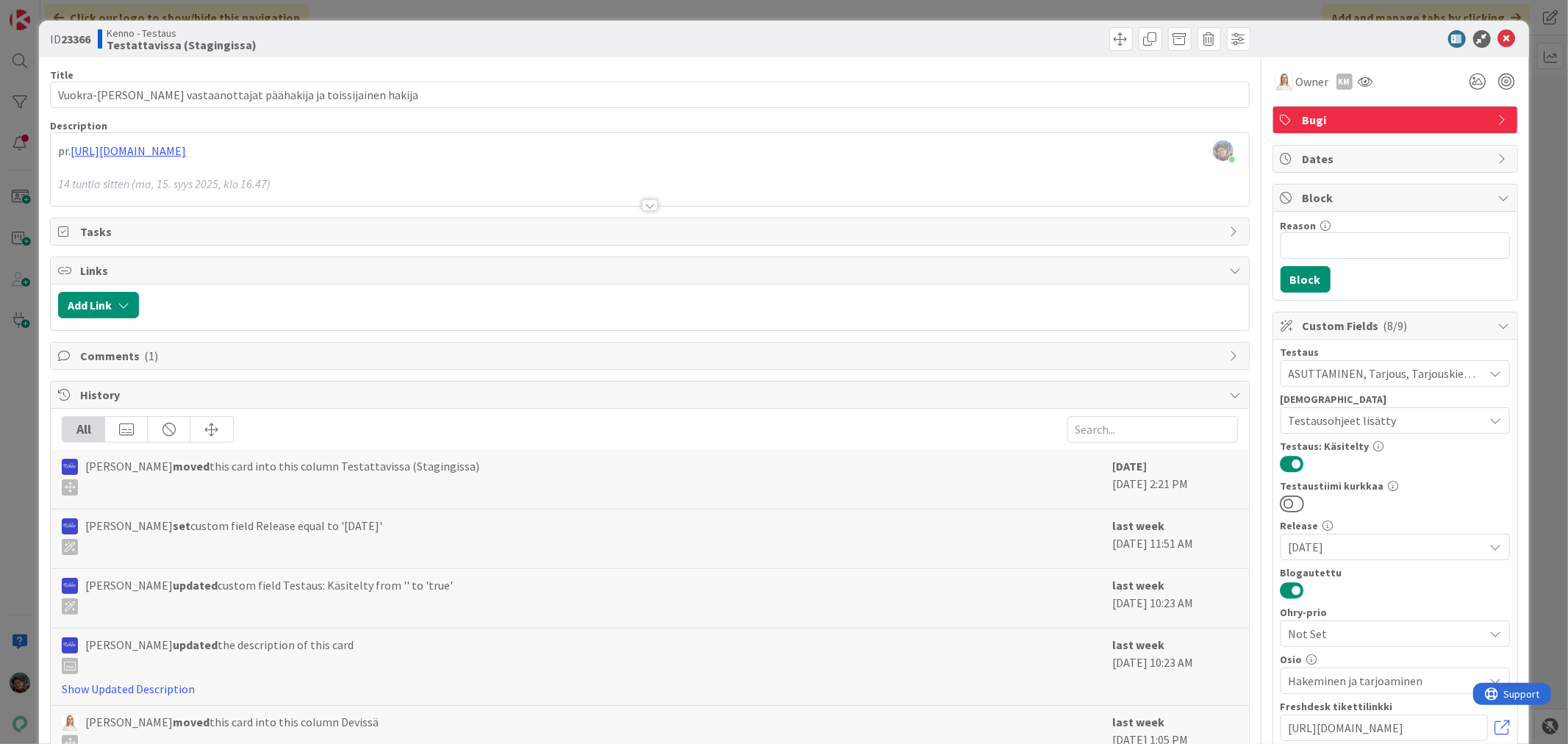
drag, startPoint x: 643, startPoint y: 208, endPoint x: 692, endPoint y: 245, distance: 61.4
click at [644, 208] on div at bounding box center [650, 205] width 16 height 12
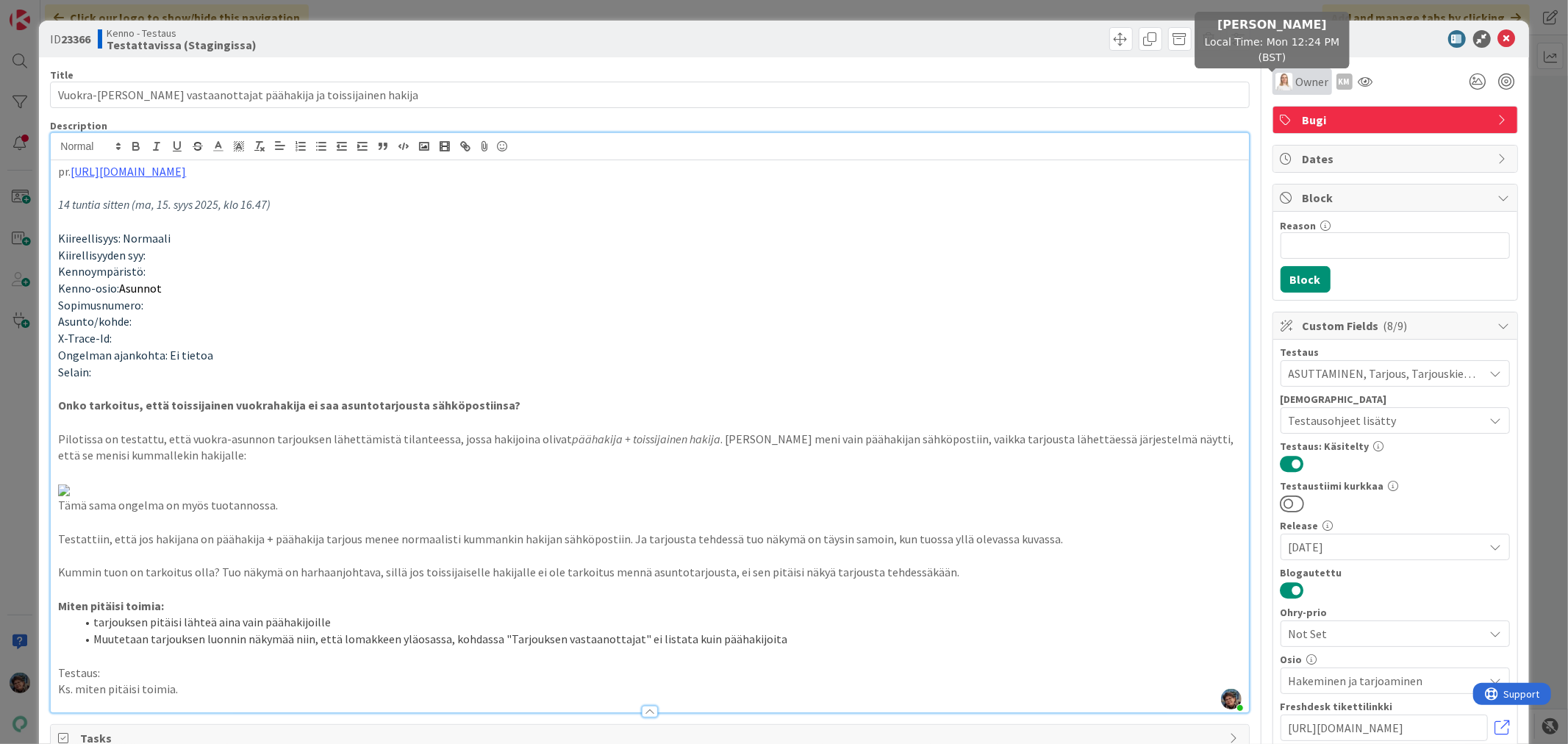
drag, startPoint x: 1277, startPoint y: 81, endPoint x: 1273, endPoint y: 89, distance: 8.9
click at [1276, 81] on img at bounding box center [1285, 82] width 18 height 18
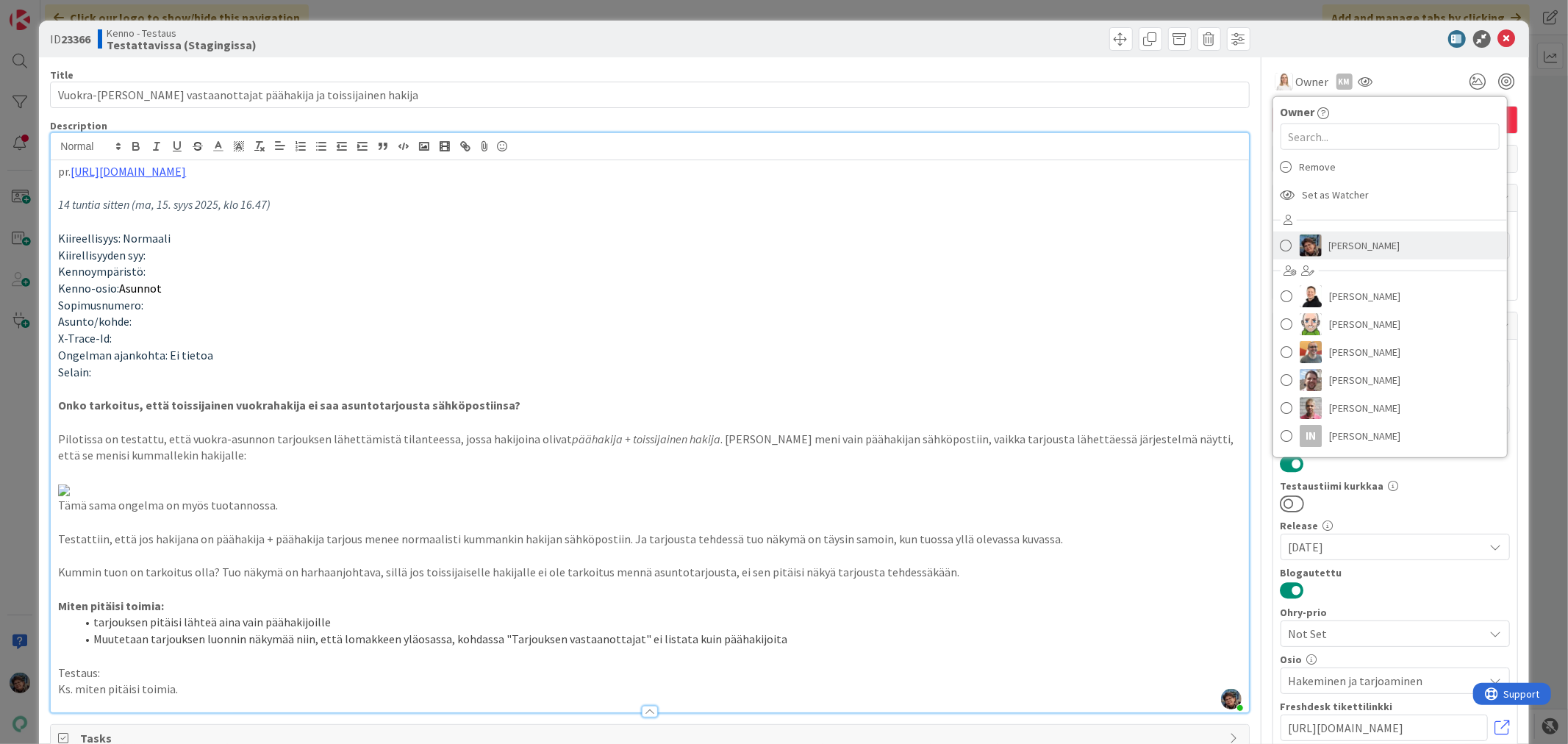
click at [1330, 250] on span "Pirjo Peltonen" at bounding box center [1366, 245] width 72 height 22
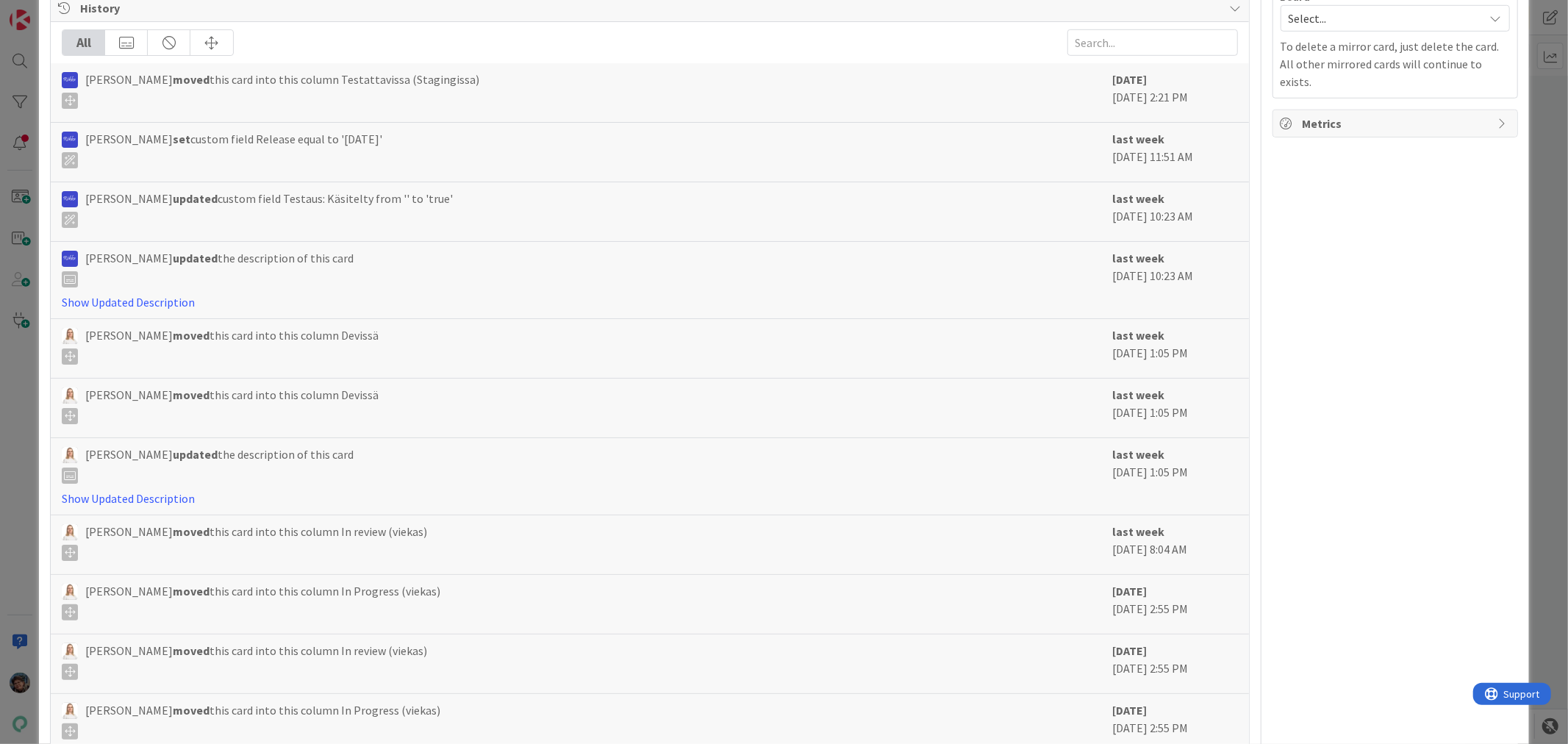
scroll to position [899, 0]
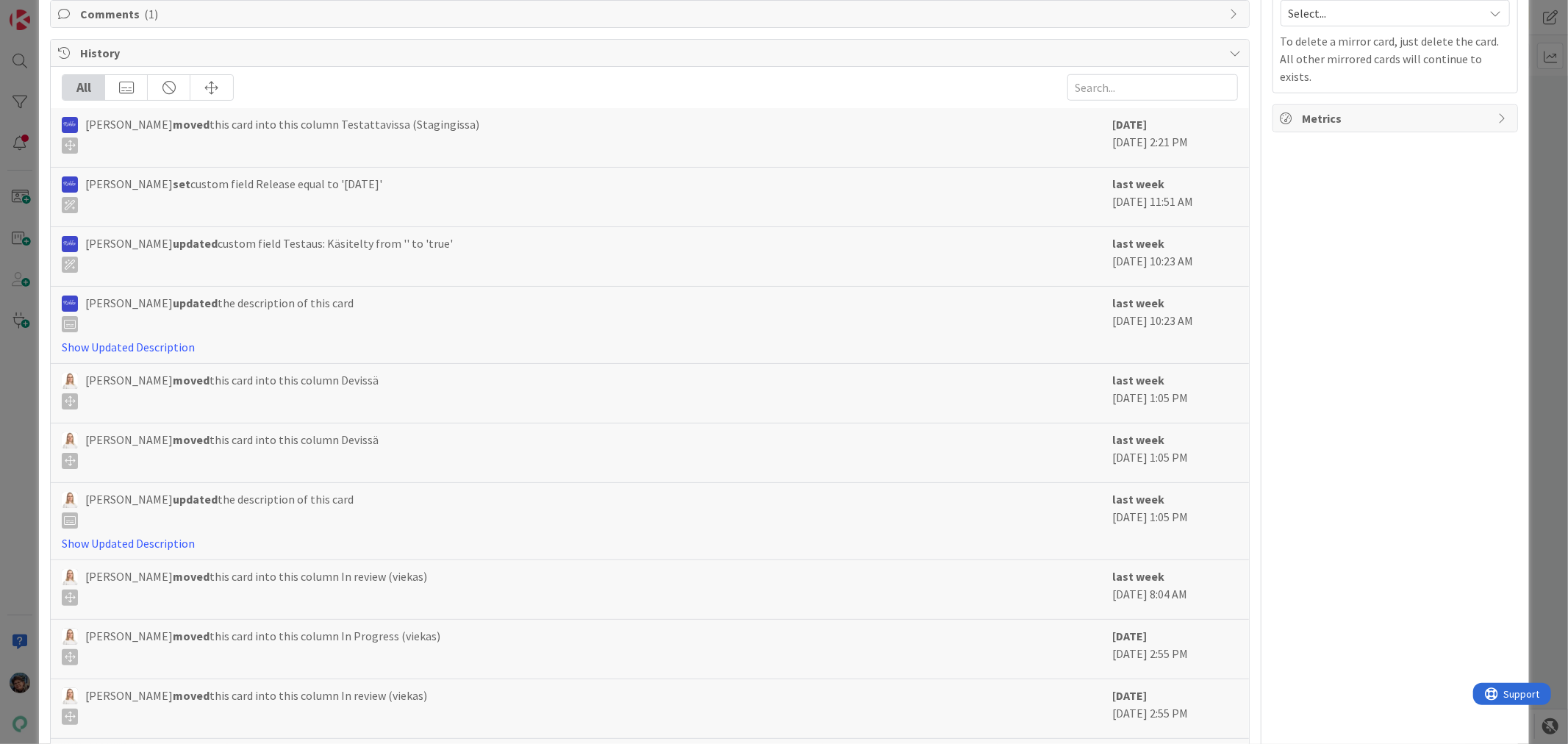
drag, startPoint x: 169, startPoint y: 478, endPoint x: -15, endPoint y: 461, distance: 184.8
click at [0, 461] on html "Click our logo to show/hide this navigation Add and manage tabs by clicking Kan…" at bounding box center [784, 372] width 1568 height 744
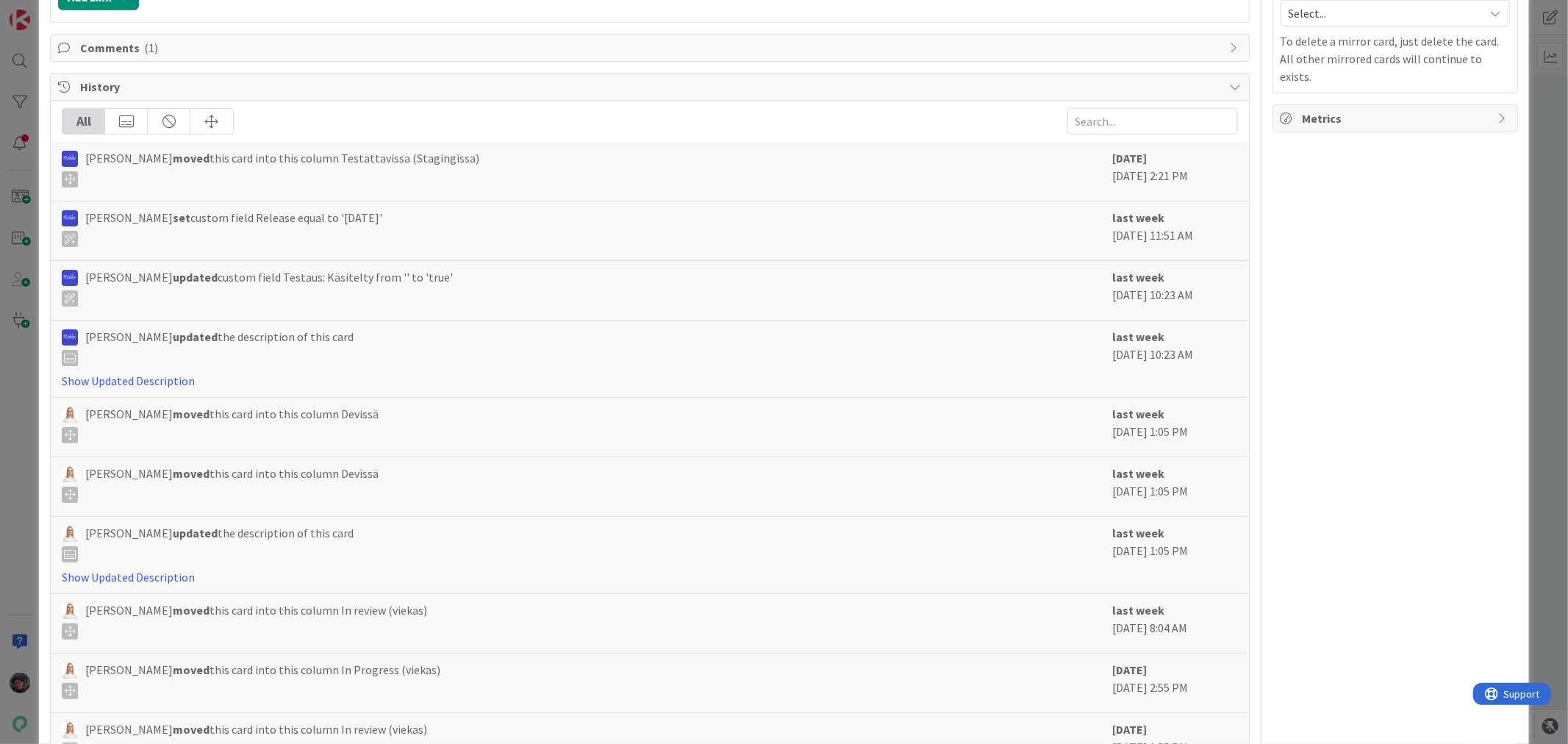
scroll to position [3031, 0]
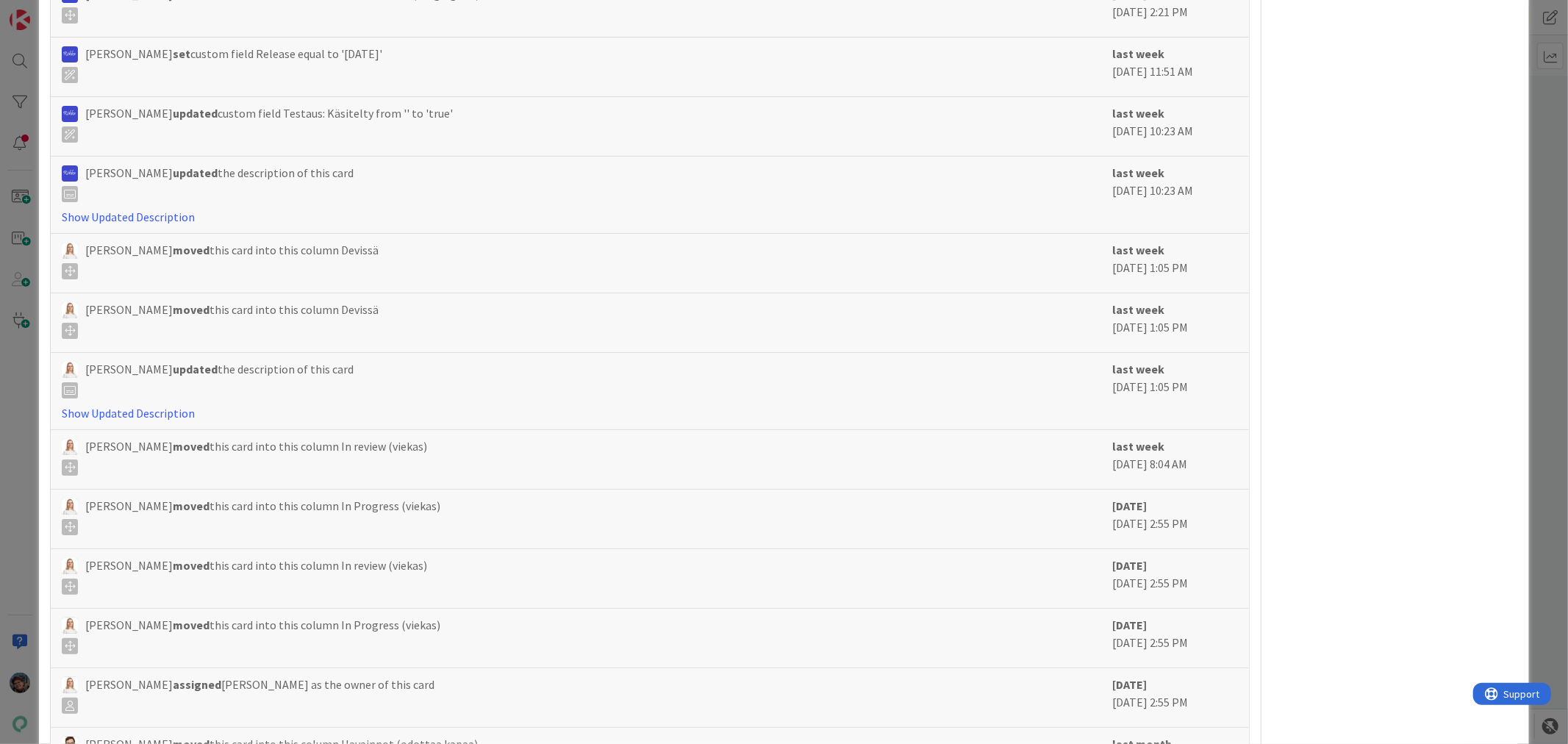
scroll to position [1144, 0]
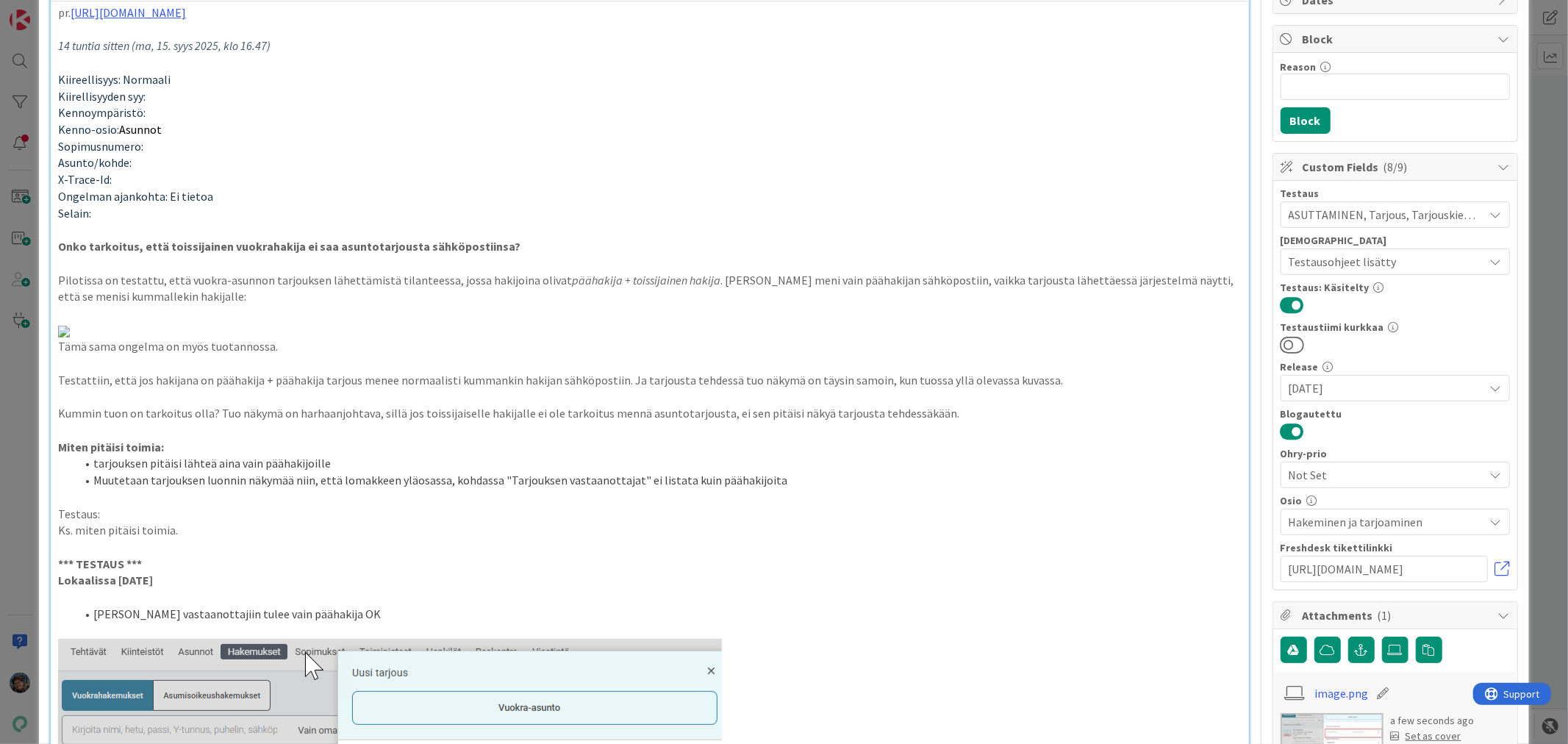
scroll to position [0, 0]
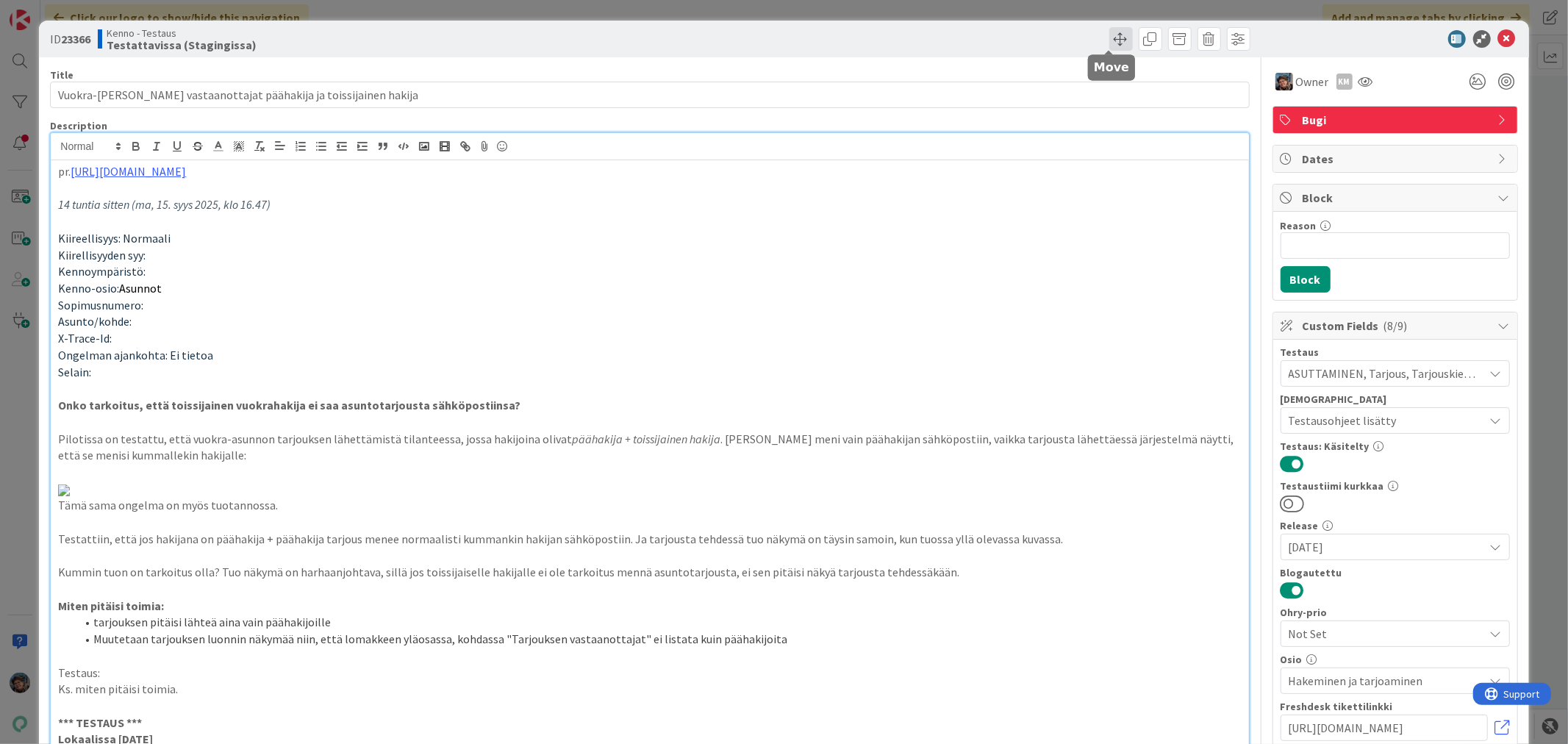
click at [1109, 38] on span at bounding box center [1121, 39] width 24 height 24
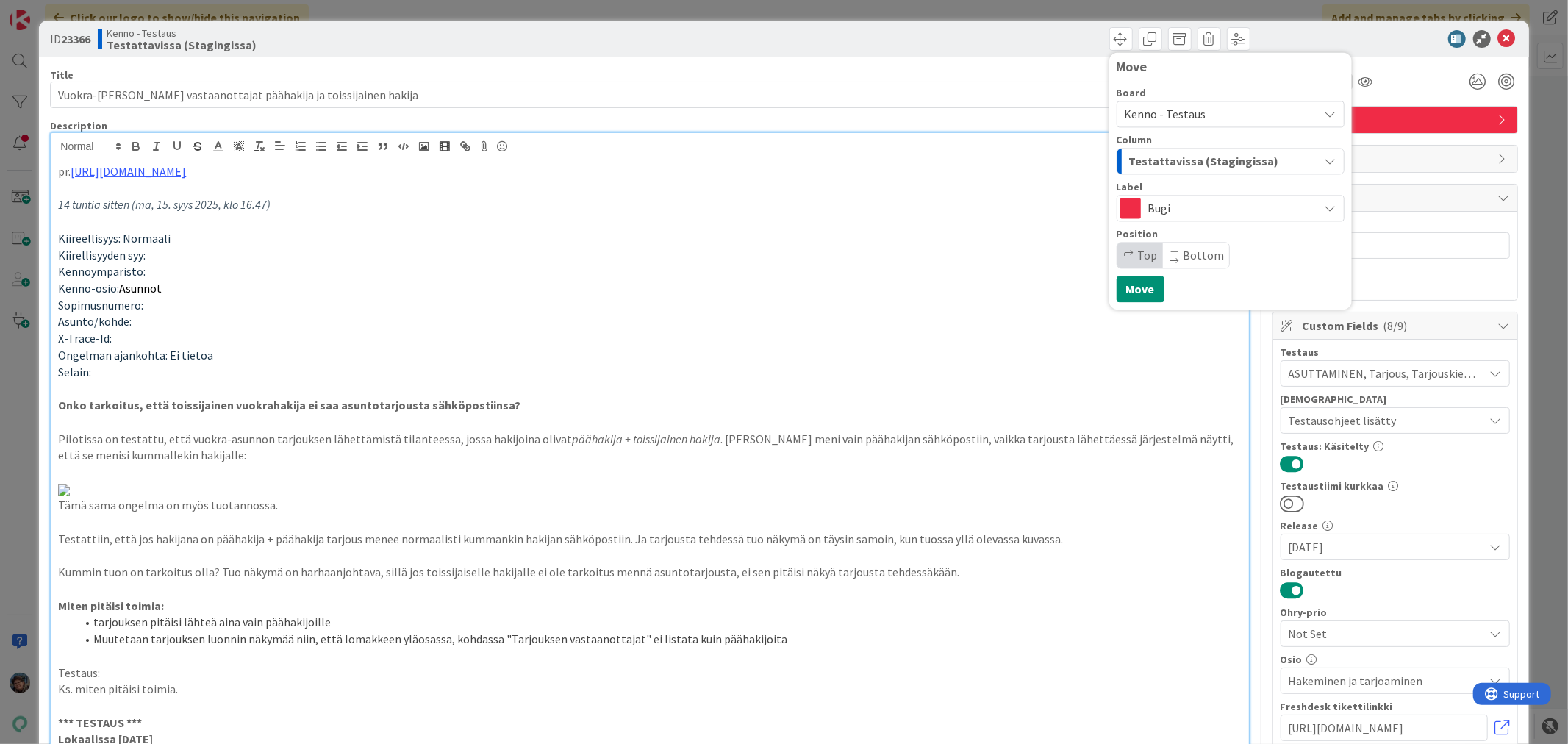
click at [1231, 161] on span "Testattavissa (Stagingissa)" at bounding box center [1204, 161] width 150 height 19
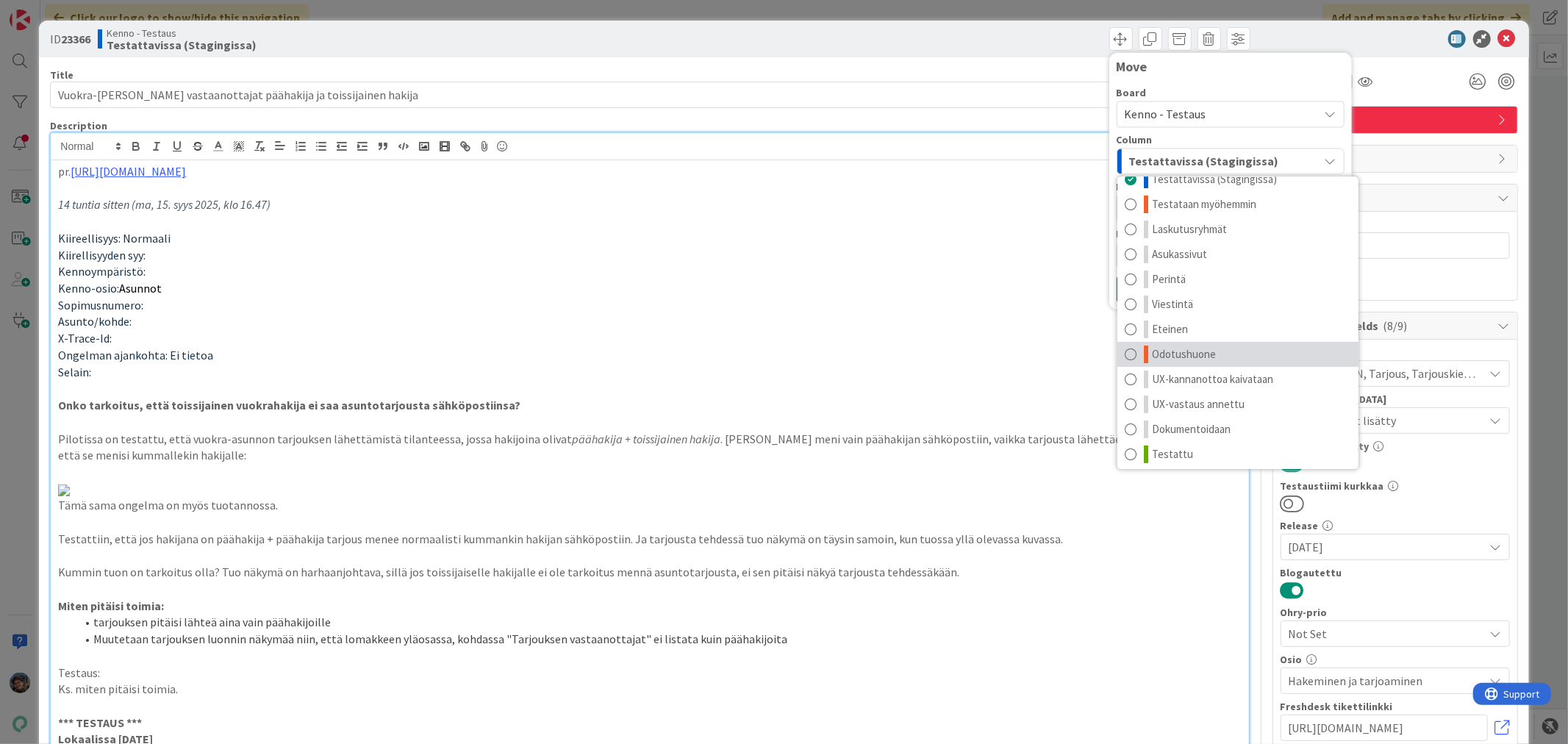
scroll to position [19, 0]
click at [1214, 453] on link "Testattu" at bounding box center [1238, 451] width 241 height 25
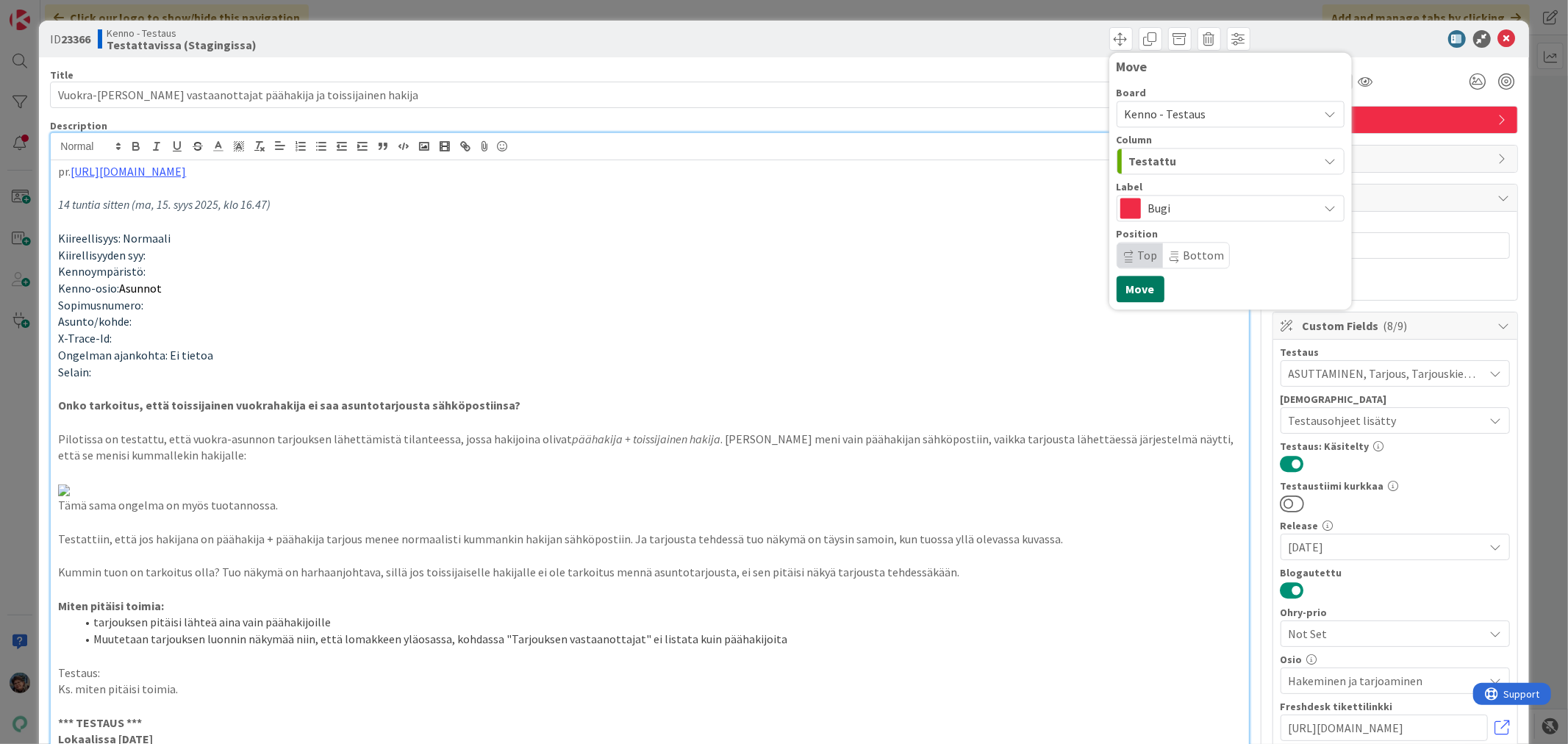
click at [1130, 287] on button "Move" at bounding box center [1140, 289] width 48 height 27
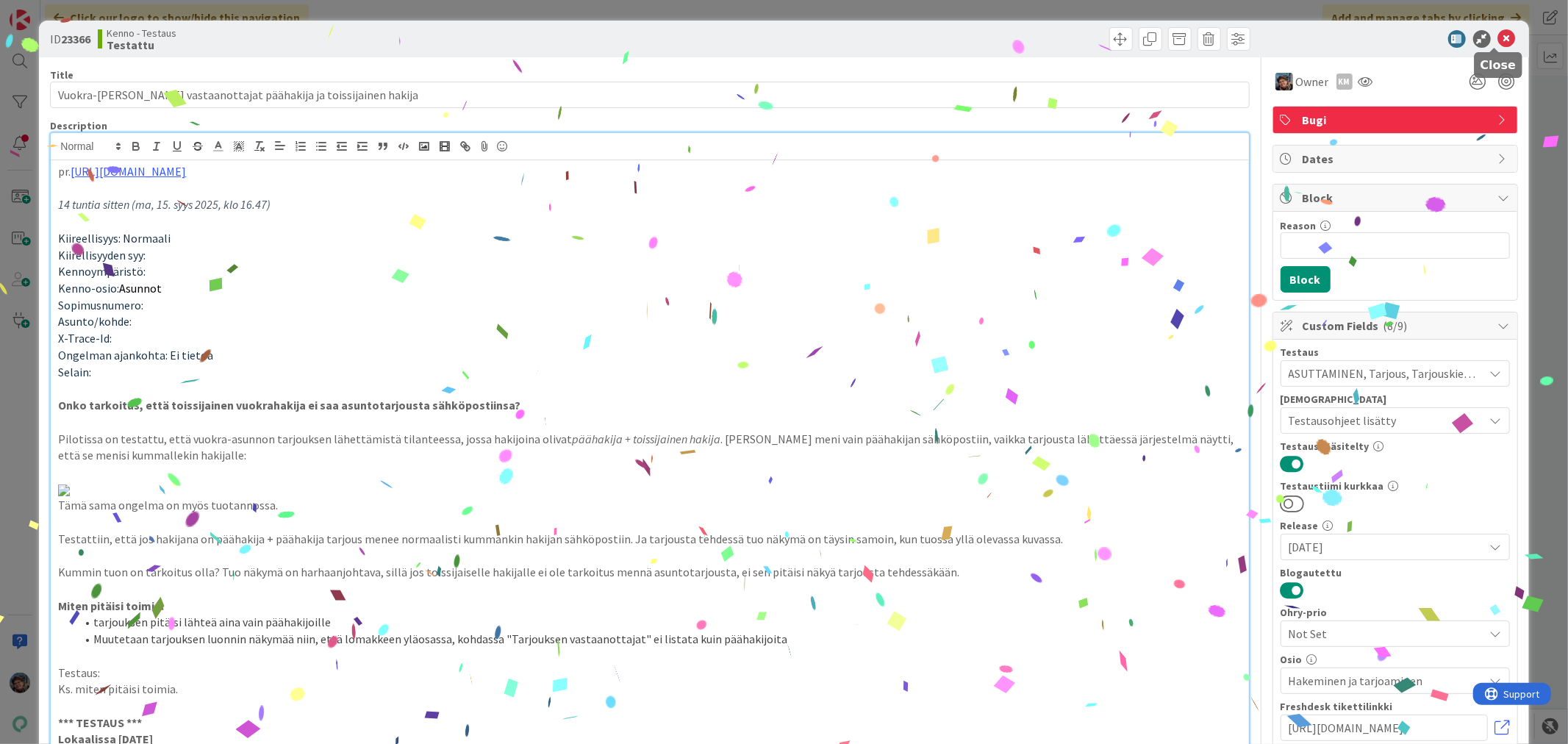
click at [1498, 39] on icon at bounding box center [1507, 39] width 18 height 18
